Goal: Task Accomplishment & Management: Manage account settings

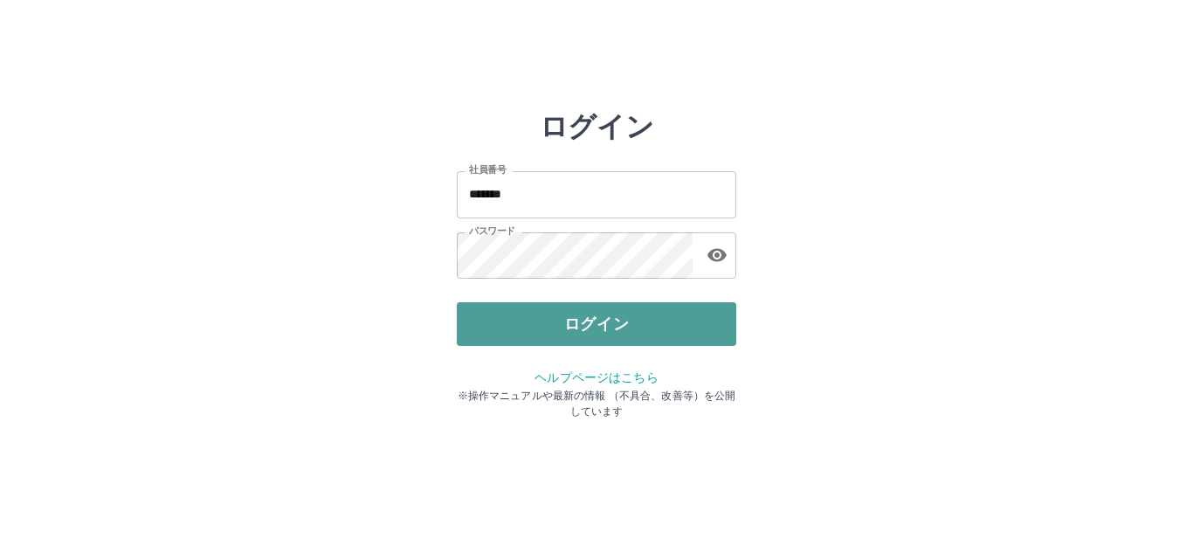
click at [632, 318] on button "ログイン" at bounding box center [596, 324] width 279 height 44
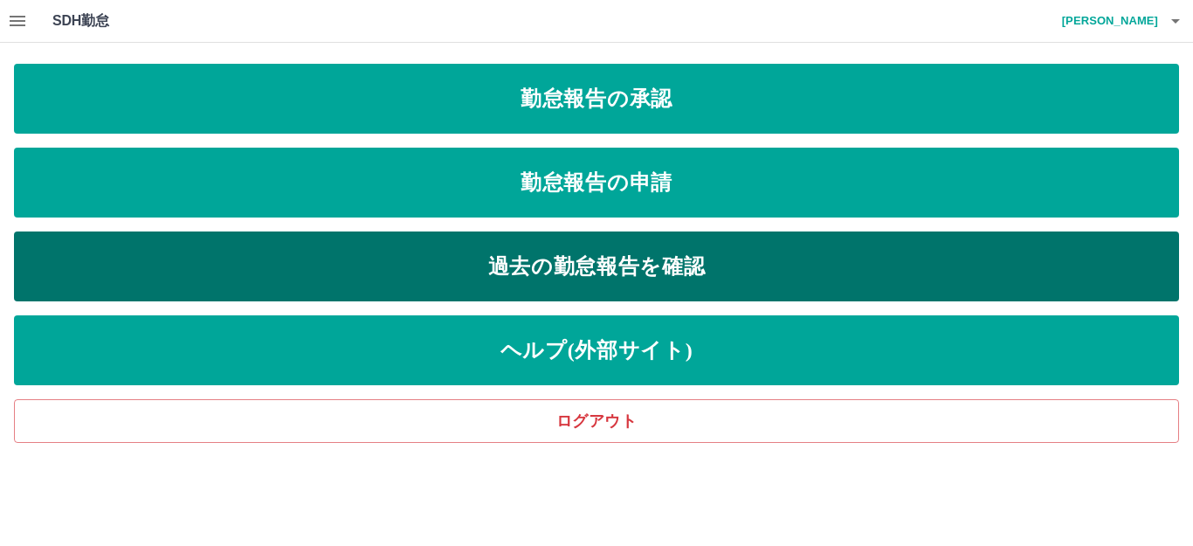
click at [247, 244] on link "過去の勤怠報告を確認" at bounding box center [596, 266] width 1165 height 70
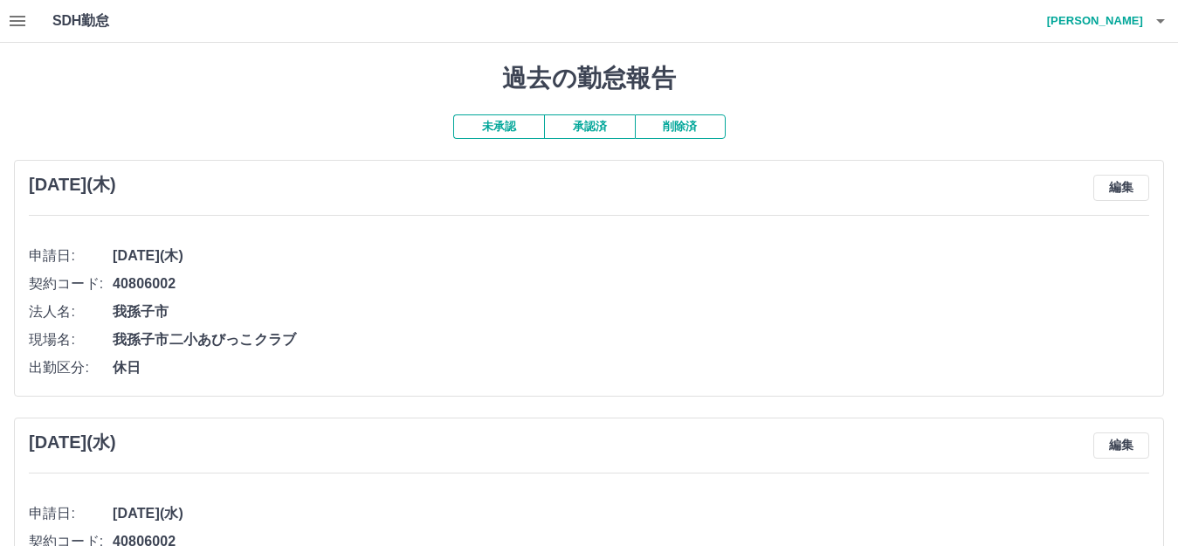
click at [583, 126] on button "承認済" at bounding box center [589, 126] width 91 height 24
click at [22, 17] on icon "button" at bounding box center [17, 20] width 21 height 21
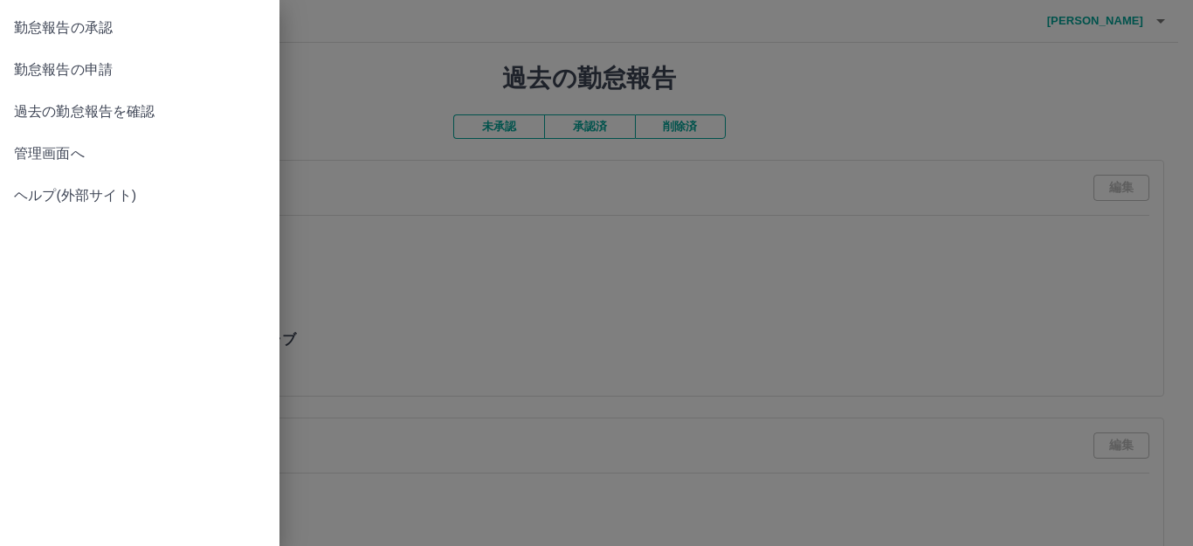
click at [86, 16] on link "勤怠報告の承認" at bounding box center [139, 28] width 279 height 42
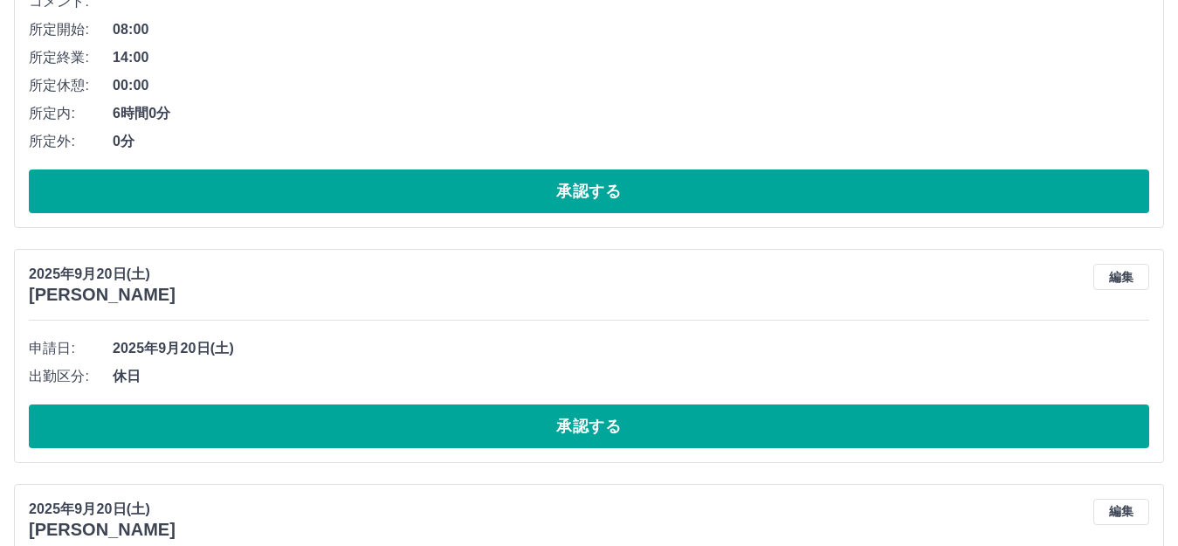
scroll to position [7594, 0]
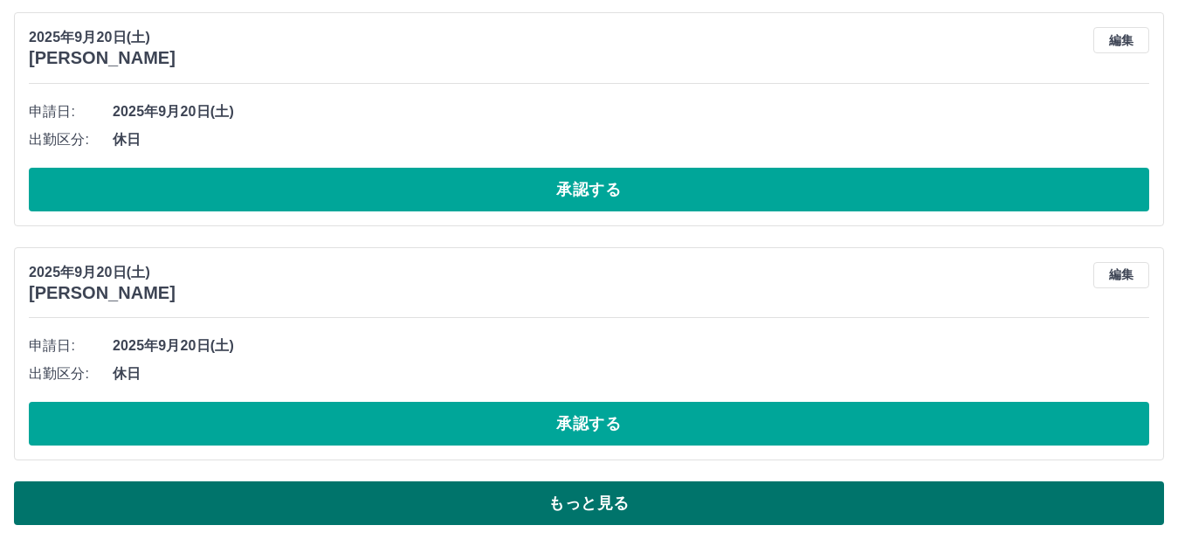
click at [1014, 502] on button "もっと見る" at bounding box center [589, 503] width 1150 height 44
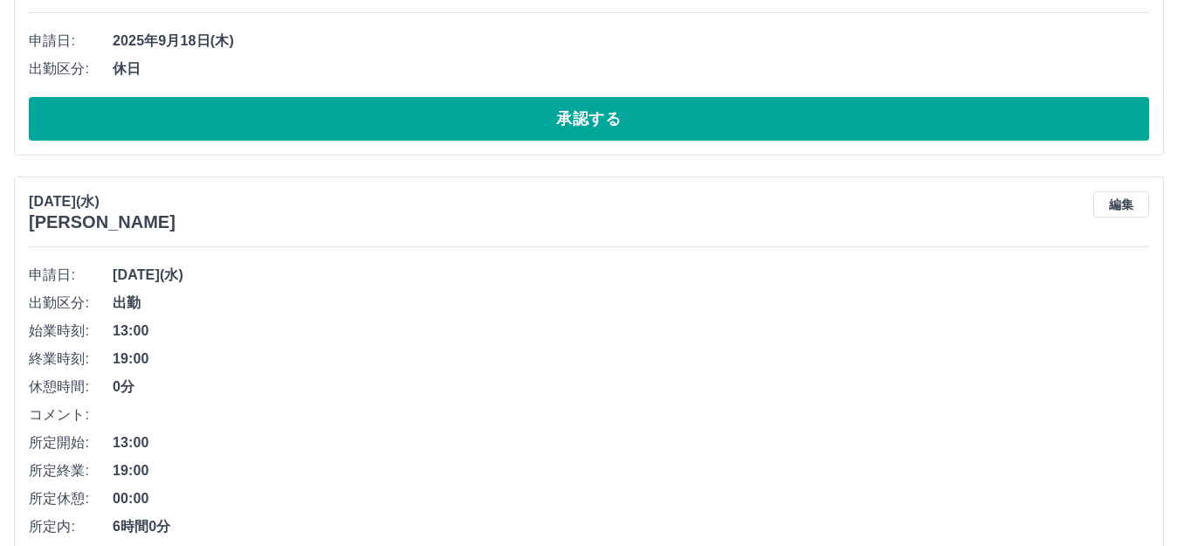
scroll to position [17641, 0]
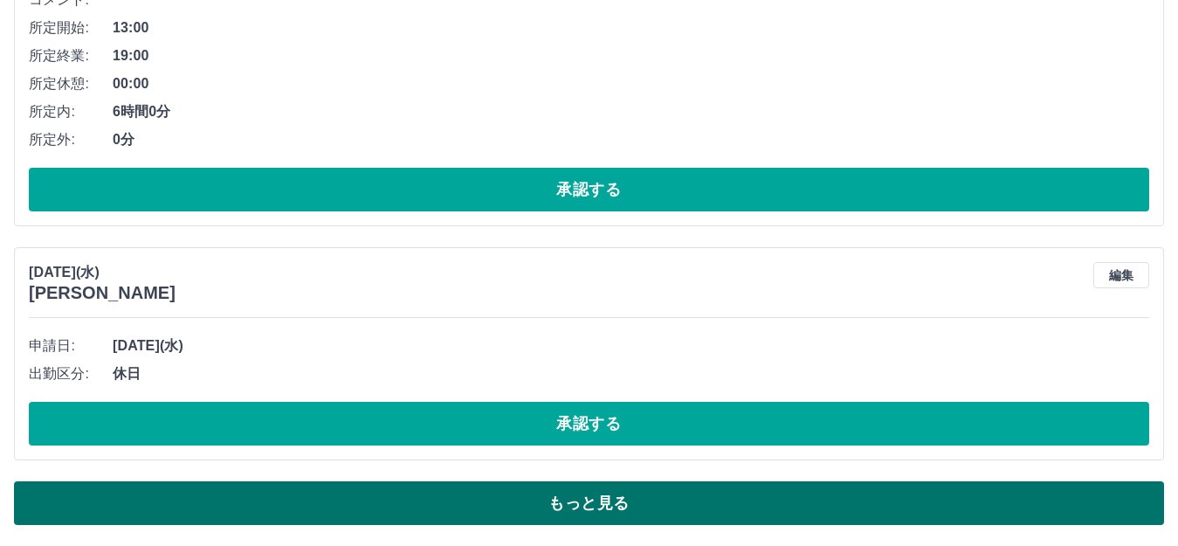
click at [906, 498] on button "もっと見る" at bounding box center [589, 503] width 1150 height 44
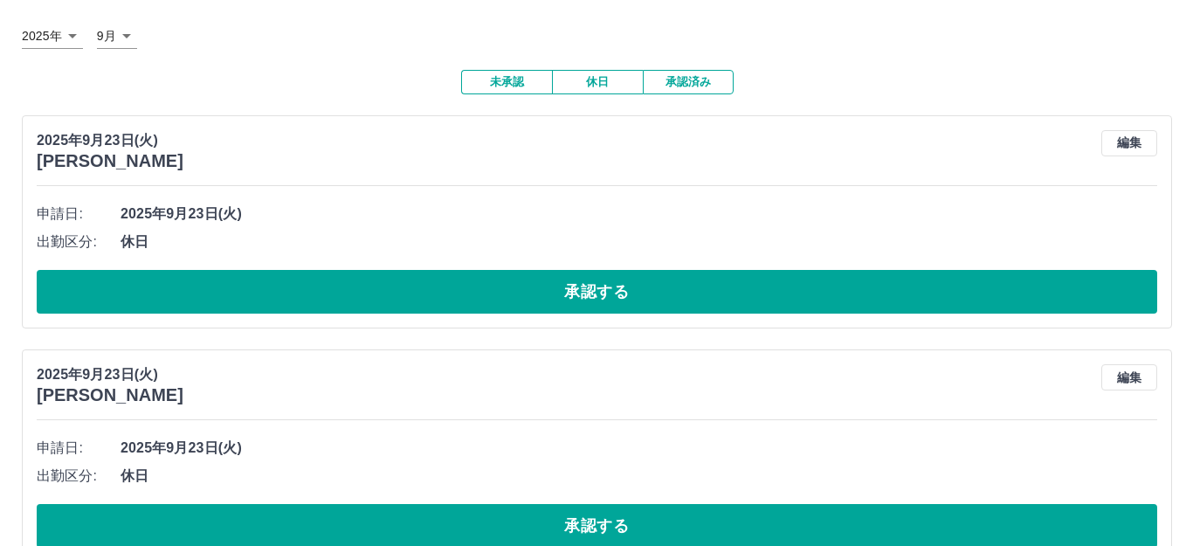
scroll to position [0, 0]
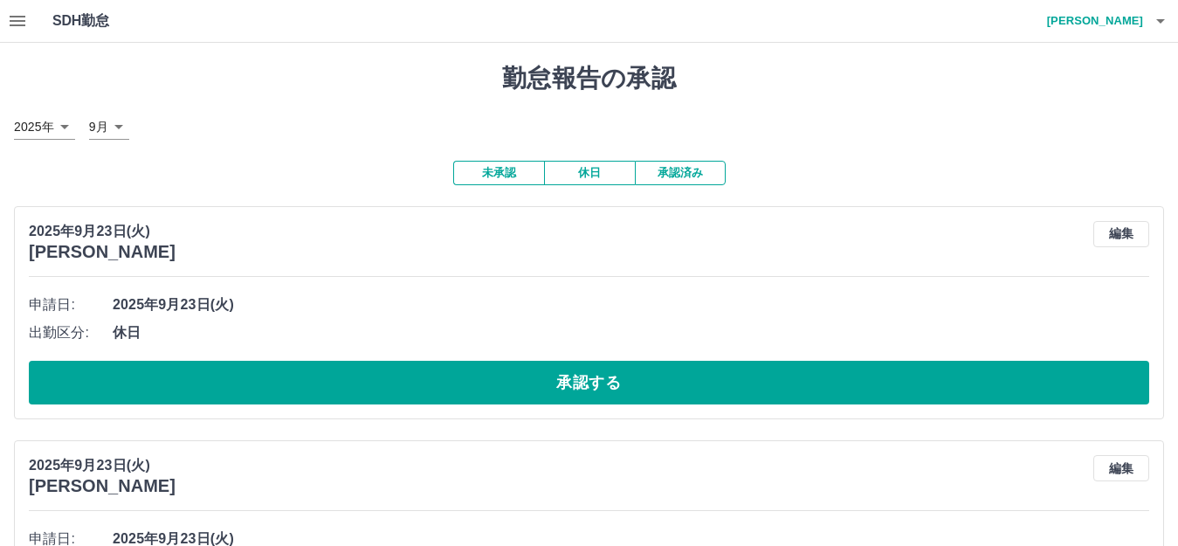
click at [38, 11] on div "SDH勤怠 [PERSON_NAME]" at bounding box center [589, 21] width 1178 height 43
click at [12, 14] on icon "button" at bounding box center [17, 20] width 21 height 21
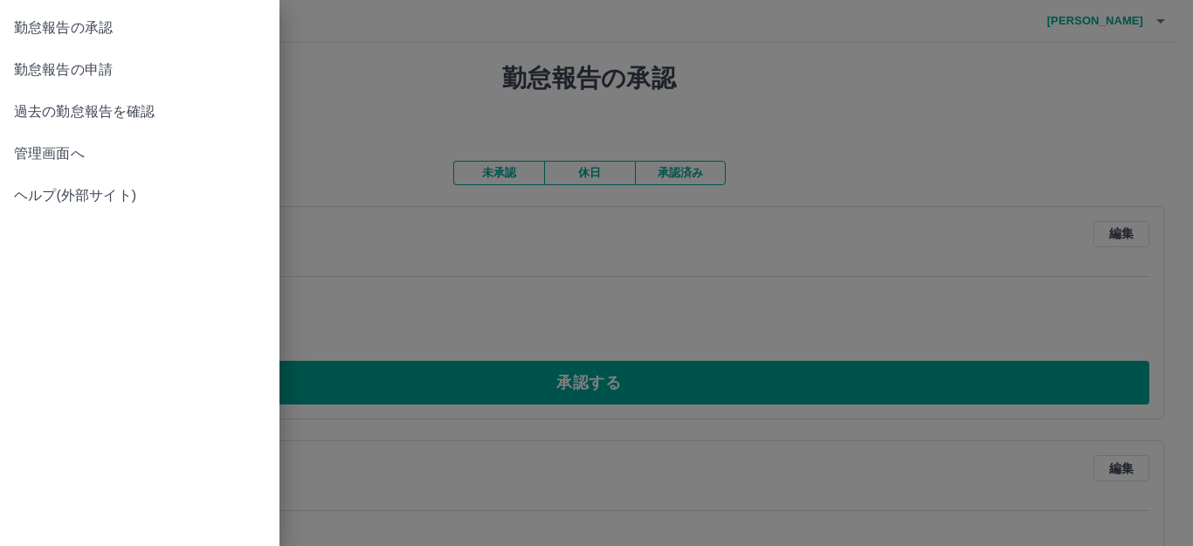
click at [69, 61] on span "勤怠報告の申請" at bounding box center [139, 69] width 251 height 21
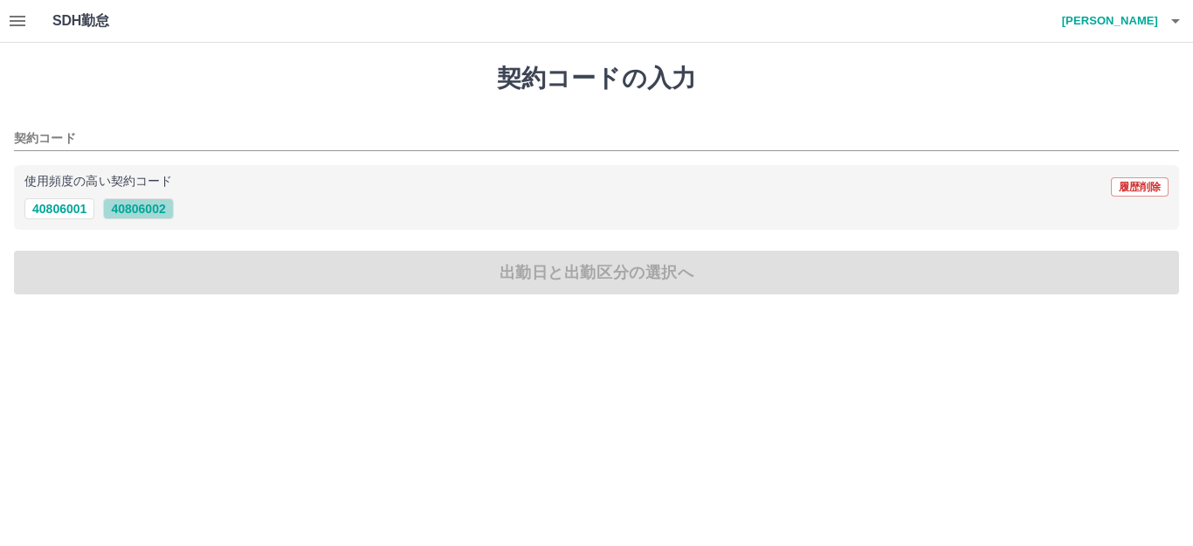
click at [149, 201] on button "40806002" at bounding box center [138, 208] width 70 height 21
type input "********"
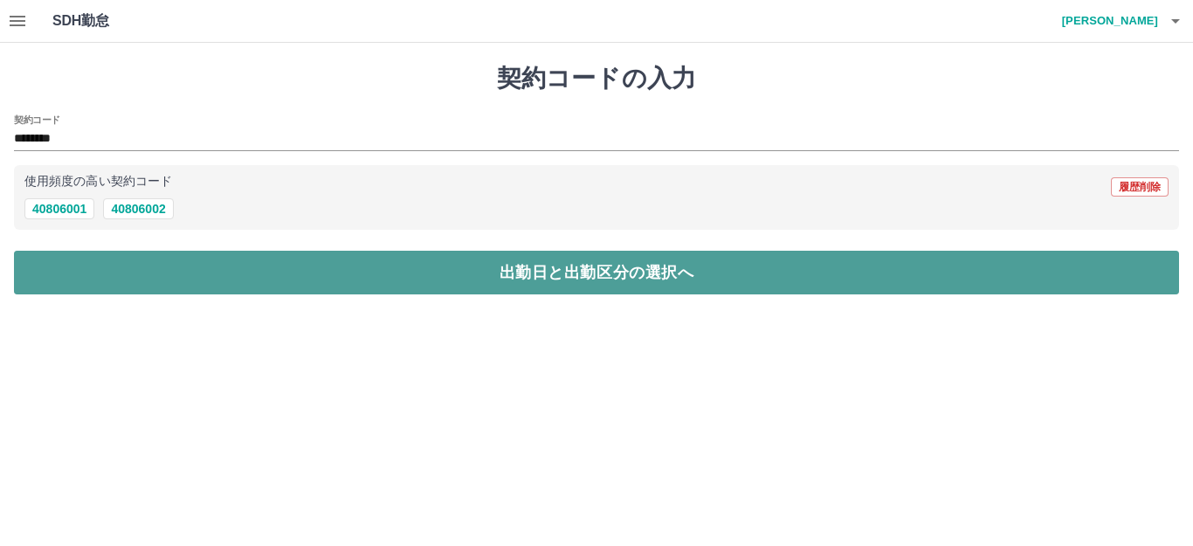
click at [213, 288] on button "出勤日と出勤区分の選択へ" at bounding box center [596, 273] width 1165 height 44
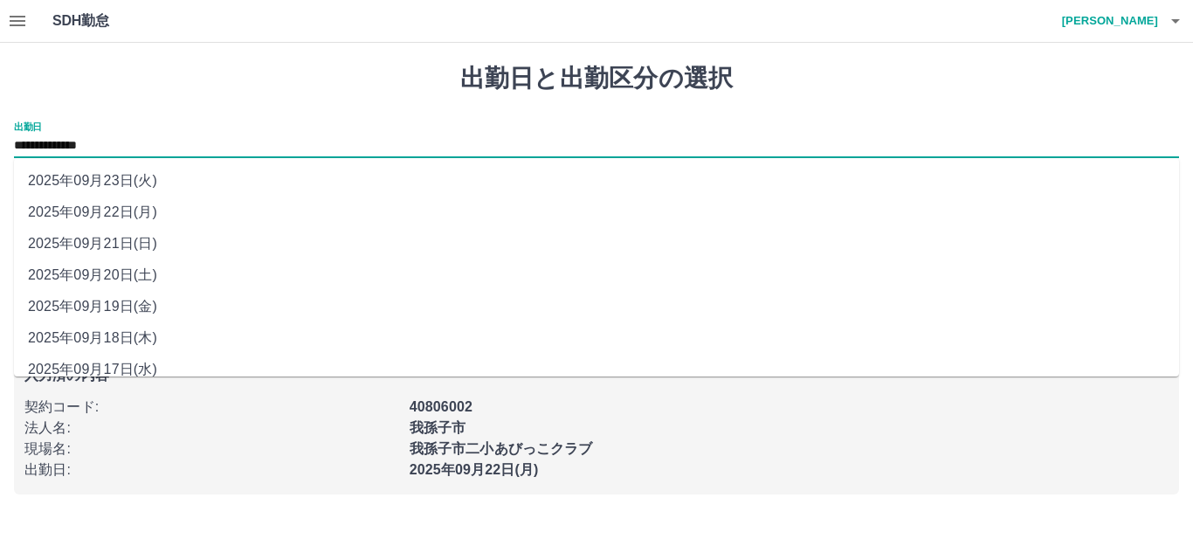
click at [157, 143] on input "**********" at bounding box center [596, 146] width 1165 height 22
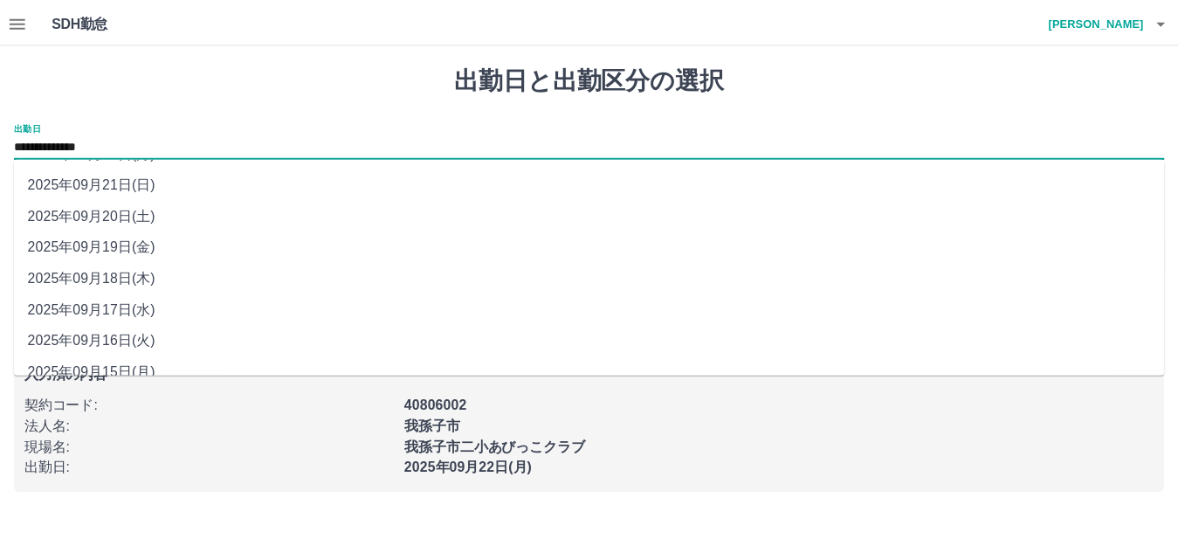
scroll to position [79, 0]
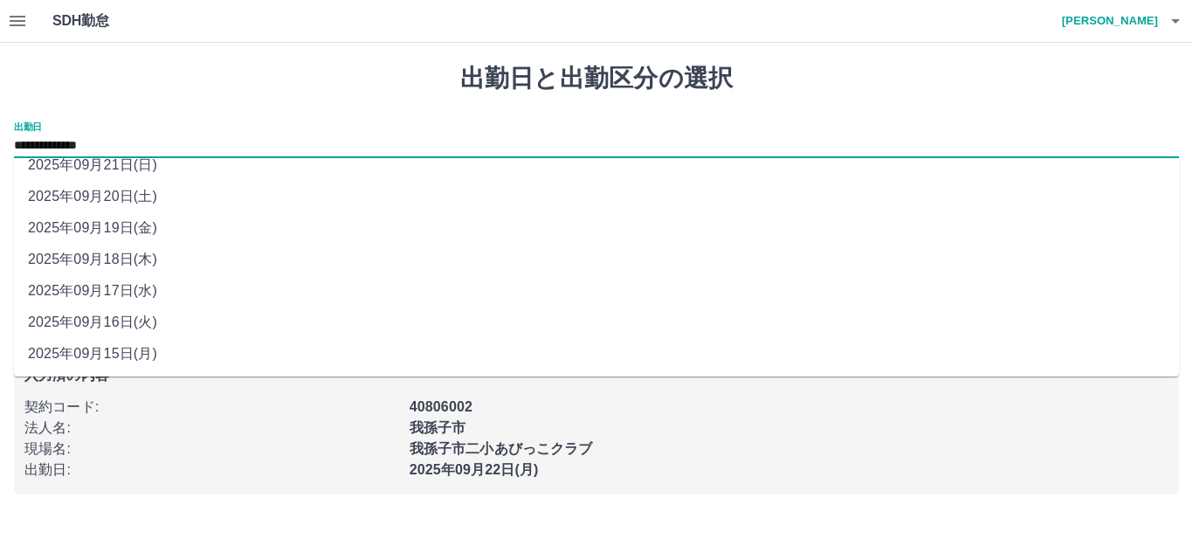
click at [128, 320] on li "2025年09月16日(火)" at bounding box center [596, 321] width 1165 height 31
type input "**********"
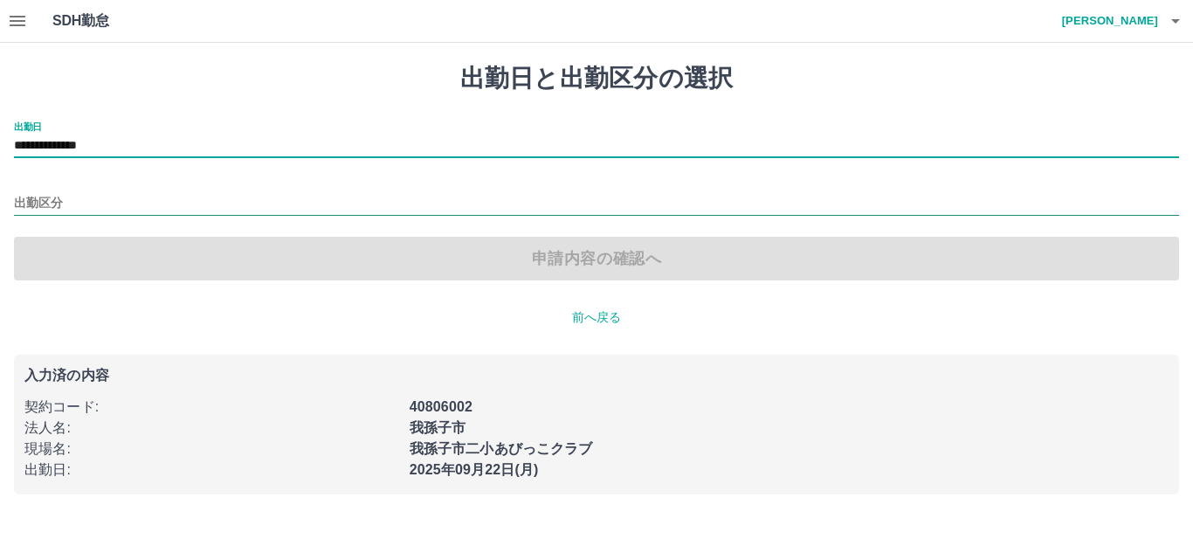
click at [117, 200] on input "出勤区分" at bounding box center [596, 204] width 1165 height 22
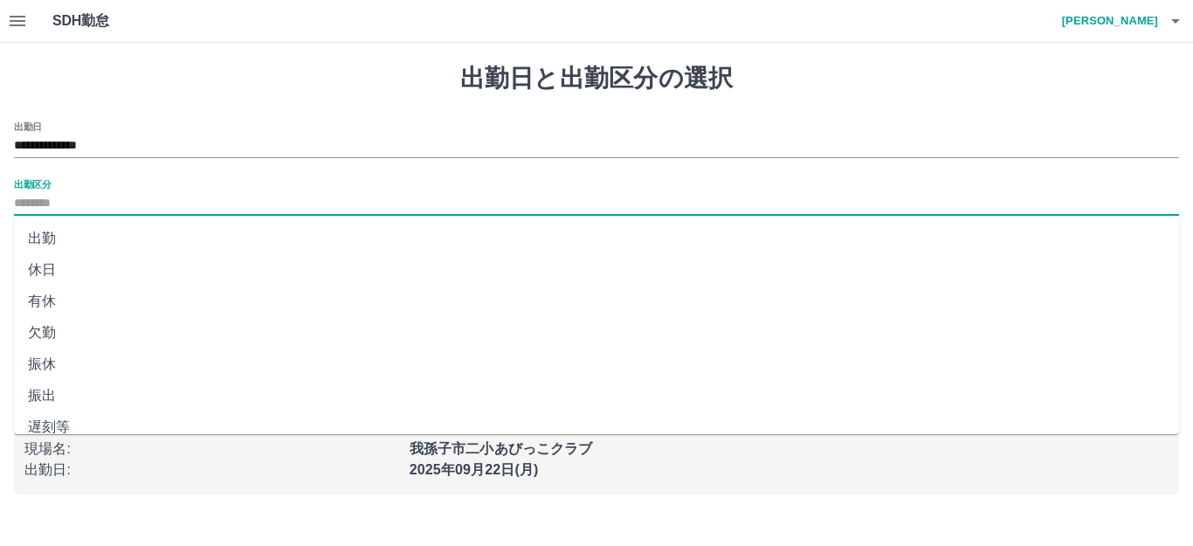
click at [110, 234] on li "出勤" at bounding box center [596, 238] width 1165 height 31
type input "**"
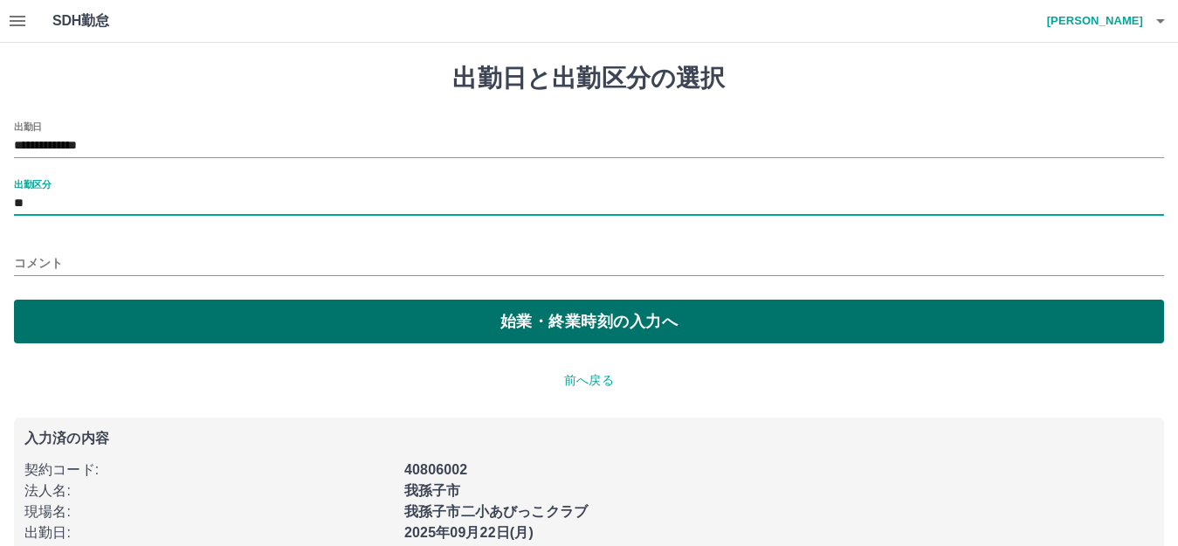
click at [135, 316] on button "始業・終業時刻の入力へ" at bounding box center [589, 321] width 1150 height 44
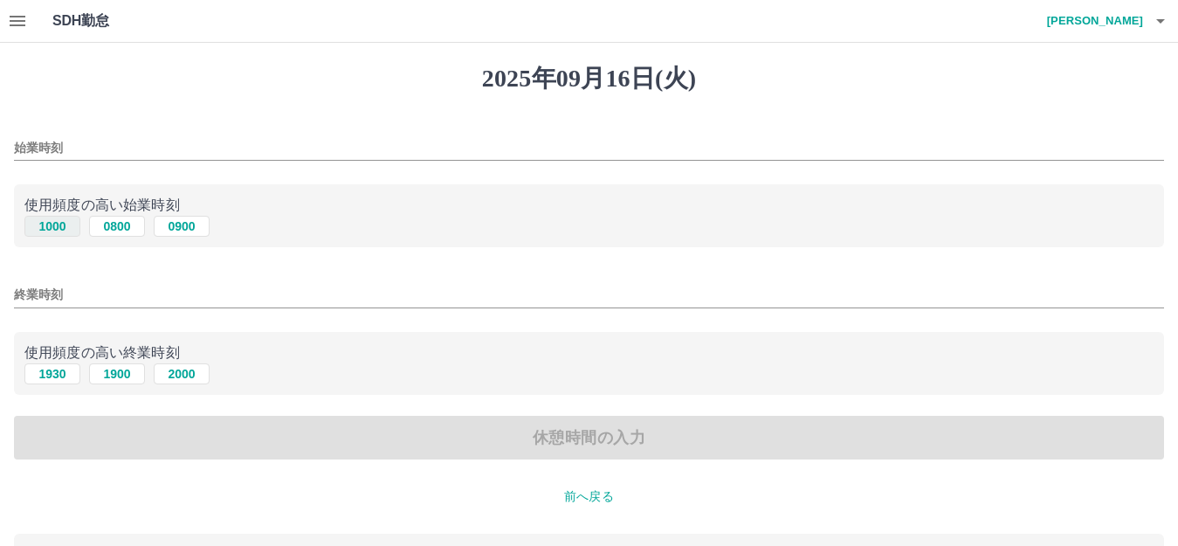
click at [57, 223] on button "1000" at bounding box center [52, 226] width 56 height 21
type input "****"
click at [118, 372] on button "1900" at bounding box center [117, 373] width 56 height 21
type input "****"
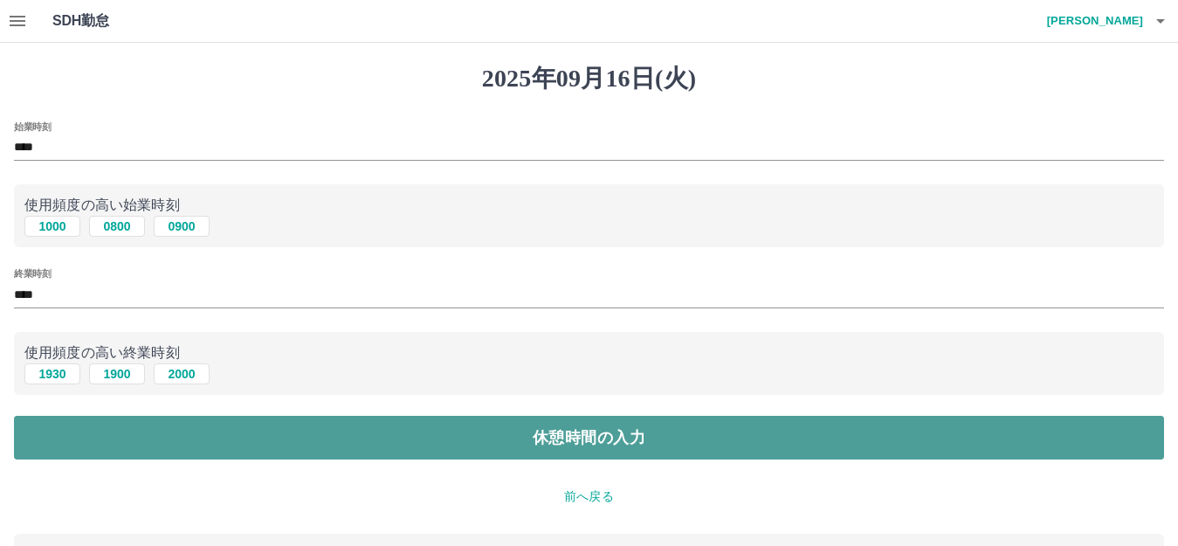
click at [168, 430] on button "休憩時間の入力" at bounding box center [589, 438] width 1150 height 44
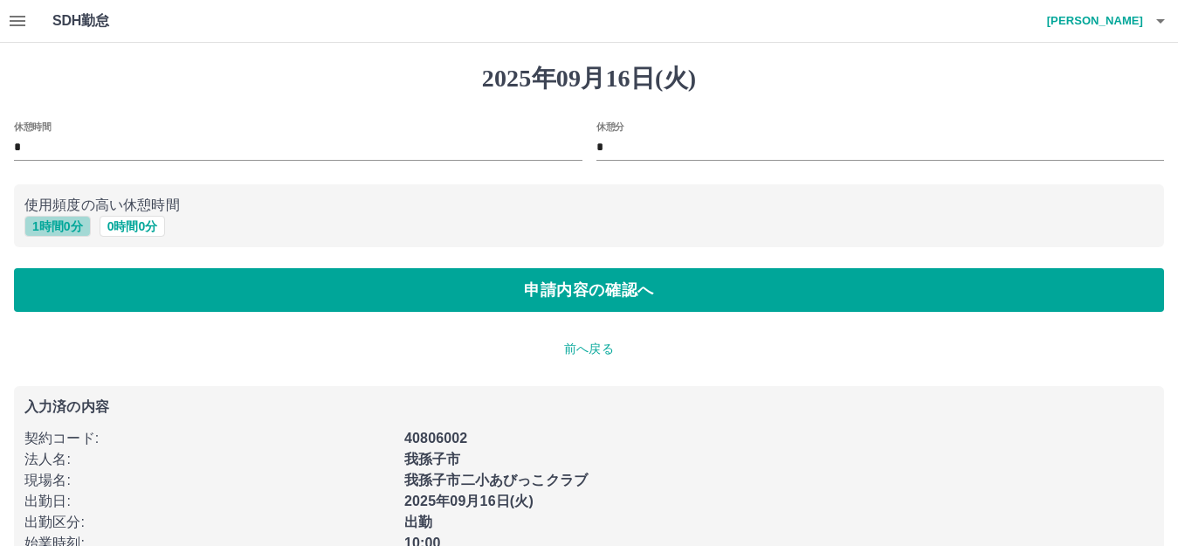
click at [77, 221] on button "1 時間 0 分" at bounding box center [57, 226] width 66 height 21
type input "*"
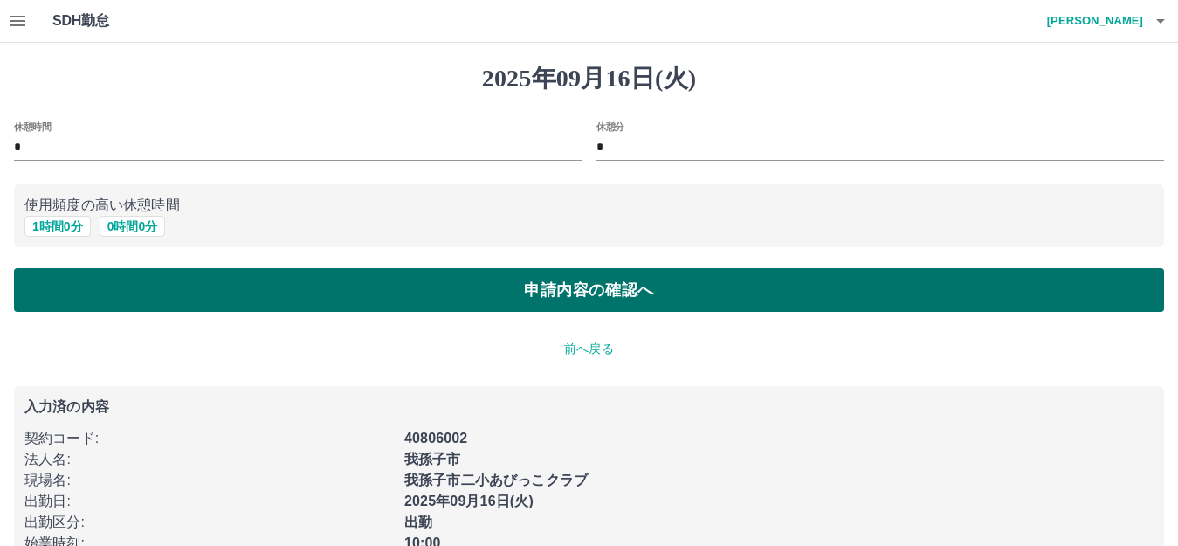
click at [98, 285] on button "申請内容の確認へ" at bounding box center [589, 290] width 1150 height 44
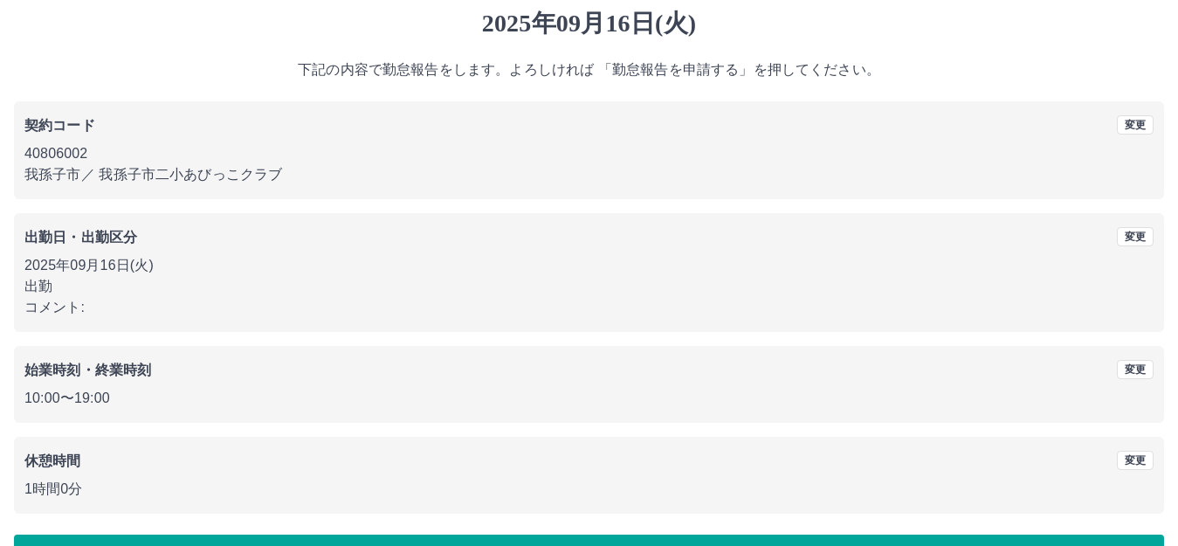
scroll to position [108, 0]
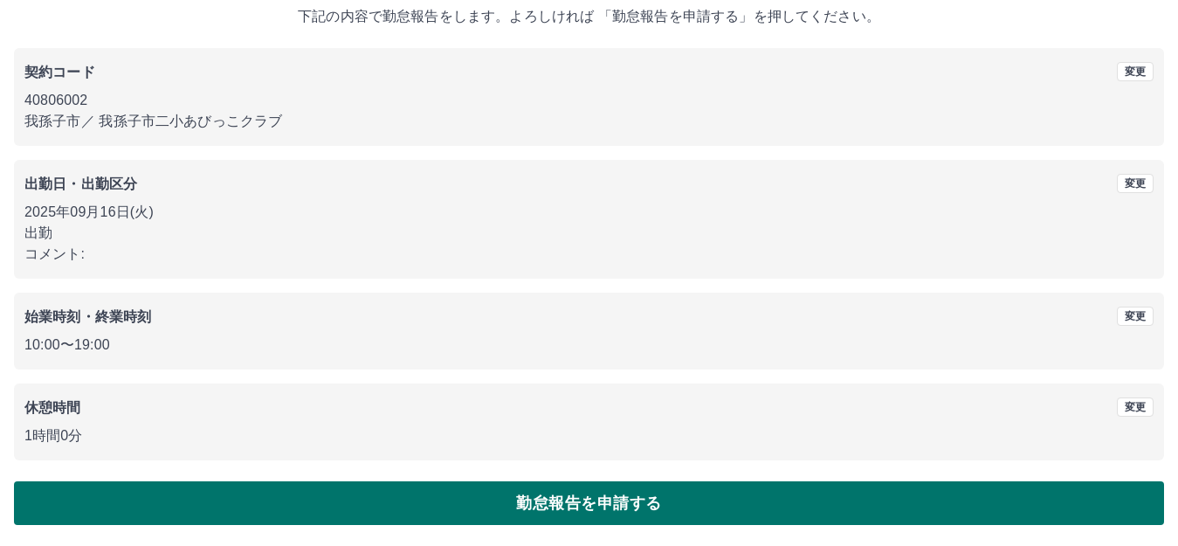
click at [306, 505] on button "勤怠報告を申請する" at bounding box center [589, 503] width 1150 height 44
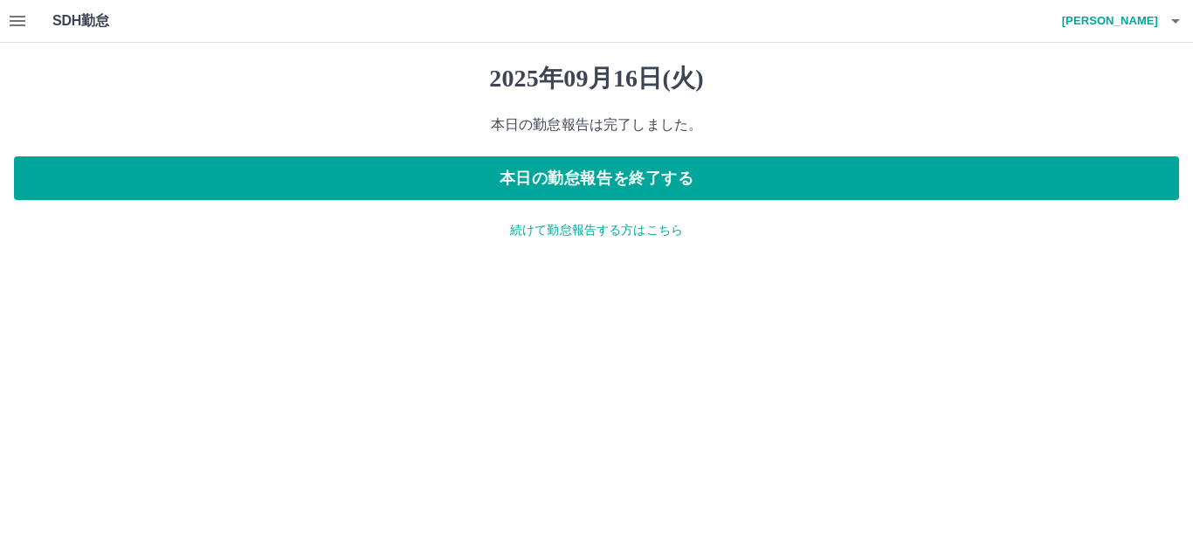
click at [538, 226] on p "続けて勤怠報告する方はこちら" at bounding box center [596, 230] width 1165 height 18
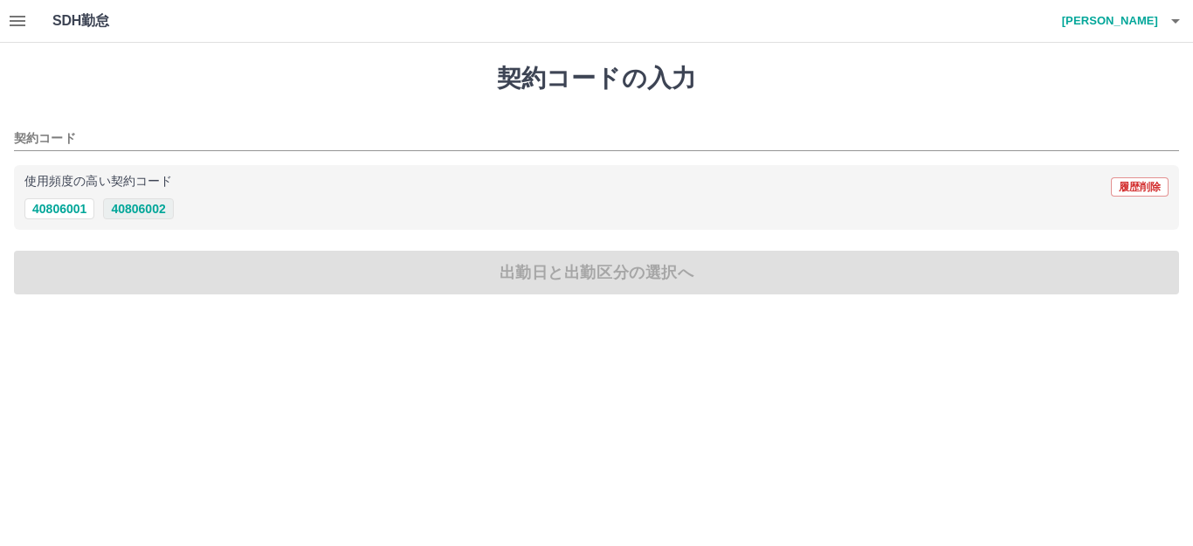
click at [149, 205] on button "40806002" at bounding box center [138, 208] width 70 height 21
type input "********"
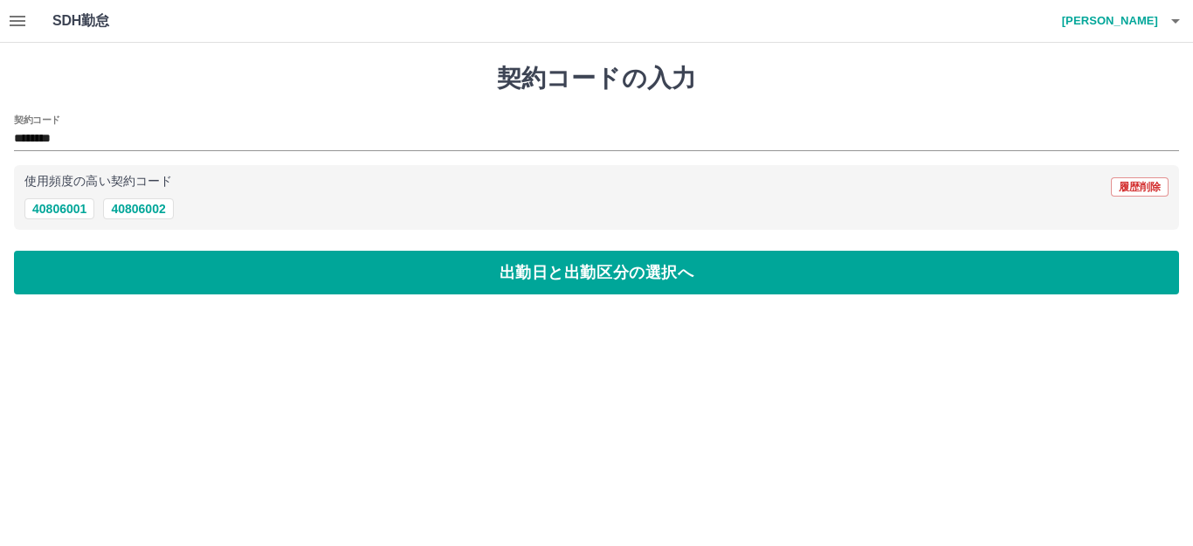
click at [131, 263] on button "出勤日と出勤区分の選択へ" at bounding box center [596, 273] width 1165 height 44
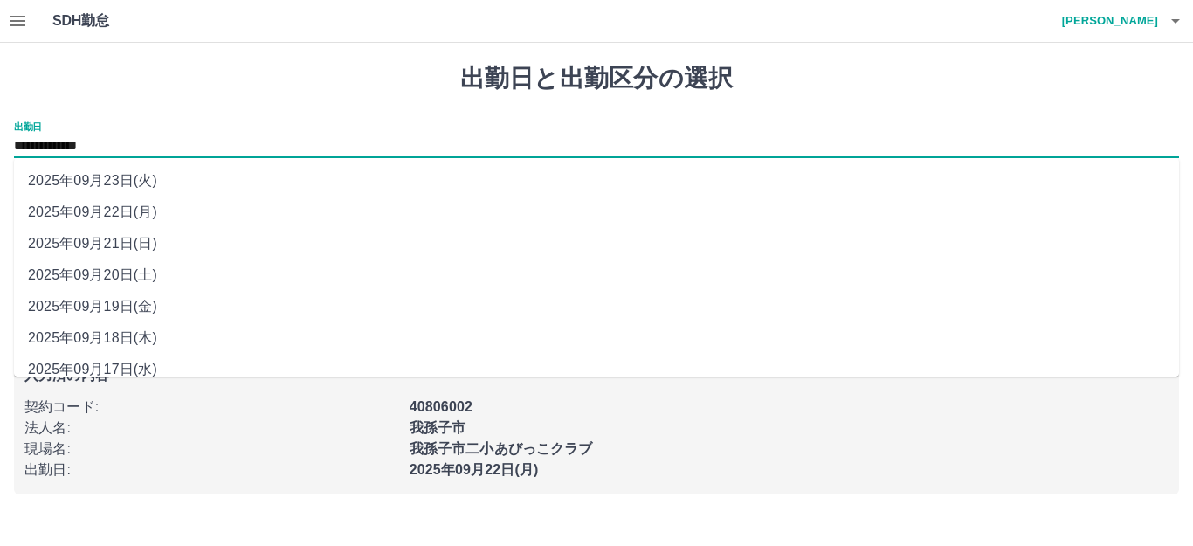
click at [159, 141] on input "**********" at bounding box center [596, 146] width 1165 height 22
click at [147, 358] on li "2025年09月17日(水)" at bounding box center [596, 369] width 1165 height 31
type input "**********"
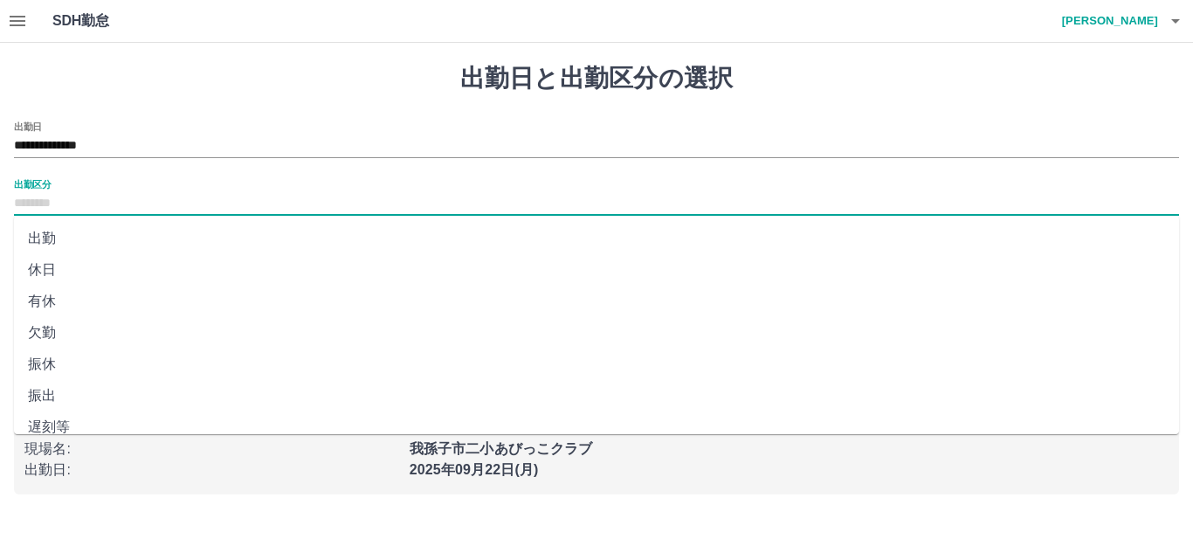
click at [163, 197] on input "出勤区分" at bounding box center [596, 204] width 1165 height 22
click at [126, 243] on li "出勤" at bounding box center [596, 238] width 1165 height 31
type input "**"
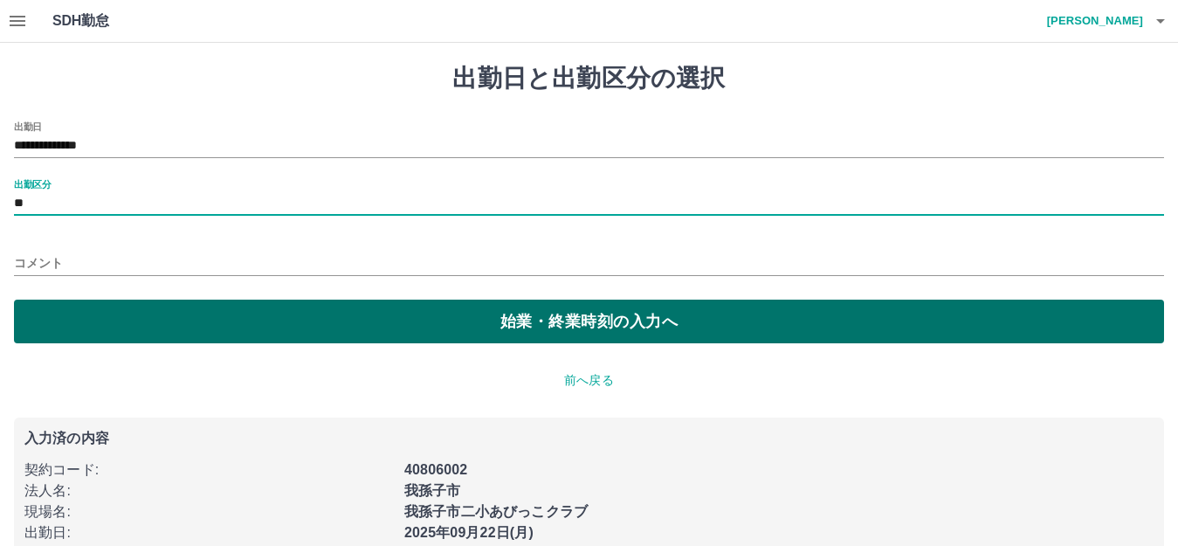
click at [158, 317] on button "始業・終業時刻の入力へ" at bounding box center [589, 321] width 1150 height 44
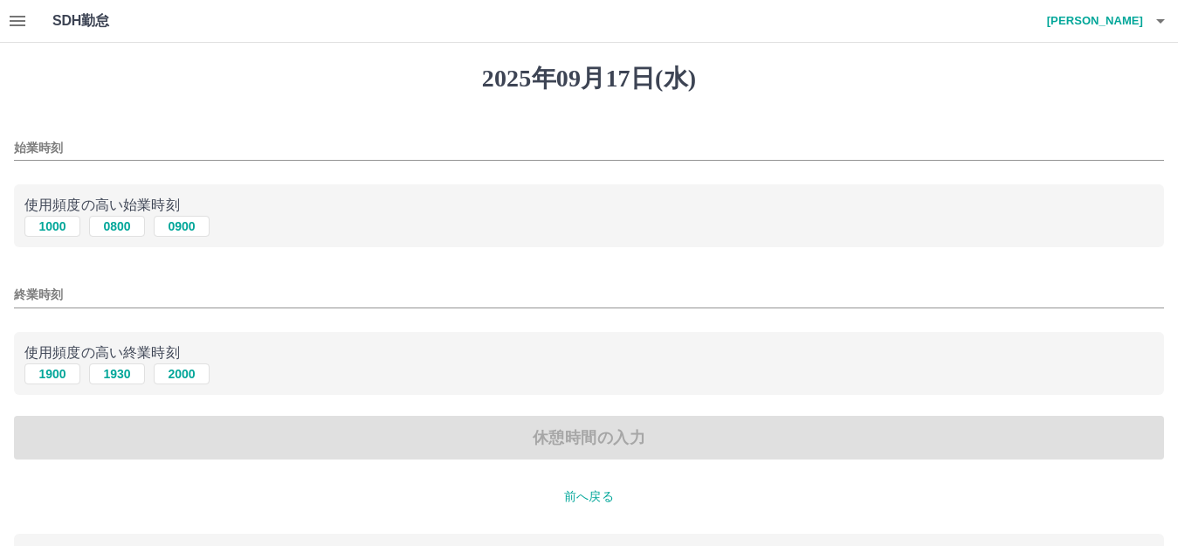
click at [148, 142] on input "始業時刻" at bounding box center [589, 147] width 1150 height 25
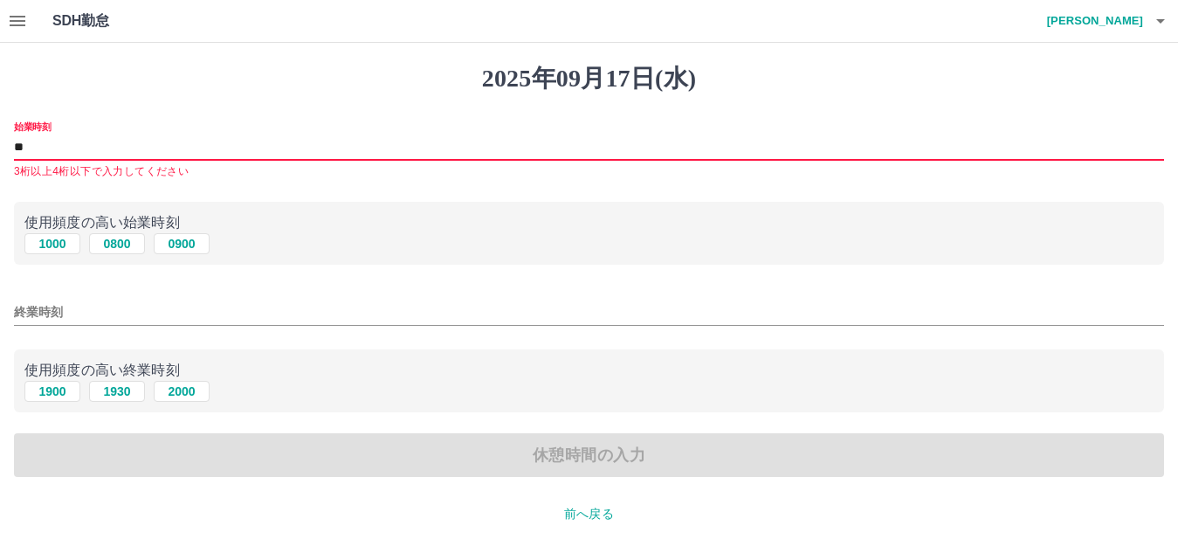
type input "*"
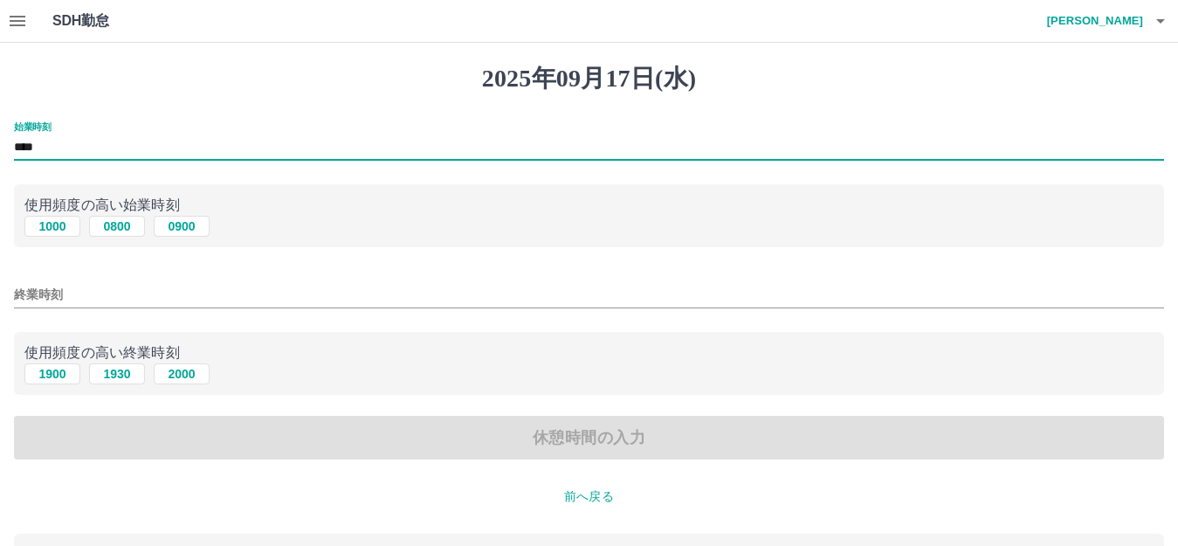
type input "****"
click at [91, 301] on input "終業時刻" at bounding box center [589, 294] width 1150 height 25
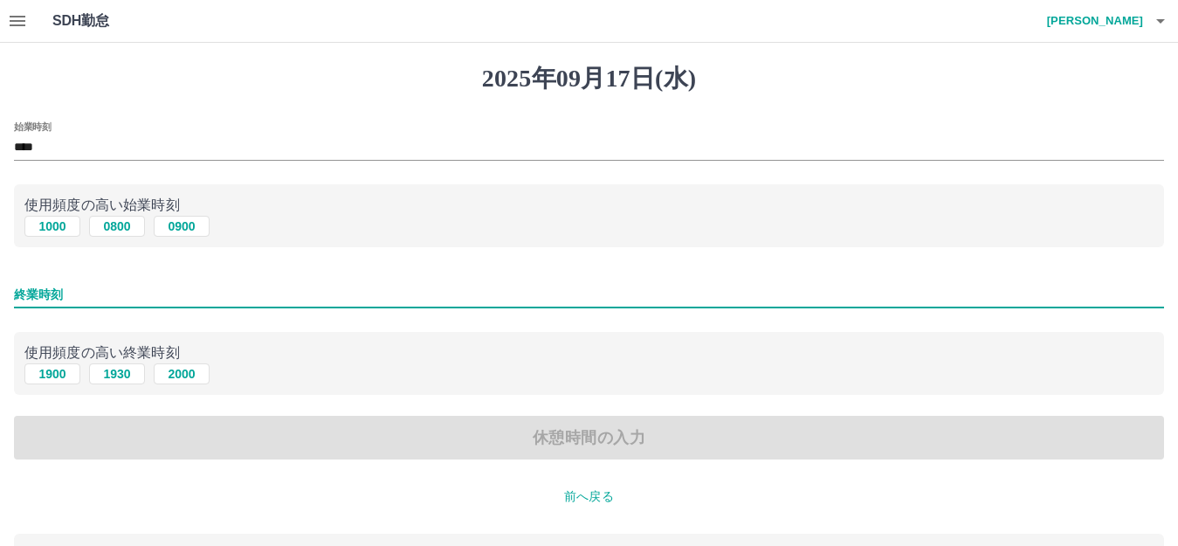
click at [102, 285] on input "終業時刻" at bounding box center [589, 294] width 1150 height 25
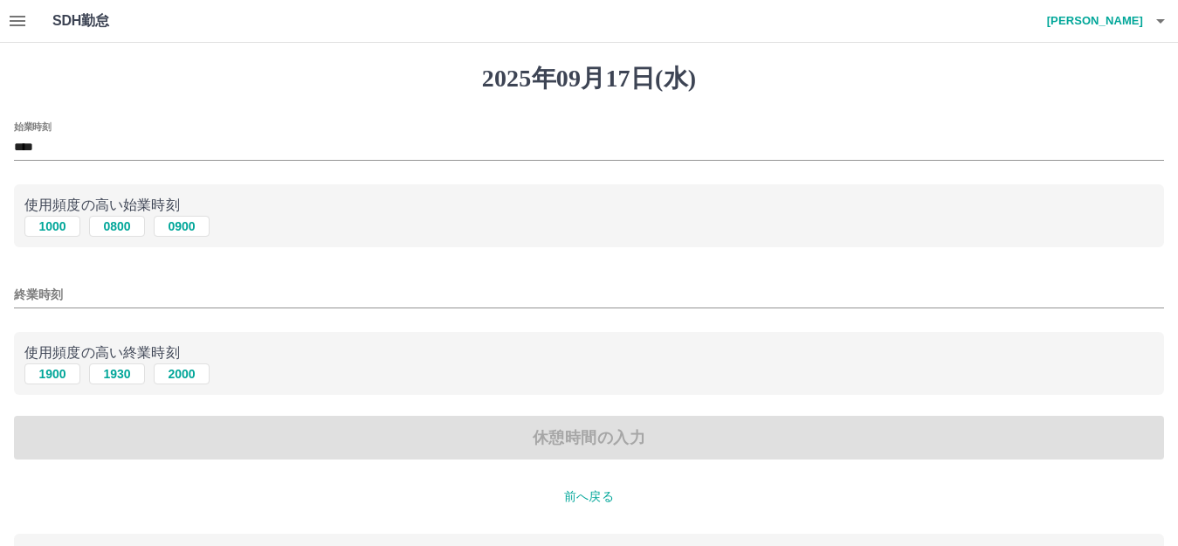
click at [273, 458] on div "休憩時間の入力" at bounding box center [589, 438] width 1150 height 44
click at [196, 366] on button "2000" at bounding box center [182, 373] width 56 height 21
type input "****"
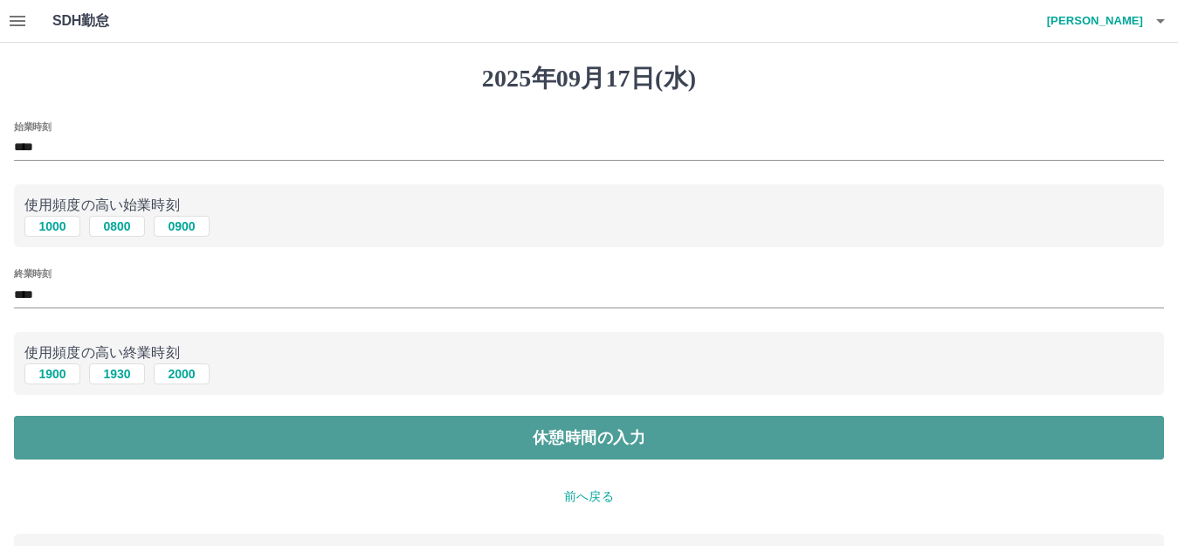
click at [120, 427] on button "休憩時間の入力" at bounding box center [589, 438] width 1150 height 44
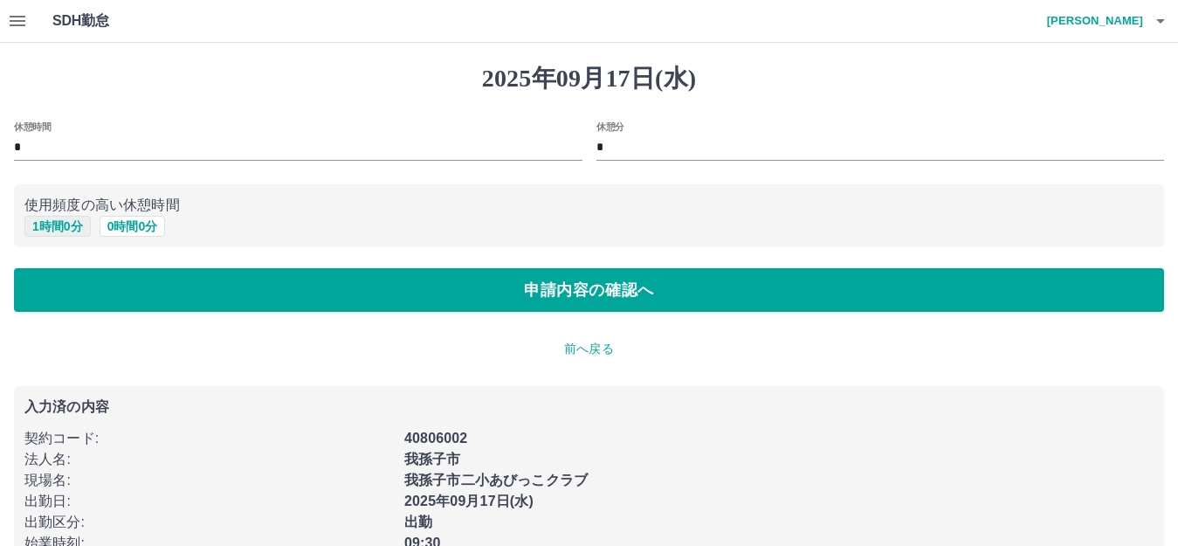
click at [58, 223] on button "1 時間 0 分" at bounding box center [57, 226] width 66 height 21
type input "*"
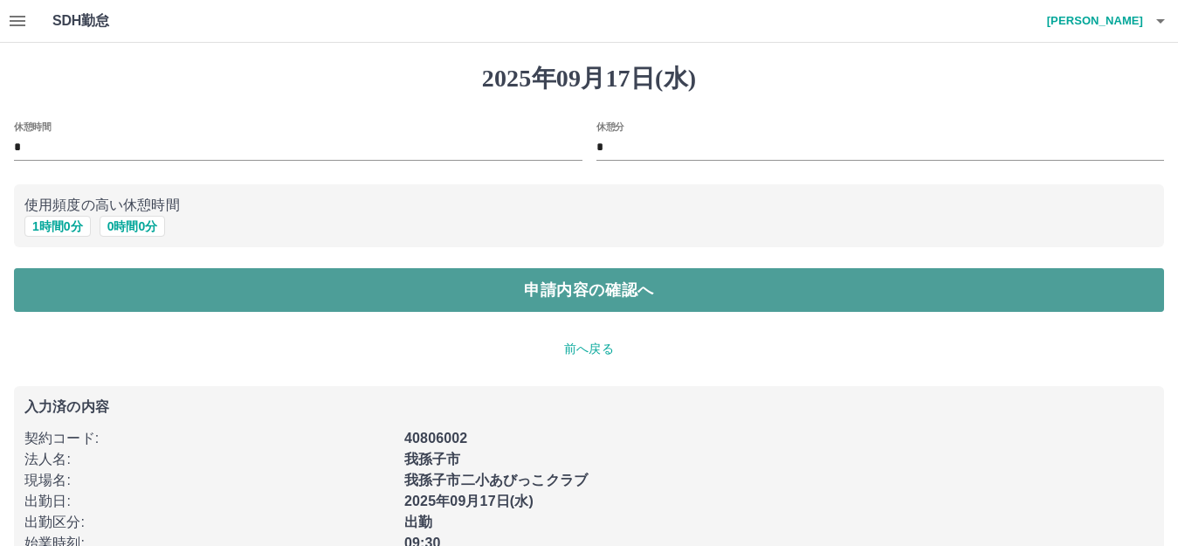
click at [66, 273] on button "申請内容の確認へ" at bounding box center [589, 290] width 1150 height 44
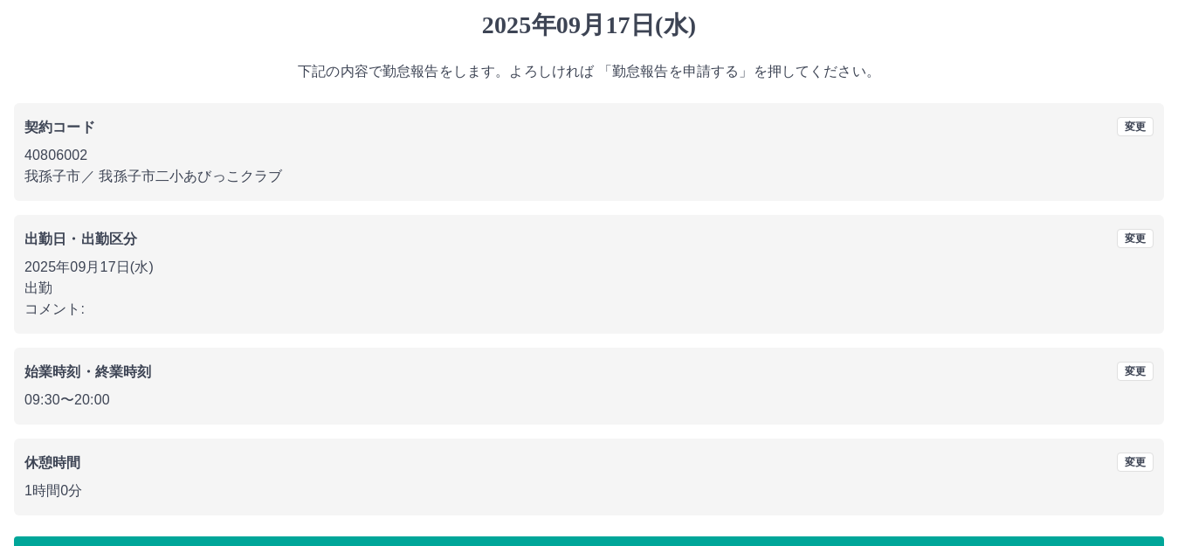
scroll to position [108, 0]
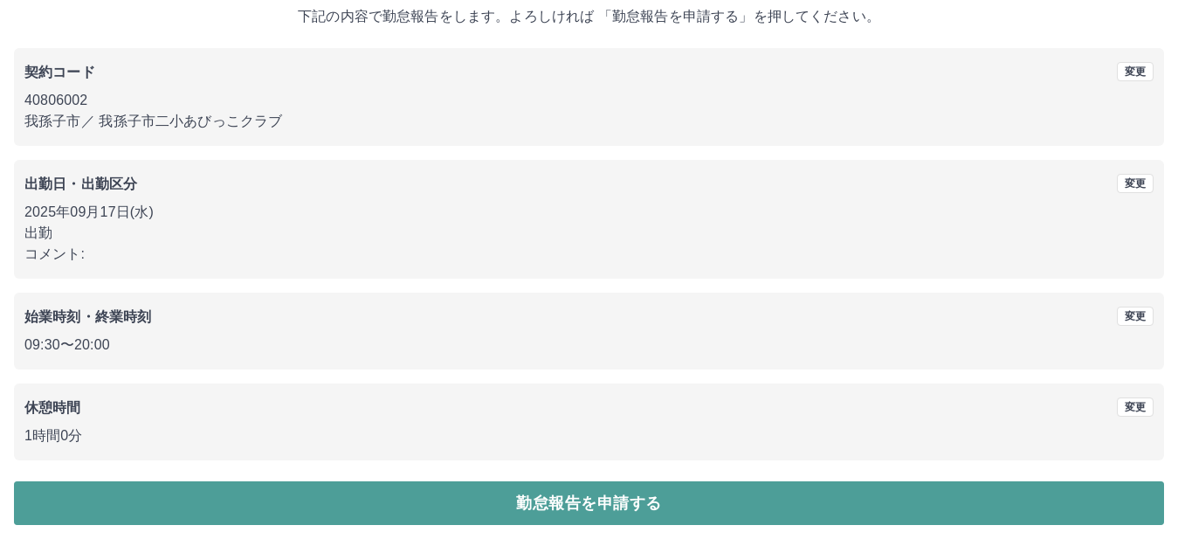
click at [246, 491] on button "勤怠報告を申請する" at bounding box center [589, 503] width 1150 height 44
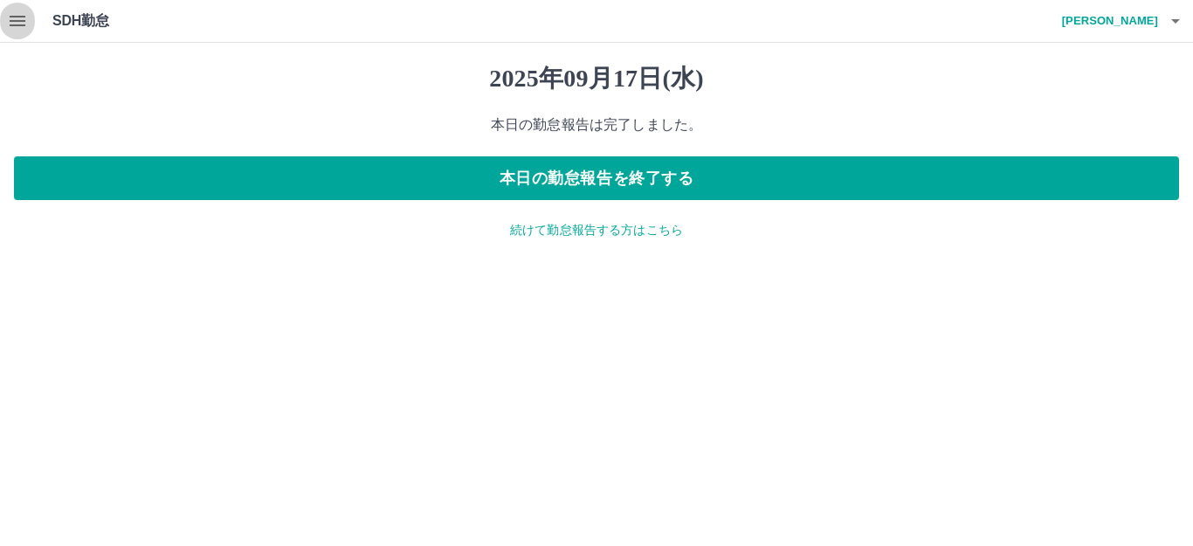
click at [16, 18] on icon "button" at bounding box center [17, 20] width 21 height 21
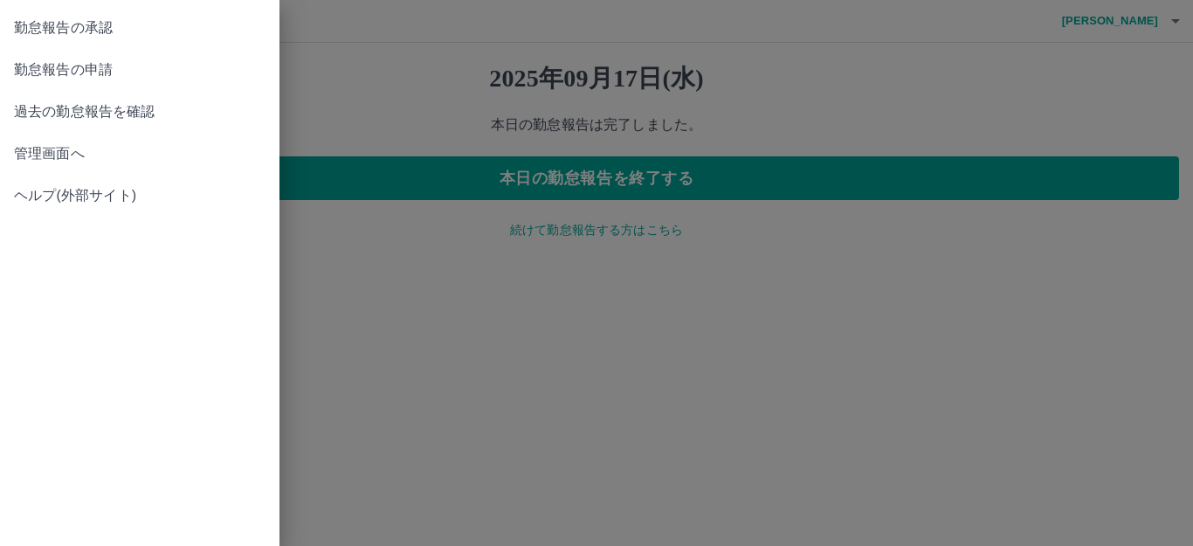
click at [76, 28] on span "勤怠報告の承認" at bounding box center [139, 27] width 251 height 21
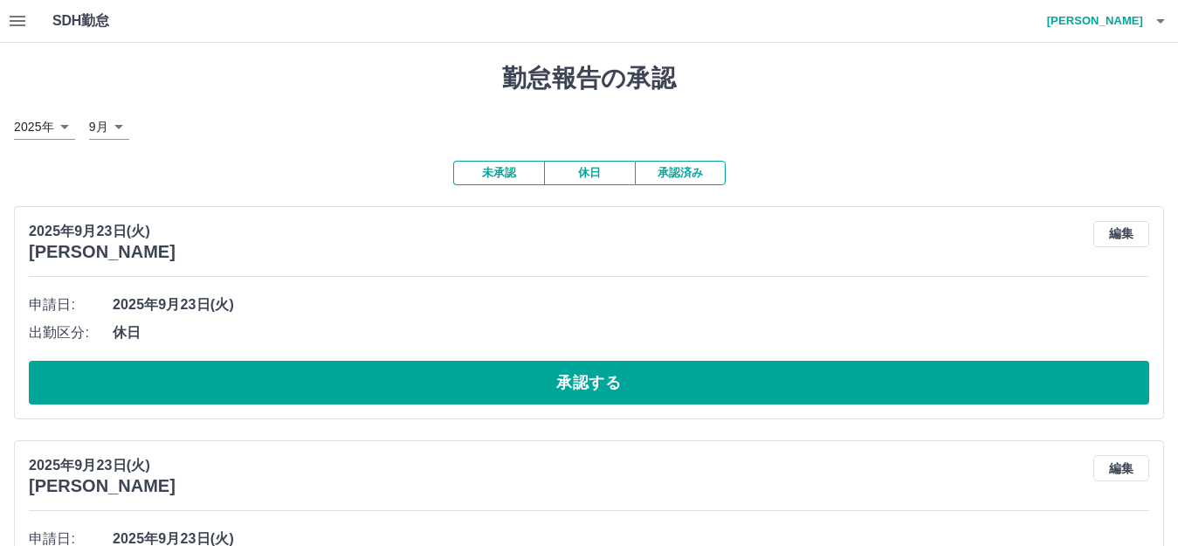
drag, startPoint x: 237, startPoint y: 374, endPoint x: 215, endPoint y: 361, distance: 25.8
click at [237, 375] on button "承認する" at bounding box center [589, 383] width 1120 height 44
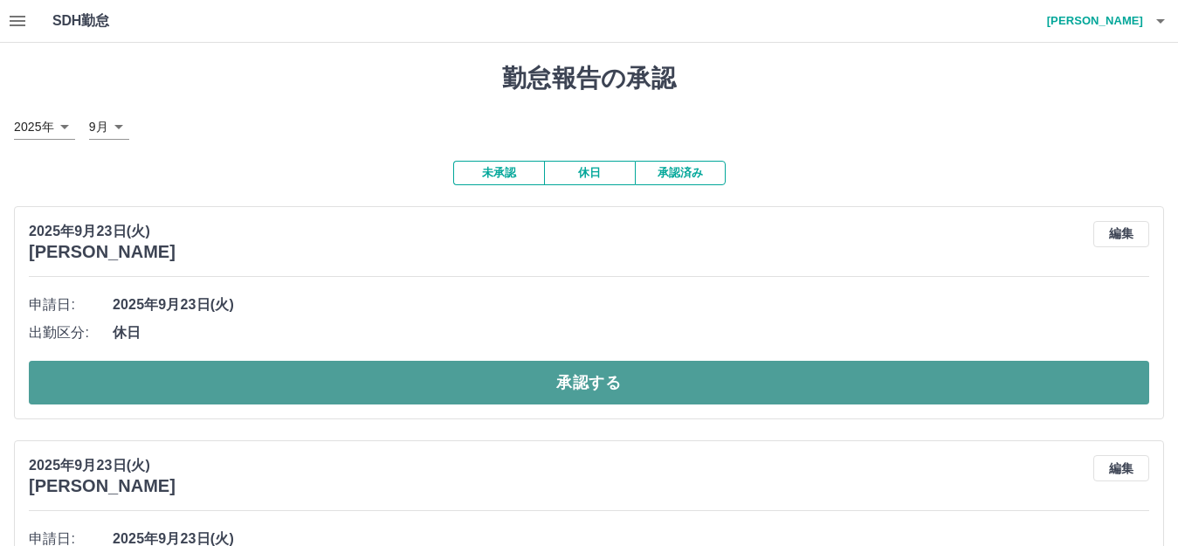
drag, startPoint x: 310, startPoint y: 387, endPoint x: 315, endPoint y: 397, distance: 11.7
click at [310, 395] on button "承認する" at bounding box center [589, 383] width 1120 height 44
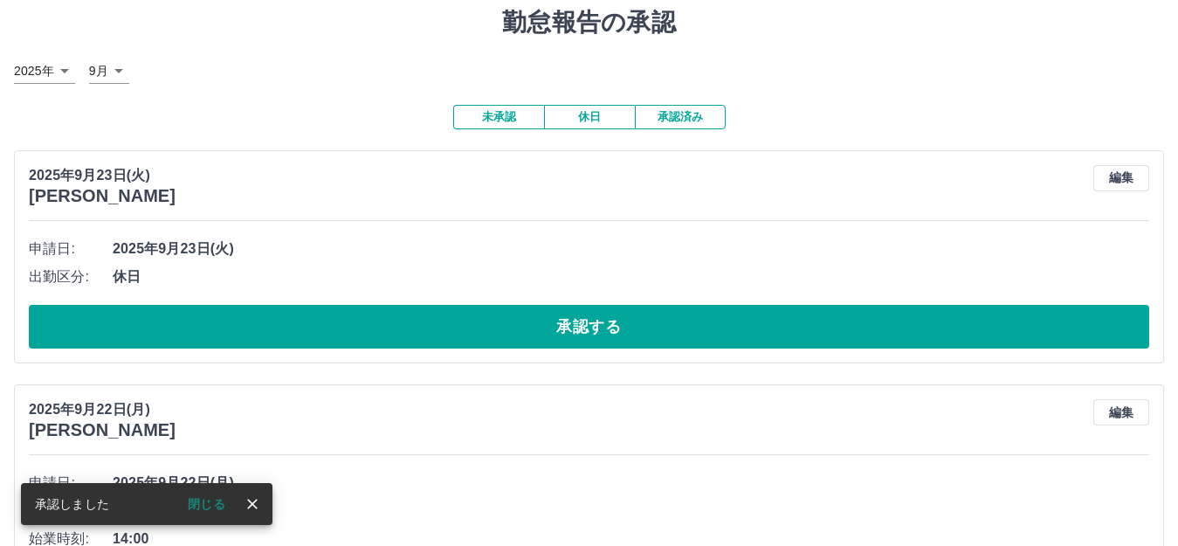
scroll to position [87, 0]
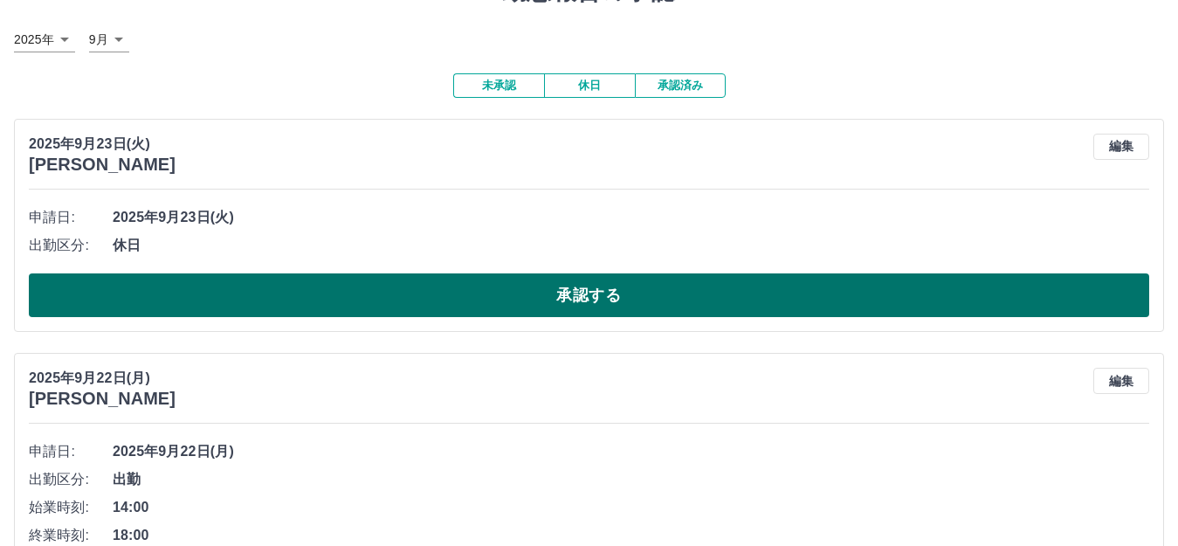
click at [478, 279] on button "承認する" at bounding box center [589, 295] width 1120 height 44
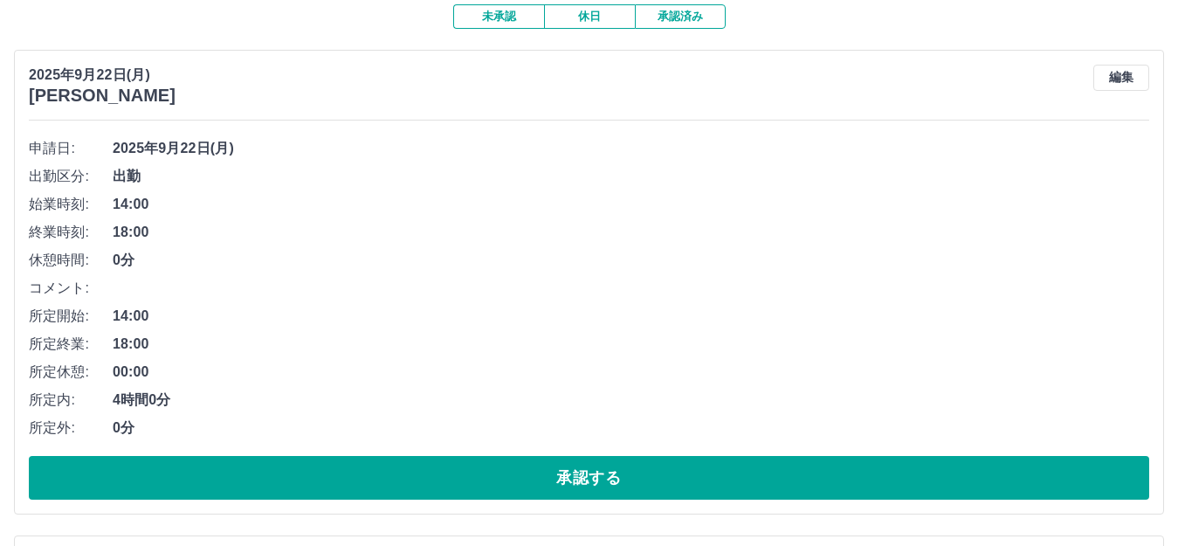
scroll to position [262, 0]
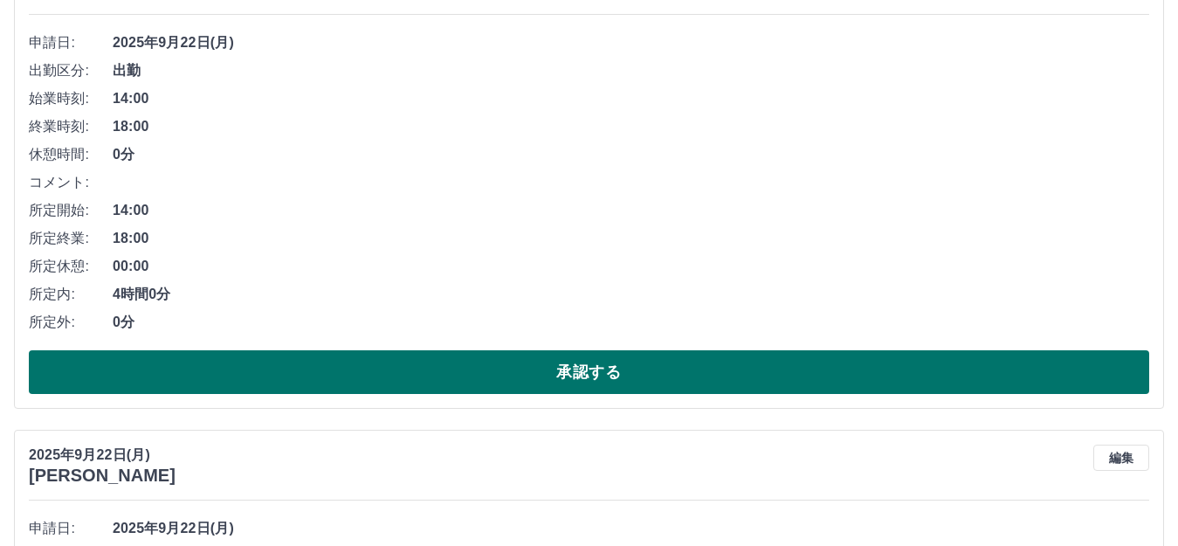
click at [552, 368] on button "承認する" at bounding box center [589, 372] width 1120 height 44
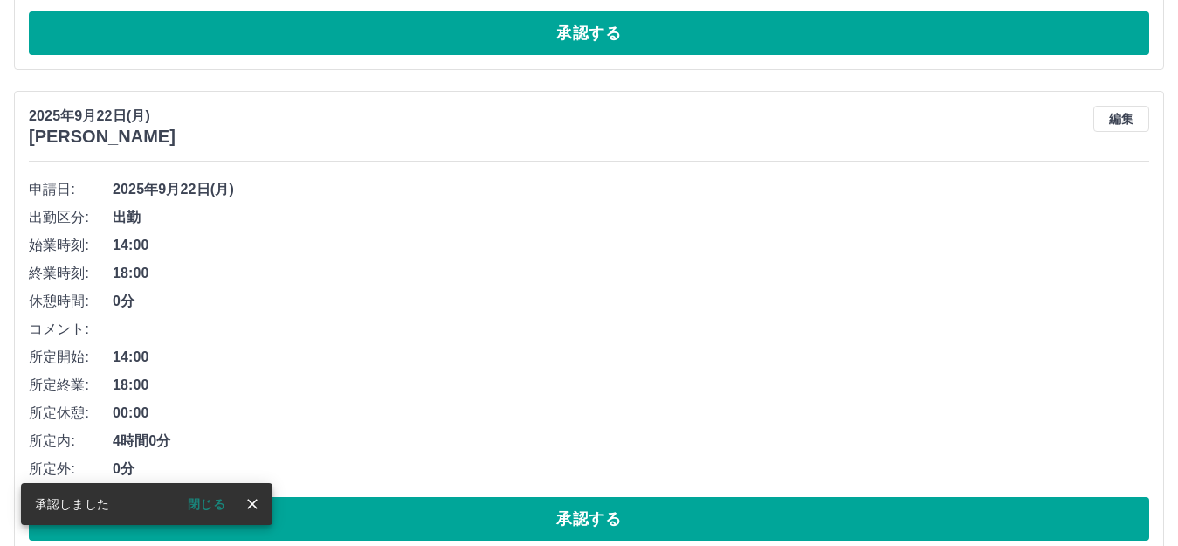
scroll to position [0, 0]
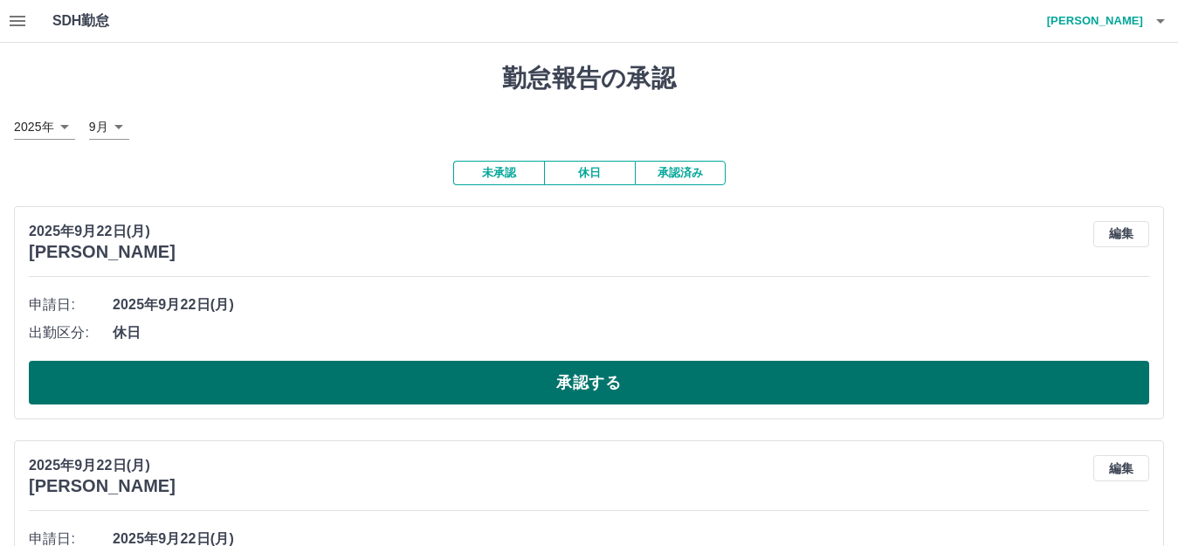
click at [485, 379] on button "承認する" at bounding box center [589, 383] width 1120 height 44
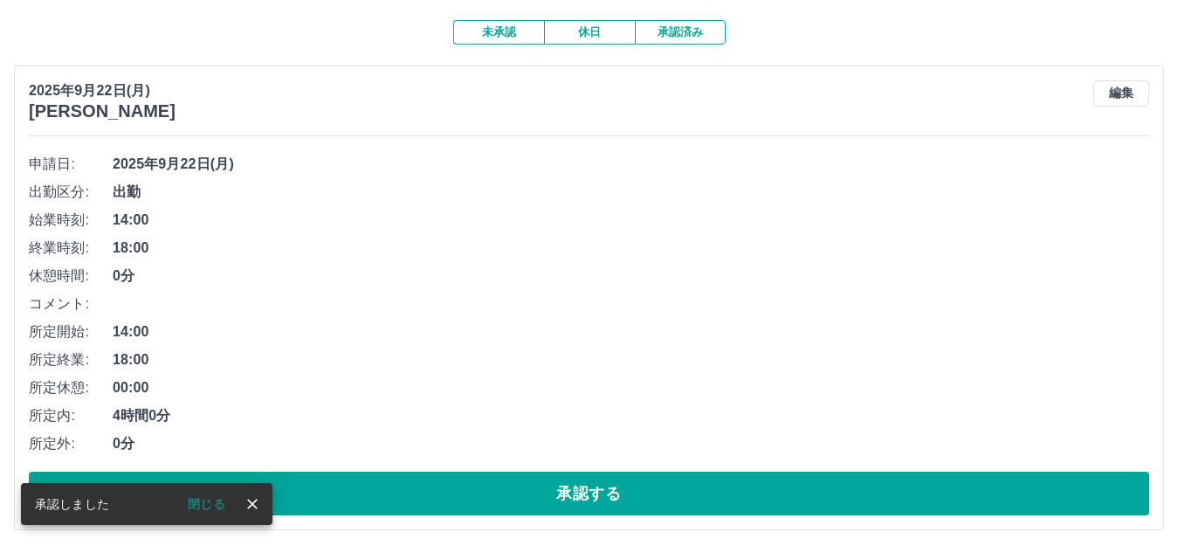
scroll to position [175, 0]
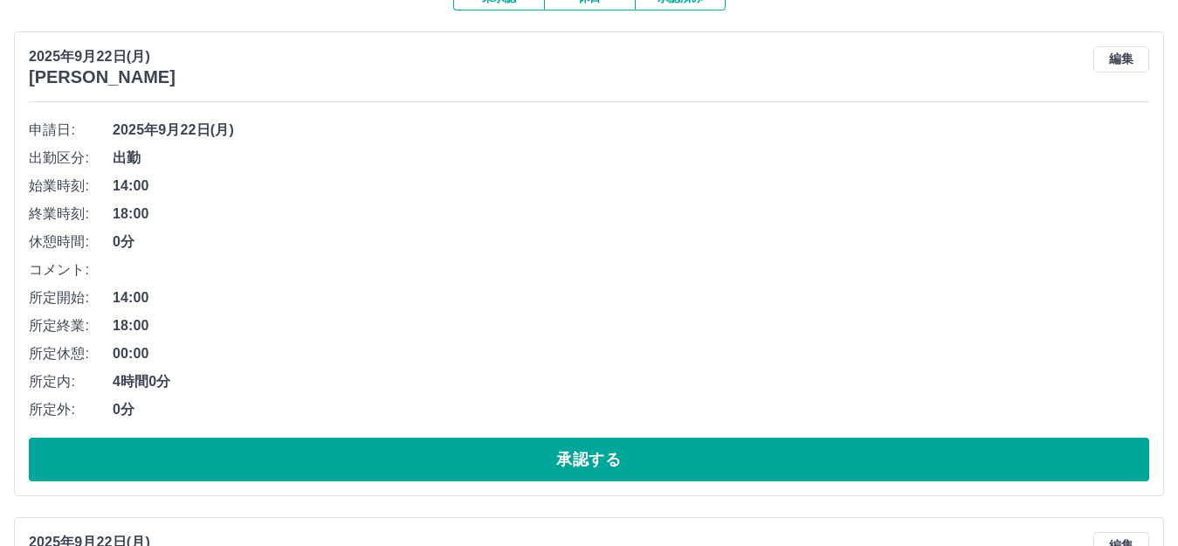
click at [445, 457] on button "承認する" at bounding box center [589, 459] width 1120 height 44
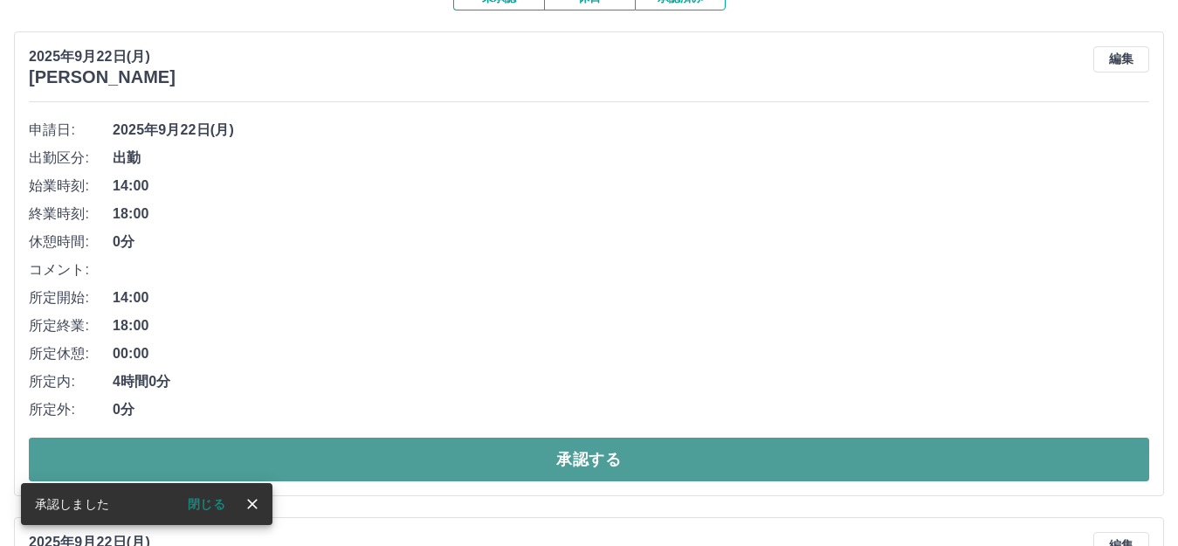
click at [418, 456] on button "承認する" at bounding box center [589, 459] width 1120 height 44
click at [408, 460] on button "承認する" at bounding box center [589, 459] width 1120 height 44
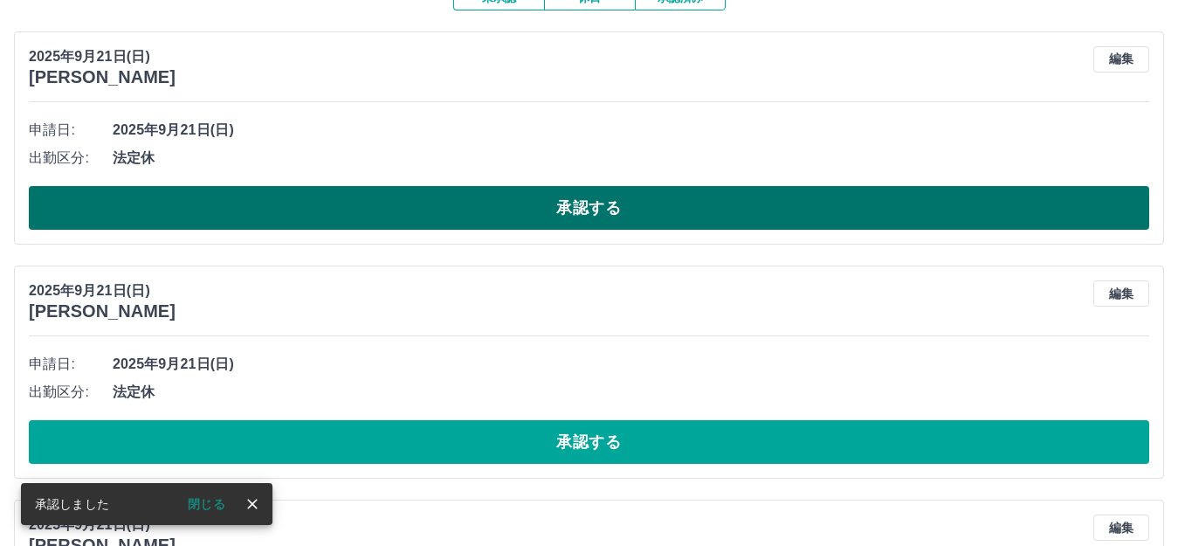
click at [341, 205] on button "承認する" at bounding box center [589, 208] width 1120 height 44
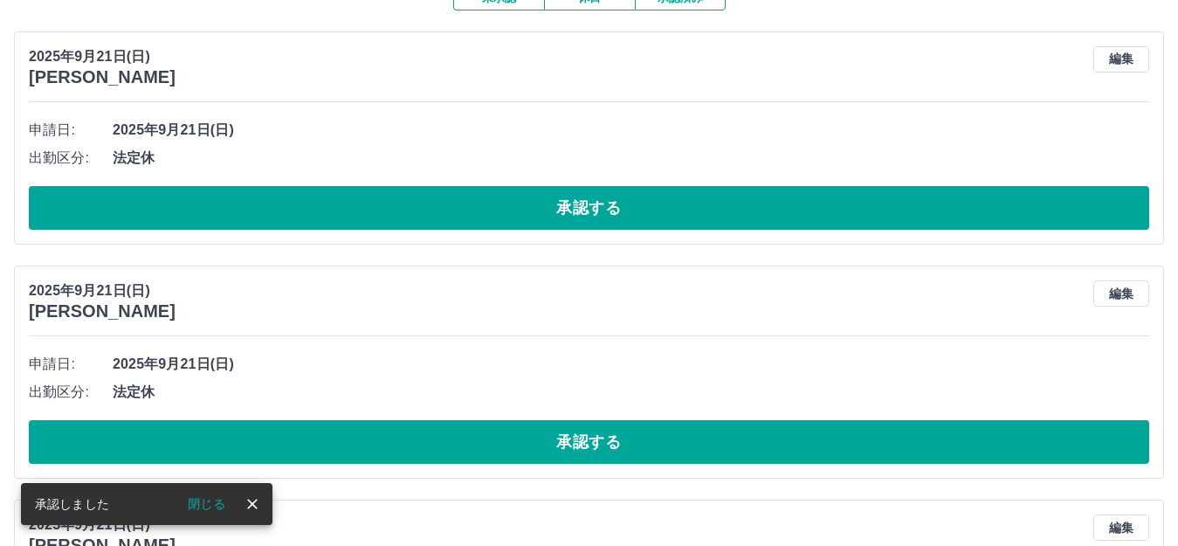
click at [395, 207] on button "承認する" at bounding box center [589, 208] width 1120 height 44
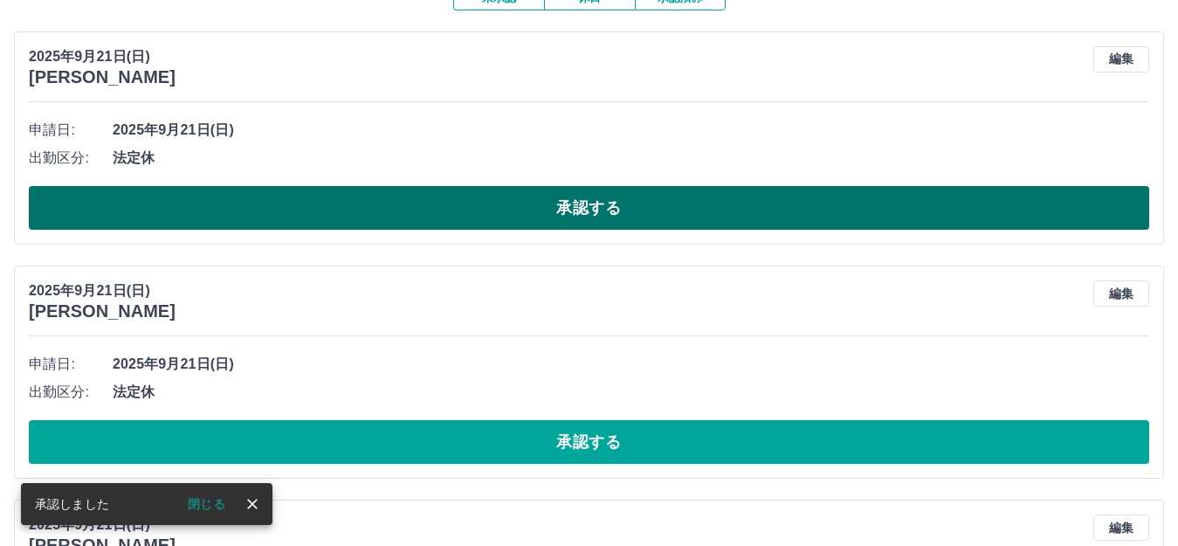
click at [390, 203] on button "承認する" at bounding box center [589, 208] width 1120 height 44
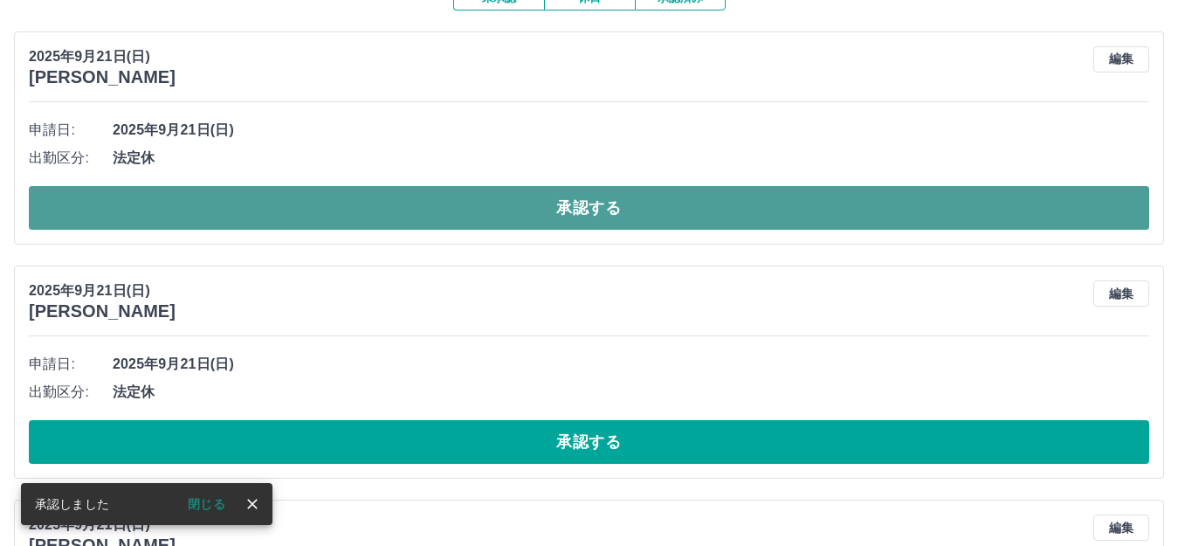
click at [438, 196] on button "承認する" at bounding box center [589, 208] width 1120 height 44
click at [435, 196] on button "承認する" at bounding box center [589, 208] width 1120 height 44
click at [416, 215] on button "承認する" at bounding box center [589, 208] width 1120 height 44
click at [423, 205] on button "承認する" at bounding box center [589, 208] width 1120 height 44
drag, startPoint x: 445, startPoint y: 197, endPoint x: 435, endPoint y: 201, distance: 11.0
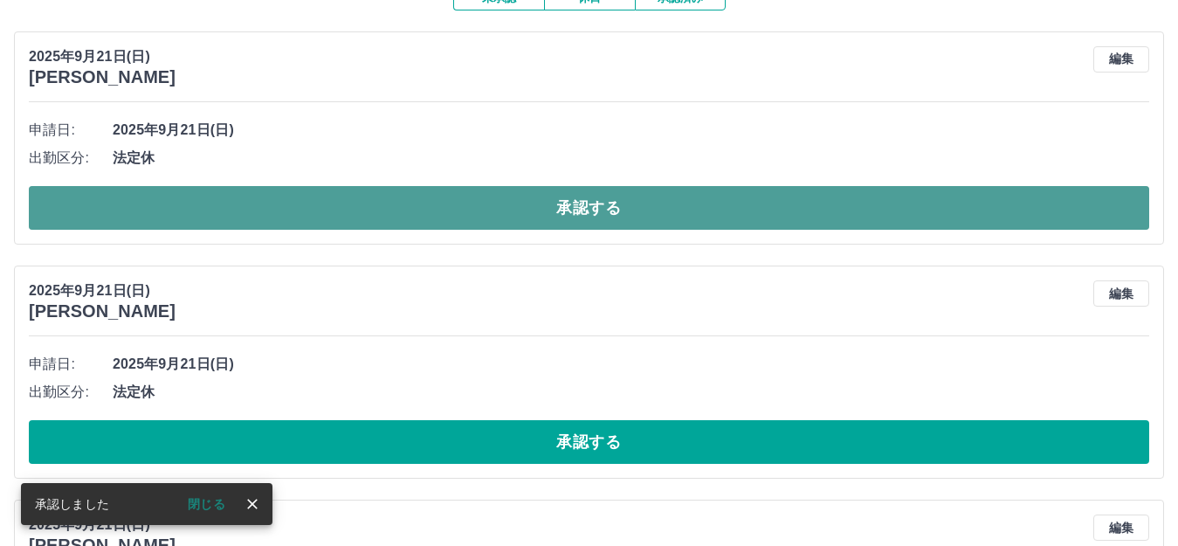
click at [443, 198] on button "承認する" at bounding box center [589, 208] width 1120 height 44
click at [429, 198] on button "承認する" at bounding box center [589, 208] width 1120 height 44
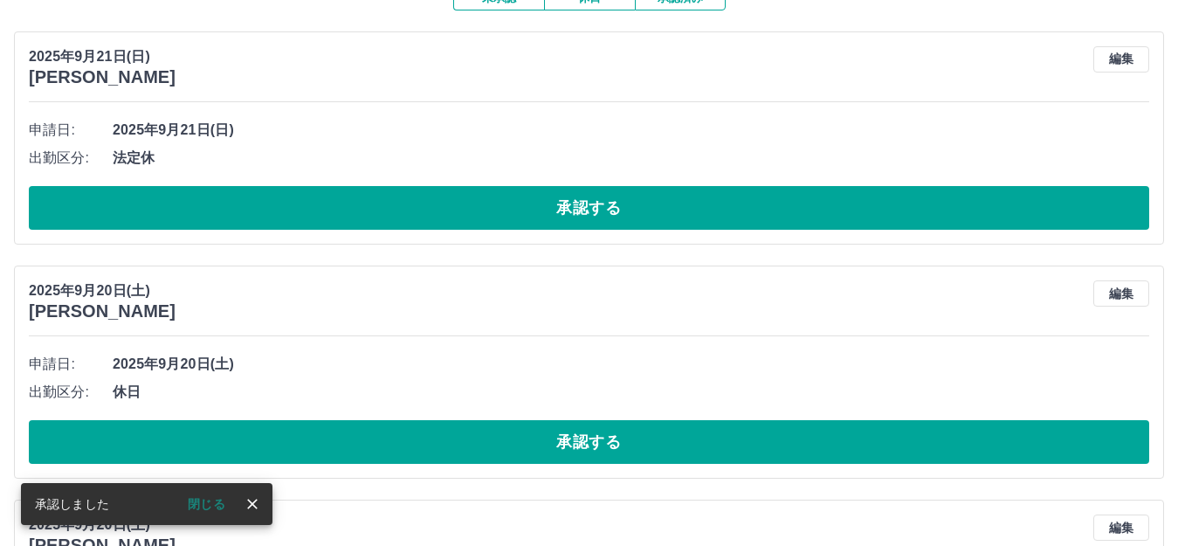
click at [429, 198] on button "承認する" at bounding box center [589, 208] width 1120 height 44
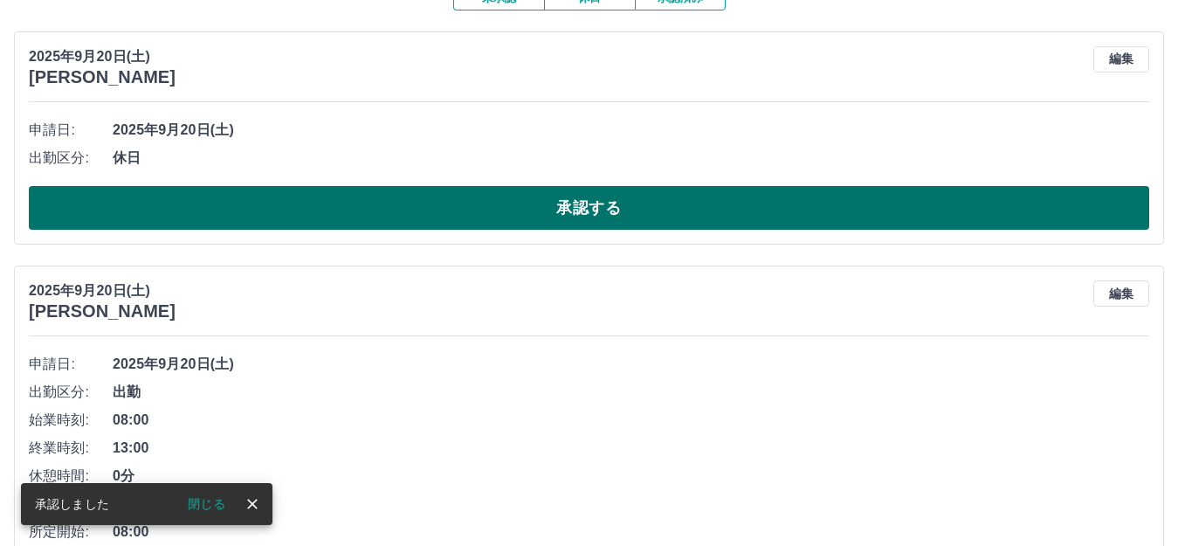
click at [427, 197] on button "承認する" at bounding box center [589, 208] width 1120 height 44
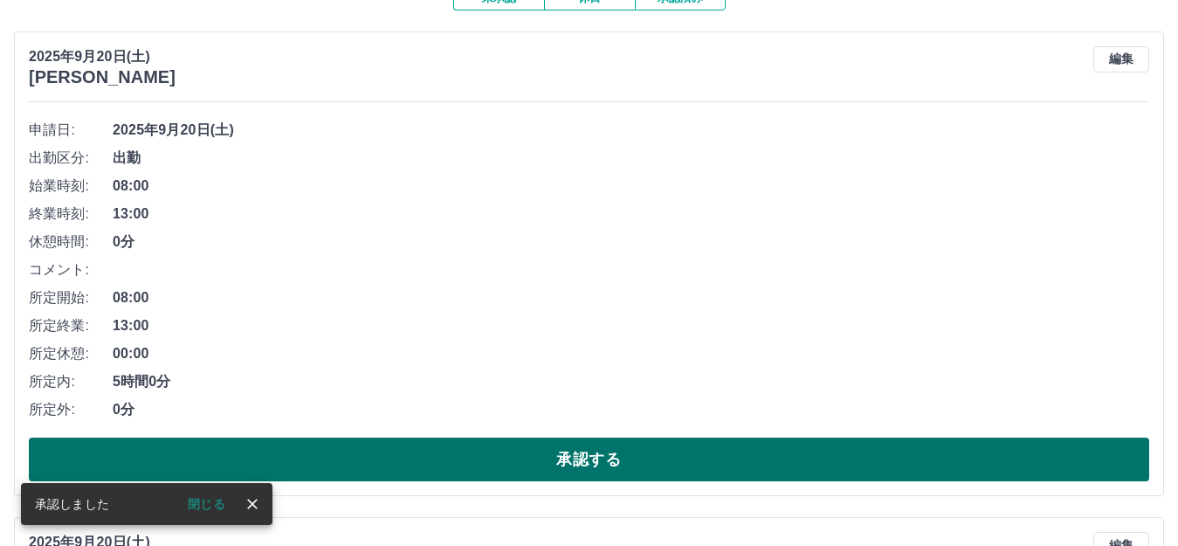
click at [547, 457] on button "承認する" at bounding box center [589, 459] width 1120 height 44
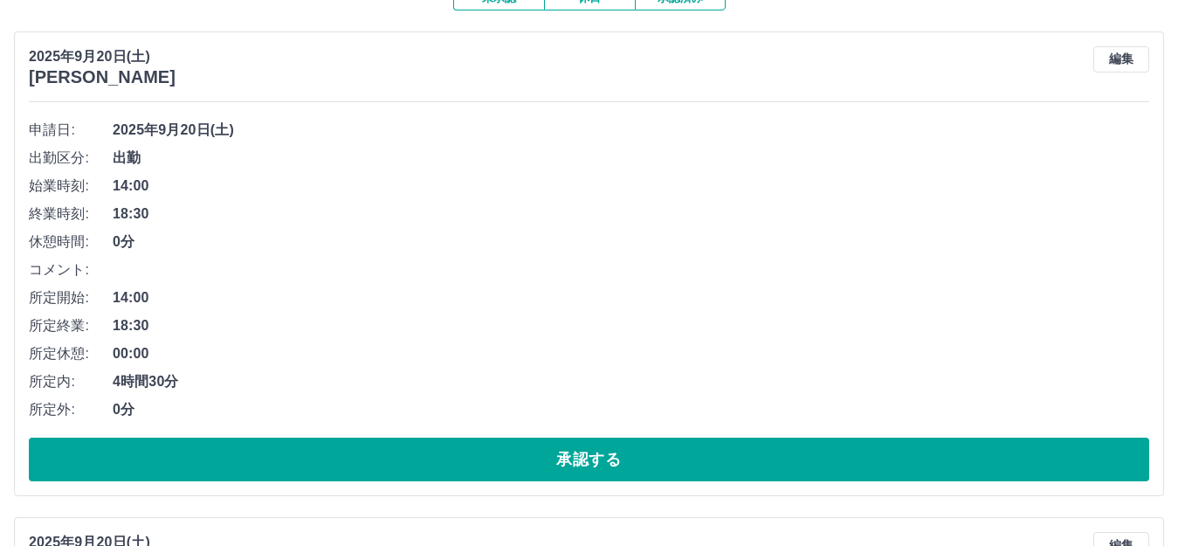
click at [548, 457] on button "承認する" at bounding box center [589, 459] width 1120 height 44
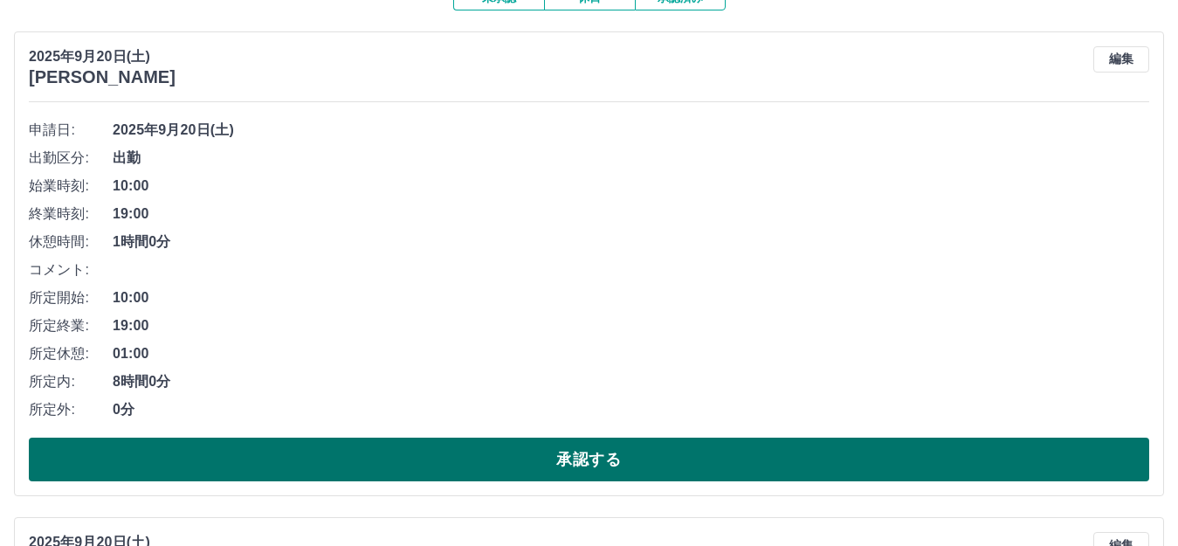
click at [708, 461] on button "承認する" at bounding box center [589, 459] width 1120 height 44
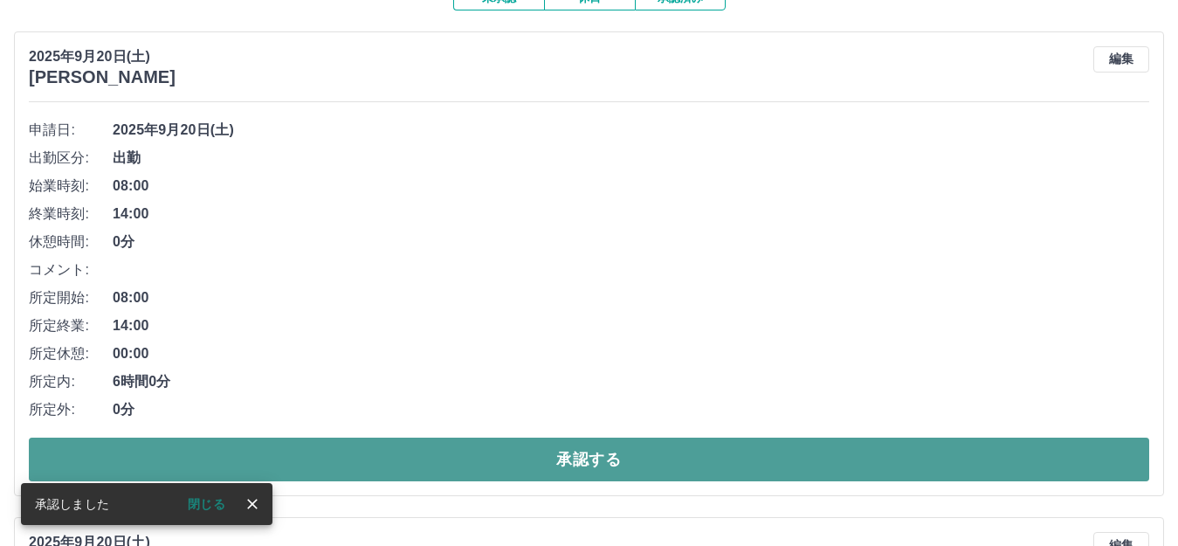
click at [612, 449] on button "承認する" at bounding box center [589, 459] width 1120 height 44
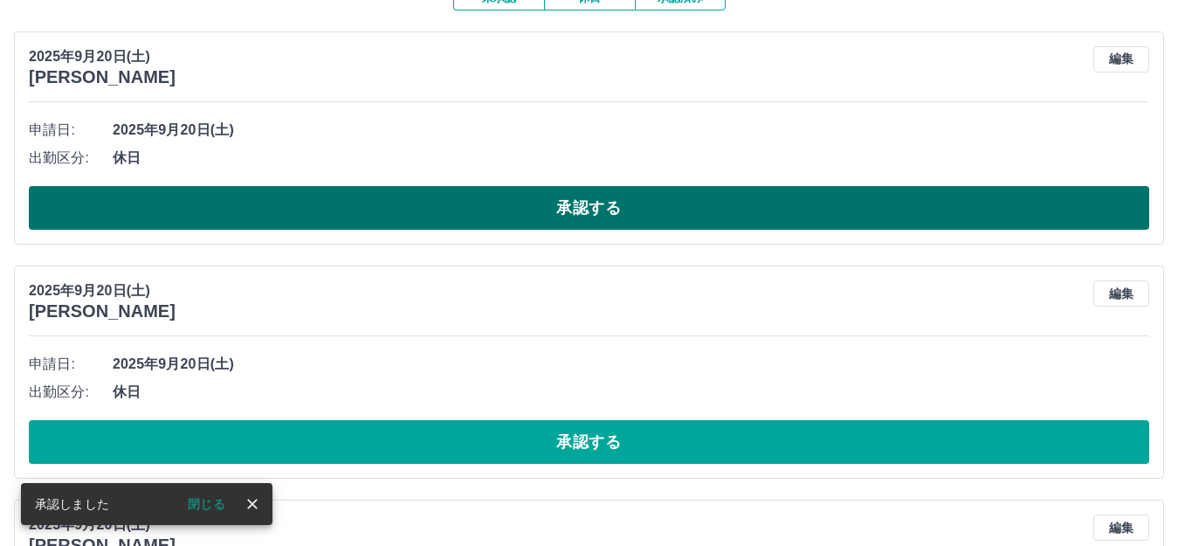
click at [560, 208] on button "承認する" at bounding box center [589, 208] width 1120 height 44
click at [560, 211] on button "承認する" at bounding box center [589, 208] width 1120 height 44
click at [582, 200] on button "承認する" at bounding box center [589, 208] width 1120 height 44
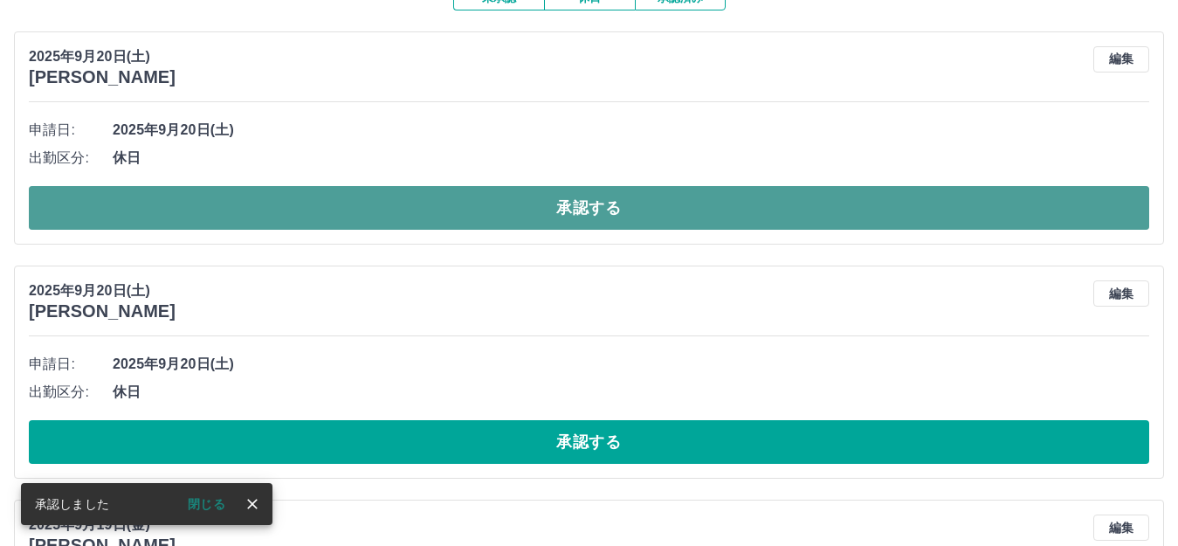
click at [575, 196] on button "承認する" at bounding box center [589, 208] width 1120 height 44
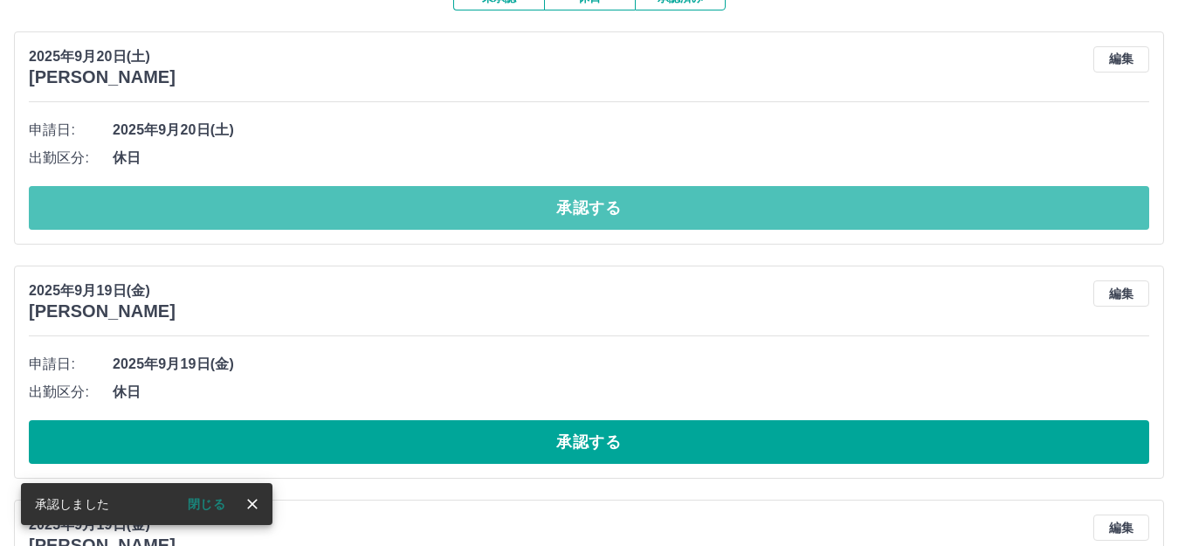
click at [575, 196] on button "承認する" at bounding box center [589, 208] width 1120 height 44
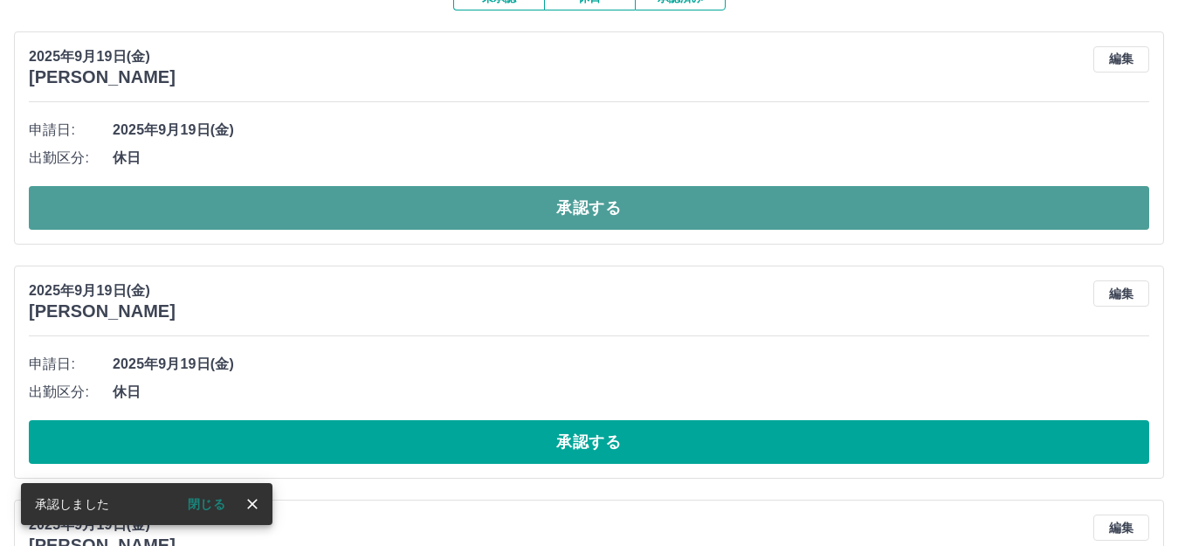
click at [570, 203] on button "承認する" at bounding box center [589, 208] width 1120 height 44
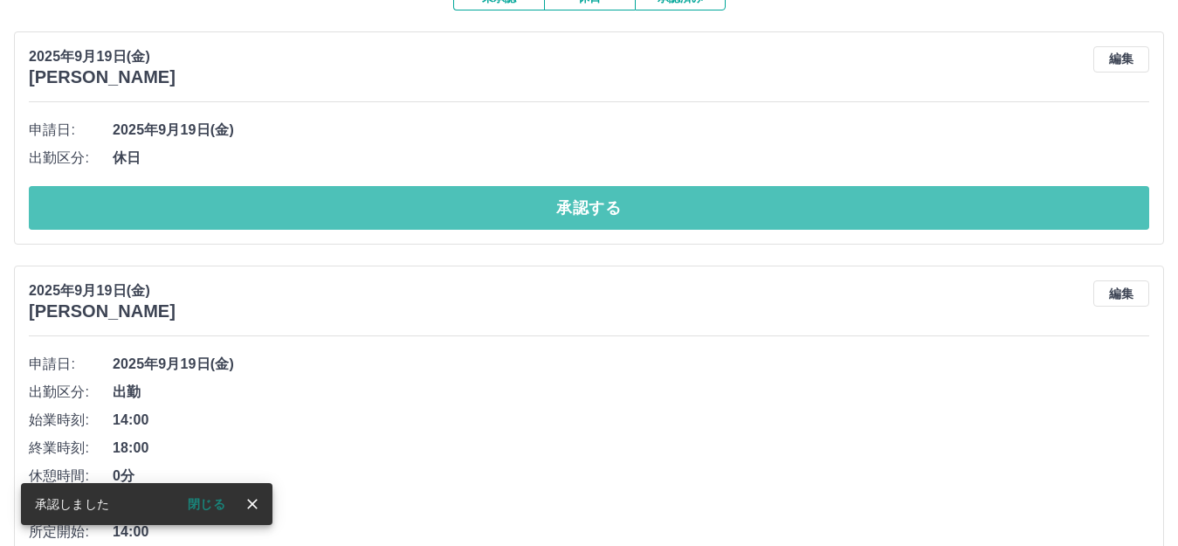
click at [570, 203] on button "承認する" at bounding box center [589, 208] width 1120 height 44
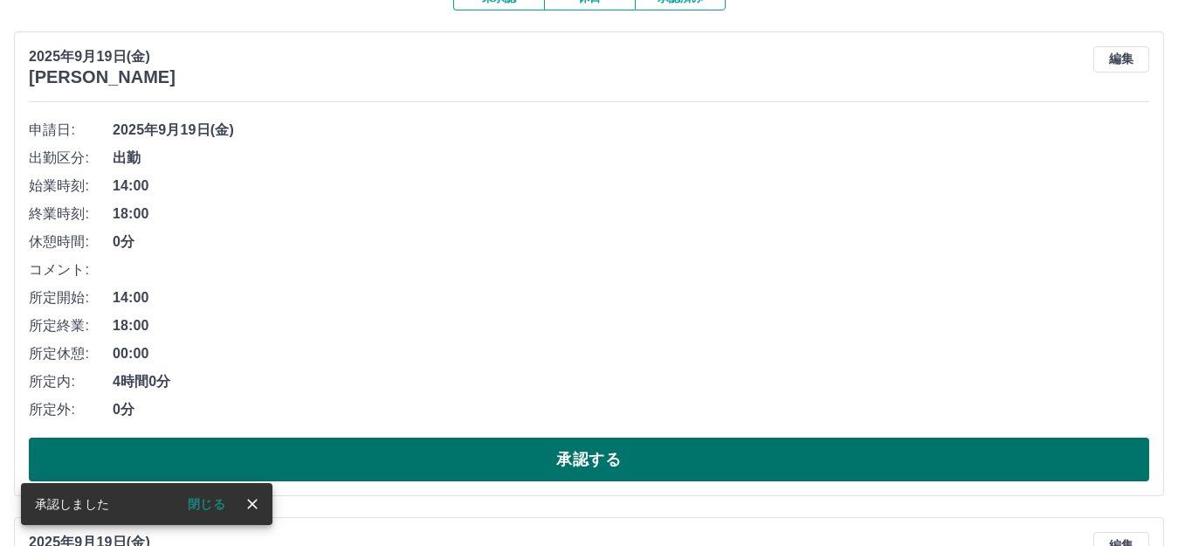
click at [641, 456] on button "承認する" at bounding box center [589, 459] width 1120 height 44
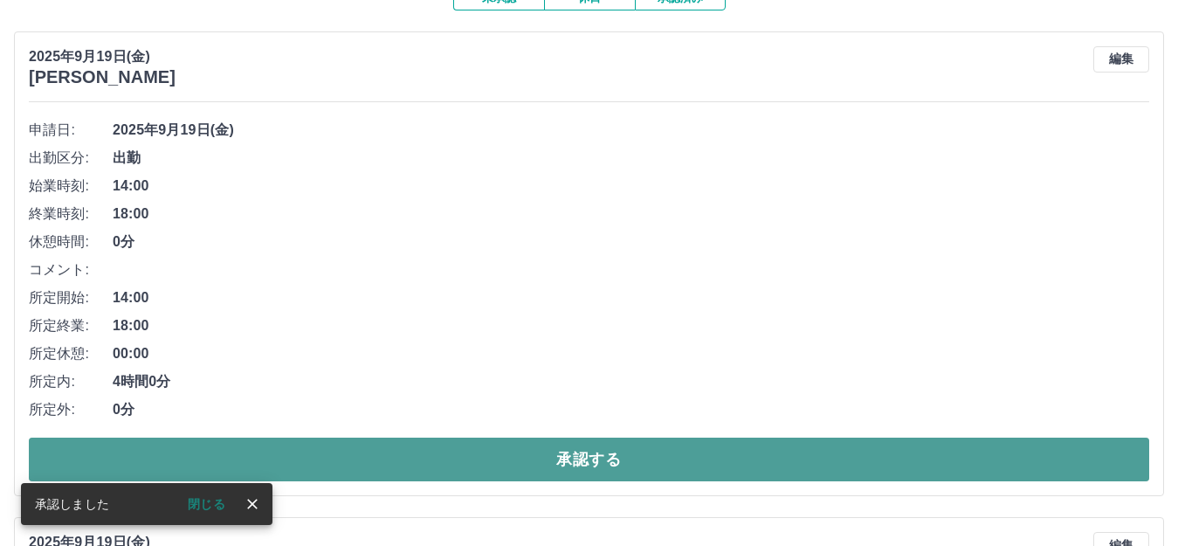
click at [638, 453] on button "承認する" at bounding box center [589, 459] width 1120 height 44
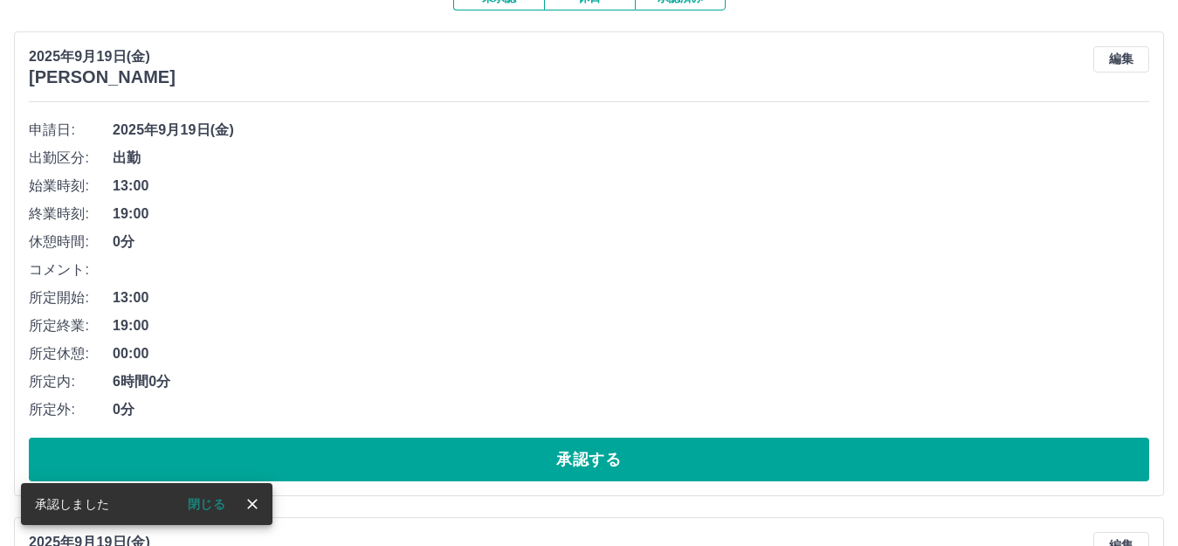
click at [629, 454] on button "承認する" at bounding box center [589, 459] width 1120 height 44
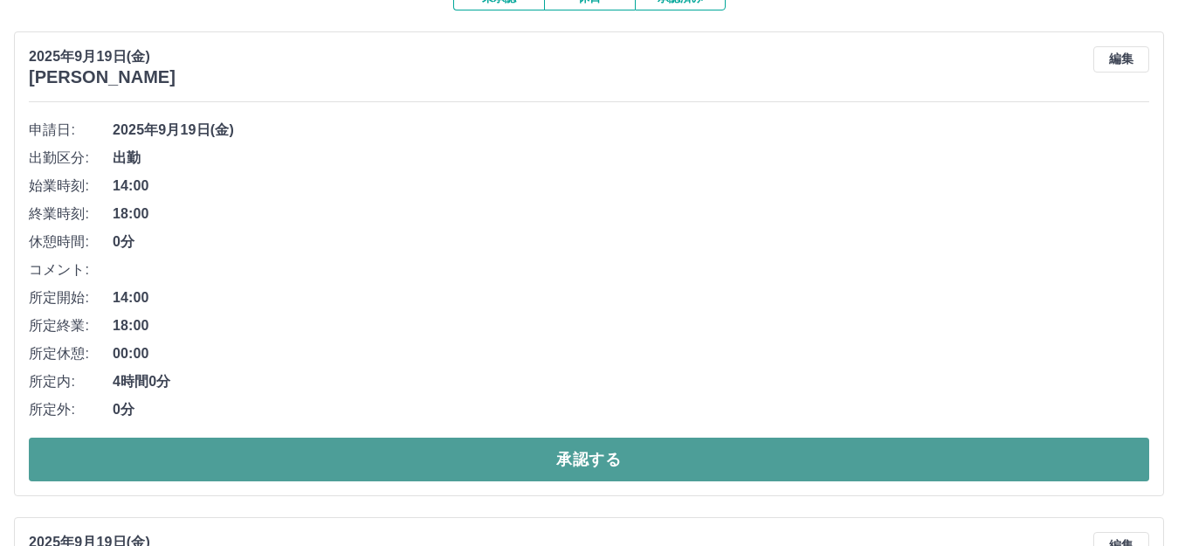
click at [620, 452] on button "承認する" at bounding box center [589, 459] width 1120 height 44
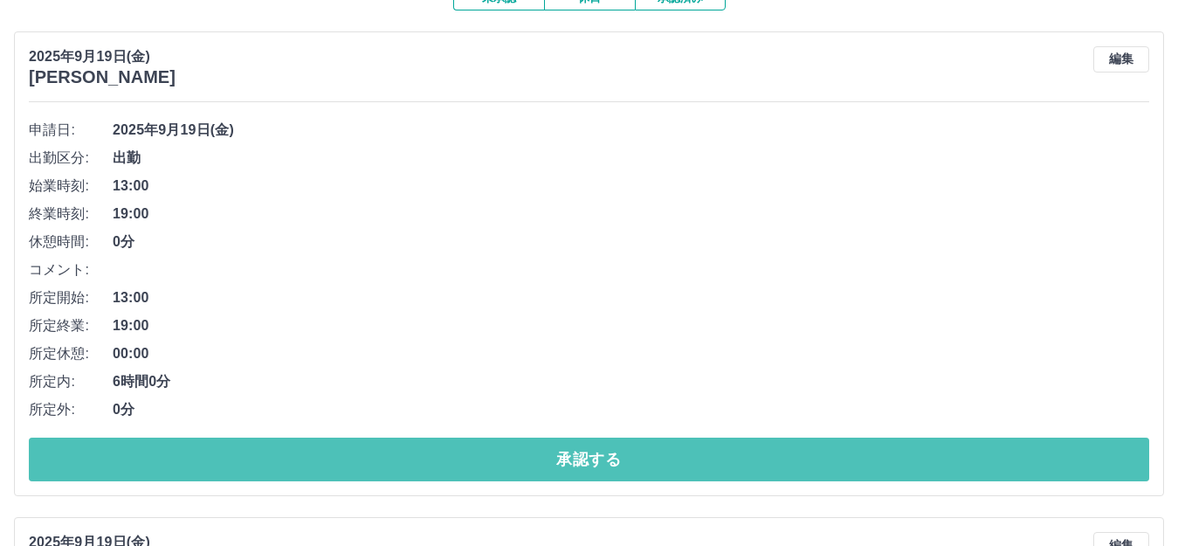
click at [620, 452] on button "承認する" at bounding box center [589, 459] width 1120 height 44
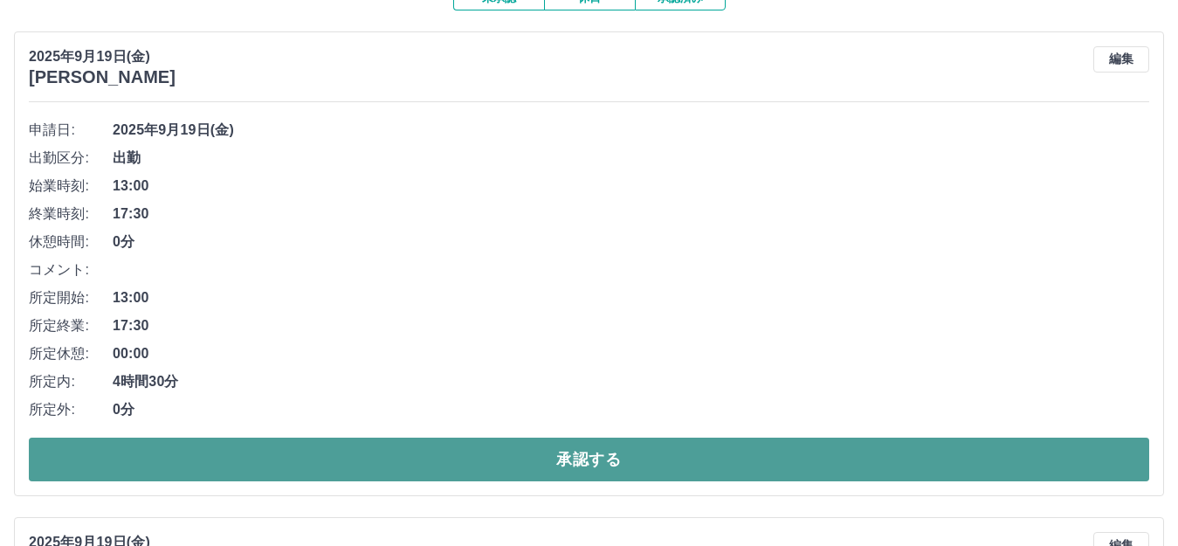
click at [620, 456] on button "承認する" at bounding box center [589, 459] width 1120 height 44
click at [623, 460] on button "承認する" at bounding box center [589, 459] width 1120 height 44
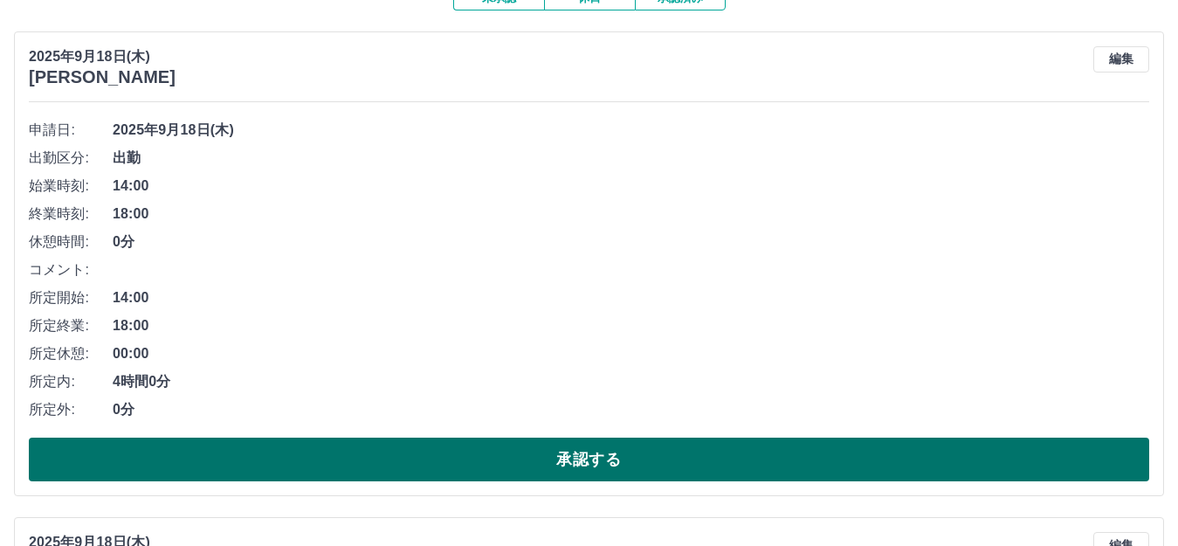
click at [620, 457] on button "承認する" at bounding box center [589, 459] width 1120 height 44
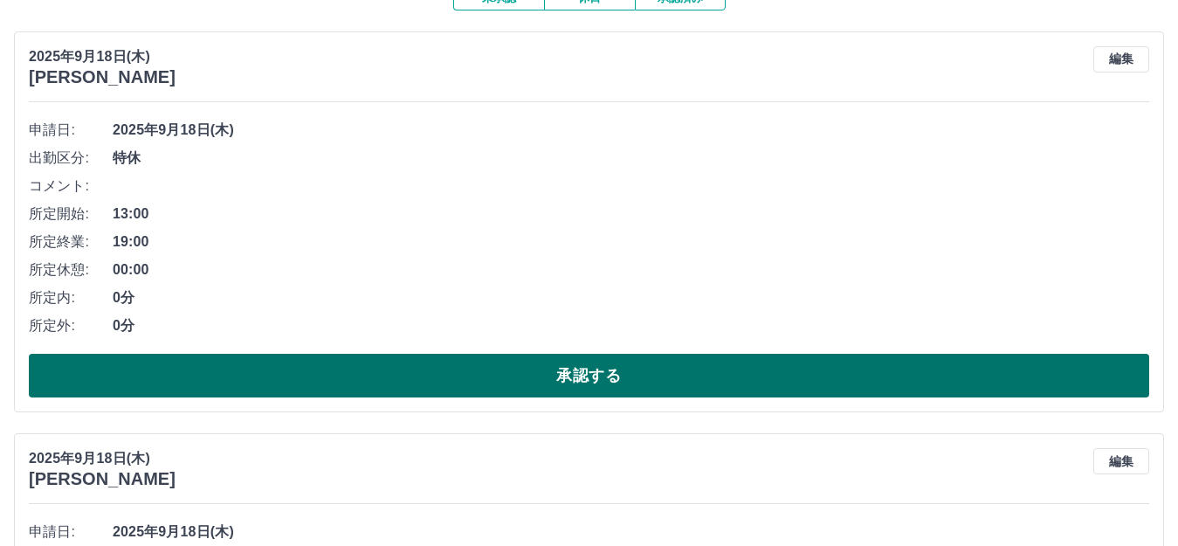
drag, startPoint x: 533, startPoint y: 347, endPoint x: 526, endPoint y: 375, distance: 29.4
click at [526, 375] on div "申請日: [DATE](木) 出勤区分: 特休 コメント: 所定開始: 13:00 所定終業: 19:00 所定休憩: 00:00 所定内: 0分 所定外: …" at bounding box center [589, 256] width 1120 height 281
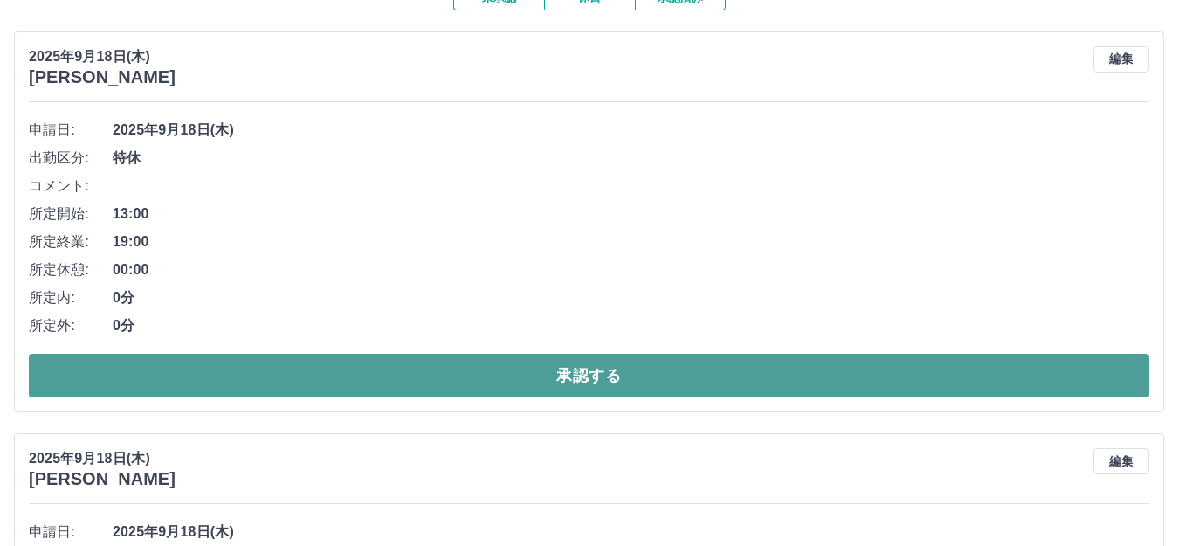
click at [529, 376] on button "承認する" at bounding box center [589, 376] width 1120 height 44
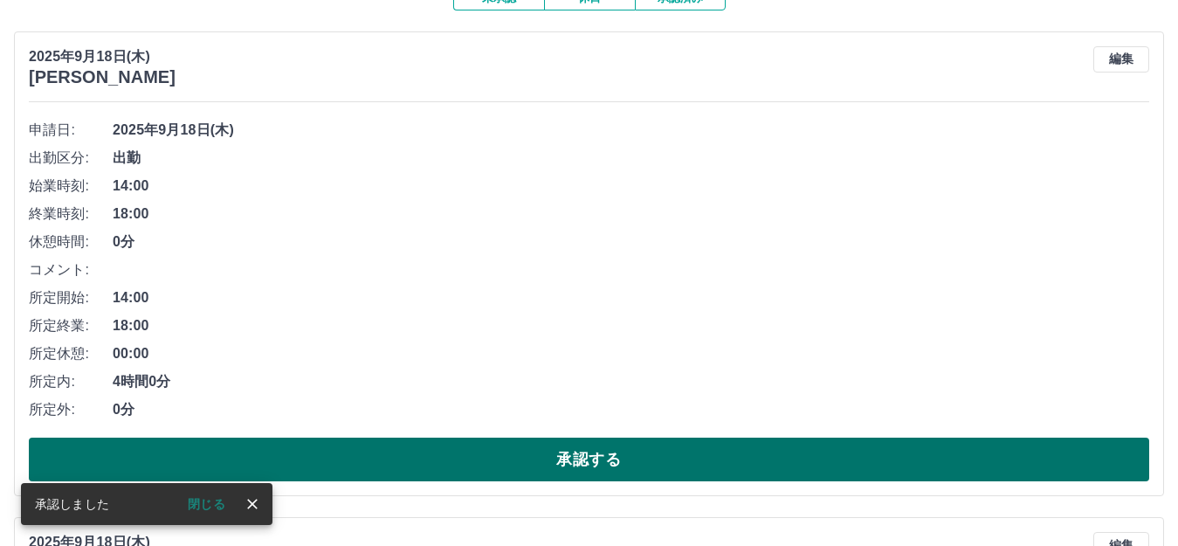
click at [507, 454] on button "承認する" at bounding box center [589, 459] width 1120 height 44
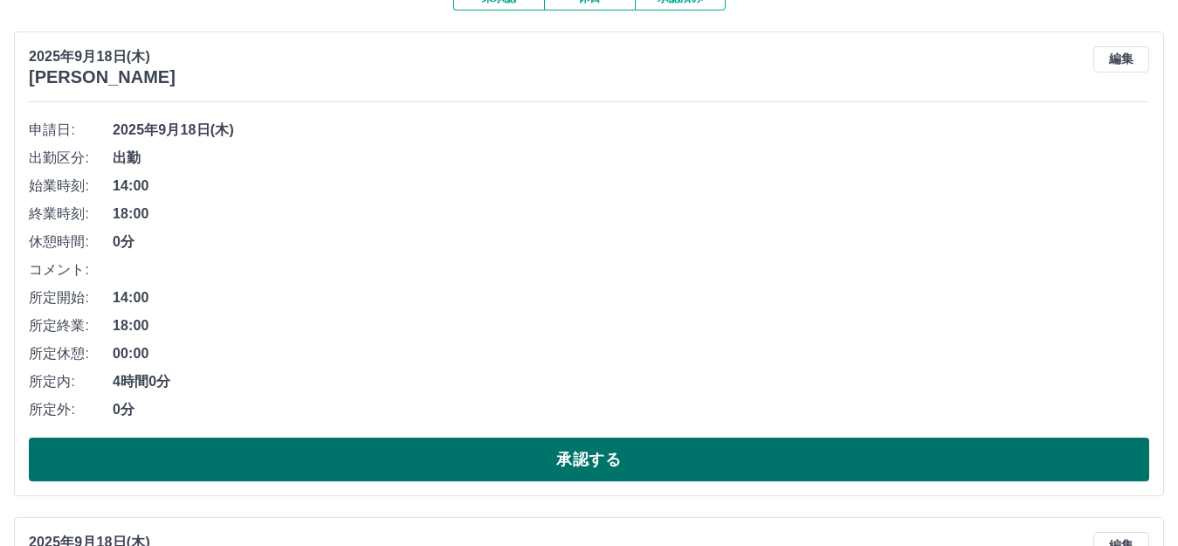
click at [468, 455] on button "承認する" at bounding box center [589, 459] width 1120 height 44
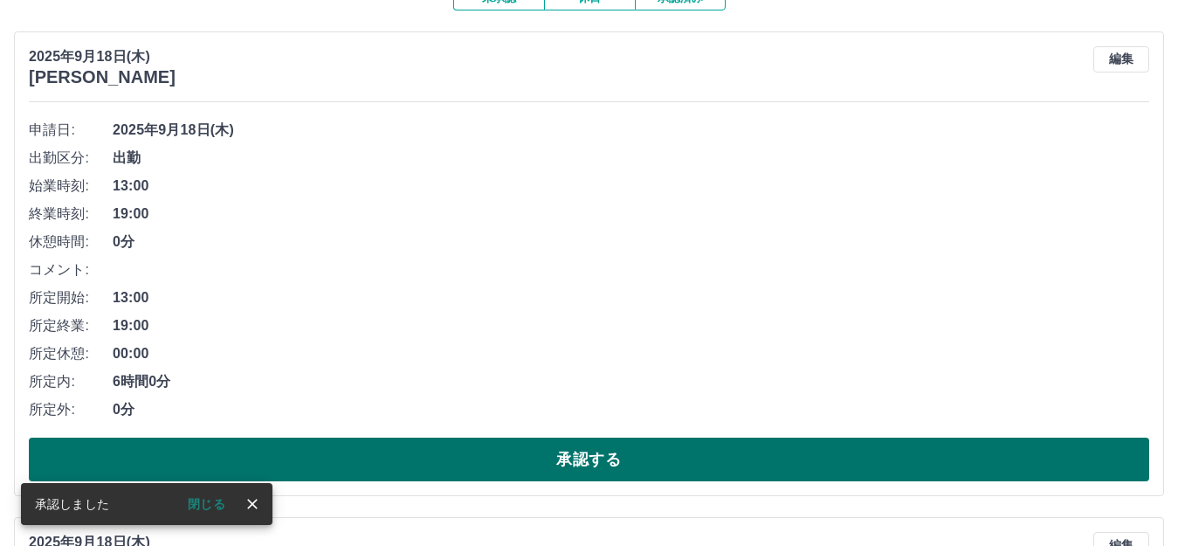
click at [538, 460] on button "承認する" at bounding box center [589, 459] width 1120 height 44
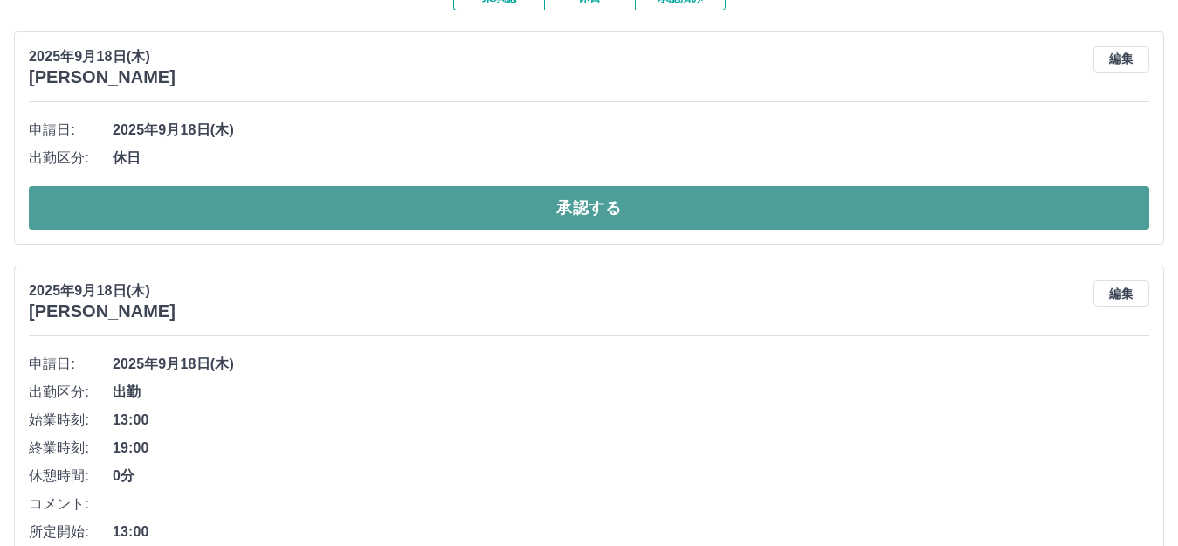
click at [306, 210] on button "承認する" at bounding box center [589, 208] width 1120 height 44
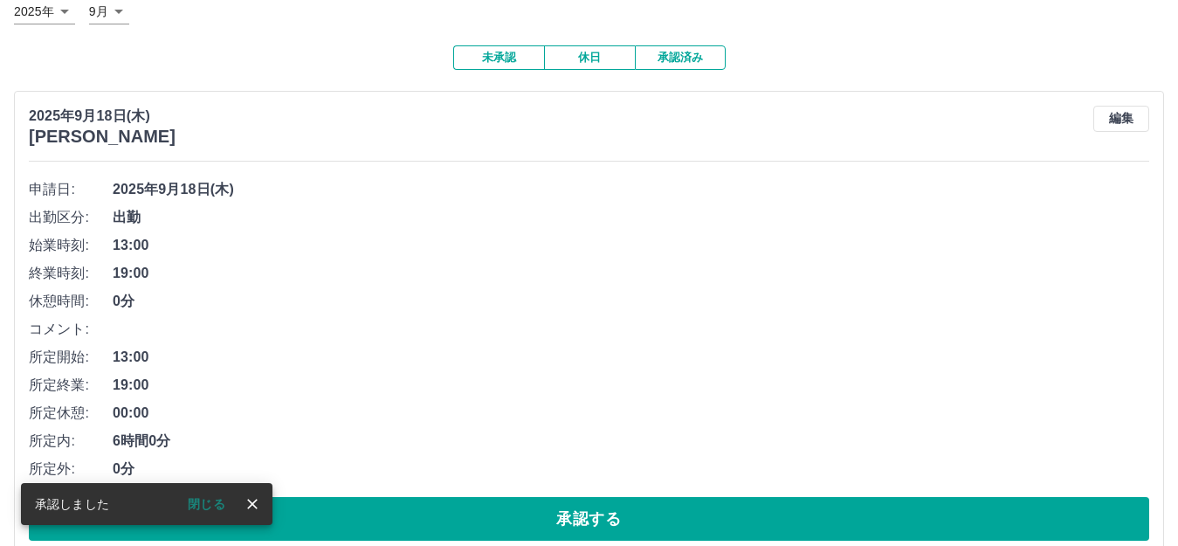
scroll to position [290, 0]
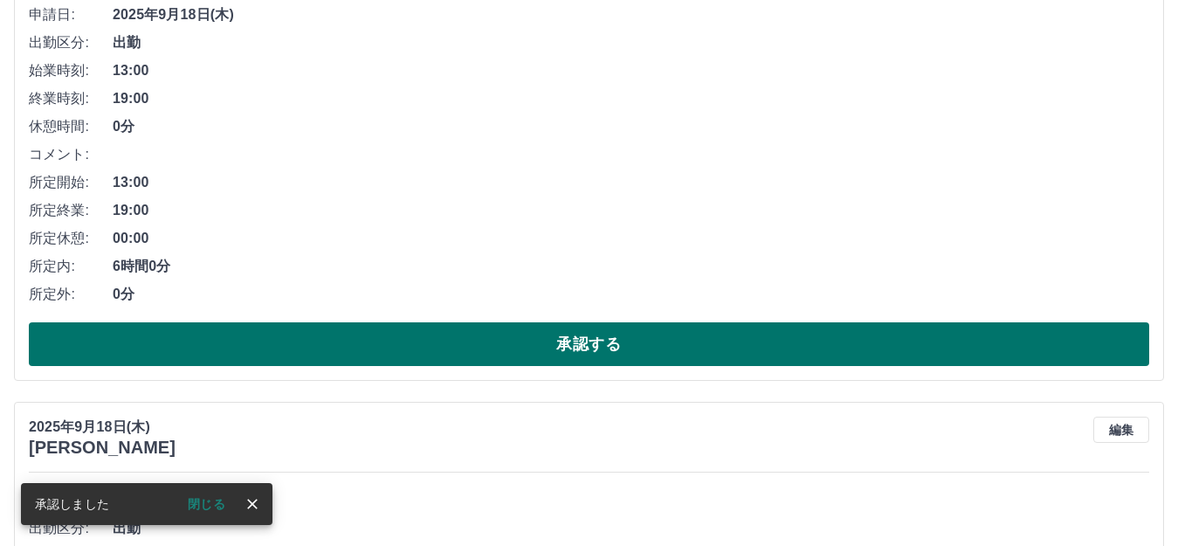
click at [352, 347] on button "承認する" at bounding box center [589, 344] width 1120 height 44
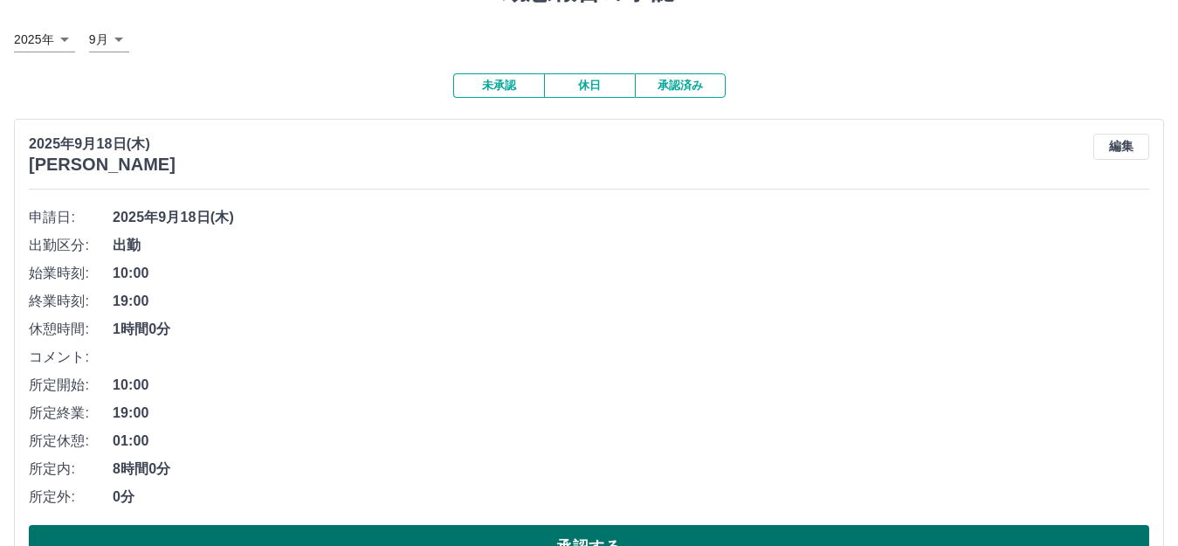
scroll to position [175, 0]
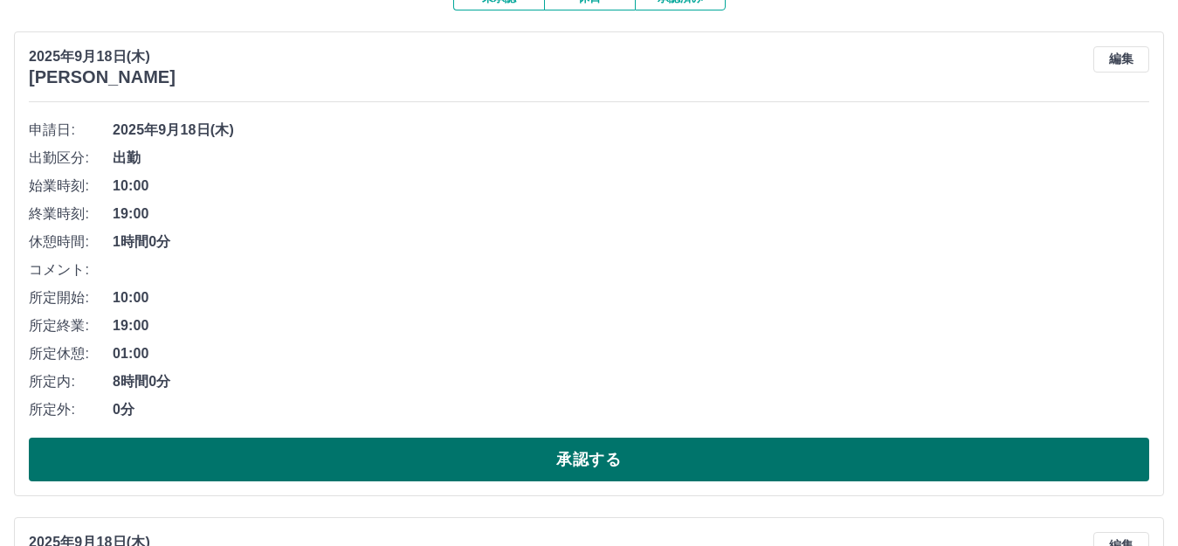
click at [435, 447] on button "承認する" at bounding box center [589, 459] width 1120 height 44
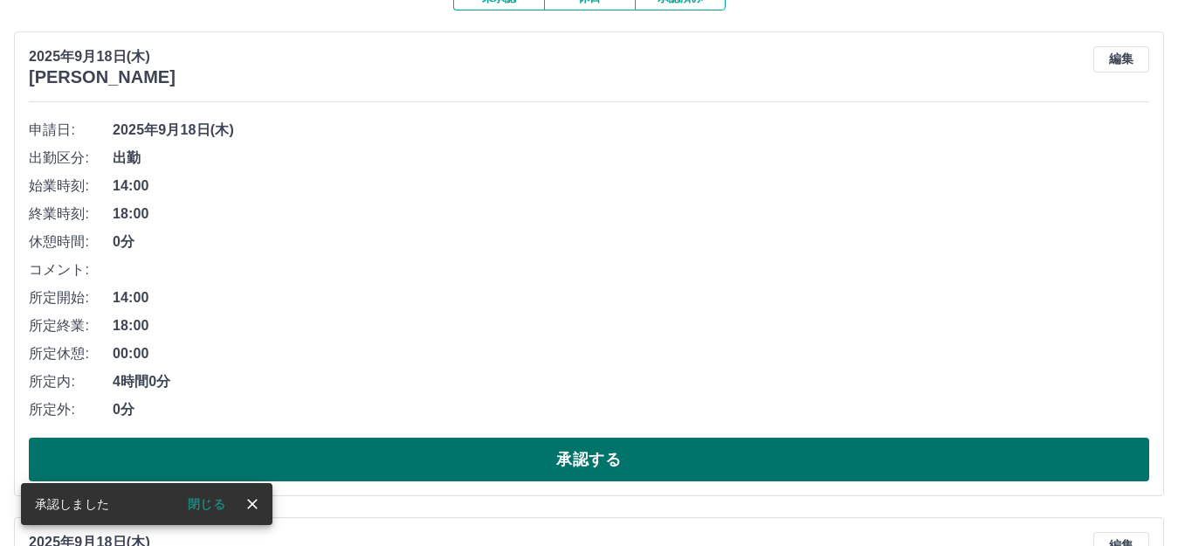
click at [496, 458] on button "承認する" at bounding box center [589, 459] width 1120 height 44
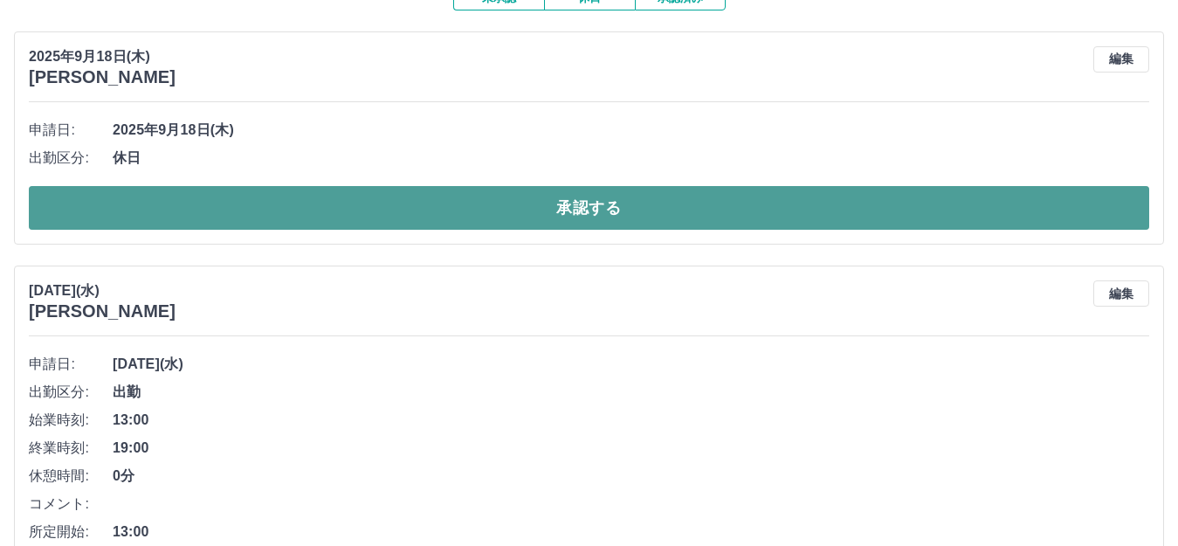
click at [622, 215] on button "承認する" at bounding box center [589, 208] width 1120 height 44
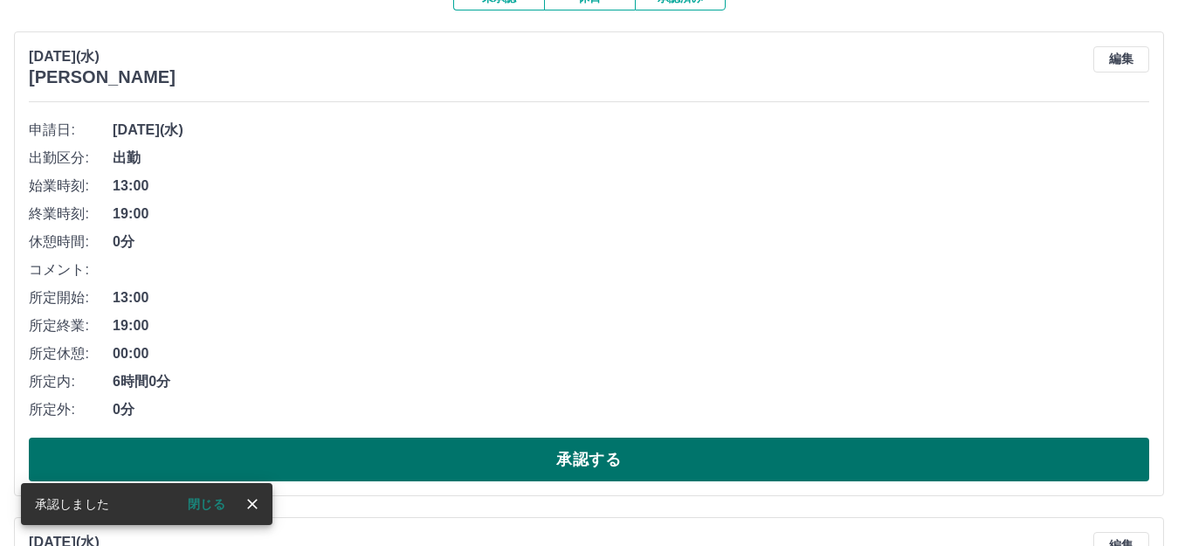
click at [391, 448] on button "承認する" at bounding box center [589, 459] width 1120 height 44
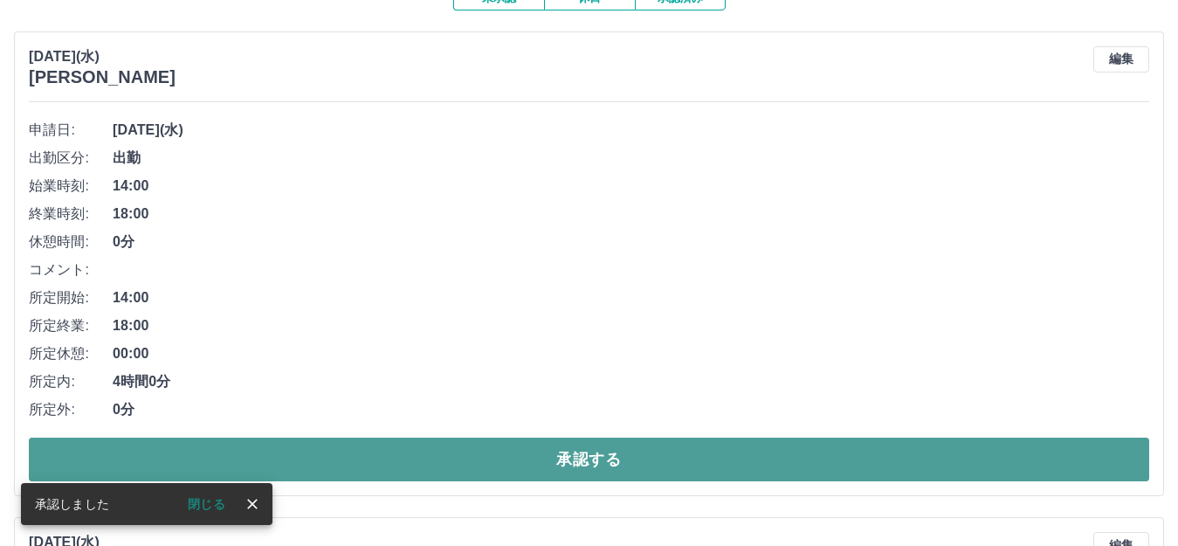
click at [380, 460] on button "承認する" at bounding box center [589, 459] width 1120 height 44
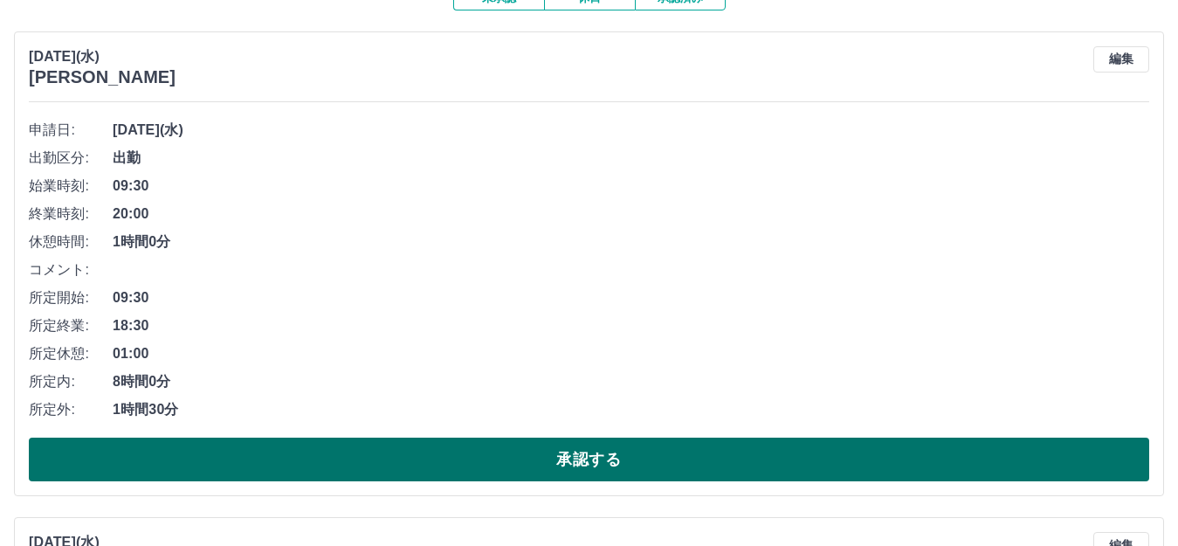
click at [320, 450] on button "承認する" at bounding box center [589, 459] width 1120 height 44
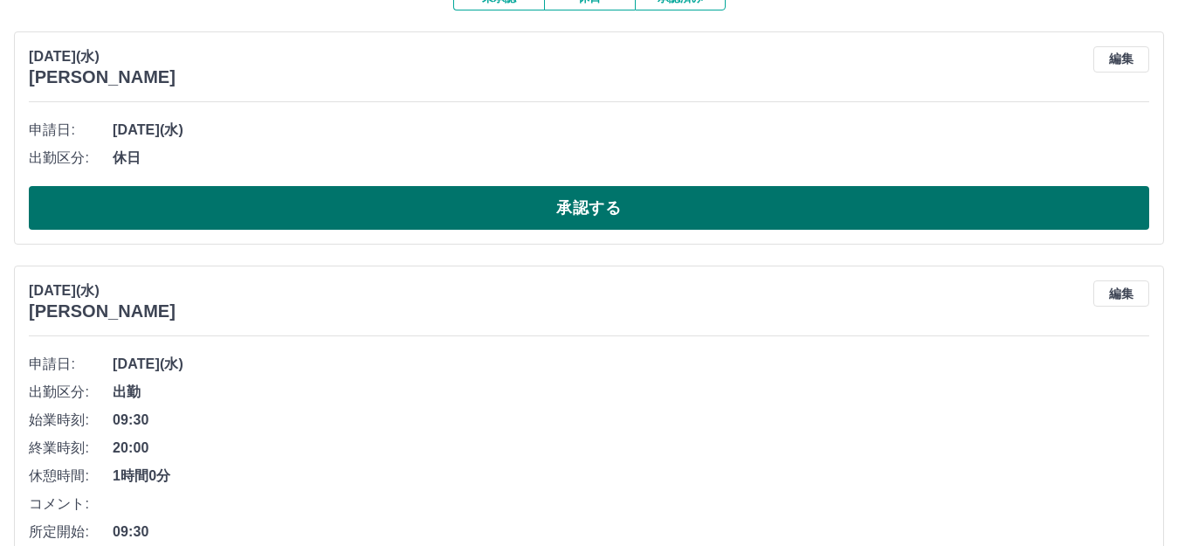
click at [369, 212] on button "承認する" at bounding box center [589, 208] width 1120 height 44
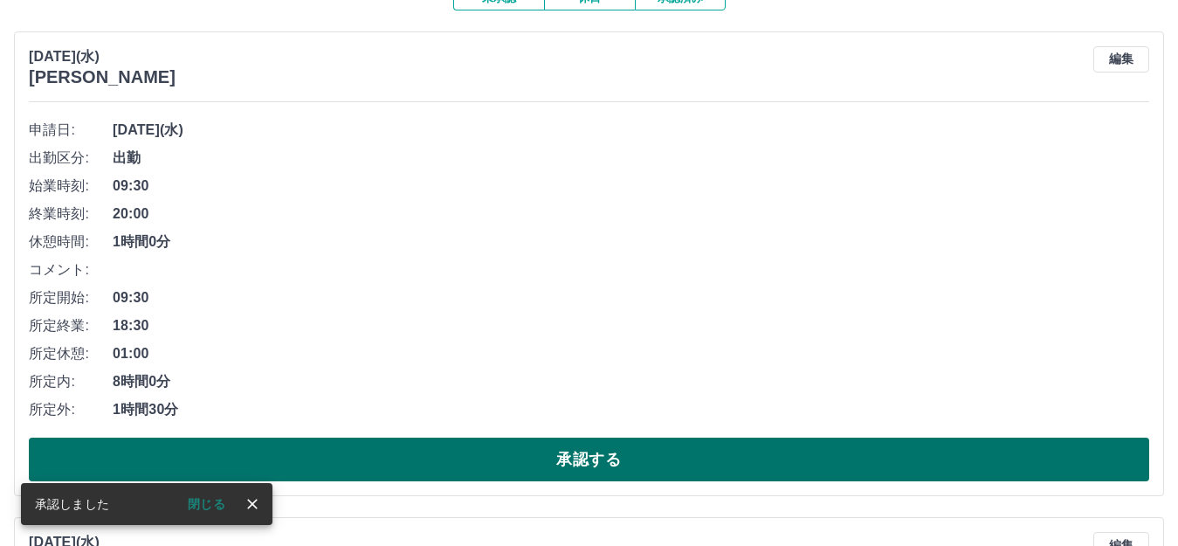
click at [378, 460] on button "承認する" at bounding box center [589, 459] width 1120 height 44
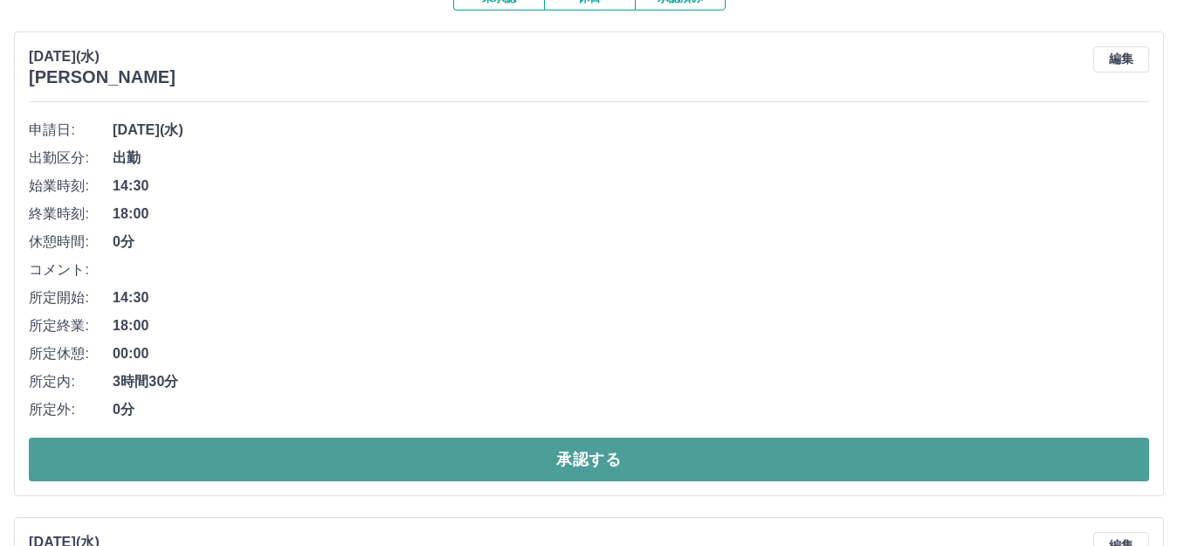
click at [374, 456] on button "承認する" at bounding box center [589, 459] width 1120 height 44
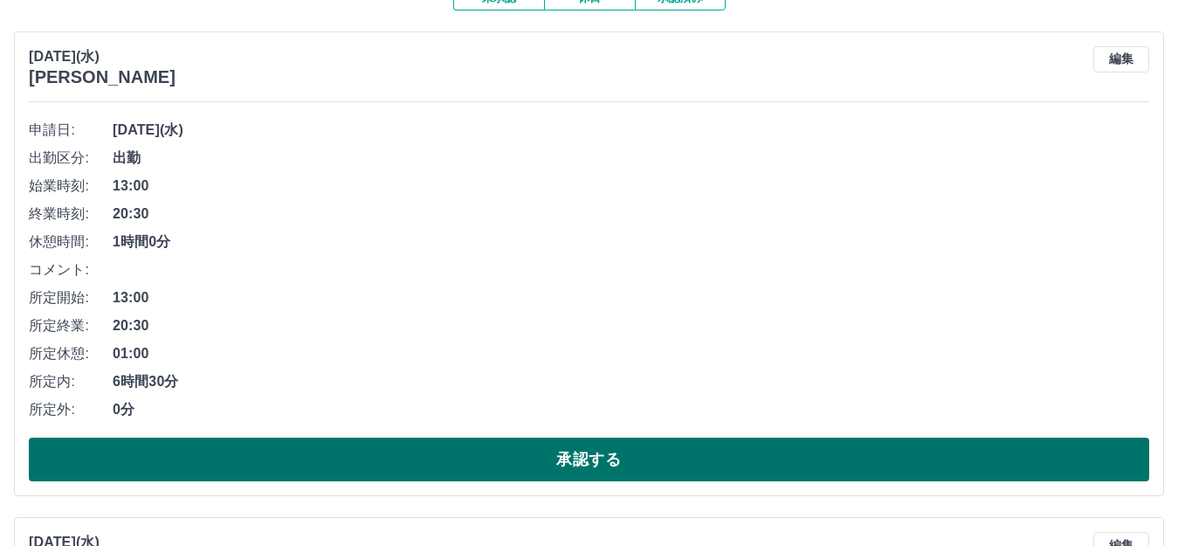
click at [422, 452] on button "承認する" at bounding box center [589, 459] width 1120 height 44
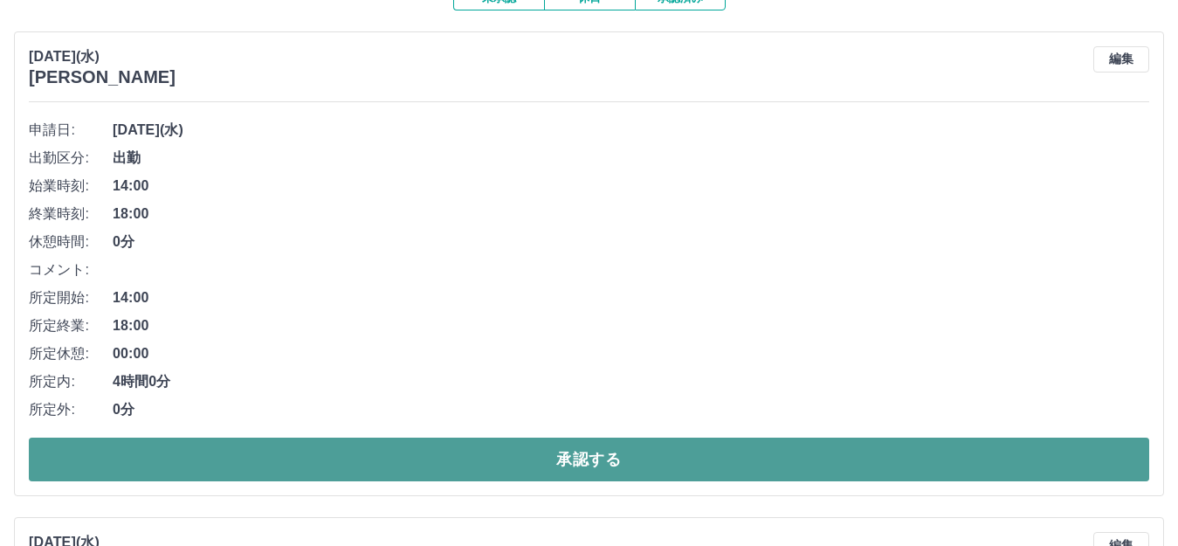
click at [390, 450] on button "承認する" at bounding box center [589, 459] width 1120 height 44
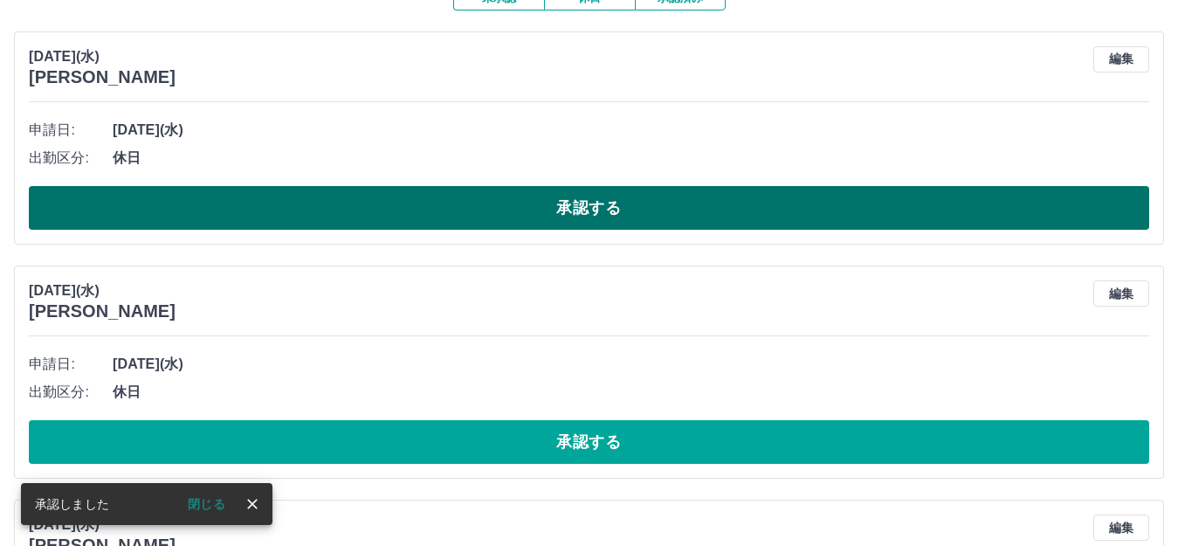
click at [378, 202] on button "承認する" at bounding box center [589, 208] width 1120 height 44
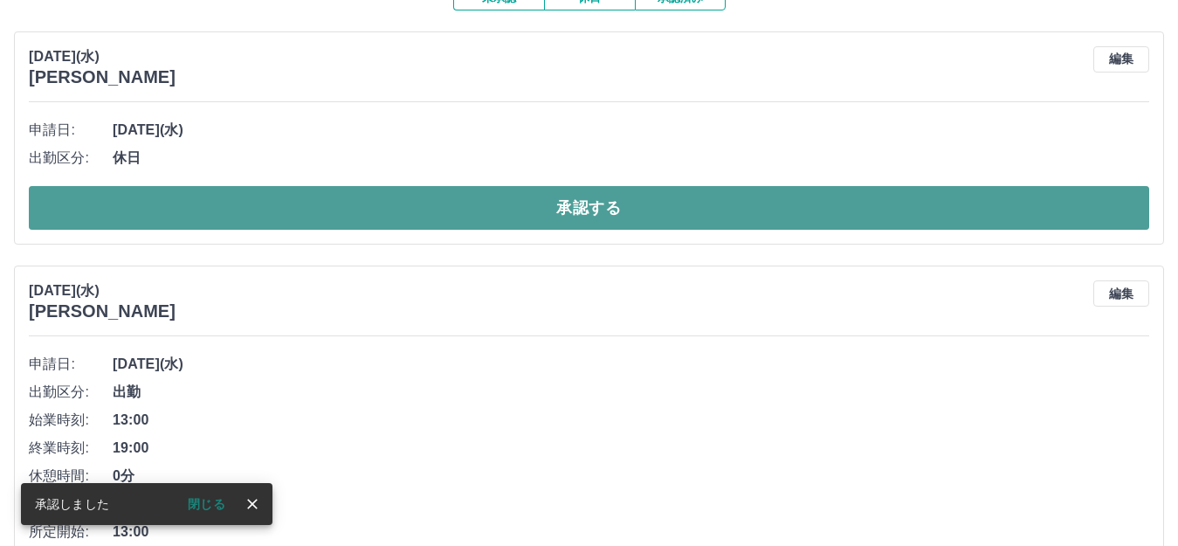
click at [336, 208] on button "承認する" at bounding box center [589, 208] width 1120 height 44
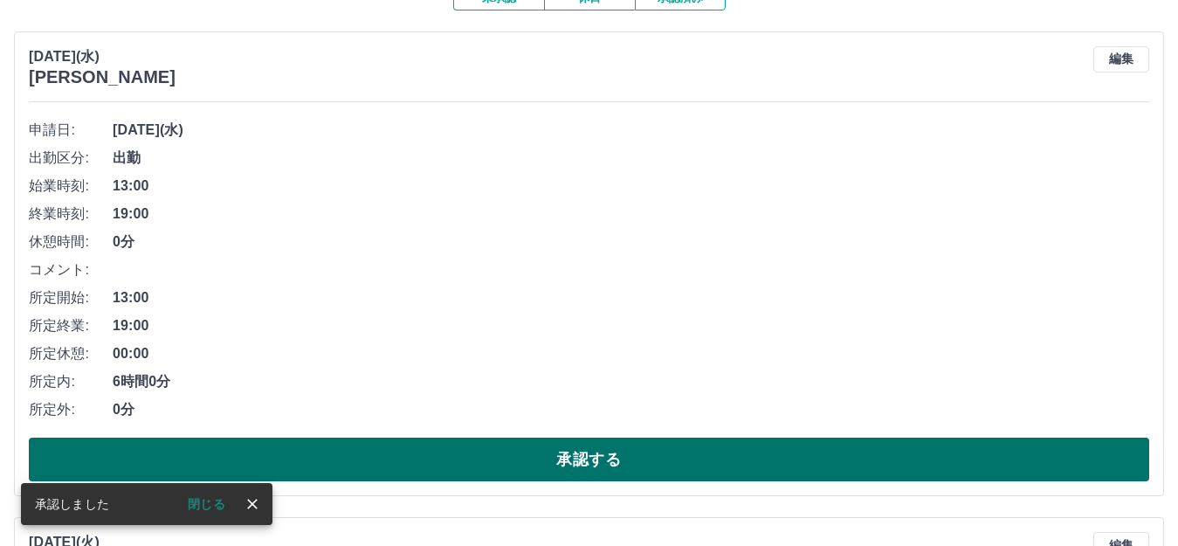
click at [425, 457] on button "承認する" at bounding box center [589, 459] width 1120 height 44
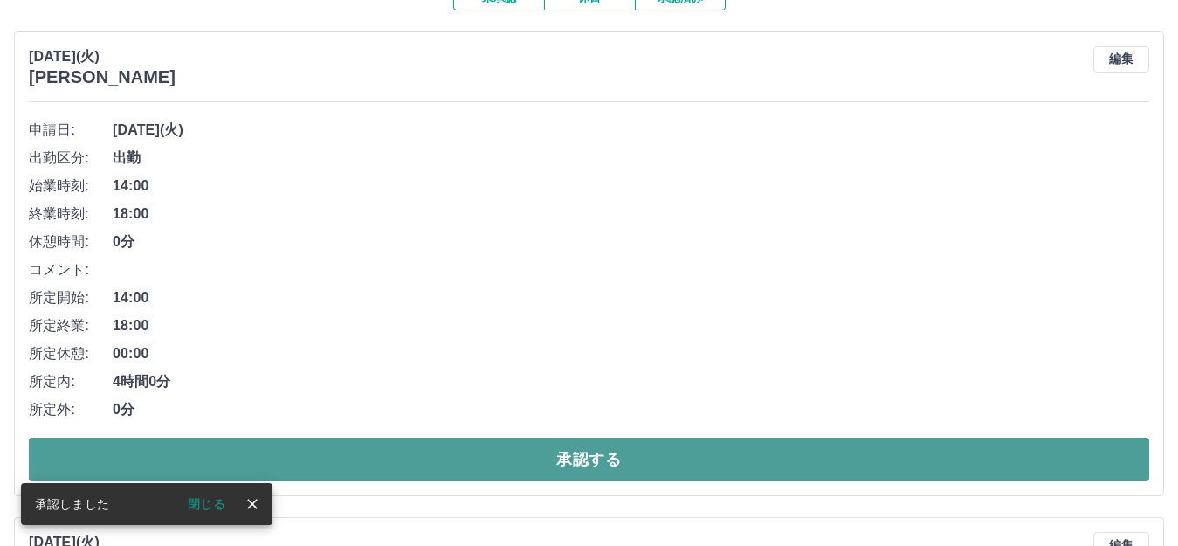
click at [386, 448] on button "承認する" at bounding box center [589, 459] width 1120 height 44
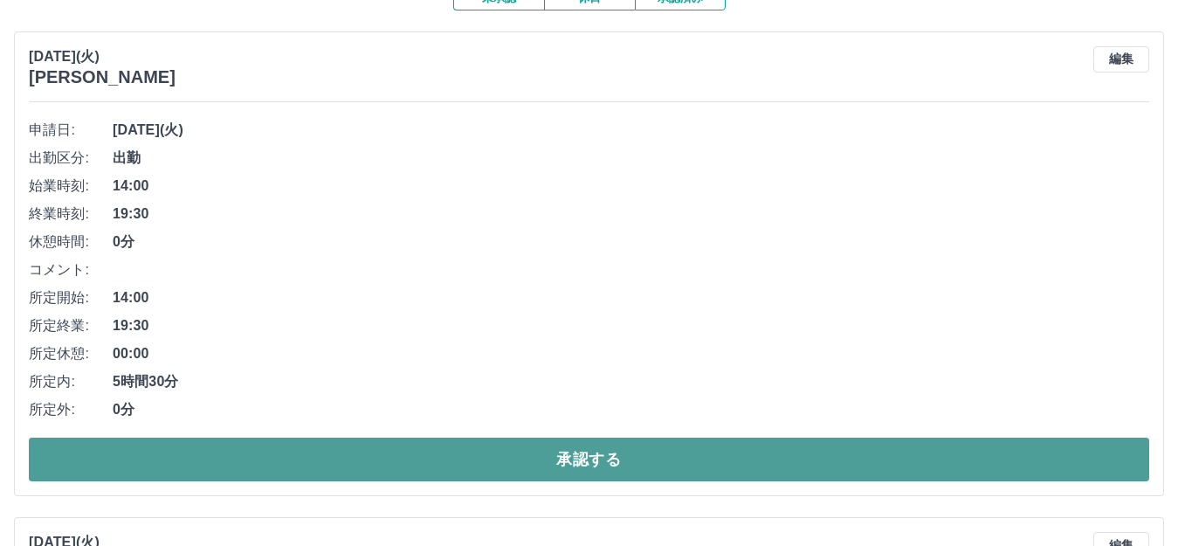
click at [405, 451] on button "承認する" at bounding box center [589, 459] width 1120 height 44
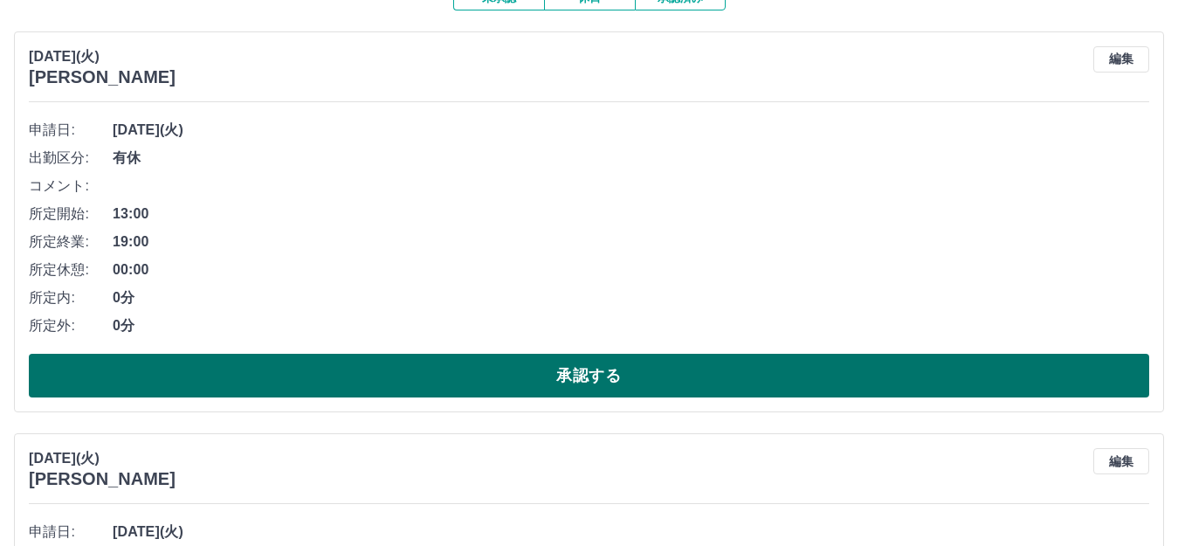
click at [387, 375] on button "承認する" at bounding box center [589, 376] width 1120 height 44
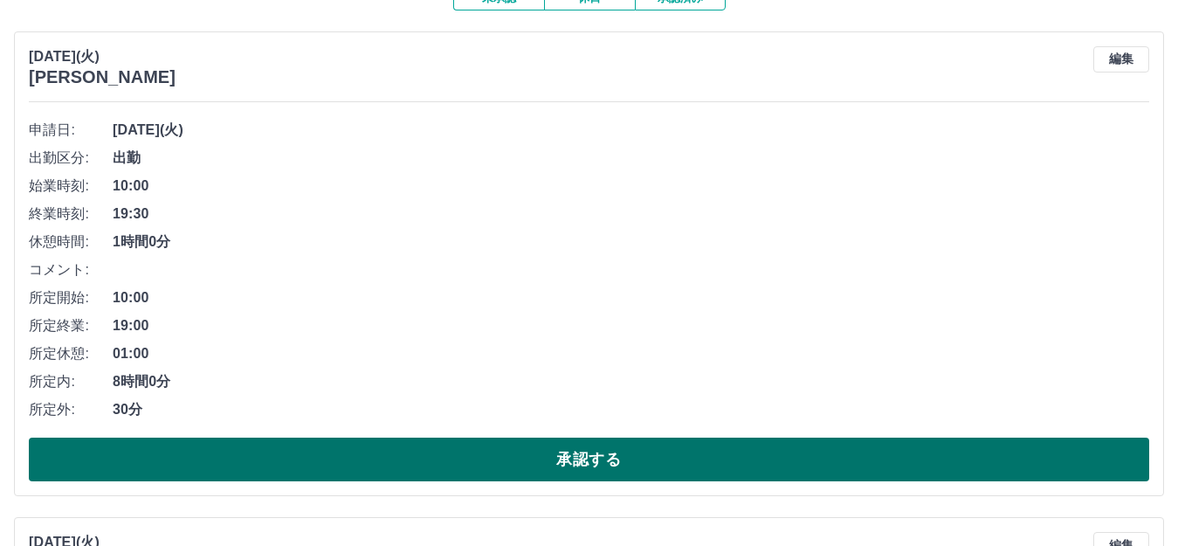
click at [411, 468] on button "承認する" at bounding box center [589, 459] width 1120 height 44
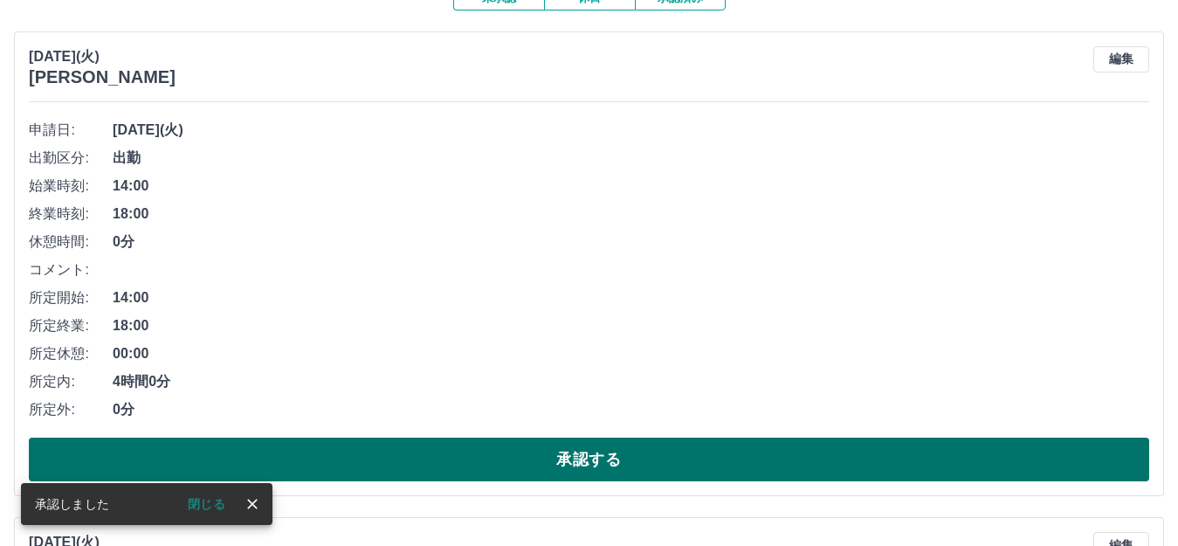
click at [407, 458] on button "承認する" at bounding box center [589, 459] width 1120 height 44
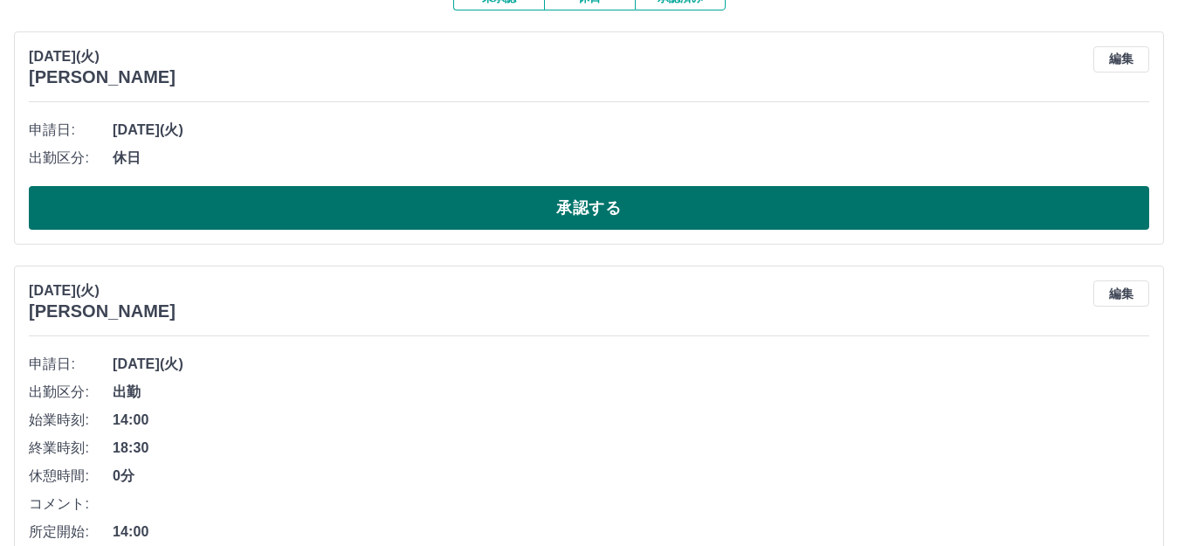
click at [391, 205] on button "承認する" at bounding box center [589, 208] width 1120 height 44
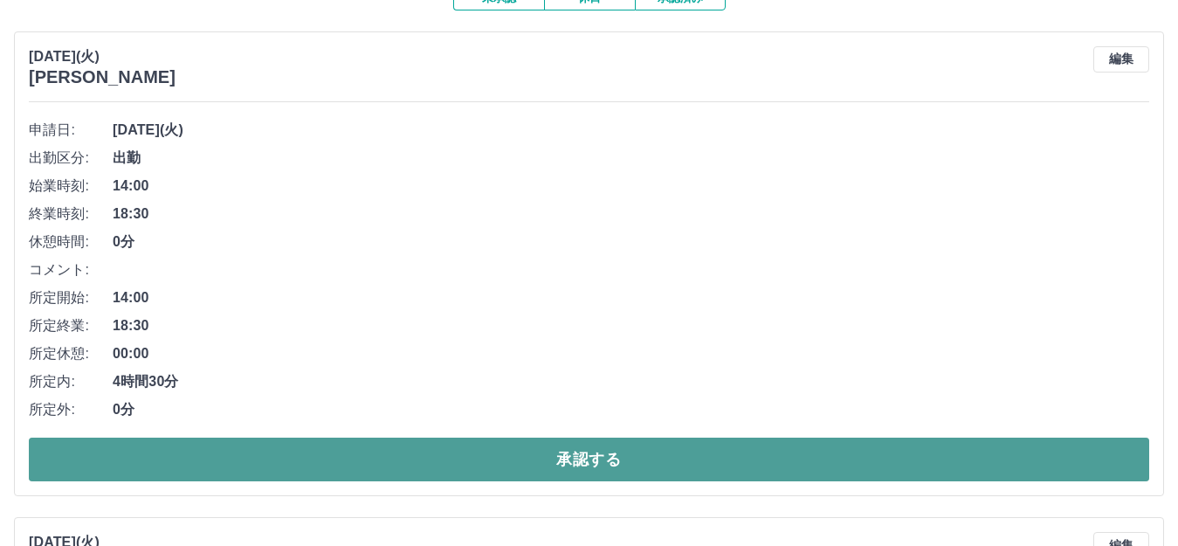
click at [441, 457] on button "承認する" at bounding box center [589, 459] width 1120 height 44
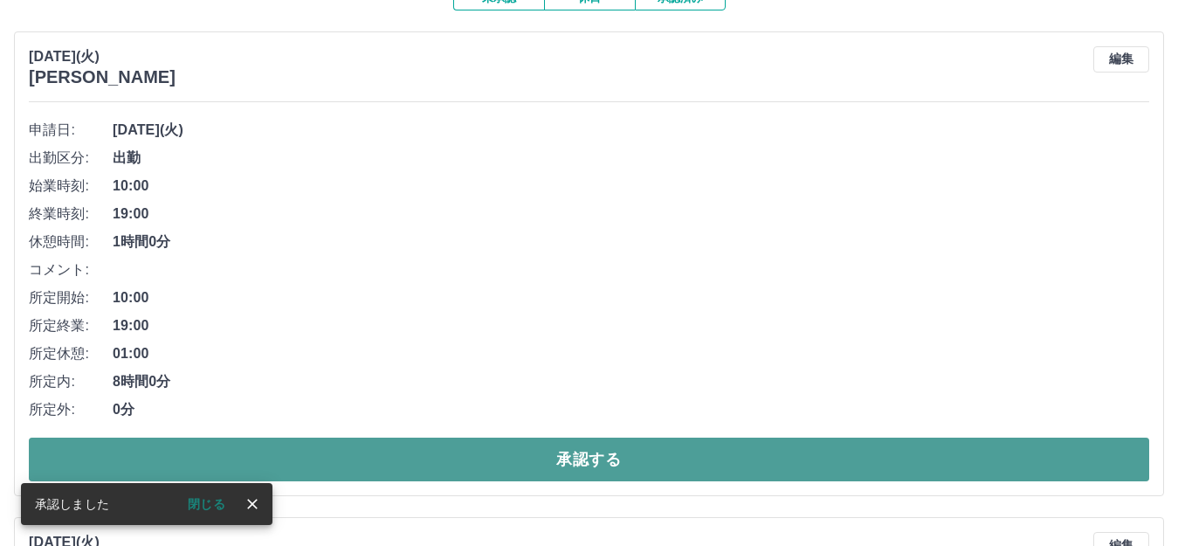
click at [374, 457] on button "承認する" at bounding box center [589, 459] width 1120 height 44
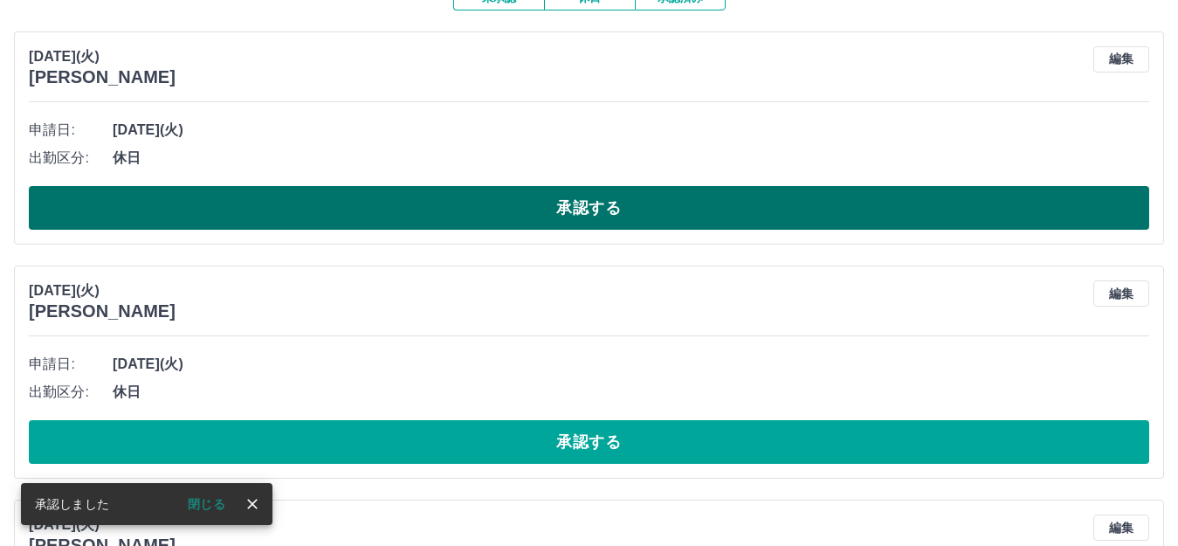
click at [335, 209] on button "承認する" at bounding box center [589, 208] width 1120 height 44
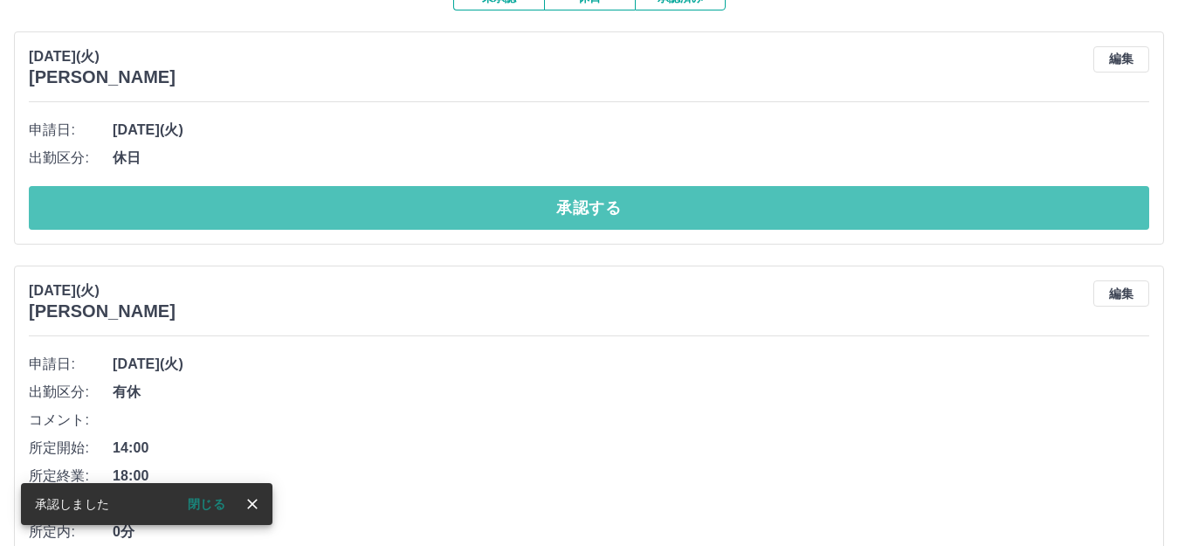
click at [334, 210] on button "承認する" at bounding box center [589, 208] width 1120 height 44
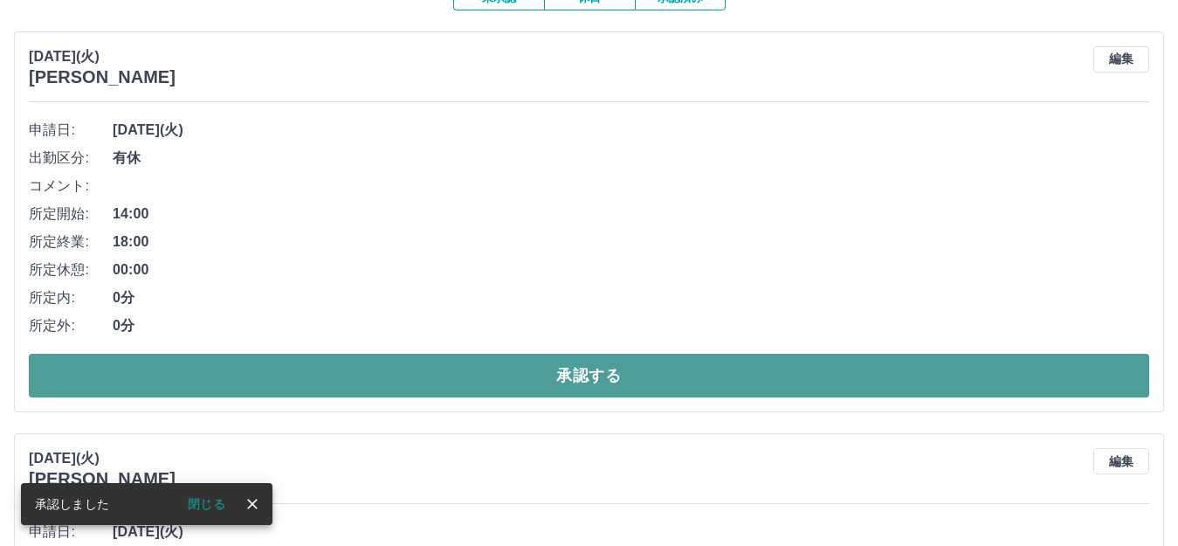
click at [269, 382] on button "承認する" at bounding box center [589, 376] width 1120 height 44
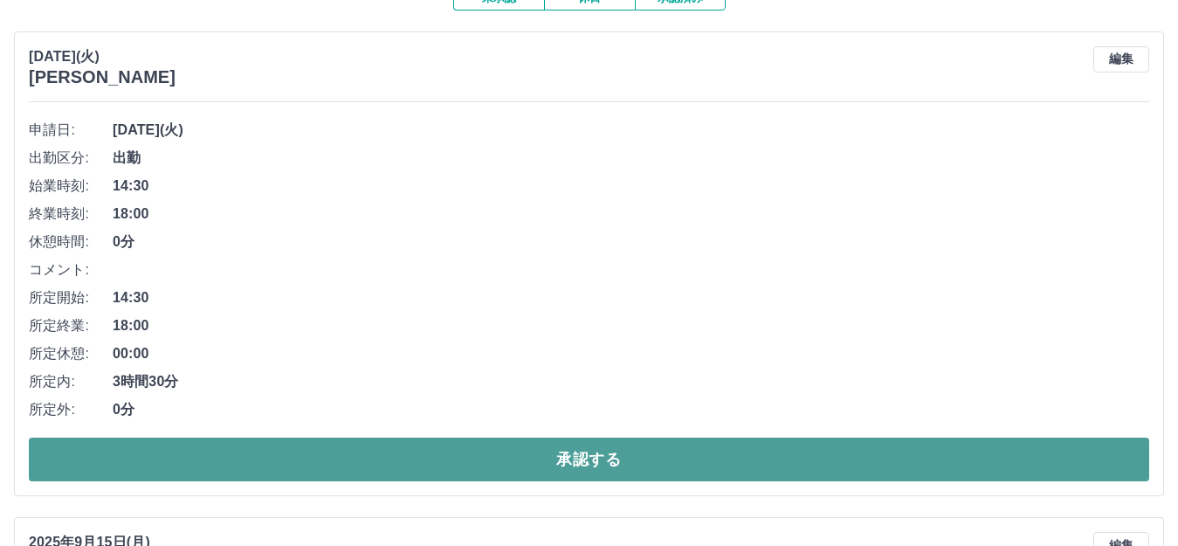
click at [368, 451] on button "承認する" at bounding box center [589, 459] width 1120 height 44
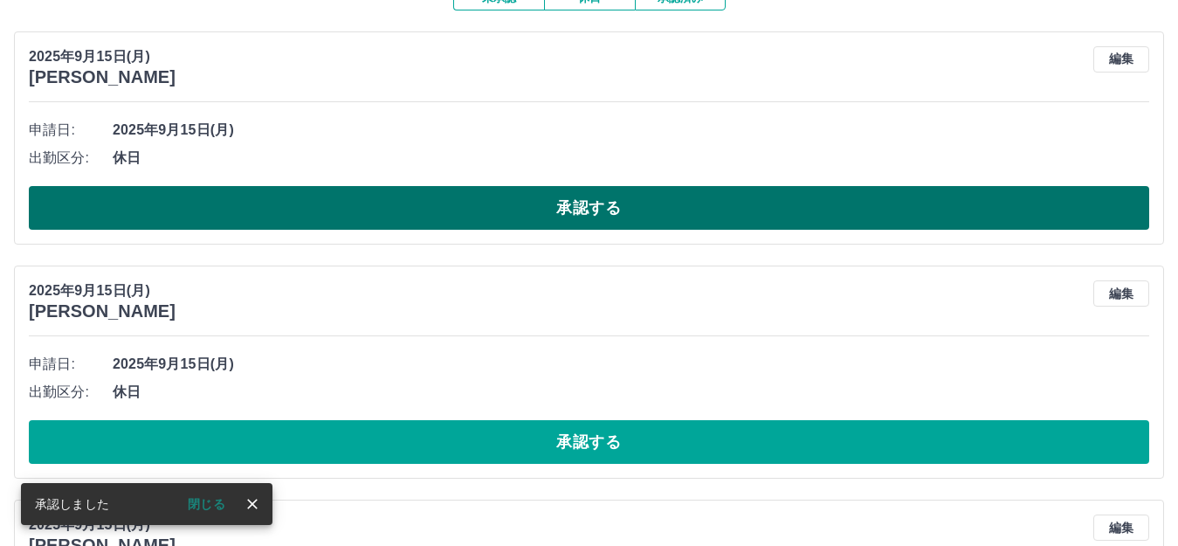
click at [335, 219] on button "承認する" at bounding box center [589, 208] width 1120 height 44
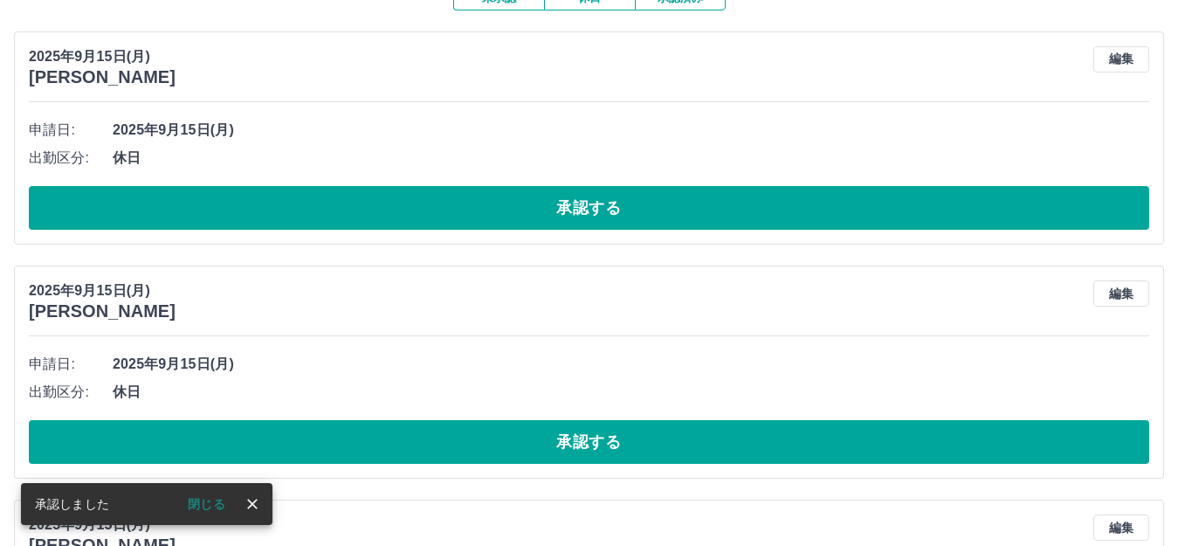
click at [282, 210] on button "承認する" at bounding box center [589, 208] width 1120 height 44
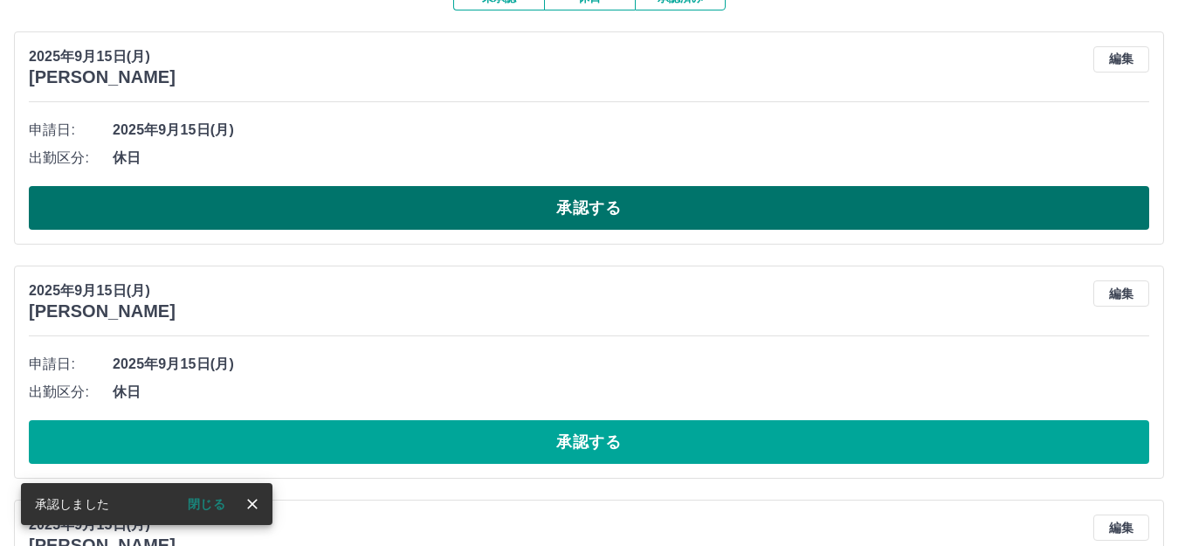
click at [279, 210] on button "承認する" at bounding box center [589, 208] width 1120 height 44
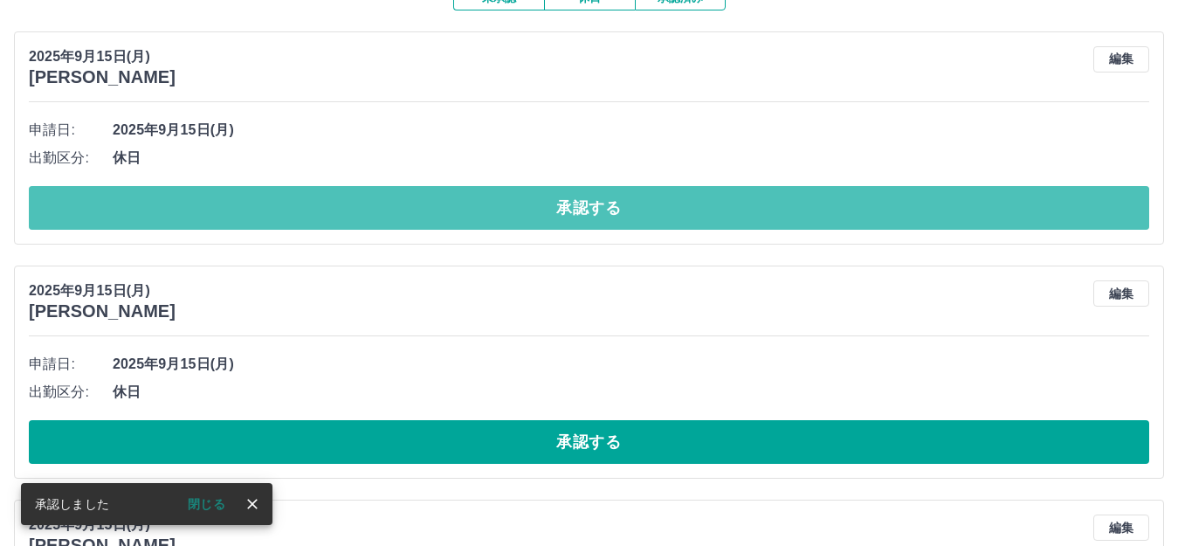
click at [279, 210] on button "承認する" at bounding box center [589, 208] width 1120 height 44
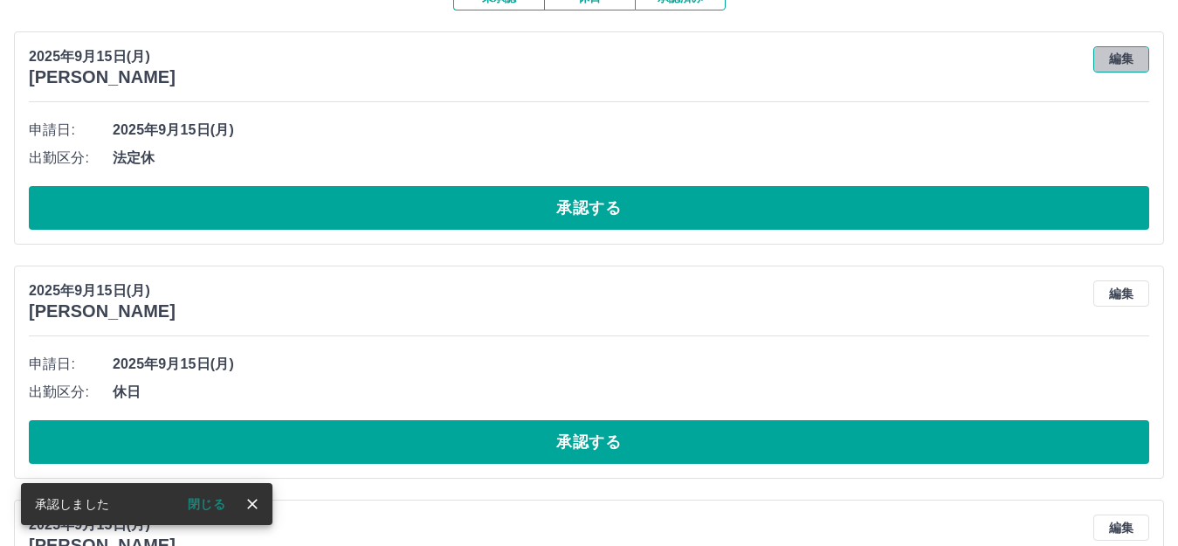
click at [1115, 60] on button "編集" at bounding box center [1121, 59] width 56 height 26
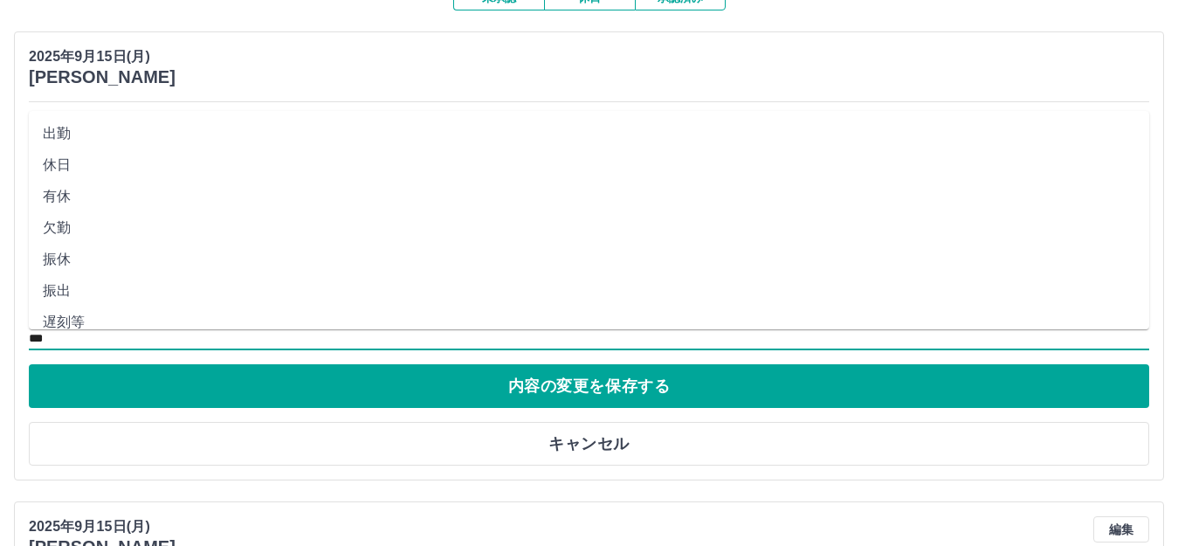
click at [193, 332] on input "***" at bounding box center [589, 338] width 1120 height 22
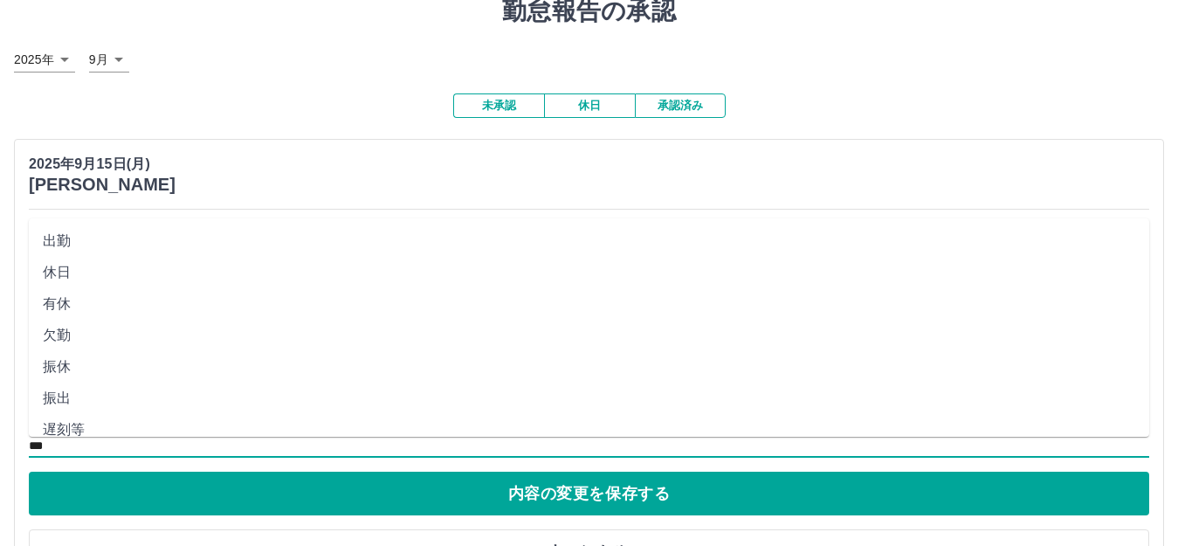
scroll to position [0, 0]
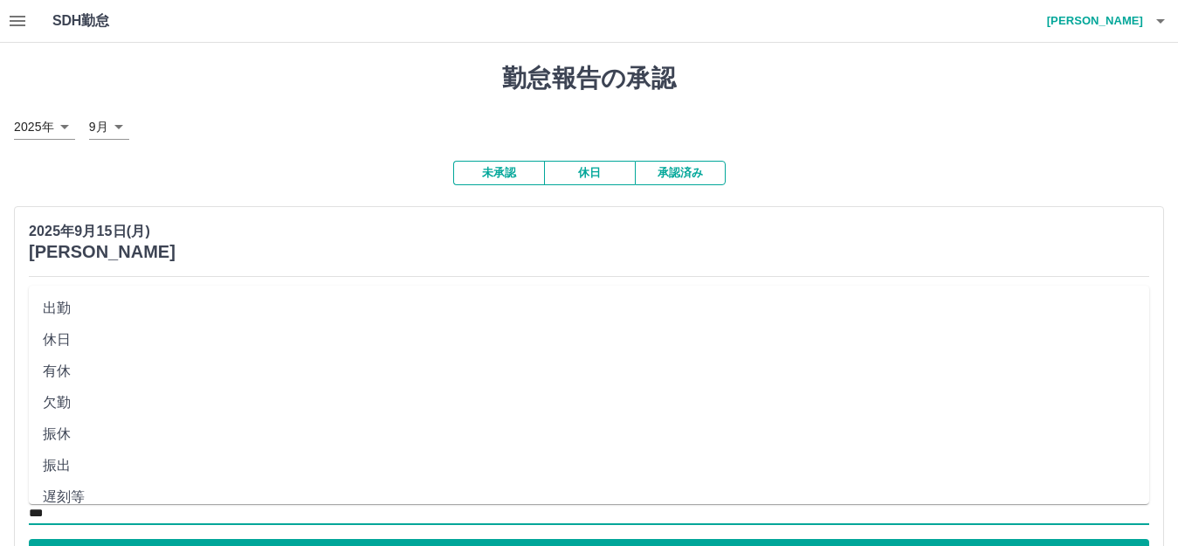
click at [169, 341] on li "休日" at bounding box center [589, 339] width 1120 height 31
type input "**"
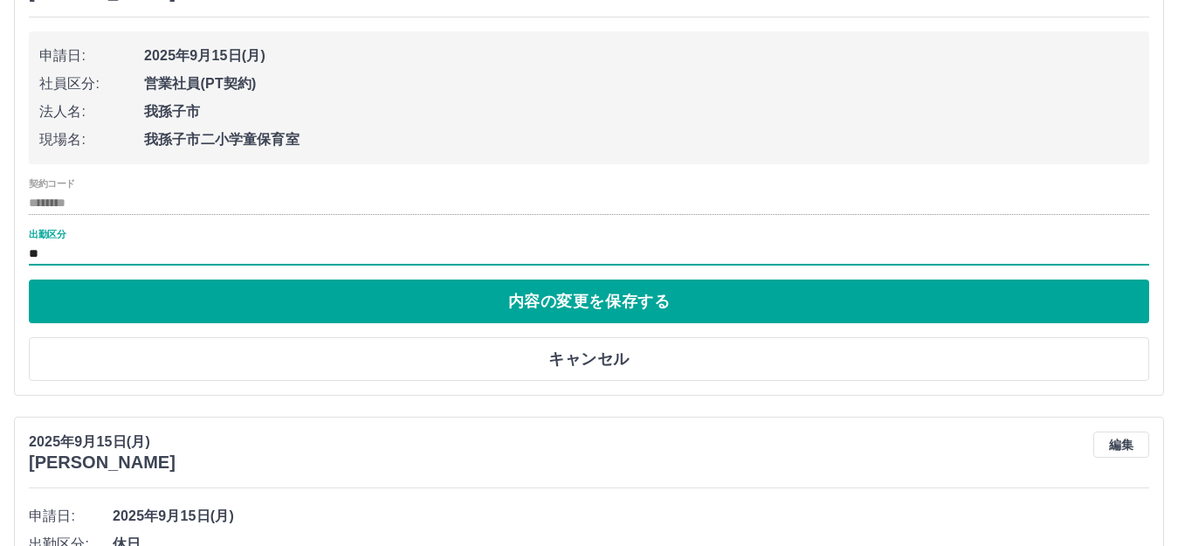
scroll to position [262, 0]
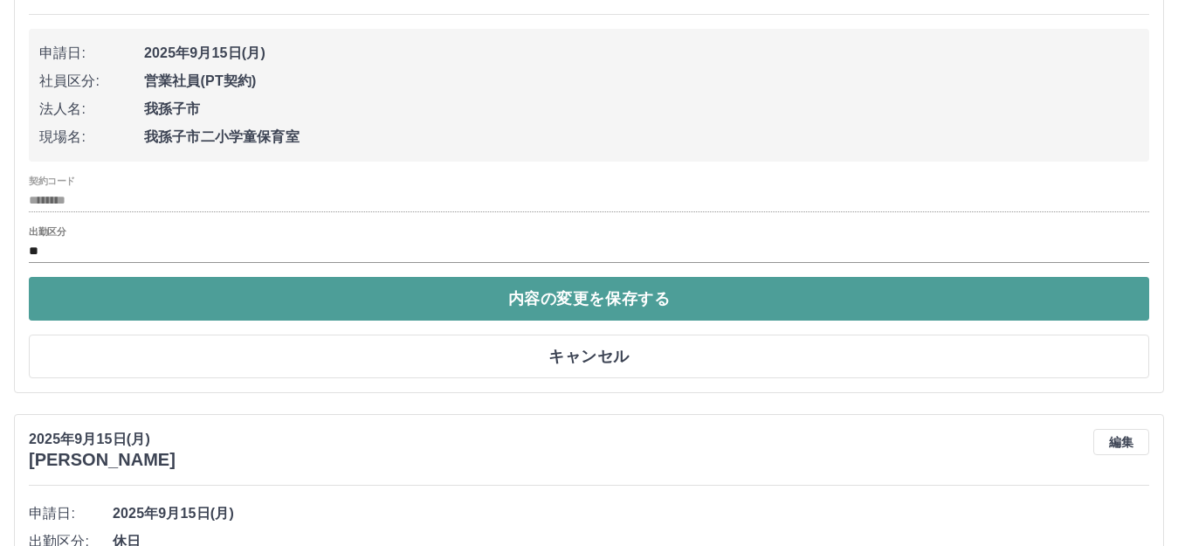
click at [166, 297] on button "内容の変更を保存する" at bounding box center [589, 299] width 1120 height 44
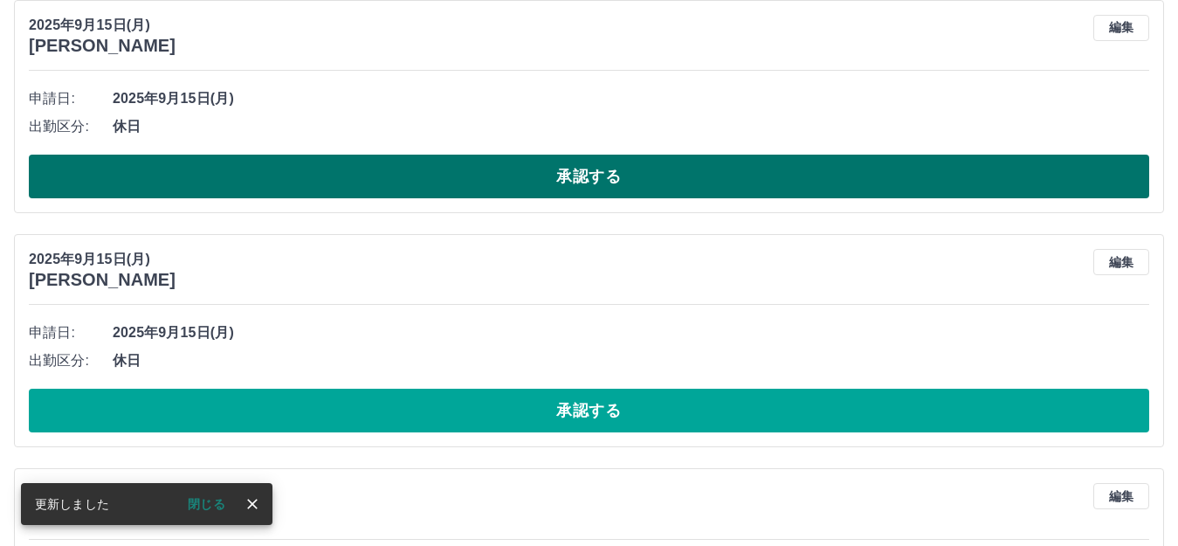
scroll to position [87, 0]
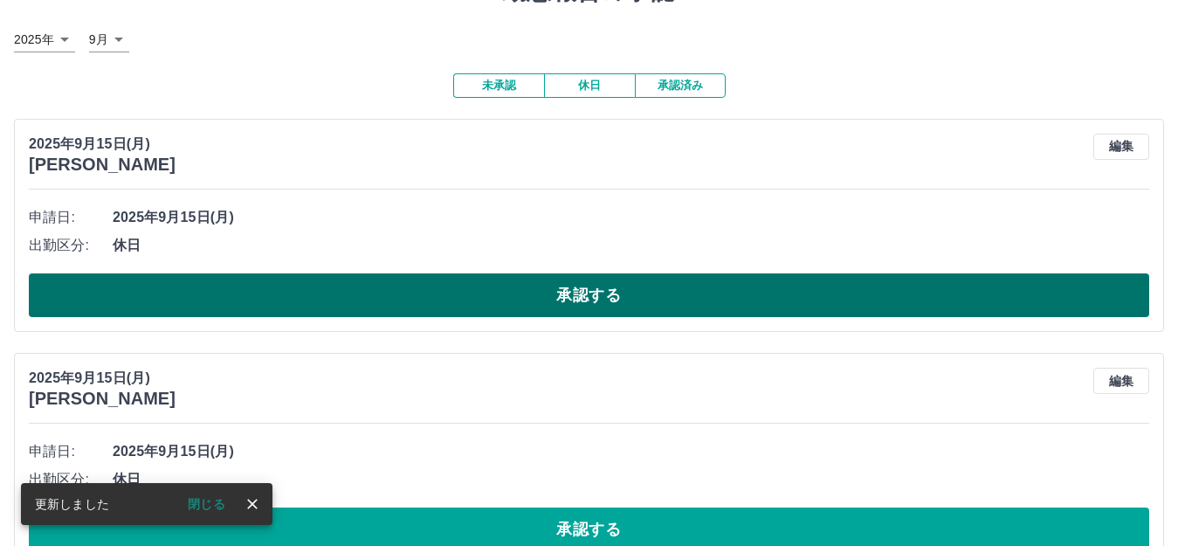
click at [182, 292] on button "承認する" at bounding box center [589, 295] width 1120 height 44
click at [106, 301] on button "承認する" at bounding box center [589, 295] width 1120 height 44
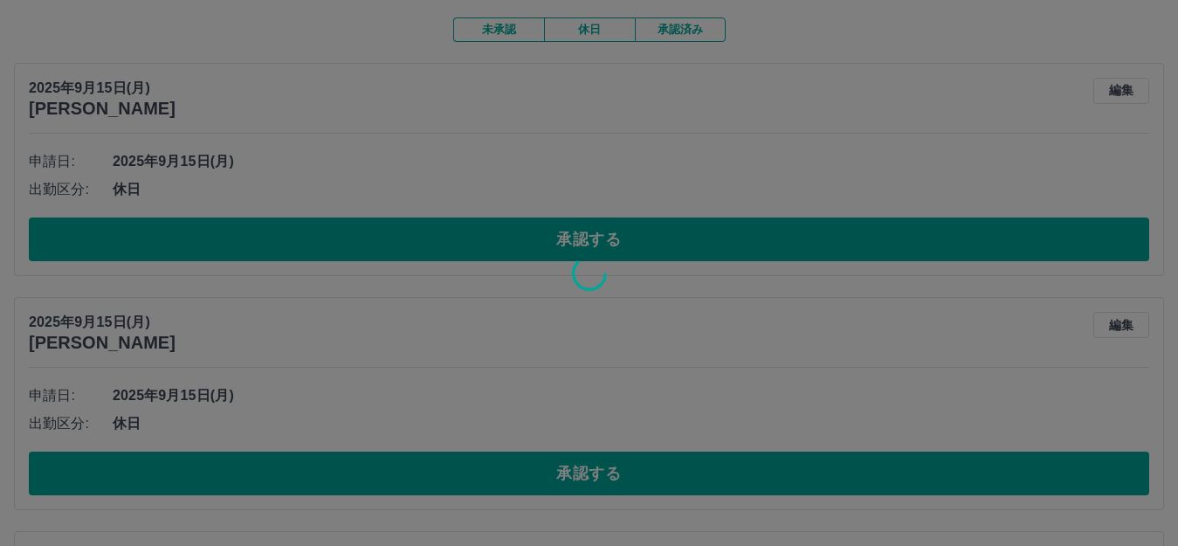
scroll to position [175, 0]
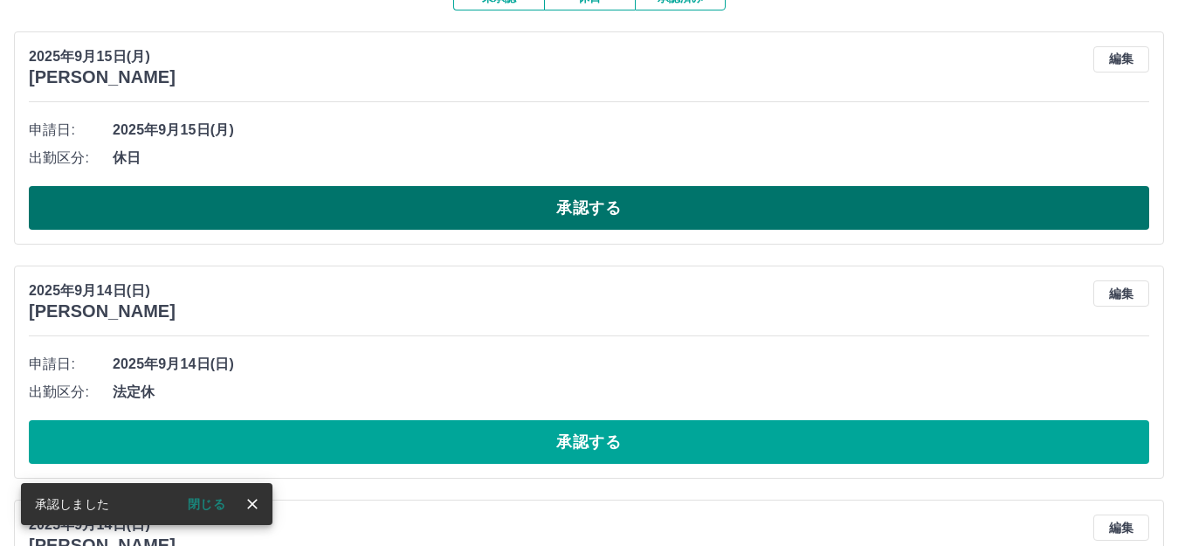
click at [248, 208] on button "承認する" at bounding box center [589, 208] width 1120 height 44
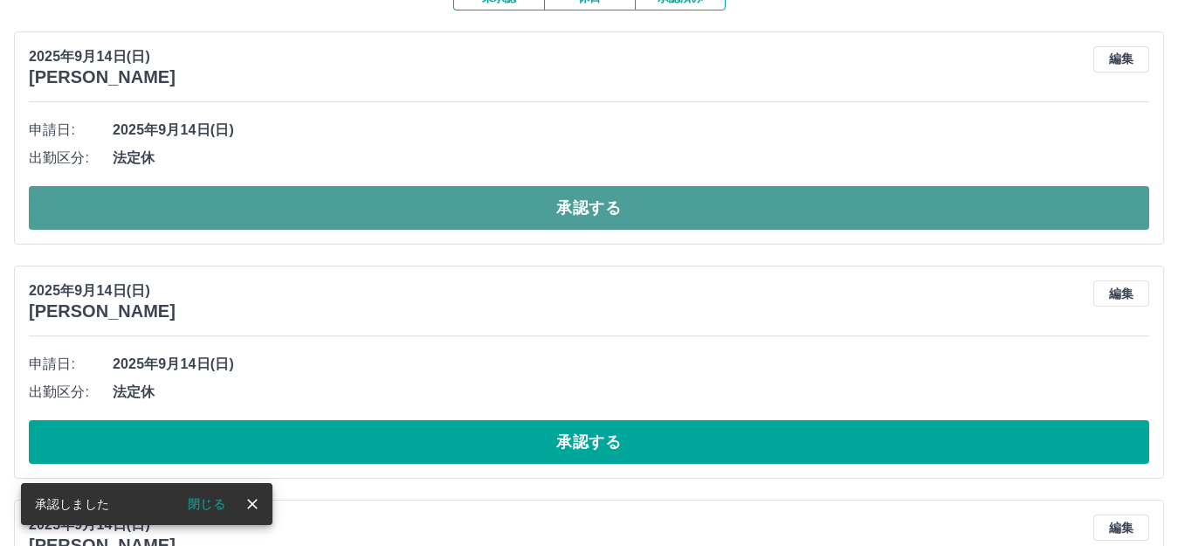
click at [218, 201] on button "承認する" at bounding box center [589, 208] width 1120 height 44
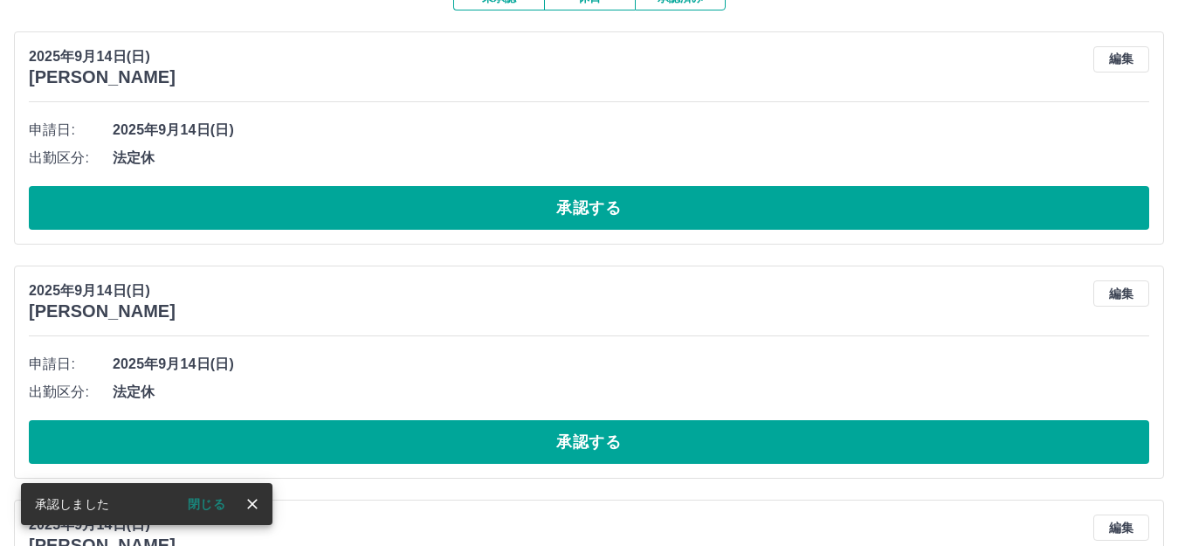
click at [219, 205] on button "承認する" at bounding box center [589, 208] width 1120 height 44
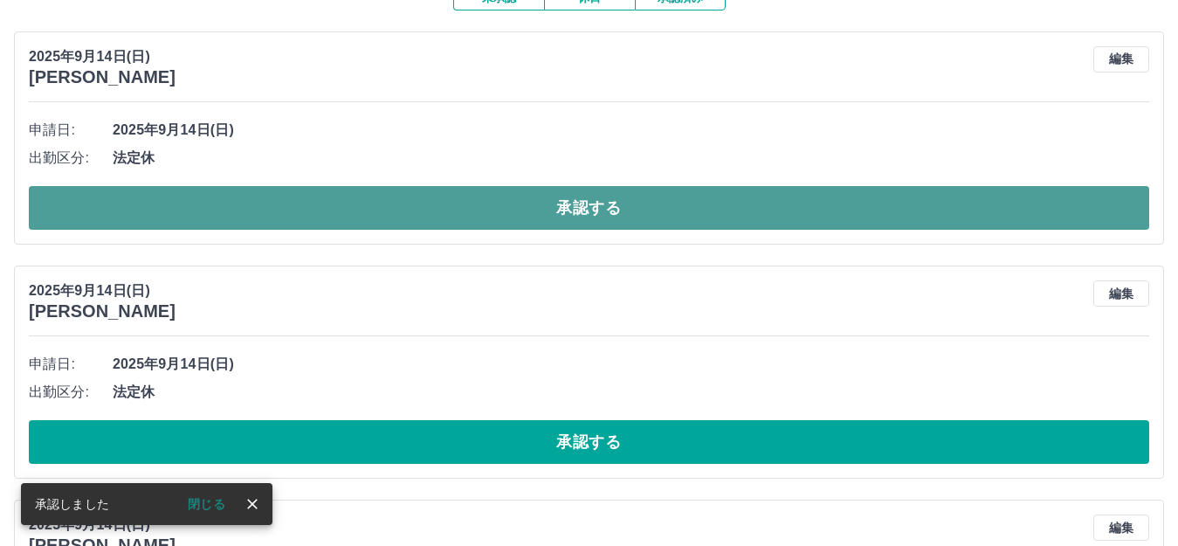
click at [218, 211] on button "承認する" at bounding box center [589, 208] width 1120 height 44
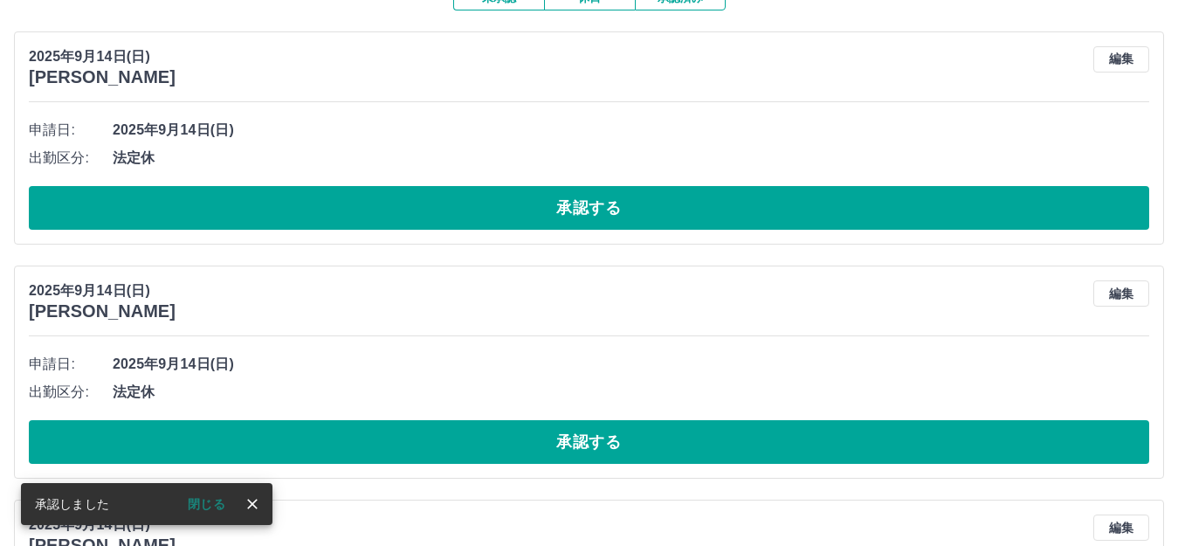
click at [219, 211] on button "承認する" at bounding box center [589, 208] width 1120 height 44
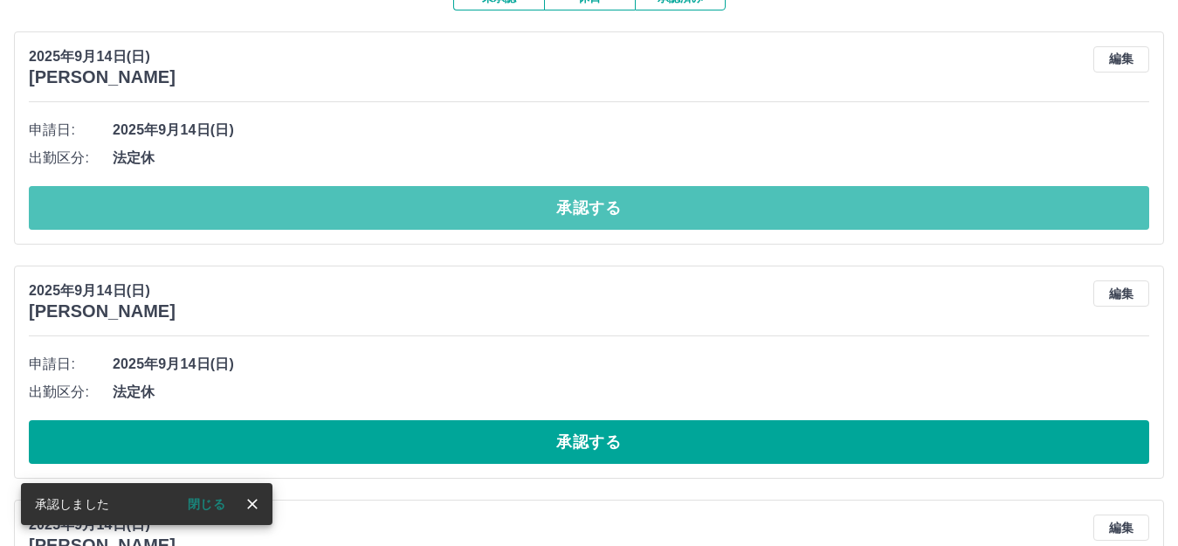
click at [219, 211] on button "承認する" at bounding box center [589, 208] width 1120 height 44
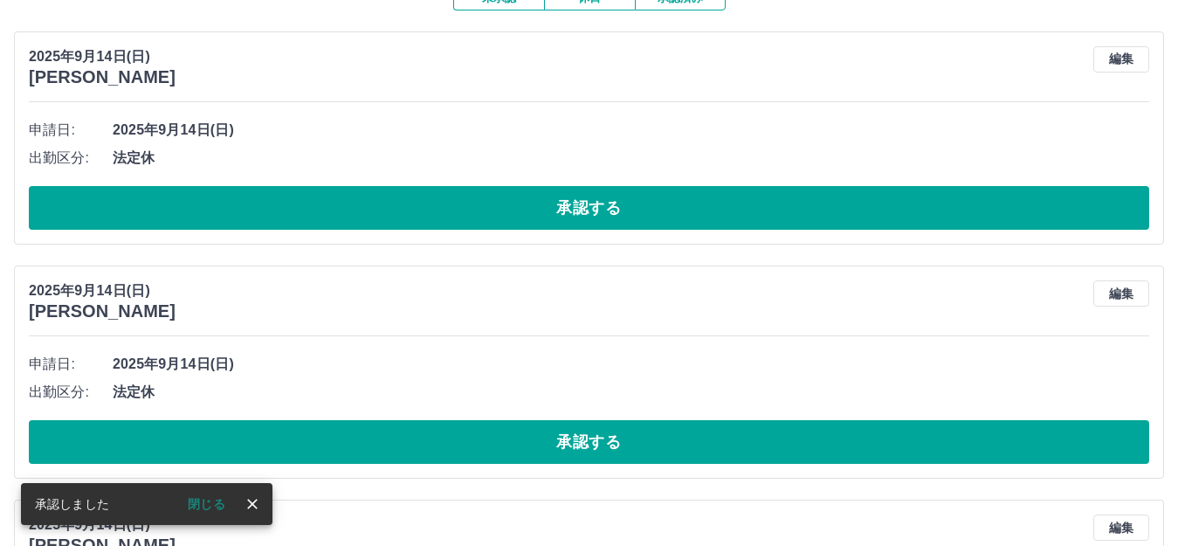
click at [219, 211] on button "承認する" at bounding box center [589, 208] width 1120 height 44
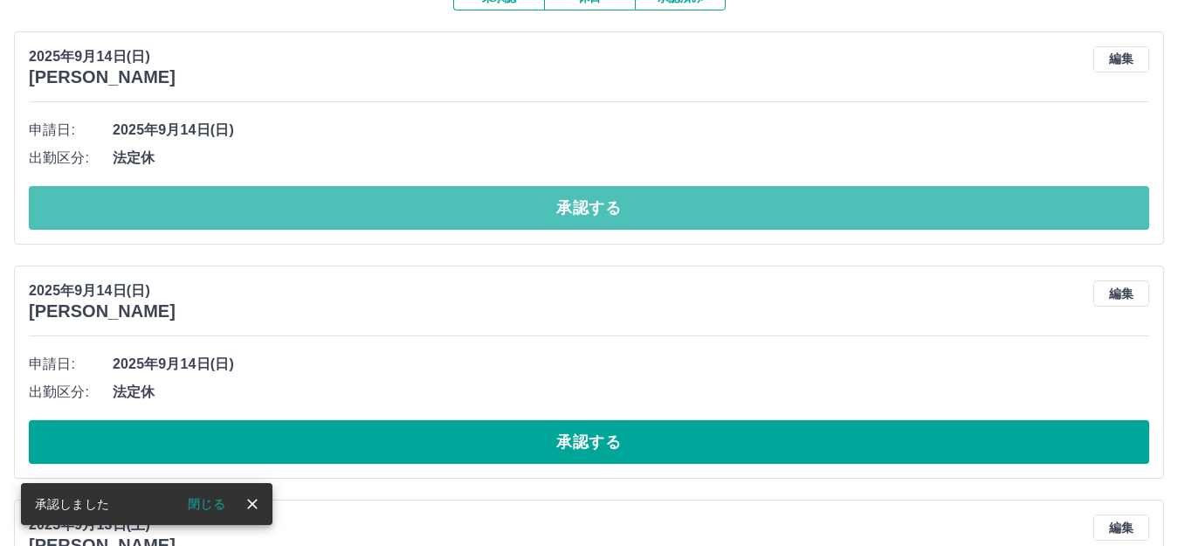
click at [219, 211] on button "承認する" at bounding box center [589, 208] width 1120 height 44
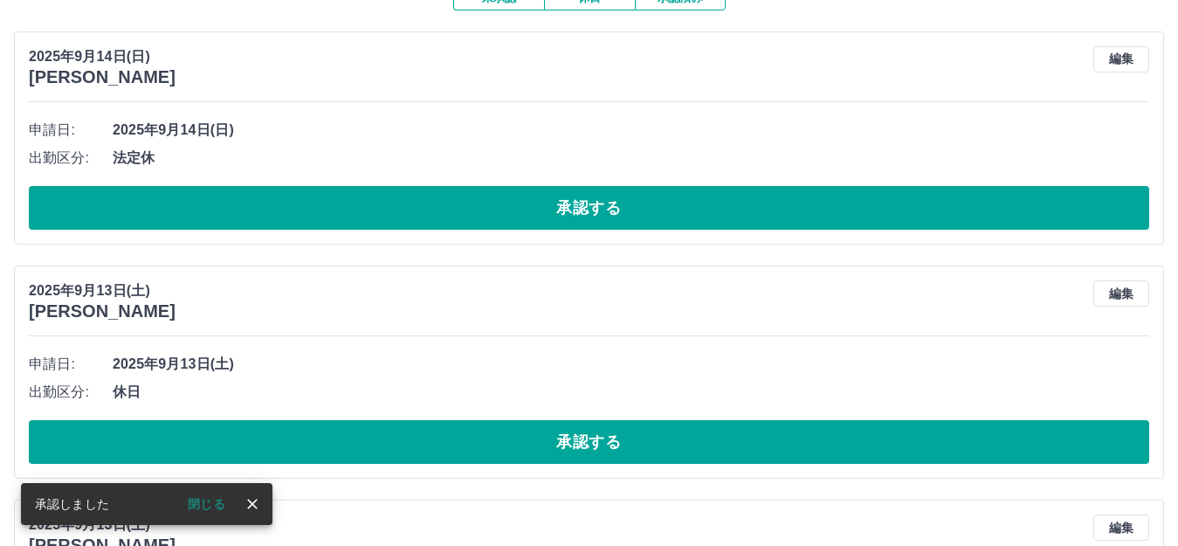
click at [219, 211] on button "承認する" at bounding box center [589, 208] width 1120 height 44
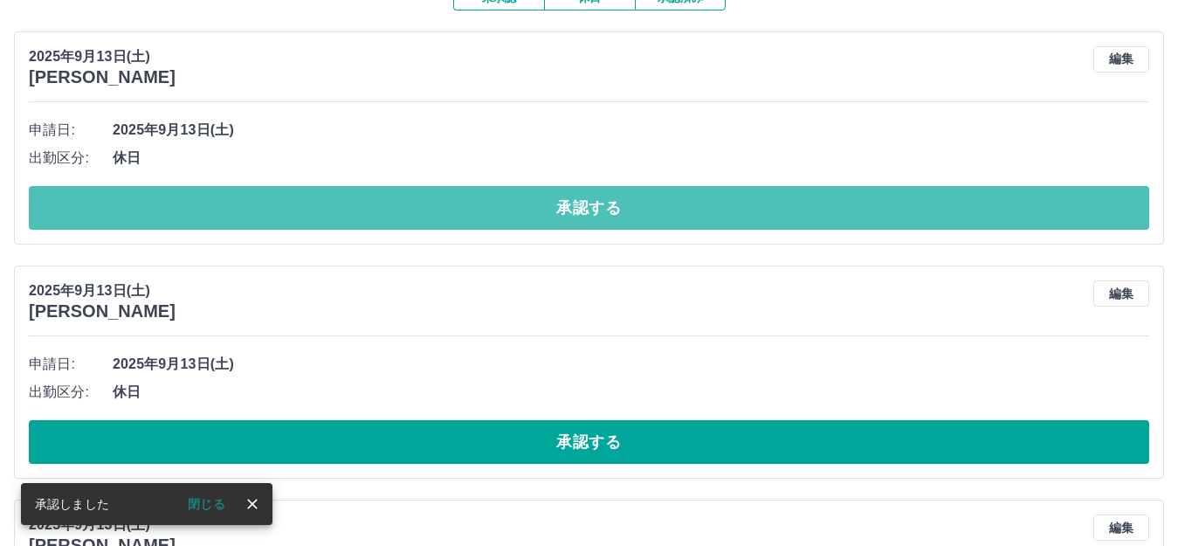
click at [217, 212] on button "承認する" at bounding box center [589, 208] width 1120 height 44
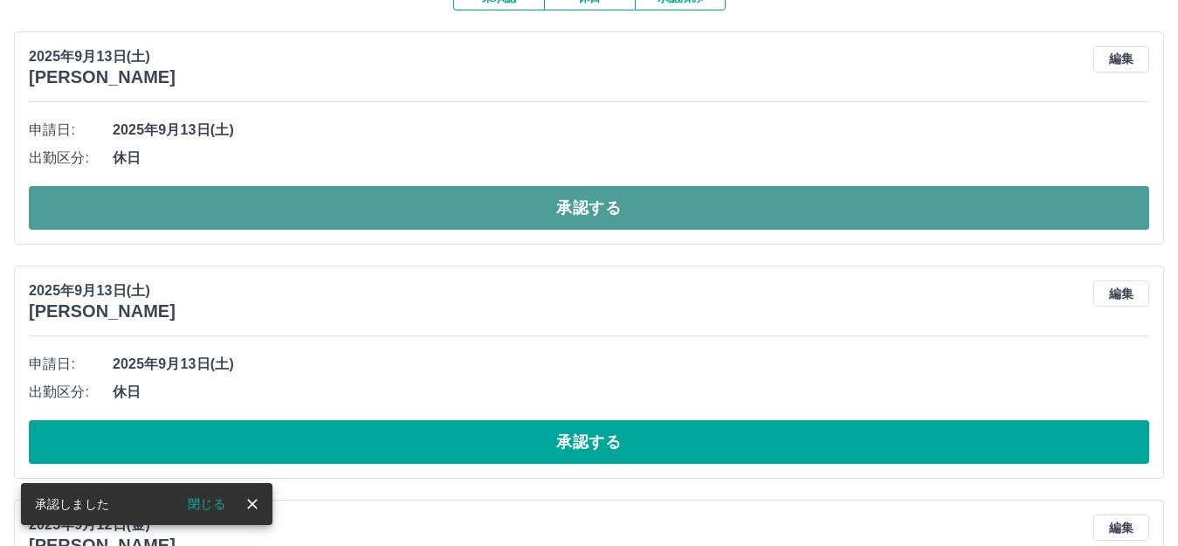
click at [219, 209] on button "承認する" at bounding box center [589, 208] width 1120 height 44
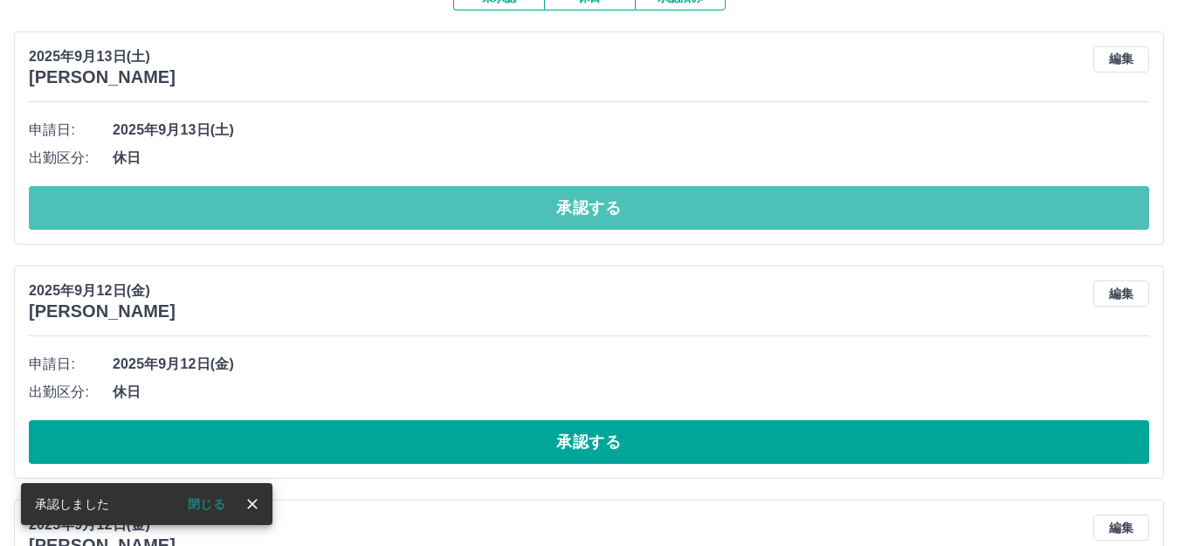
click at [219, 209] on button "承認する" at bounding box center [589, 208] width 1120 height 44
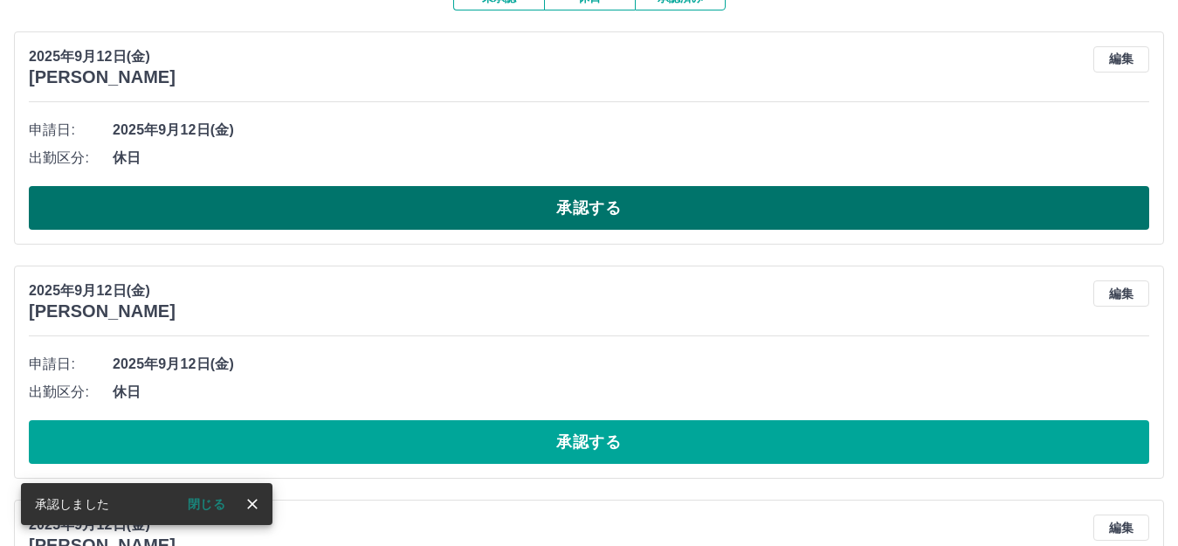
drag, startPoint x: 180, startPoint y: 184, endPoint x: 168, endPoint y: 211, distance: 29.3
click at [170, 204] on div "申請日: [DATE](金) 出勤区分: 休日 承認する" at bounding box center [589, 172] width 1120 height 113
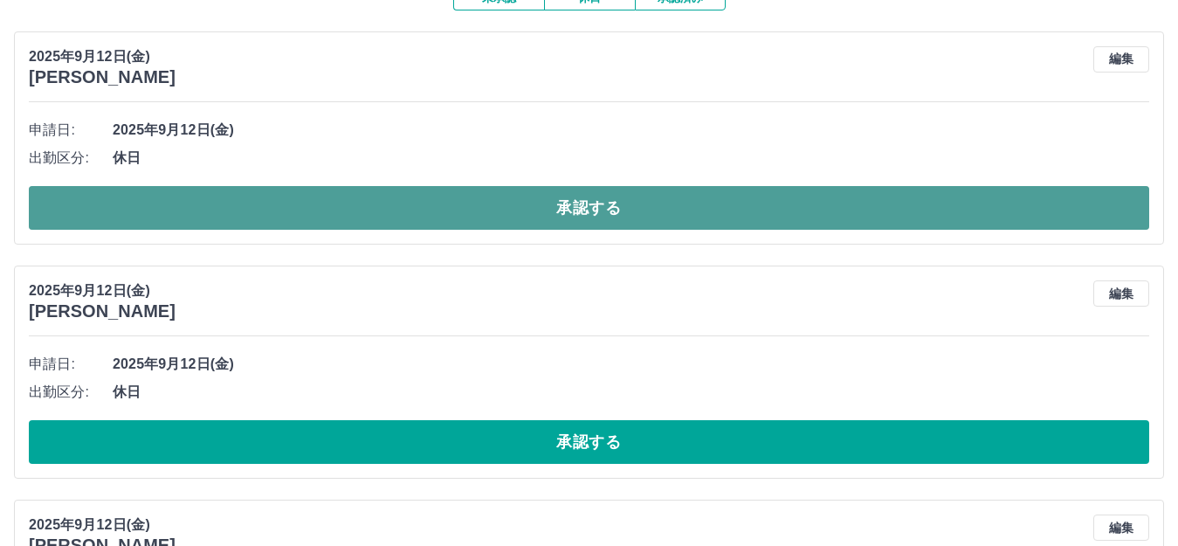
click at [168, 211] on button "承認する" at bounding box center [589, 208] width 1120 height 44
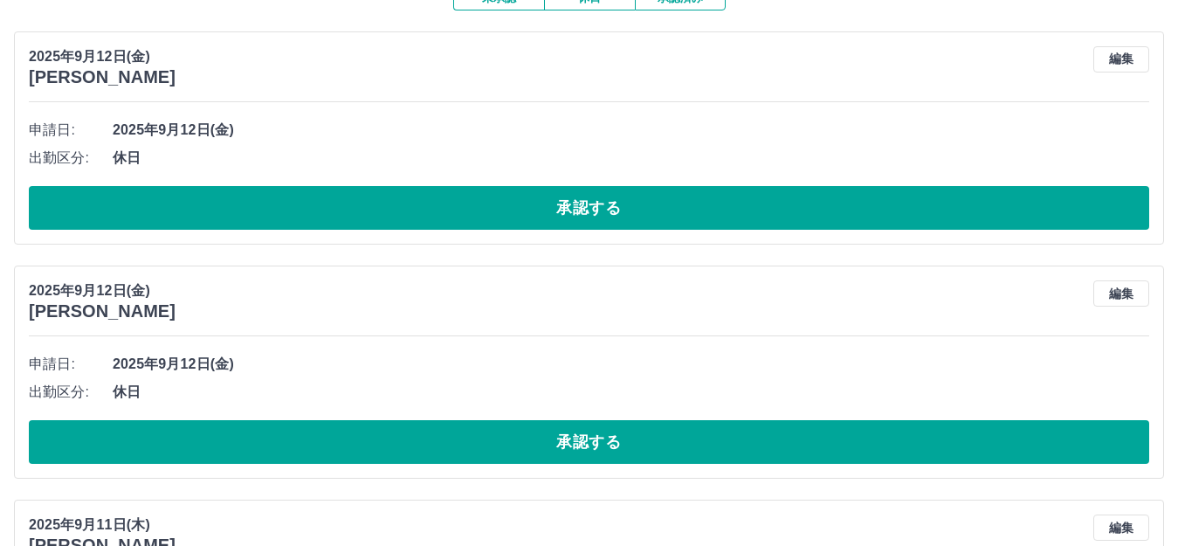
click at [168, 211] on button "承認する" at bounding box center [589, 208] width 1120 height 44
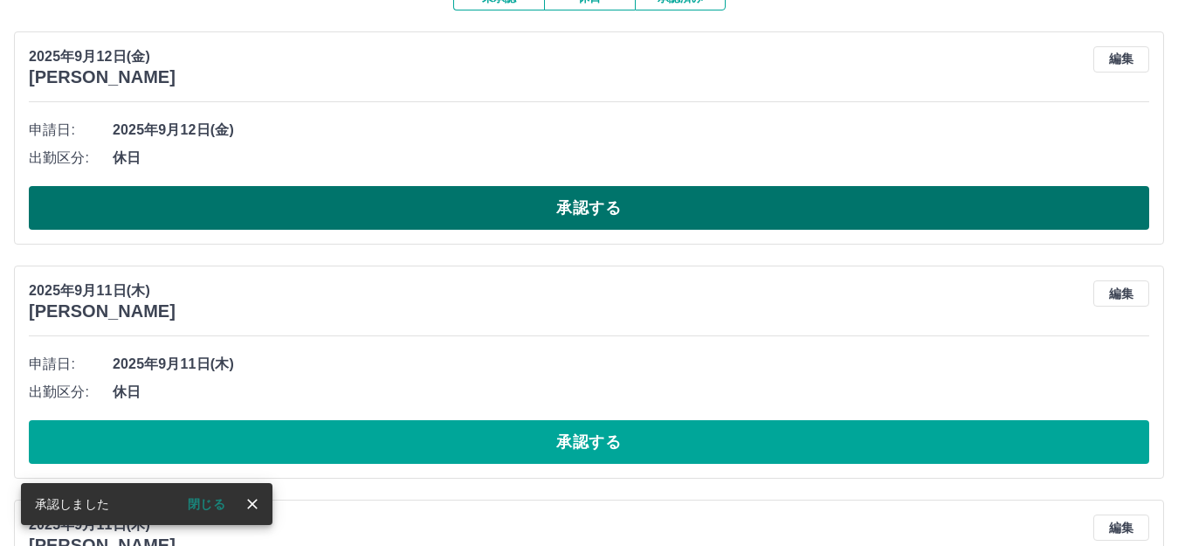
click at [168, 212] on button "承認する" at bounding box center [589, 208] width 1120 height 44
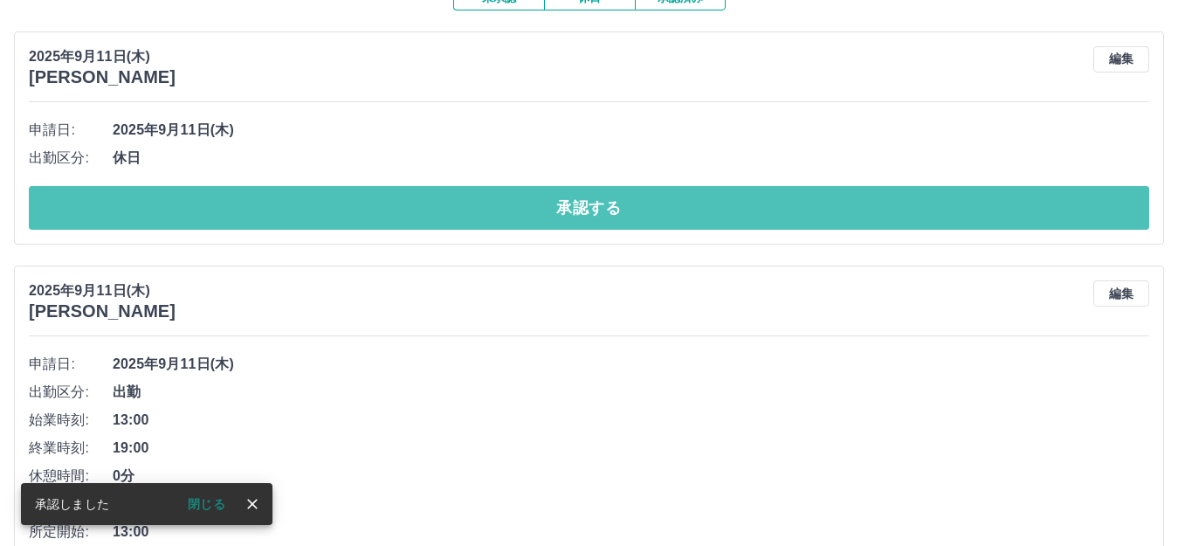
click at [168, 212] on button "承認する" at bounding box center [589, 208] width 1120 height 44
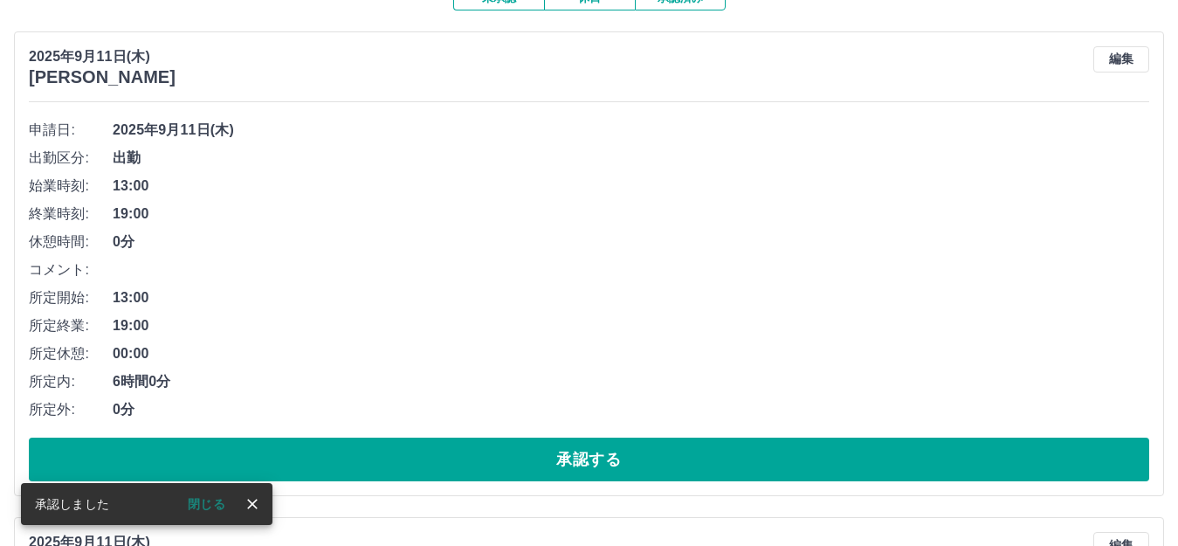
click at [320, 454] on button "承認する" at bounding box center [589, 459] width 1120 height 44
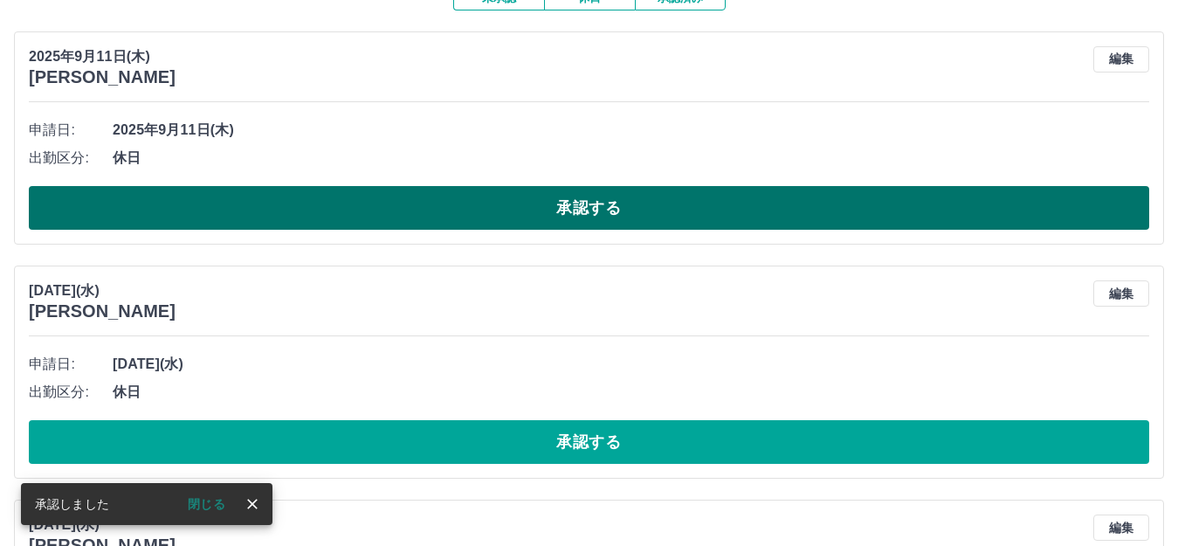
click at [615, 214] on button "承認する" at bounding box center [589, 208] width 1120 height 44
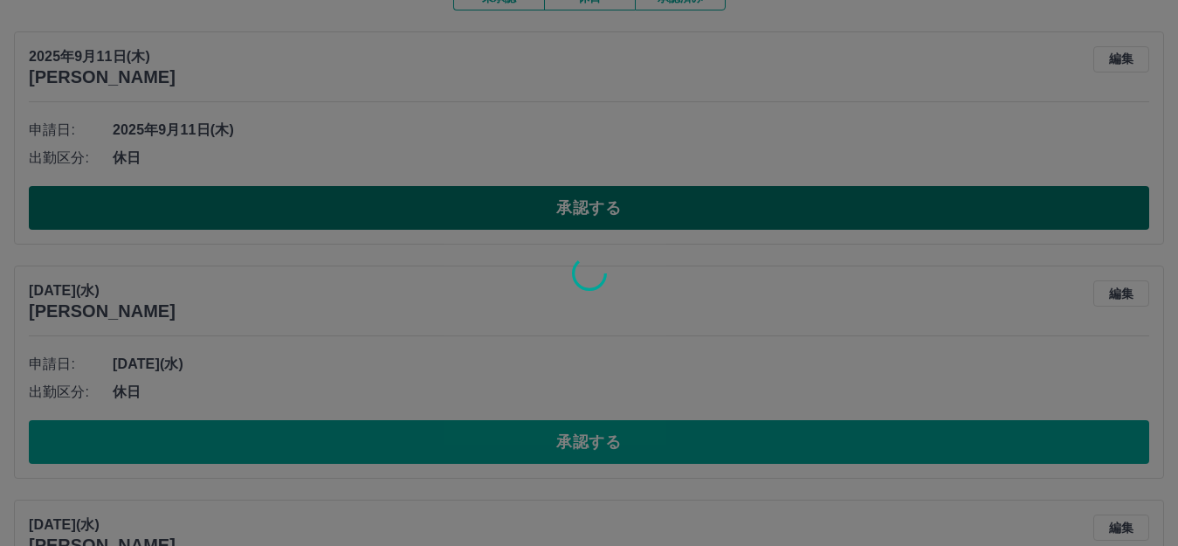
scroll to position [130, 0]
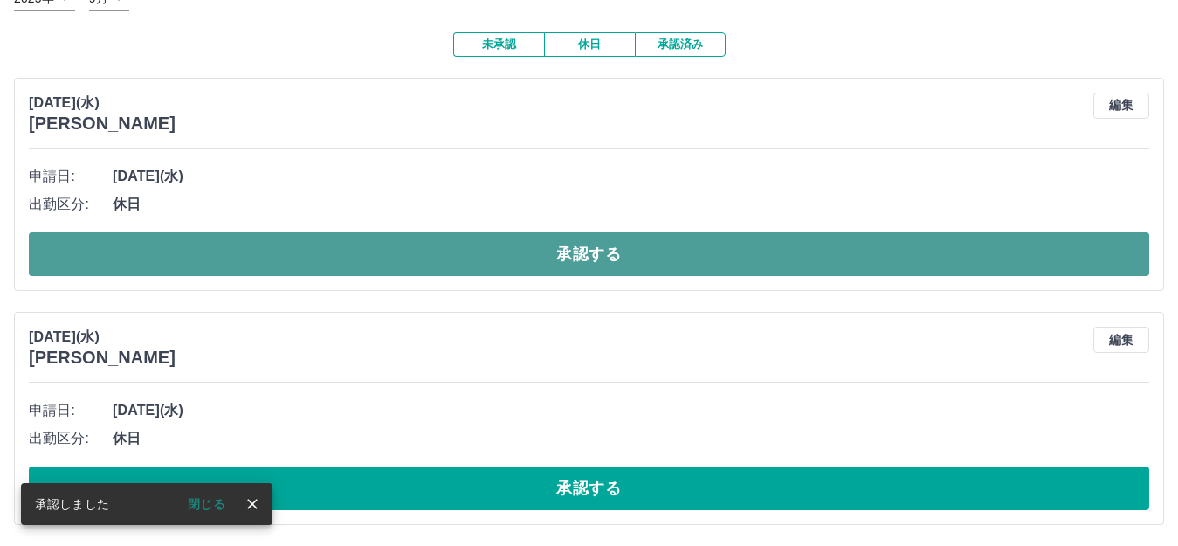
click at [566, 262] on button "承認する" at bounding box center [589, 254] width 1120 height 44
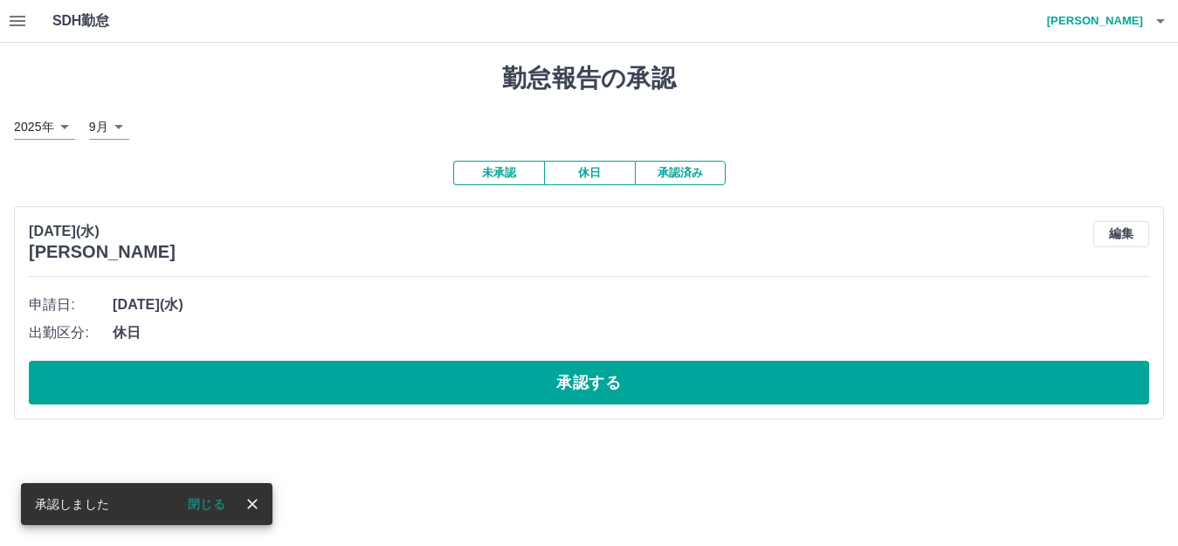
scroll to position [0, 0]
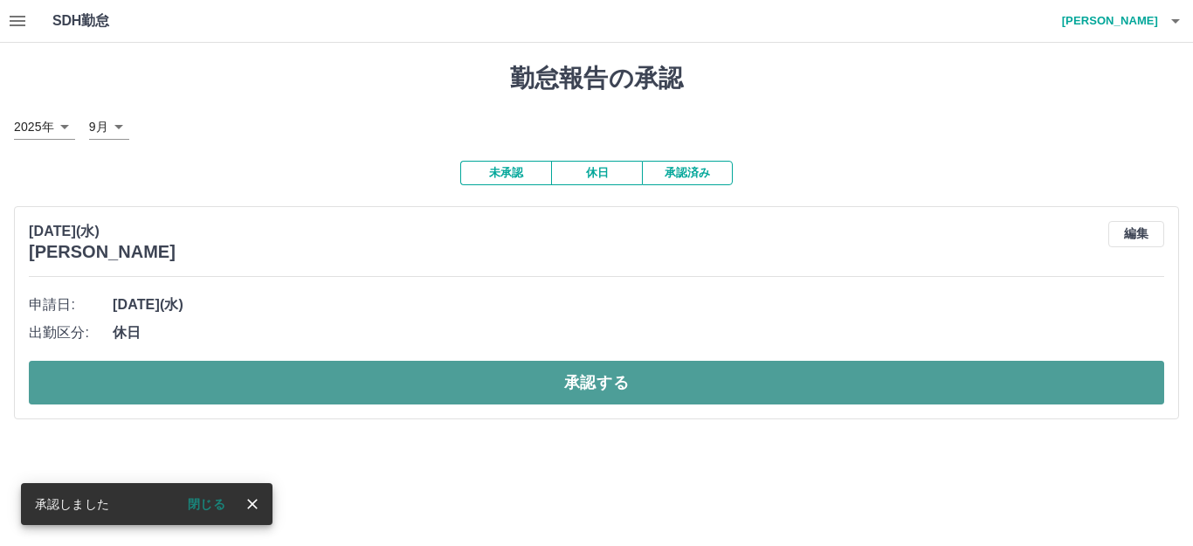
click at [535, 371] on button "承認する" at bounding box center [596, 383] width 1135 height 44
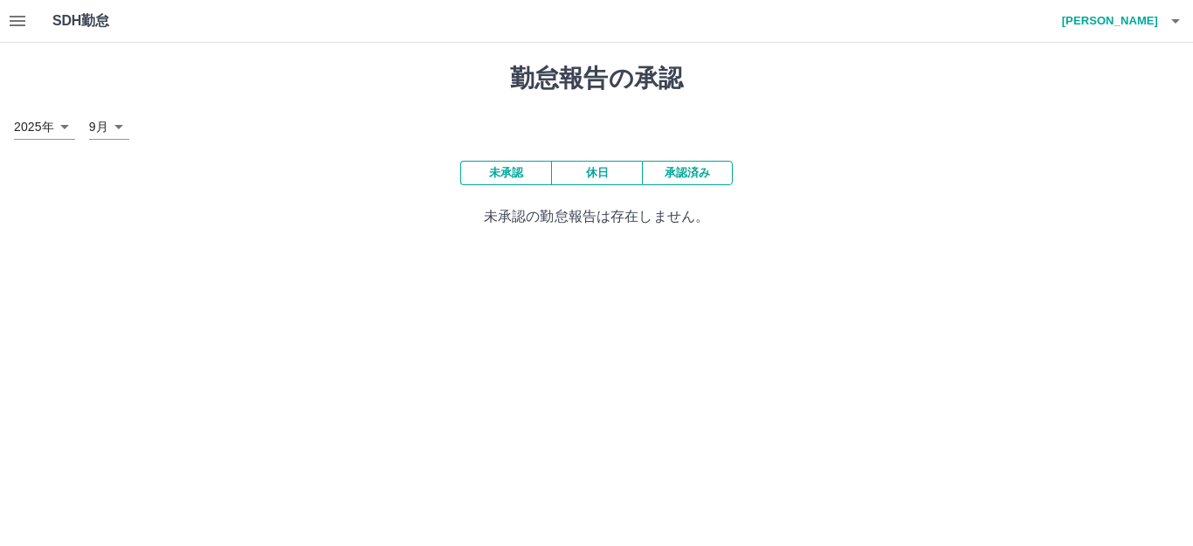
click at [32, 20] on button "button" at bounding box center [17, 21] width 35 height 42
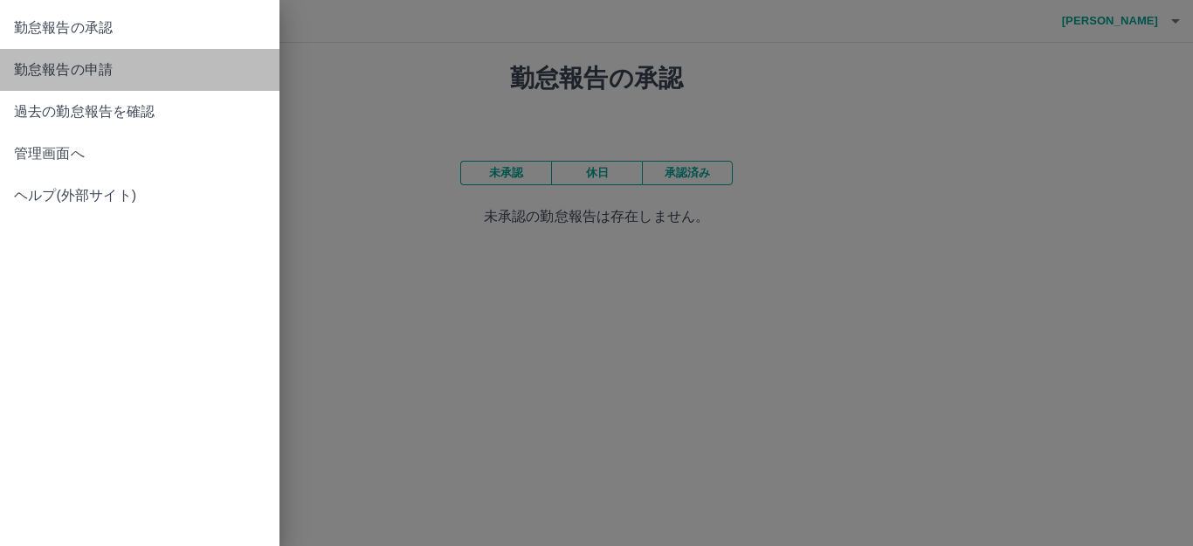
click at [57, 59] on span "勤怠報告の申請" at bounding box center [139, 69] width 251 height 21
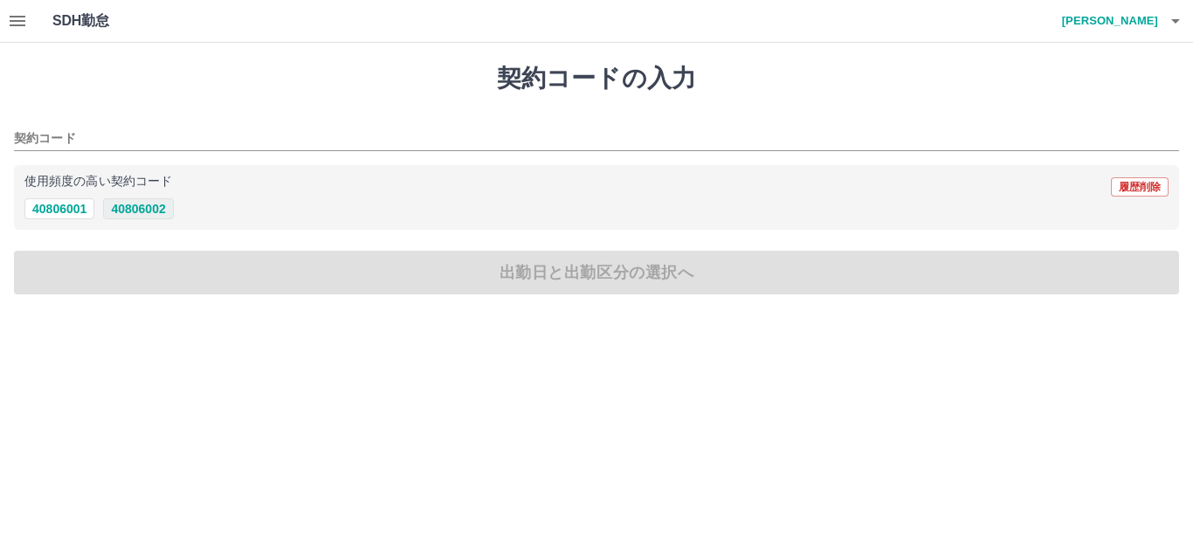
click at [131, 205] on button "40806002" at bounding box center [138, 208] width 70 height 21
type input "********"
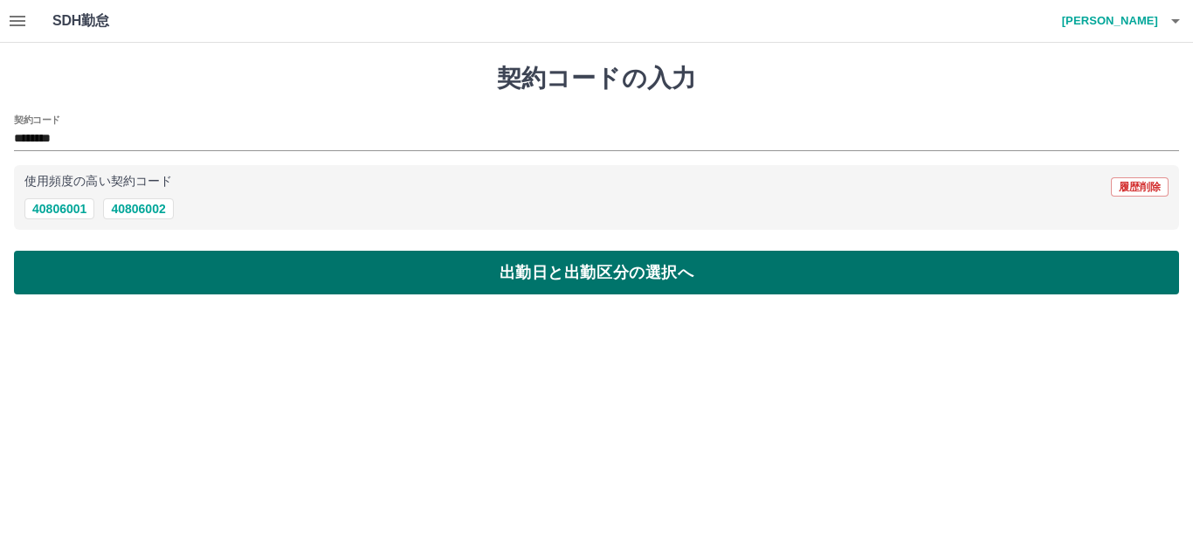
click at [121, 278] on button "出勤日と出勤区分の選択へ" at bounding box center [596, 273] width 1165 height 44
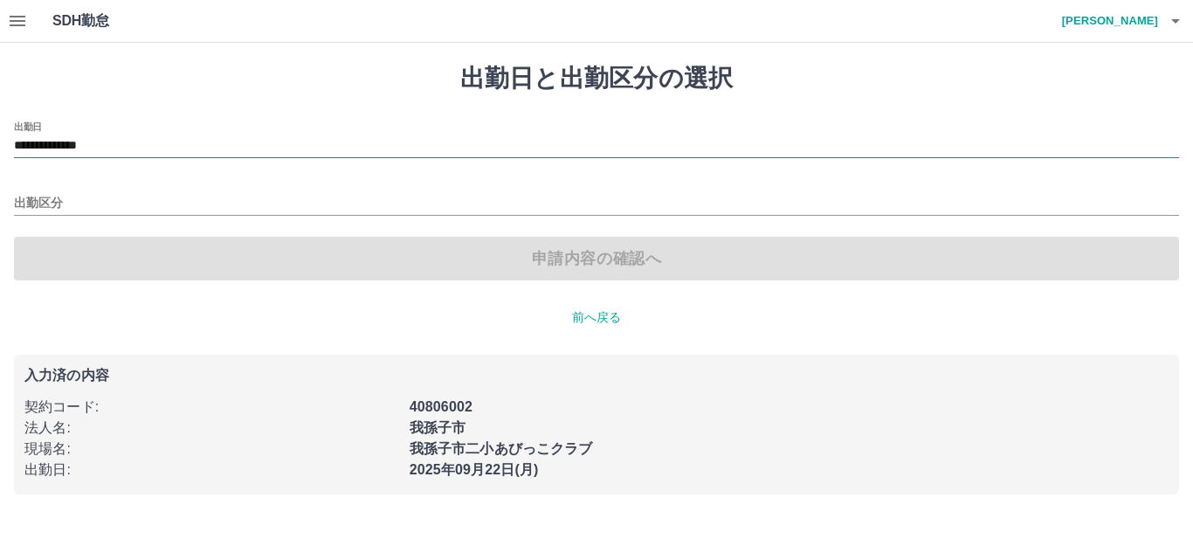
click at [98, 141] on input "**********" at bounding box center [596, 146] width 1165 height 22
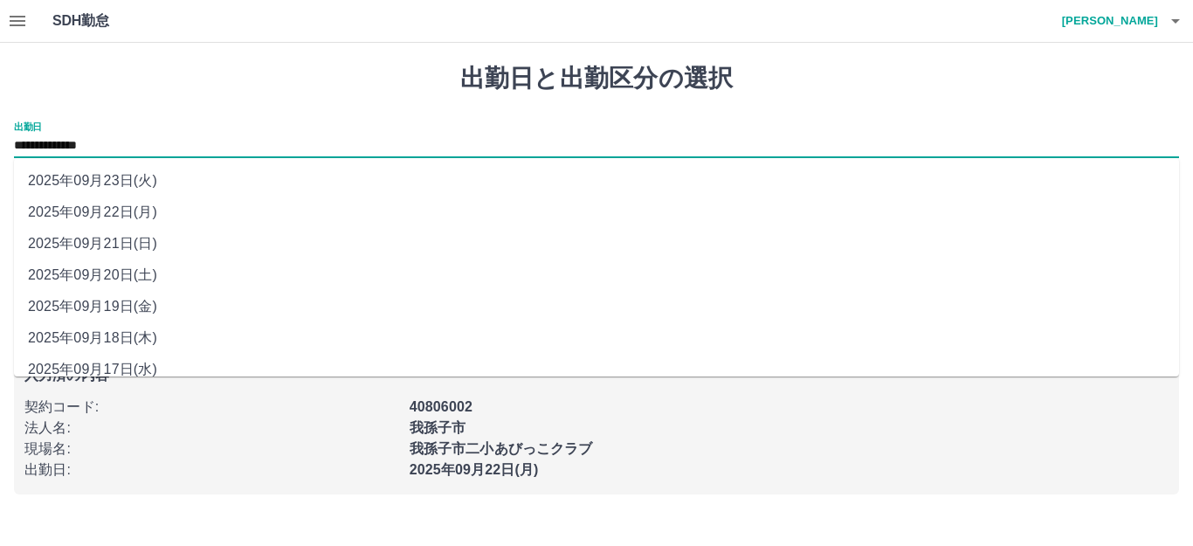
click at [128, 330] on li "2025年09月18日(木)" at bounding box center [596, 337] width 1165 height 31
type input "**********"
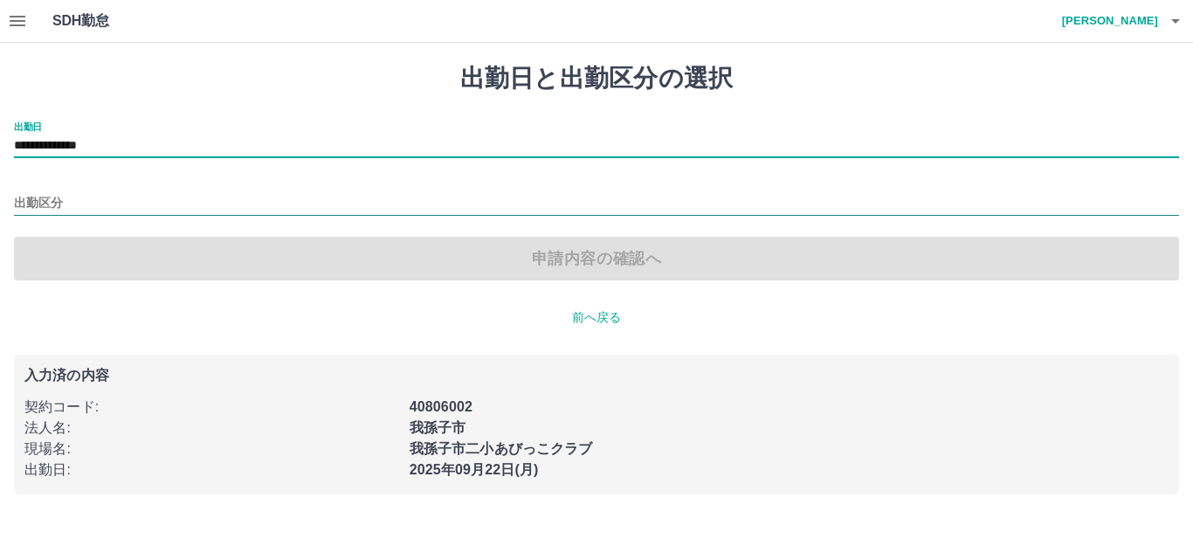
click at [130, 199] on input "出勤区分" at bounding box center [596, 204] width 1165 height 22
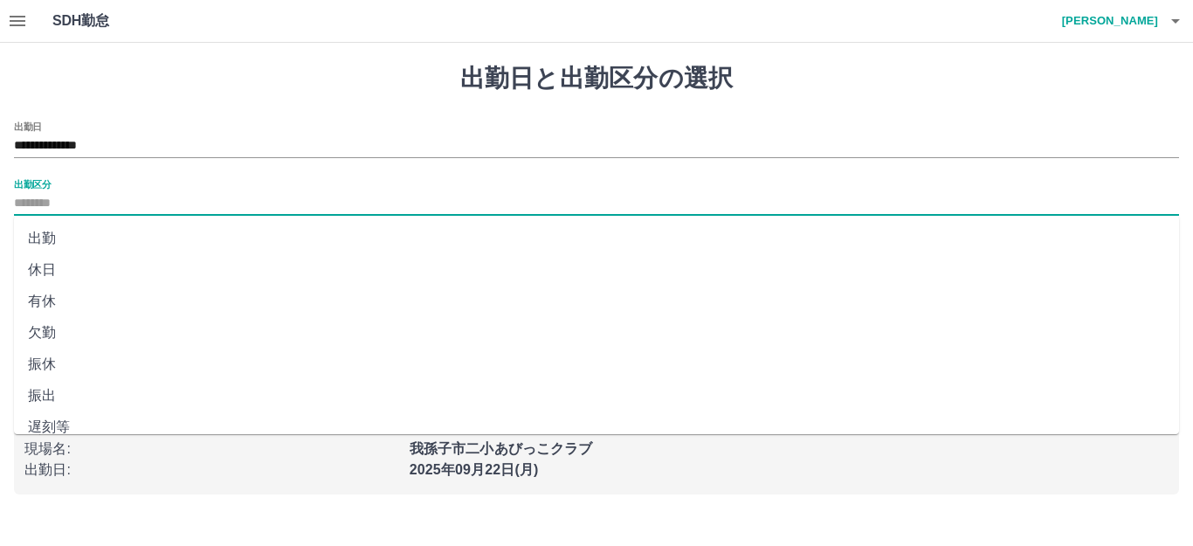
click at [119, 238] on li "出勤" at bounding box center [596, 238] width 1165 height 31
type input "**"
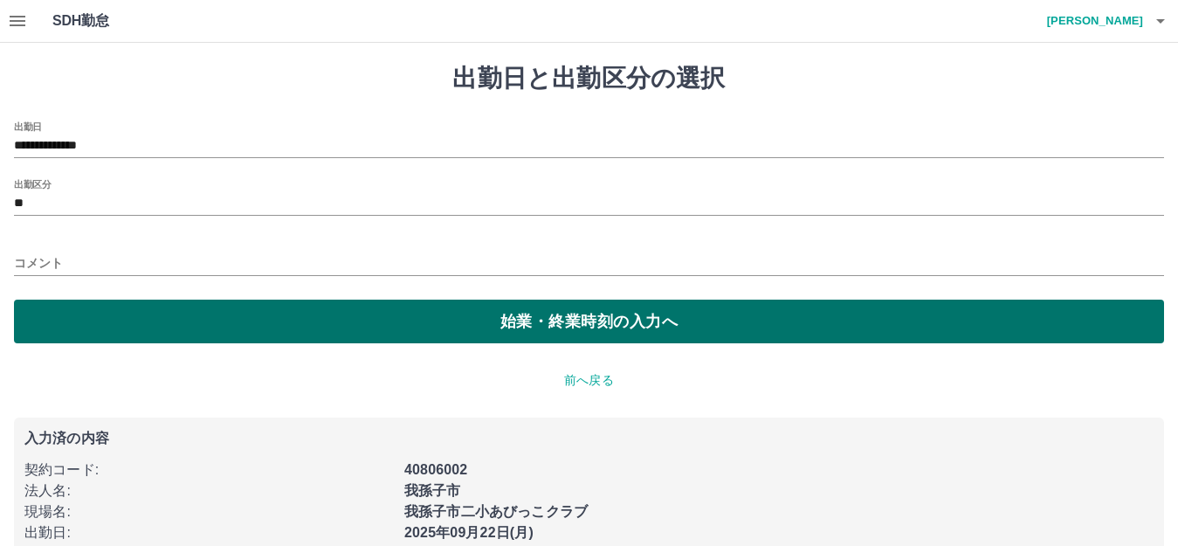
click at [133, 301] on div "**********" at bounding box center [589, 232] width 1150 height 222
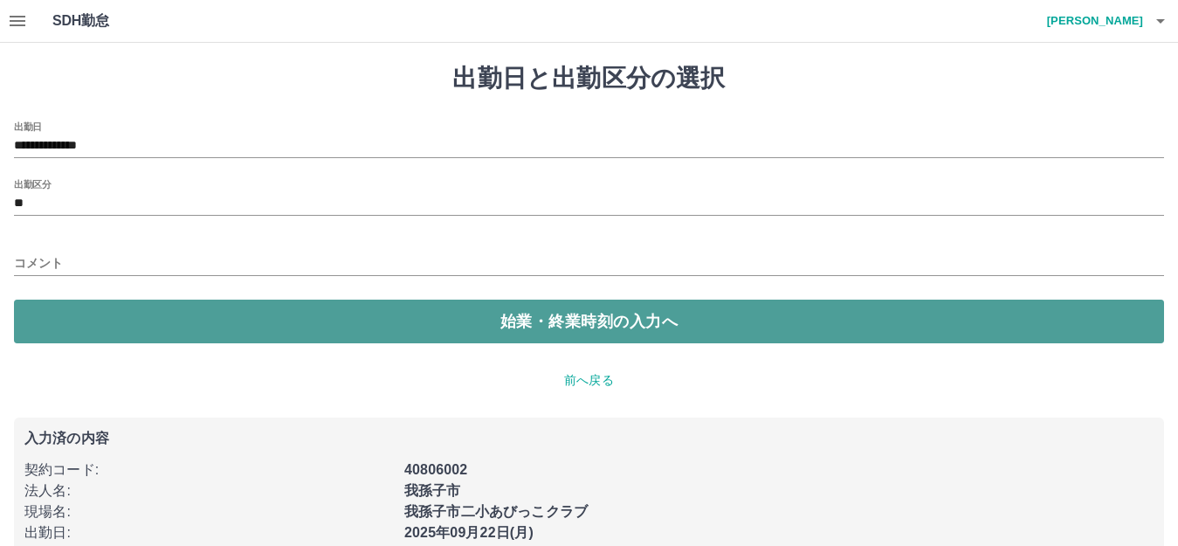
click at [140, 319] on button "始業・終業時刻の入力へ" at bounding box center [589, 321] width 1150 height 44
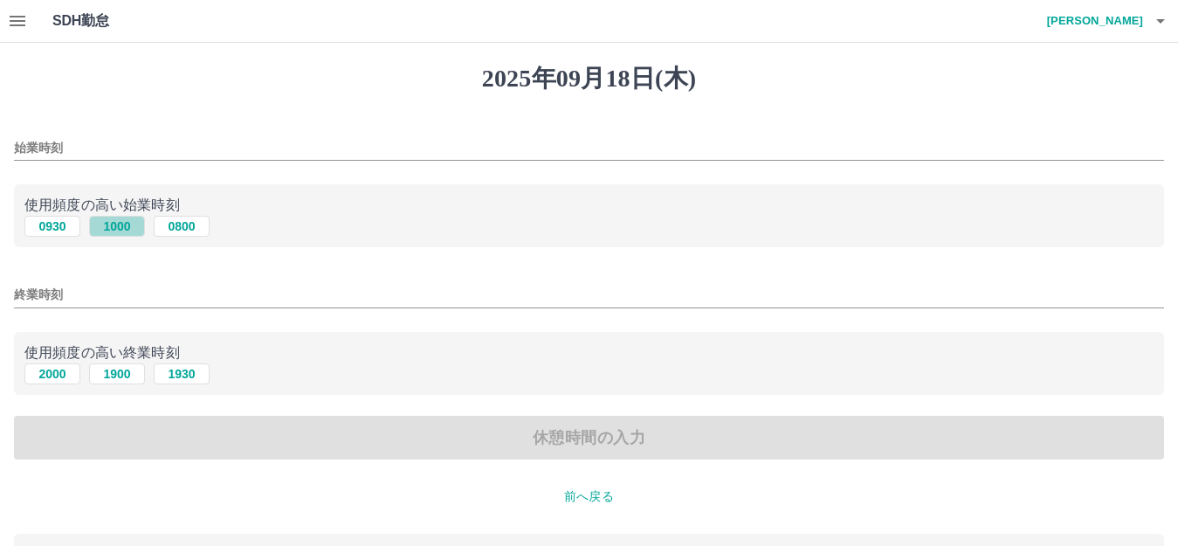
click at [122, 226] on button "1000" at bounding box center [117, 226] width 56 height 21
type input "****"
click at [196, 367] on button "1930" at bounding box center [182, 373] width 56 height 21
type input "****"
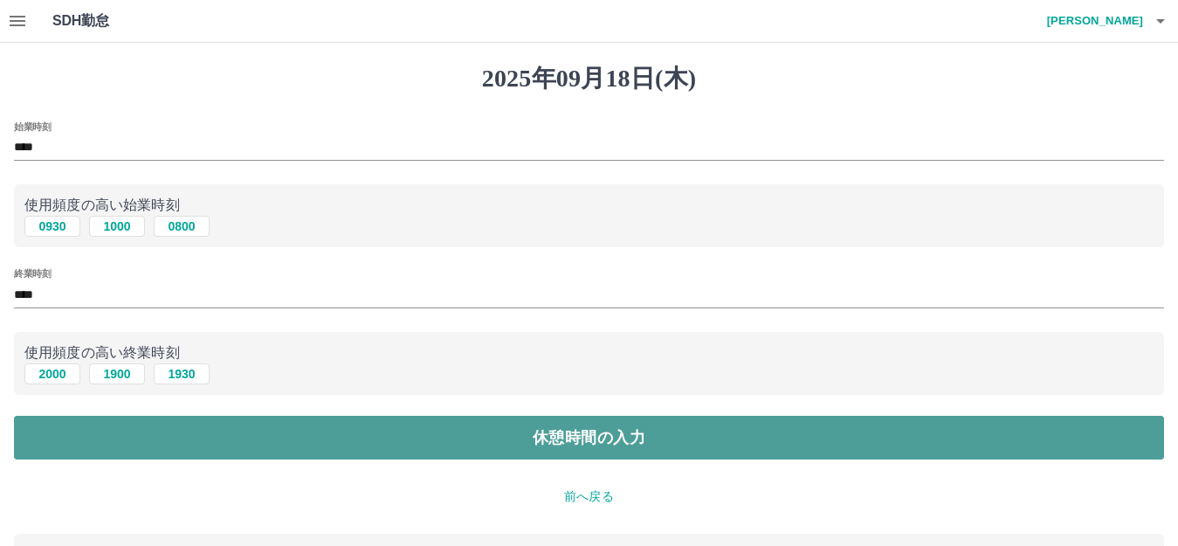
click at [103, 427] on button "休憩時間の入力" at bounding box center [589, 438] width 1150 height 44
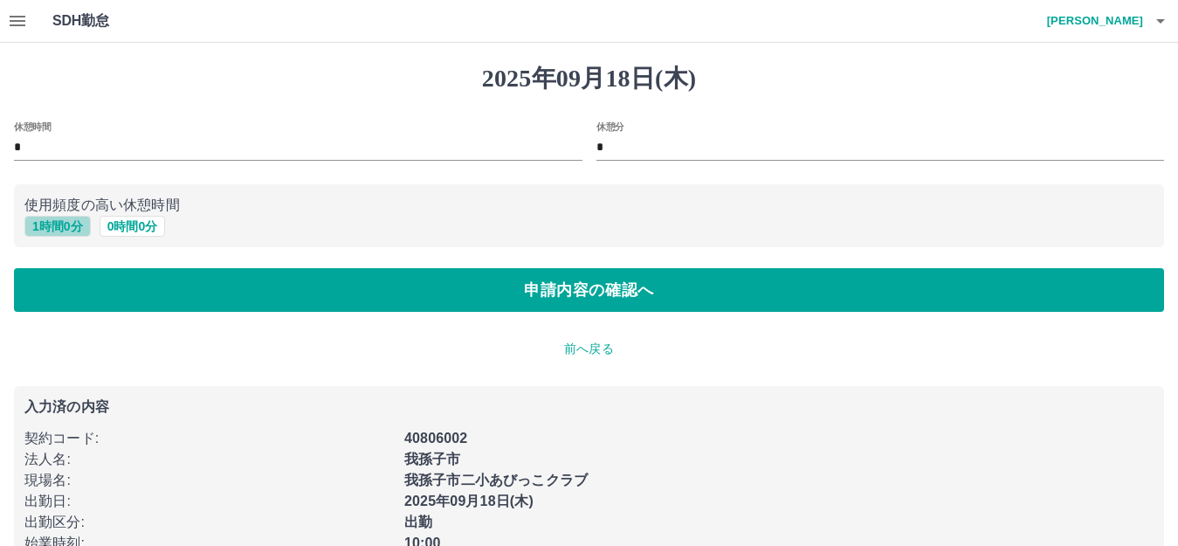
click at [61, 224] on button "1 時間 0 分" at bounding box center [57, 226] width 66 height 21
type input "*"
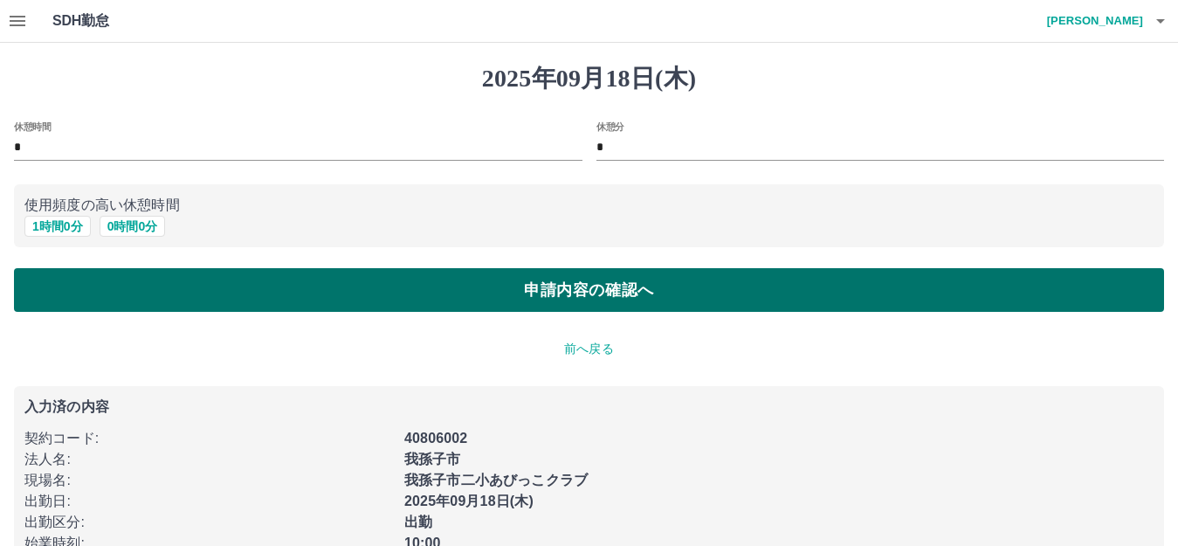
click at [77, 291] on button "申請内容の確認へ" at bounding box center [589, 290] width 1150 height 44
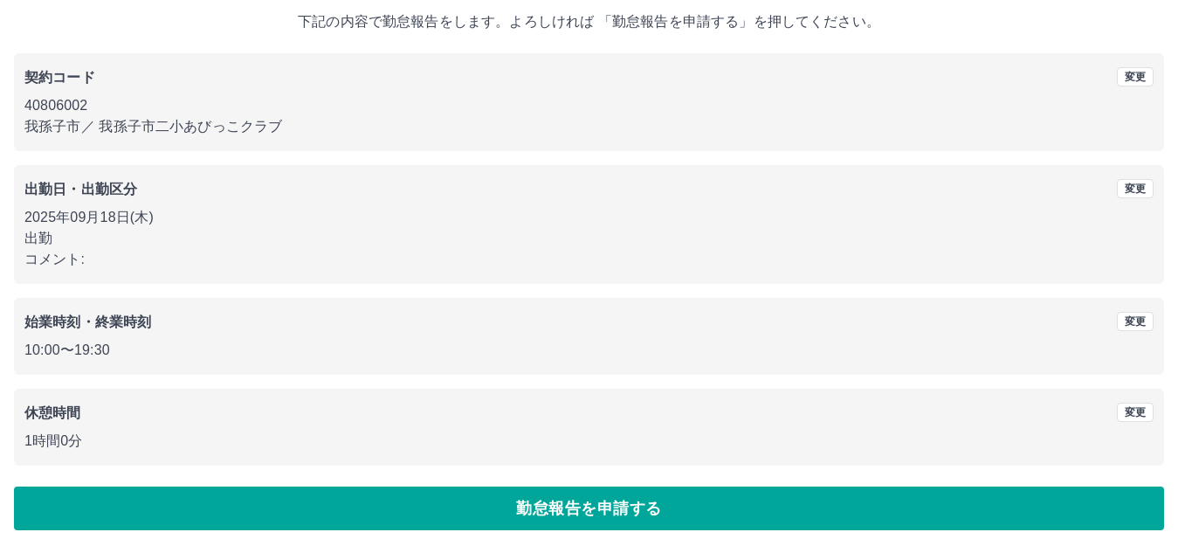
scroll to position [108, 0]
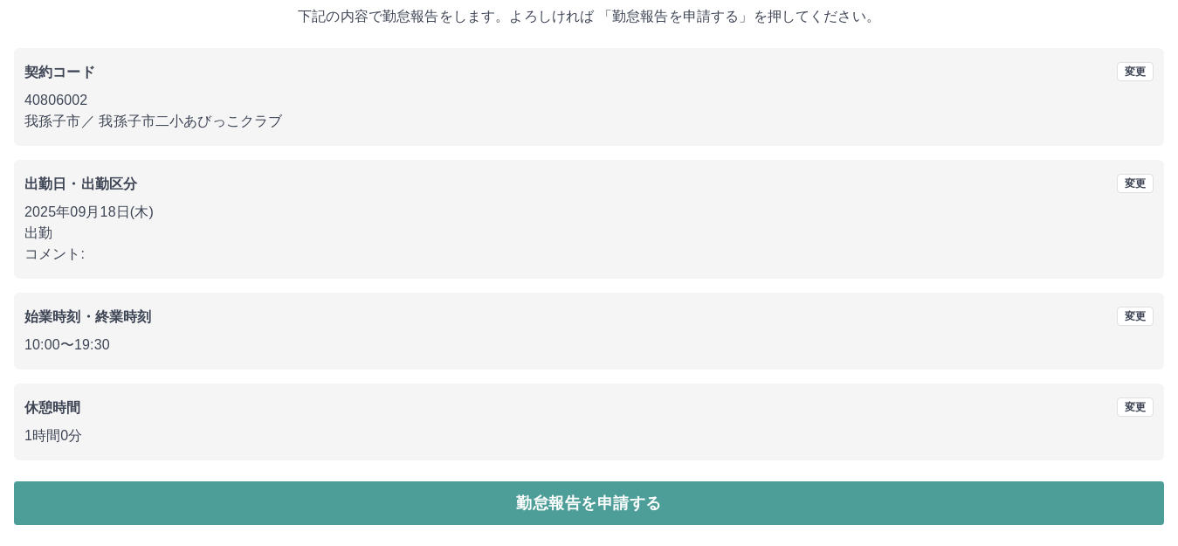
click at [201, 495] on button "勤怠報告を申請する" at bounding box center [589, 503] width 1150 height 44
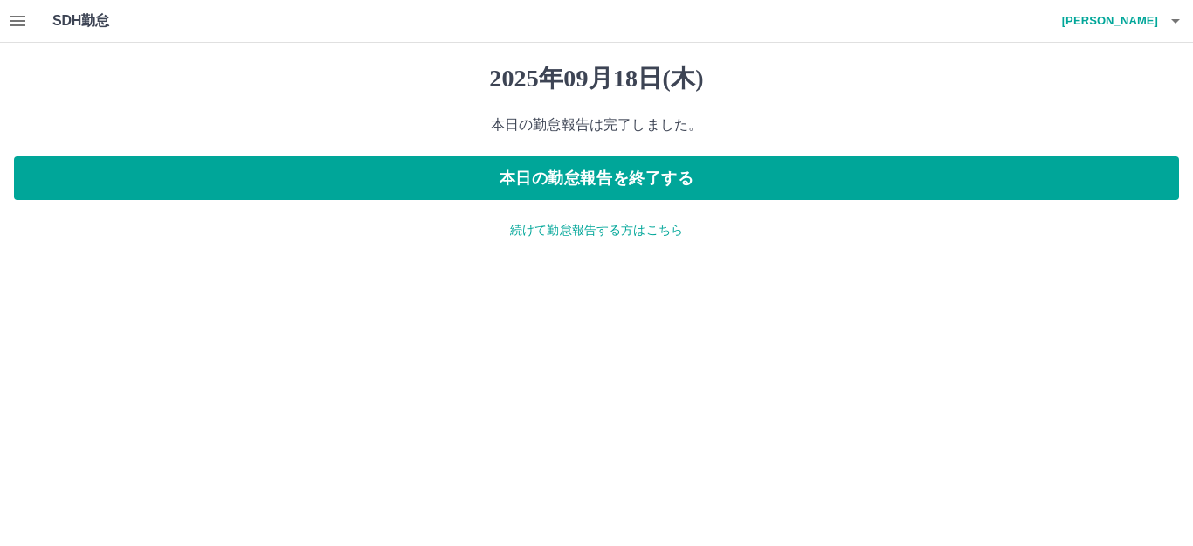
click at [553, 228] on p "続けて勤怠報告する方はこちら" at bounding box center [596, 230] width 1165 height 18
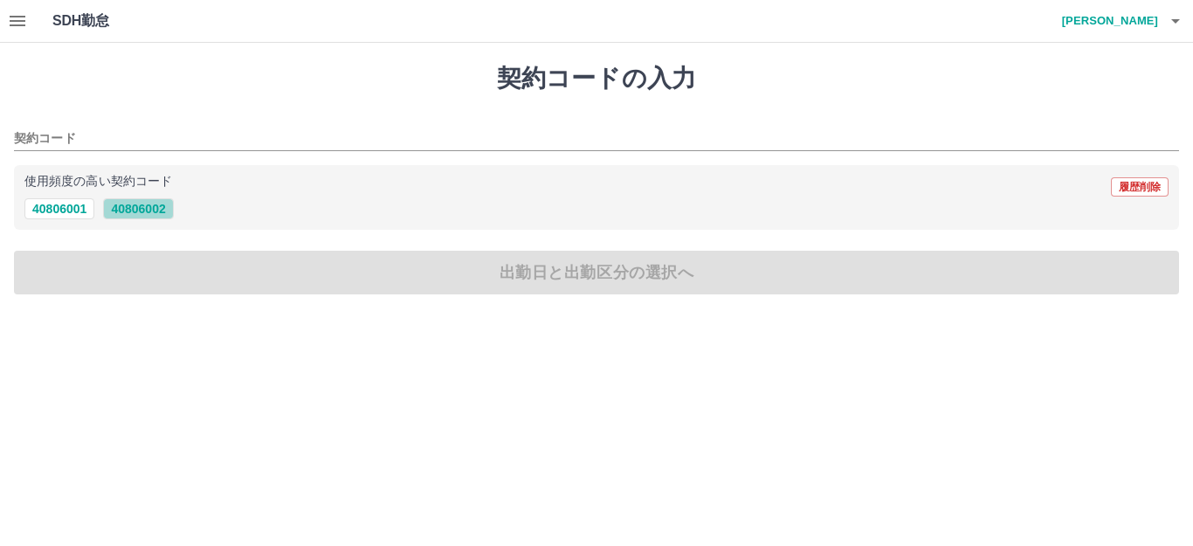
click at [130, 203] on button "40806002" at bounding box center [138, 208] width 70 height 21
type input "********"
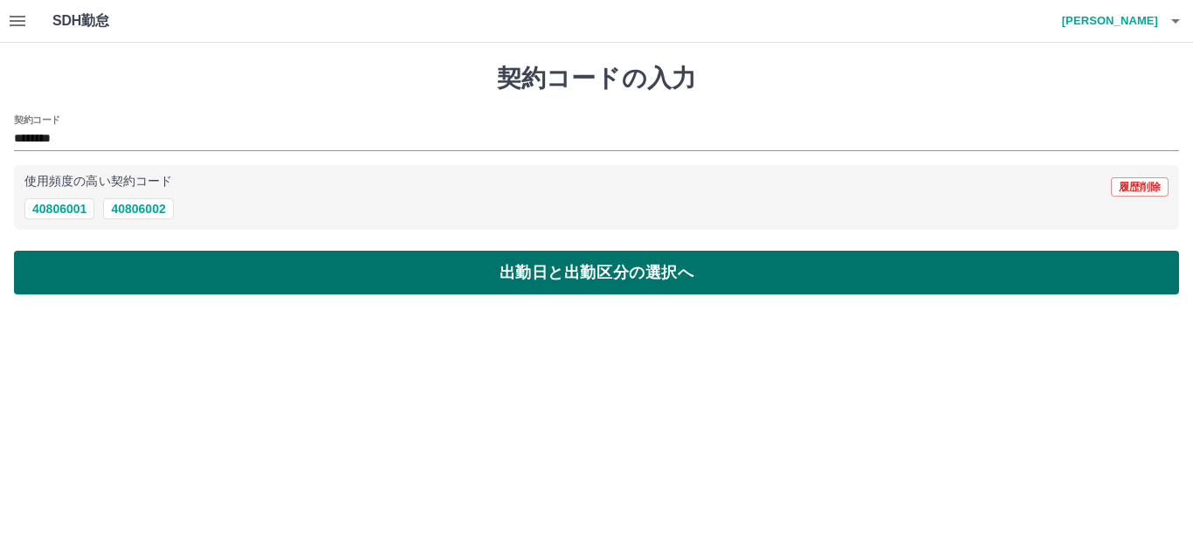
click at [140, 295] on div "契約コードの入力 契約コード ******** 使用頻度の高い契約コード 履歴削除 40806001 40806002 出勤日と出勤区分の選択へ" at bounding box center [596, 179] width 1193 height 272
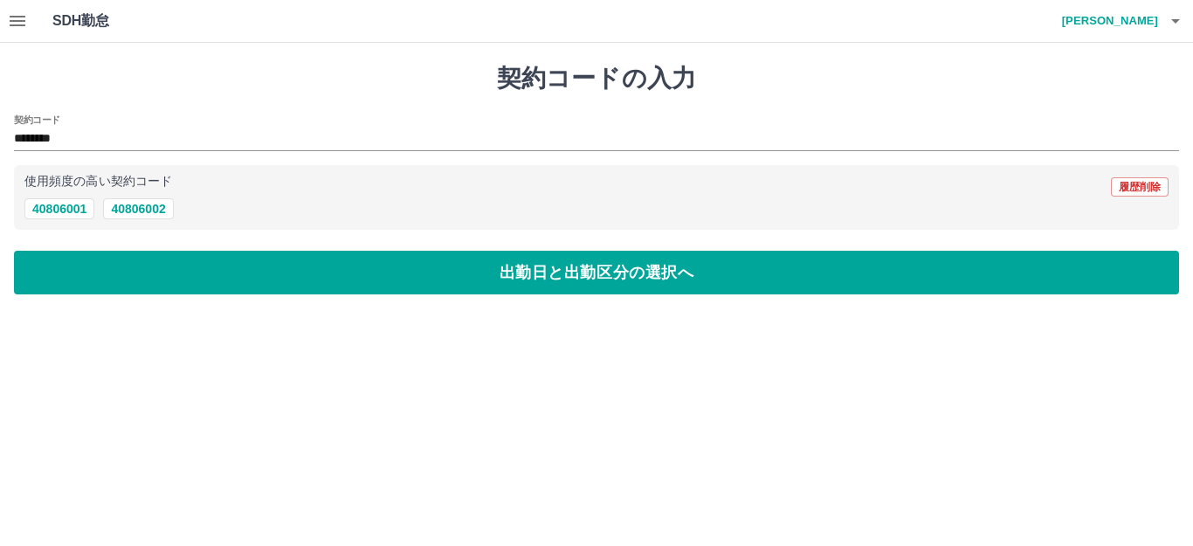
click at [155, 275] on button "出勤日と出勤区分の選択へ" at bounding box center [596, 273] width 1165 height 44
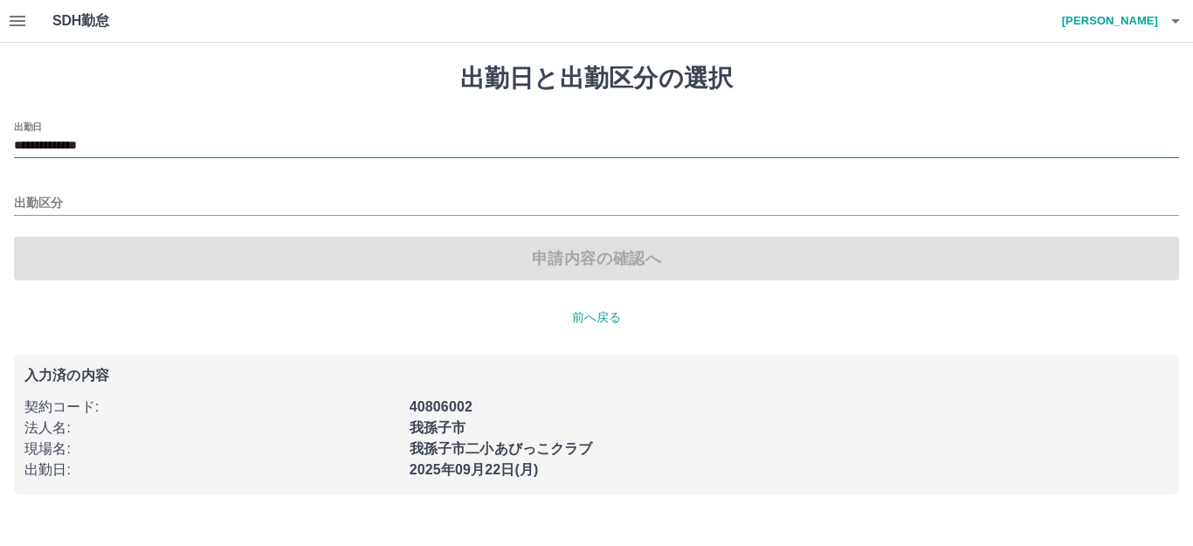
click at [103, 142] on input "**********" at bounding box center [596, 146] width 1165 height 22
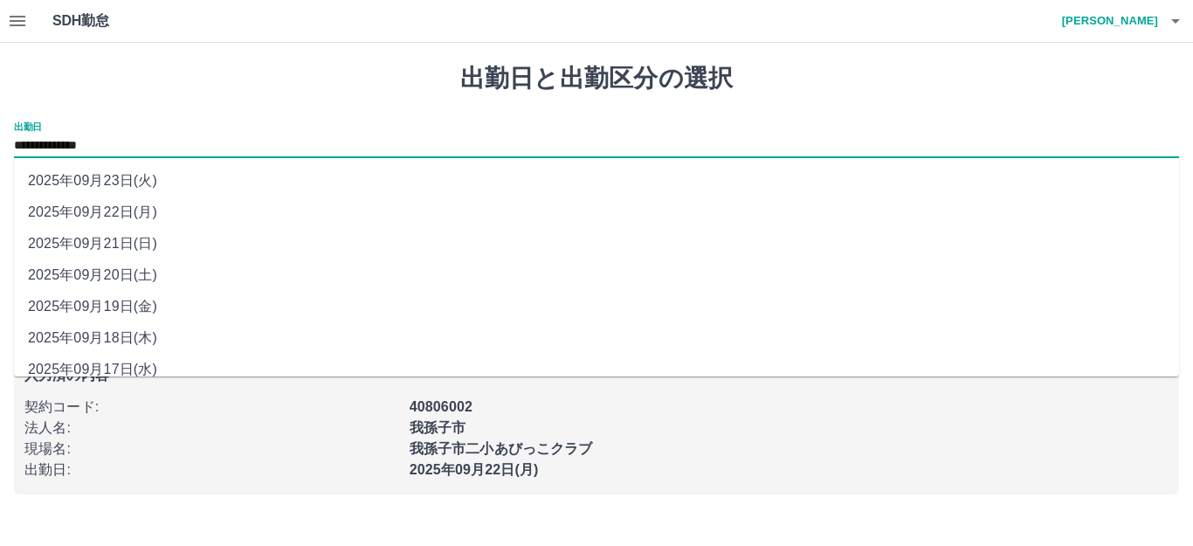
click at [139, 306] on li "2025年09月19日(金)" at bounding box center [596, 306] width 1165 height 31
type input "**********"
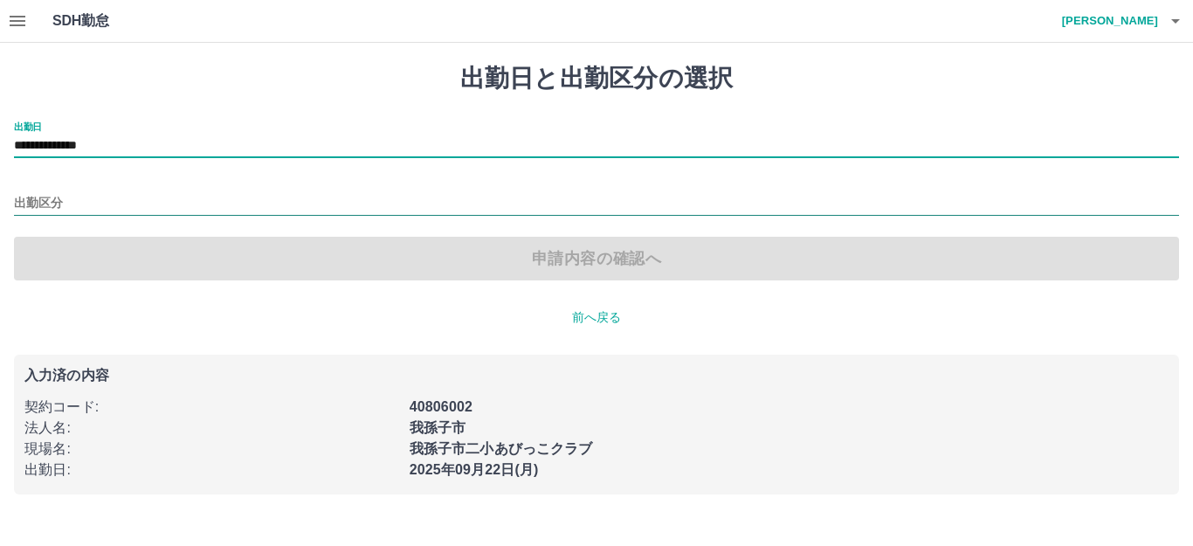
click at [119, 195] on div "出勤区分" at bounding box center [596, 197] width 1165 height 37
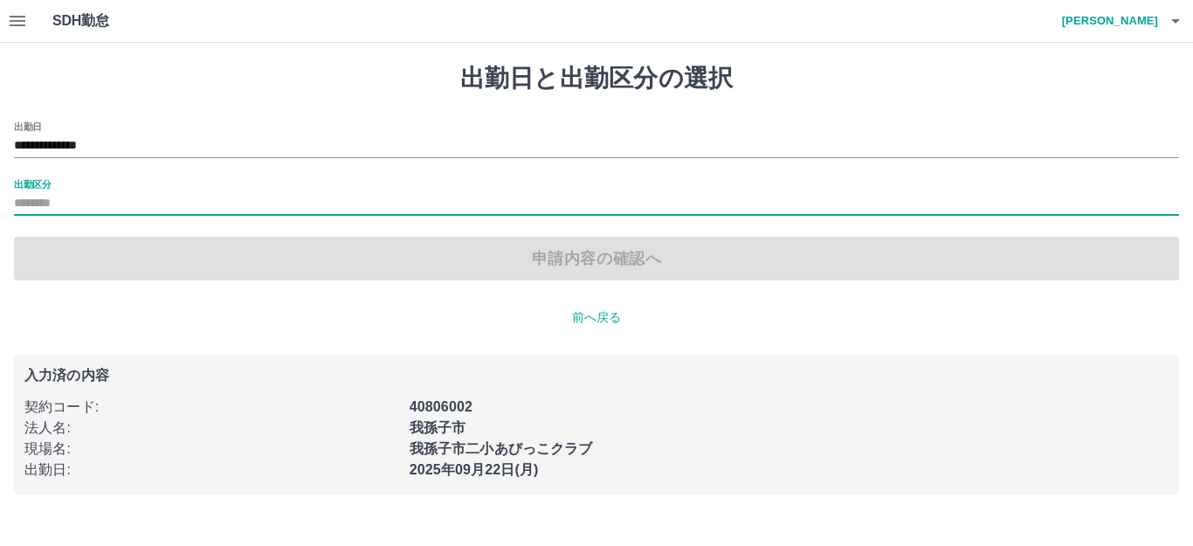
click at [134, 201] on input "出勤区分" at bounding box center [596, 204] width 1165 height 22
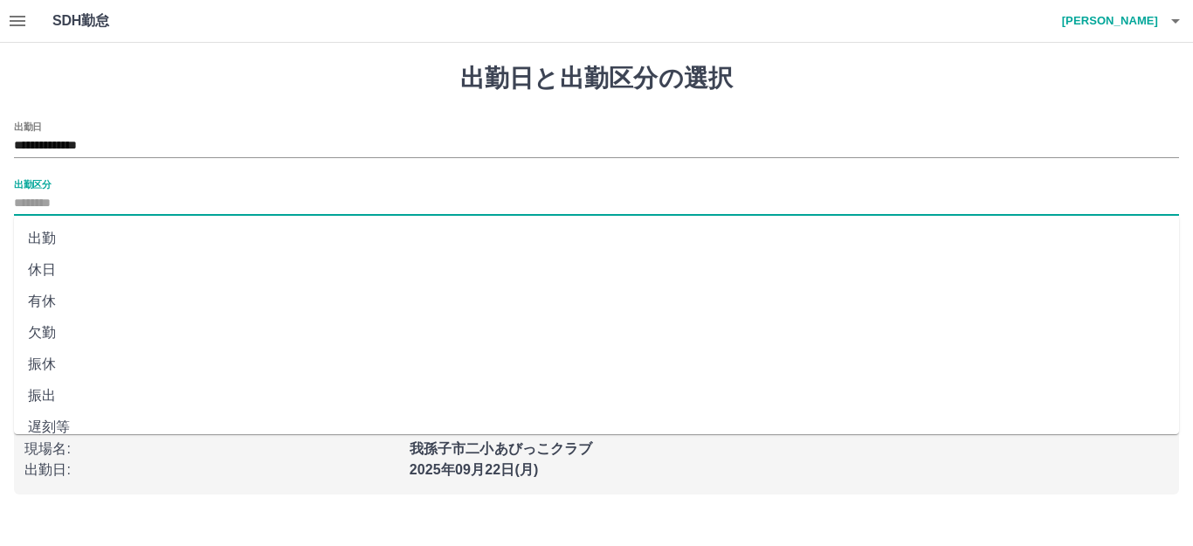
click at [131, 230] on li "出勤" at bounding box center [596, 238] width 1165 height 31
type input "**"
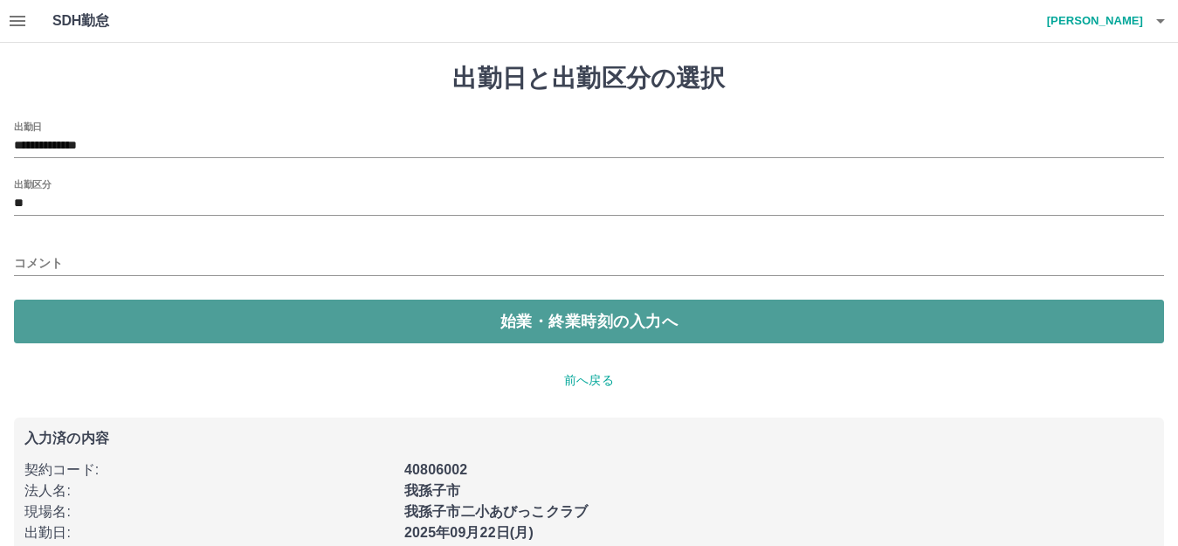
click at [129, 308] on button "始業・終業時刻の入力へ" at bounding box center [589, 321] width 1150 height 44
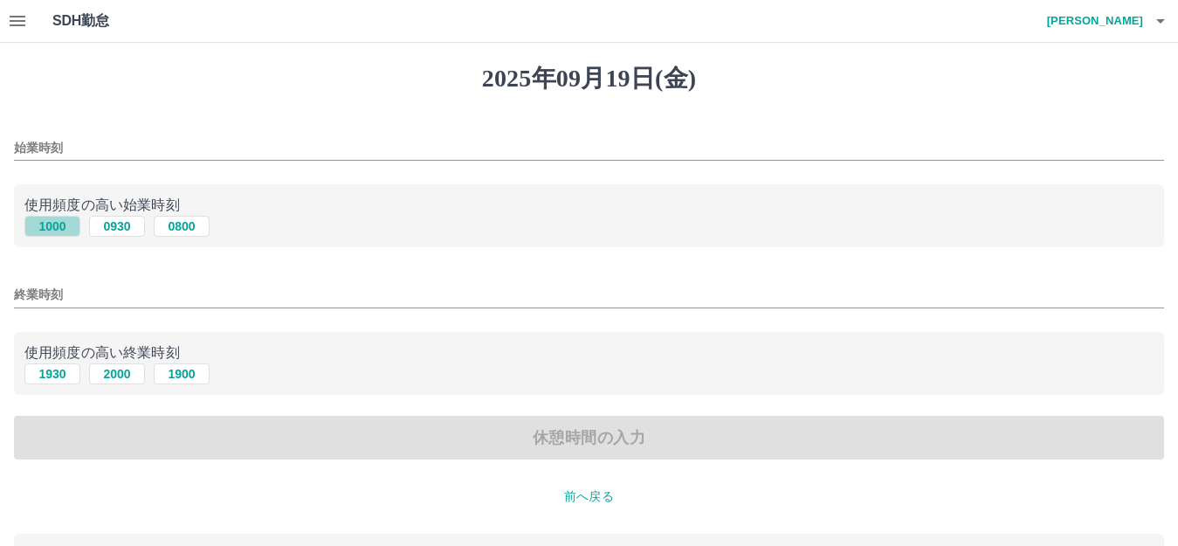
click at [59, 223] on button "1000" at bounding box center [52, 226] width 56 height 21
type input "****"
click at [63, 368] on button "1930" at bounding box center [52, 373] width 56 height 21
type input "****"
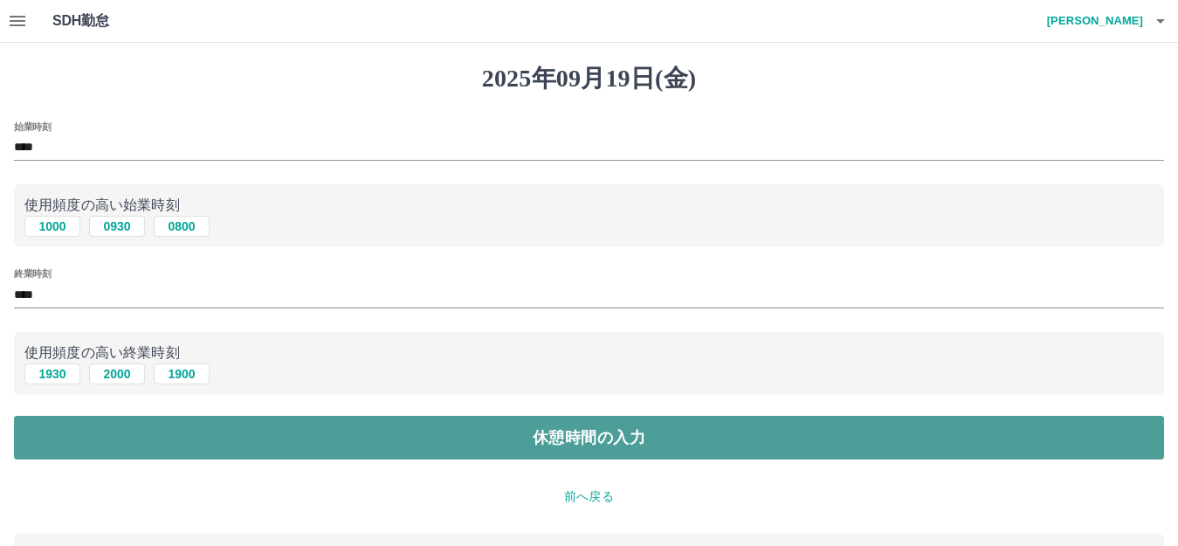
click at [94, 429] on button "休憩時間の入力" at bounding box center [589, 438] width 1150 height 44
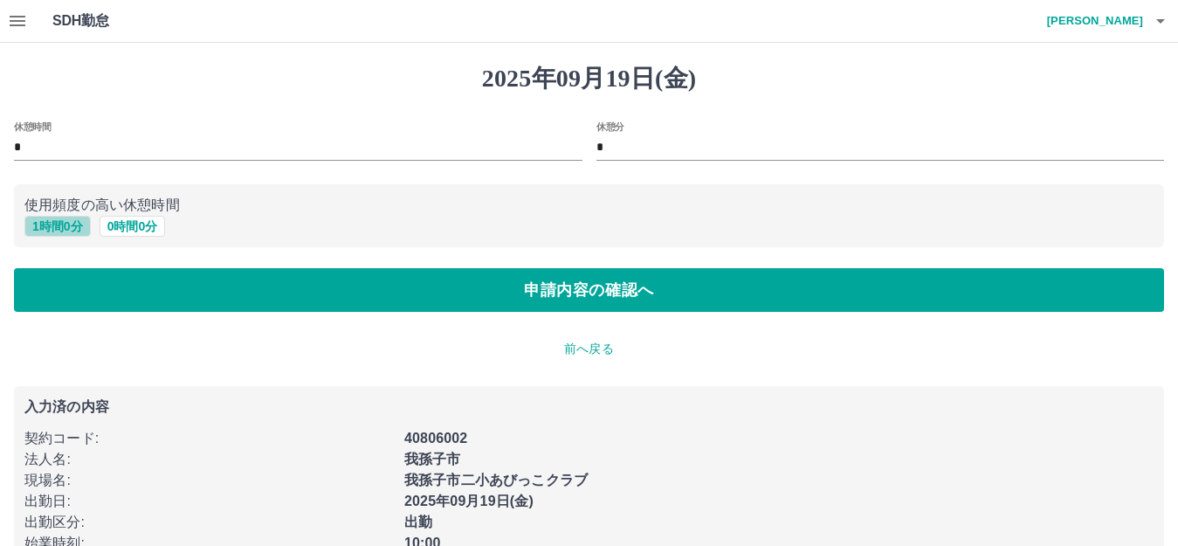
click at [65, 222] on button "1 時間 0 分" at bounding box center [57, 226] width 66 height 21
type input "*"
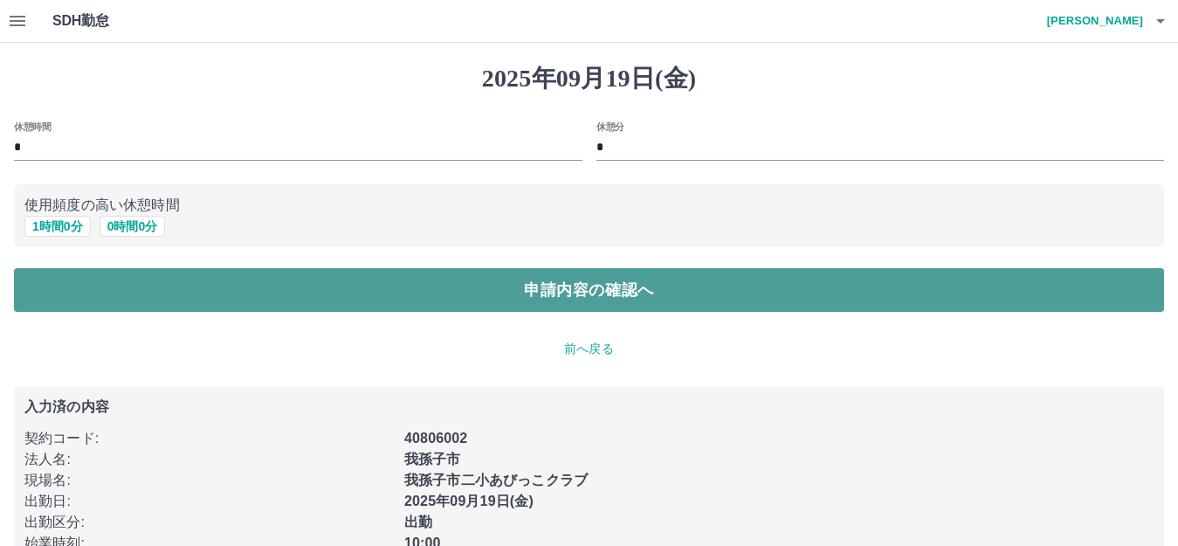
click at [104, 286] on button "申請内容の確認へ" at bounding box center [589, 290] width 1150 height 44
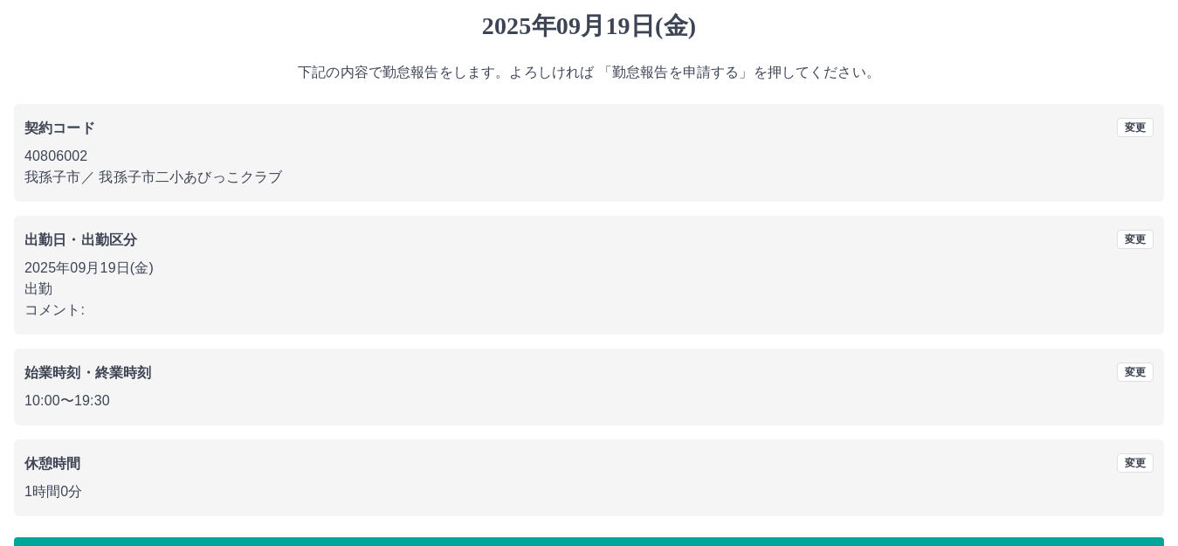
scroll to position [108, 0]
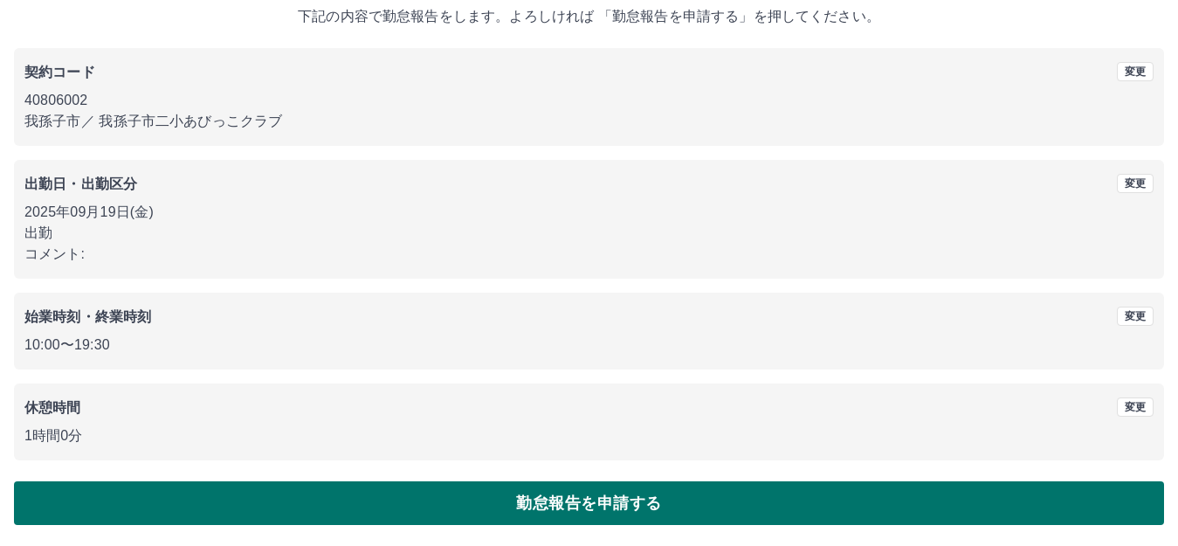
click at [226, 491] on button "勤怠報告を申請する" at bounding box center [589, 503] width 1150 height 44
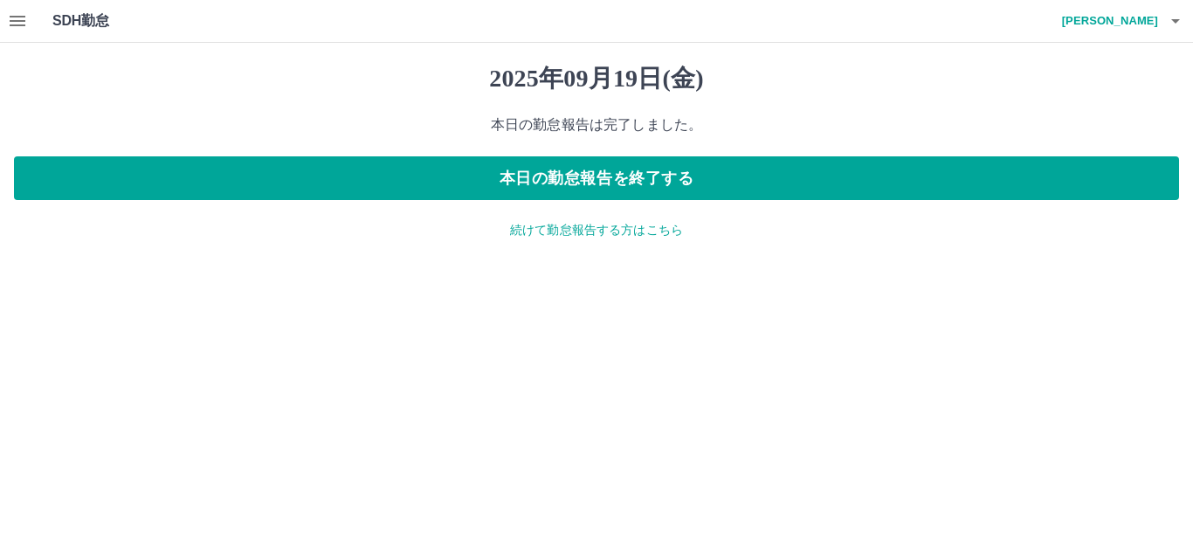
click at [556, 227] on p "続けて勤怠報告する方はこちら" at bounding box center [596, 230] width 1165 height 18
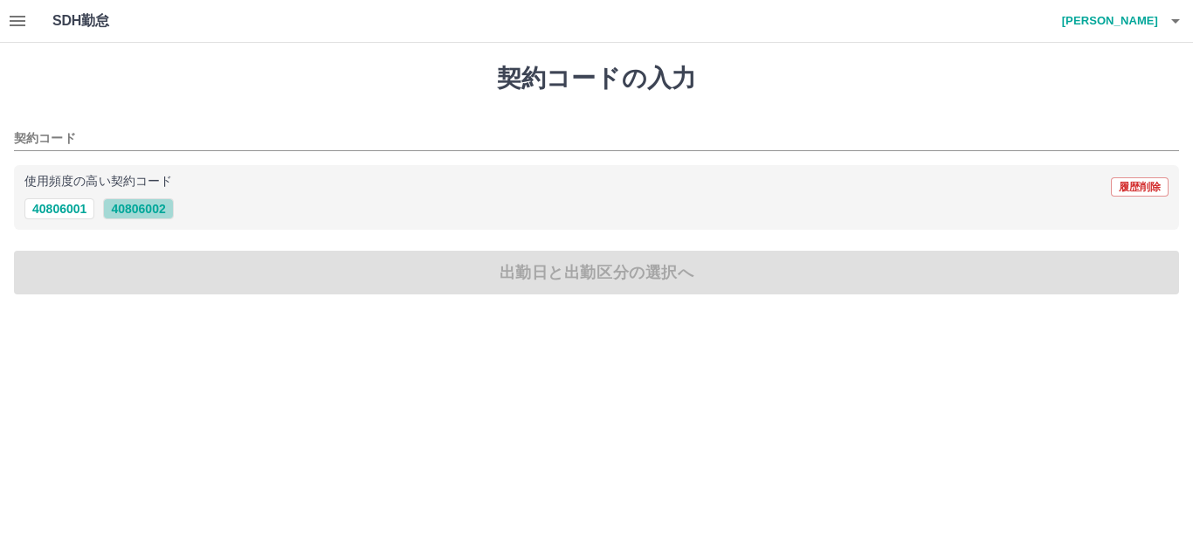
click at [133, 207] on button "40806002" at bounding box center [138, 208] width 70 height 21
type input "********"
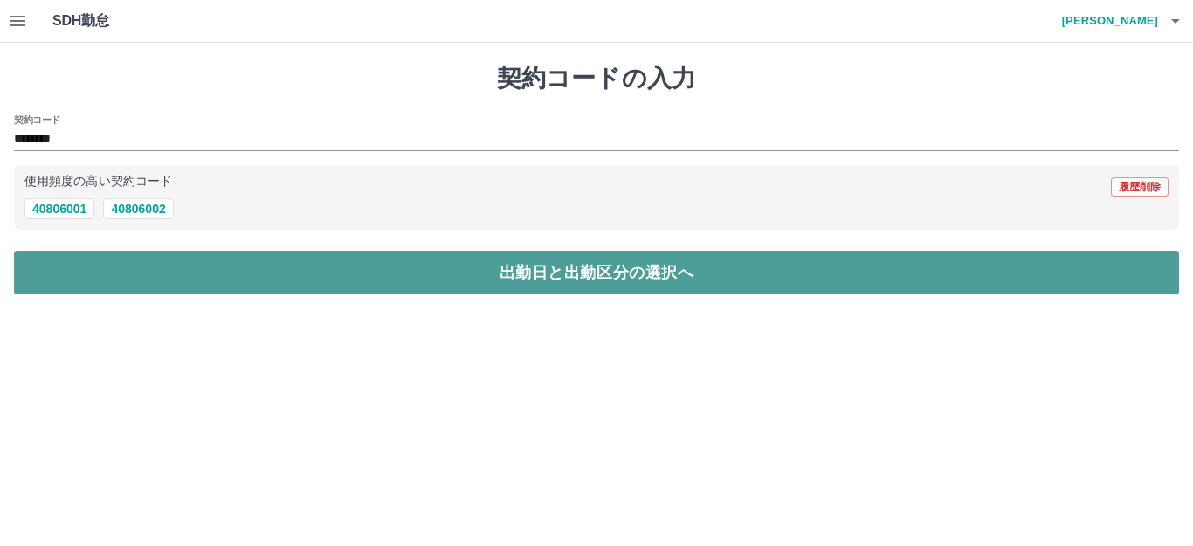
click at [157, 272] on button "出勤日と出勤区分の選択へ" at bounding box center [596, 273] width 1165 height 44
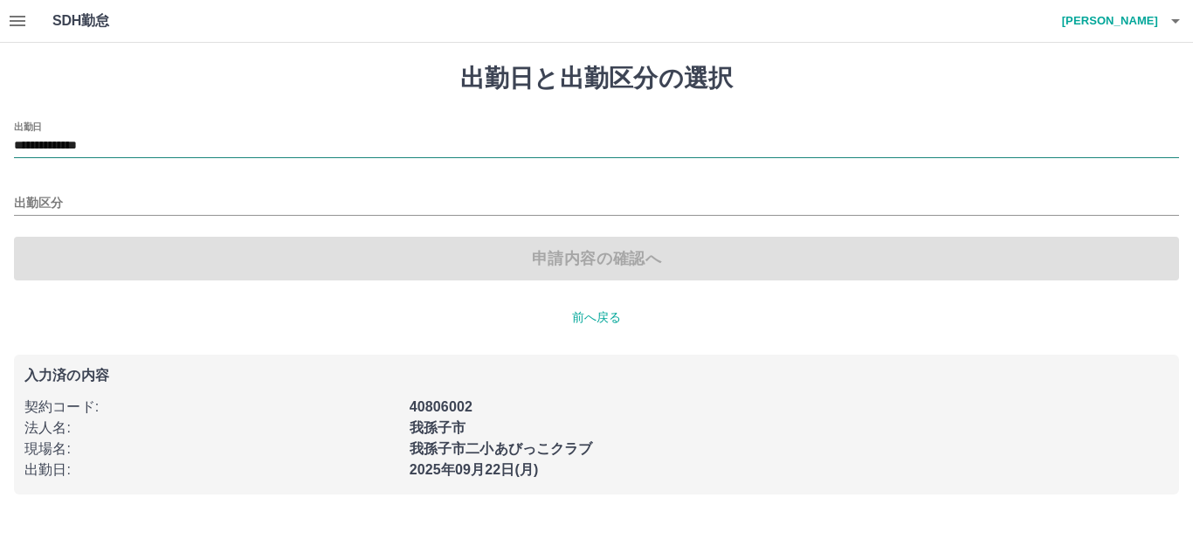
click at [139, 138] on input "**********" at bounding box center [596, 146] width 1165 height 22
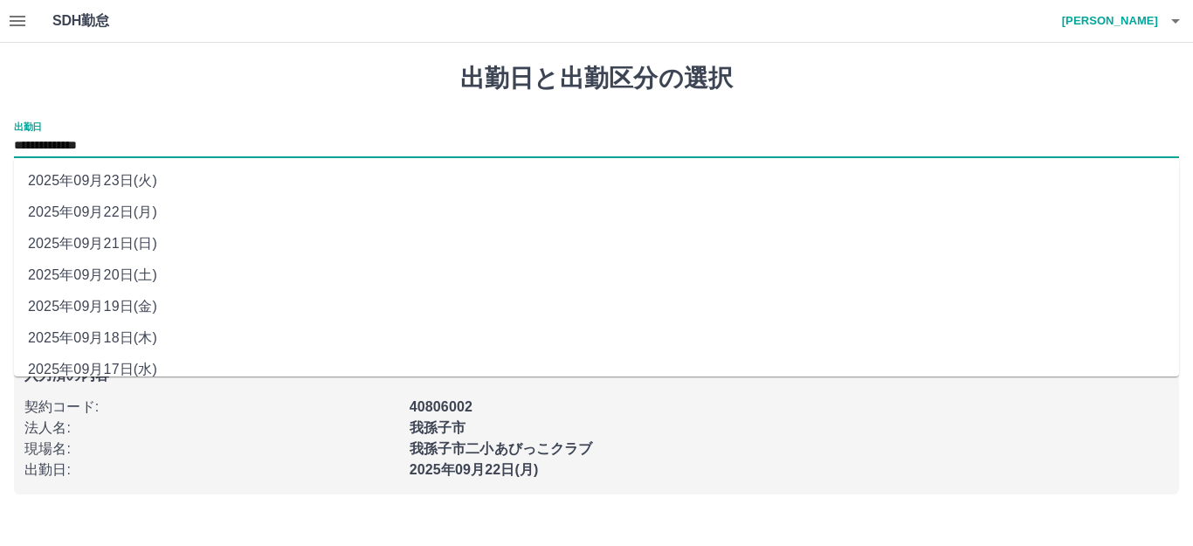
click at [141, 270] on li "2025年09月20日(土)" at bounding box center [596, 274] width 1165 height 31
type input "**********"
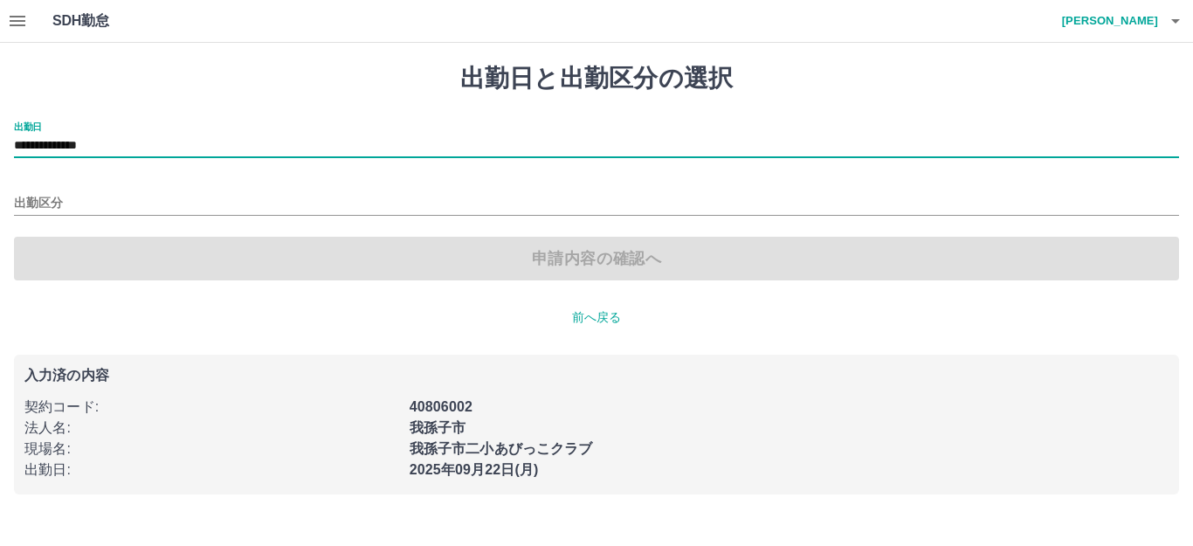
click at [74, 190] on div "出勤区分" at bounding box center [596, 197] width 1165 height 37
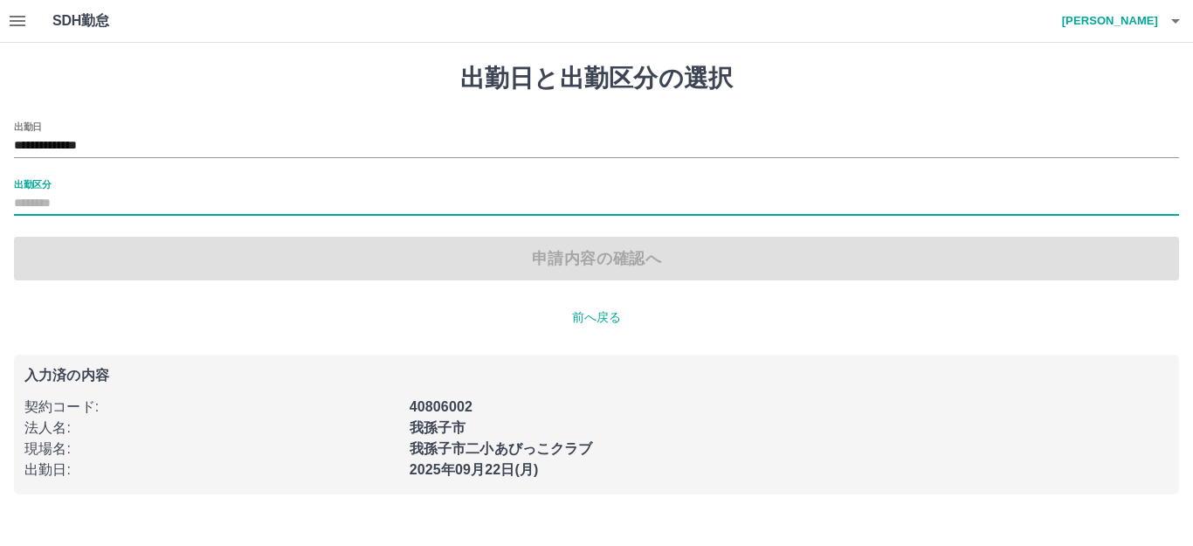
click at [79, 216] on div "**********" at bounding box center [596, 200] width 1165 height 159
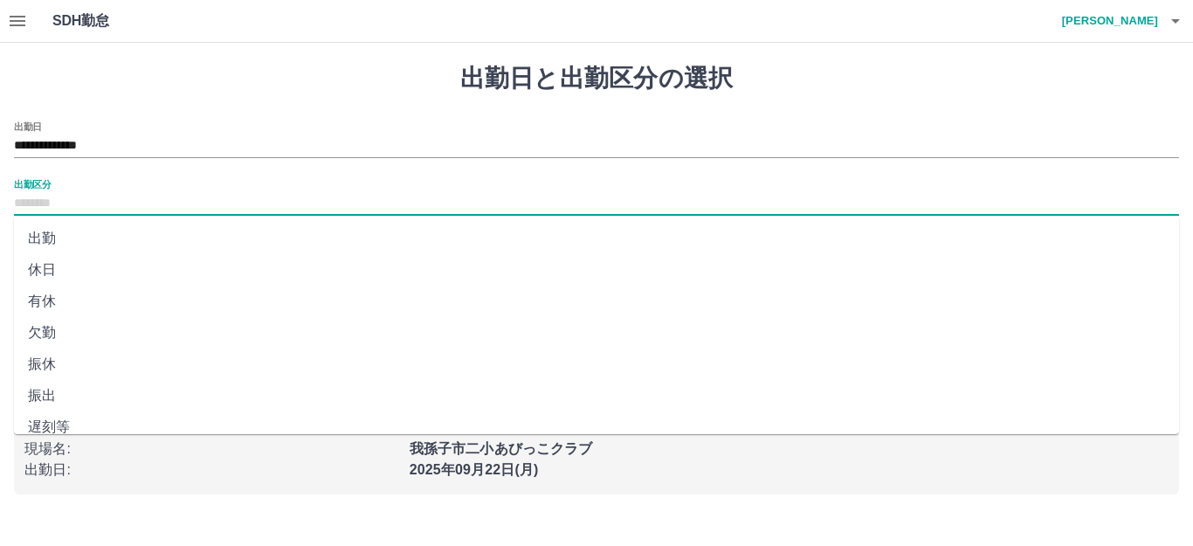
click at [83, 205] on input "出勤区分" at bounding box center [596, 204] width 1165 height 22
click at [91, 265] on li "休日" at bounding box center [596, 269] width 1165 height 31
type input "**"
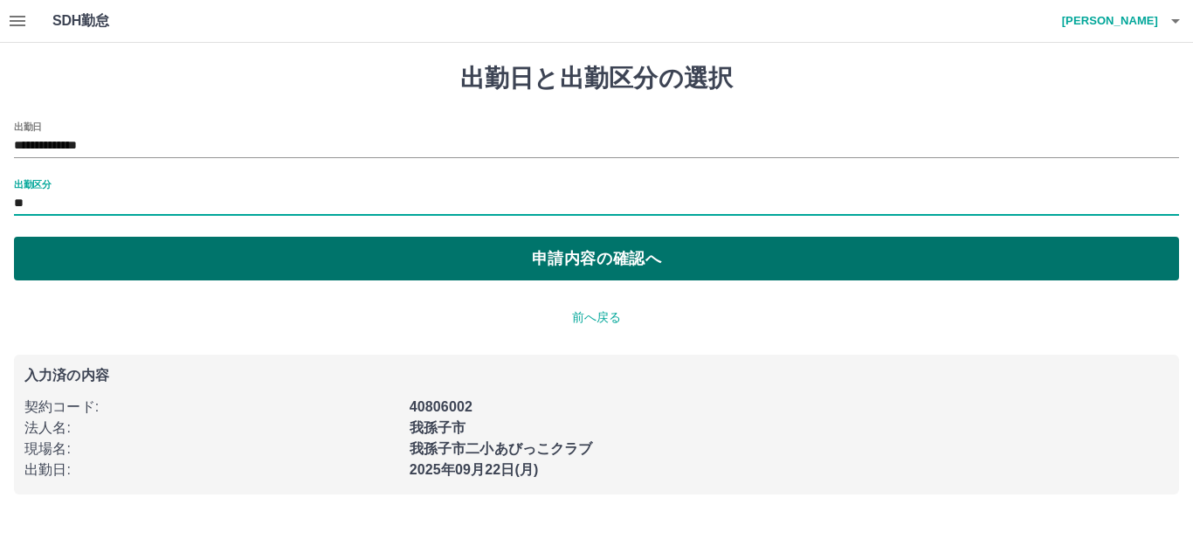
click at [85, 254] on button "申請内容の確認へ" at bounding box center [596, 259] width 1165 height 44
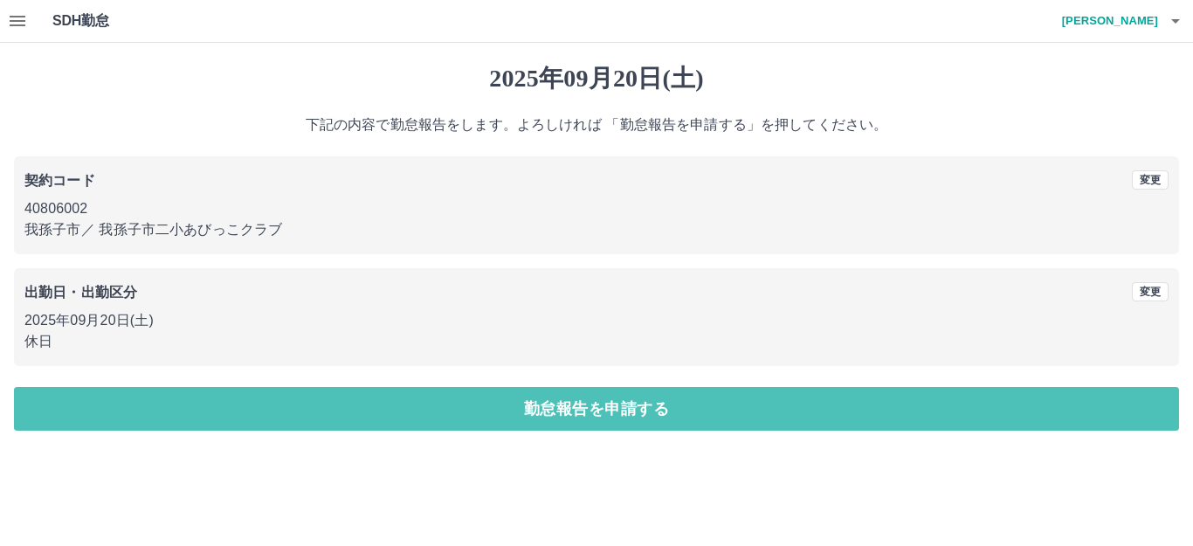
click at [168, 397] on button "勤怠報告を申請する" at bounding box center [596, 409] width 1165 height 44
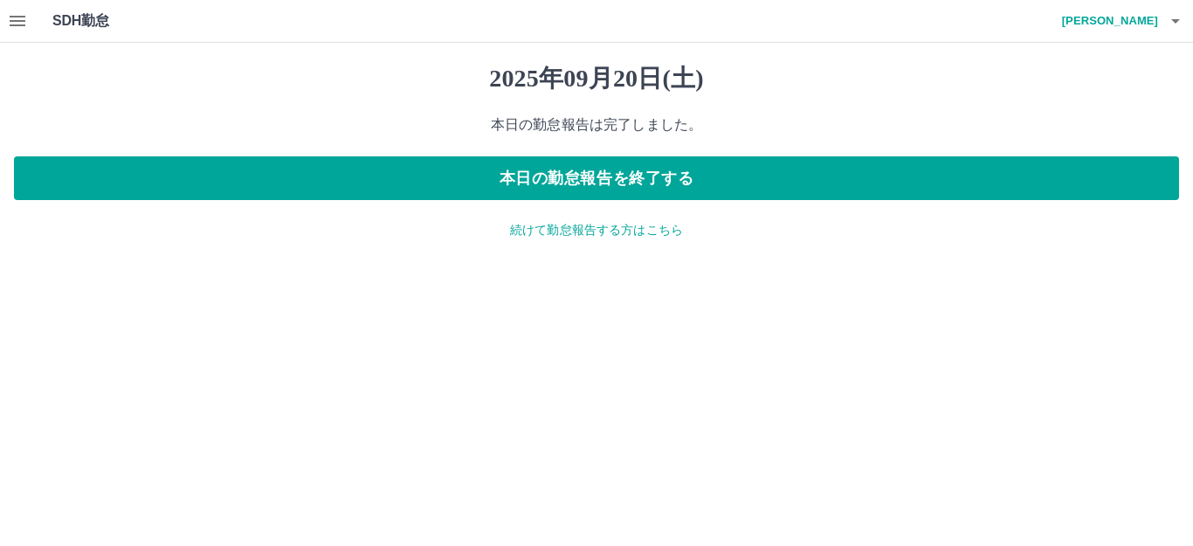
click at [559, 236] on p "続けて勤怠報告する方はこちら" at bounding box center [596, 230] width 1165 height 18
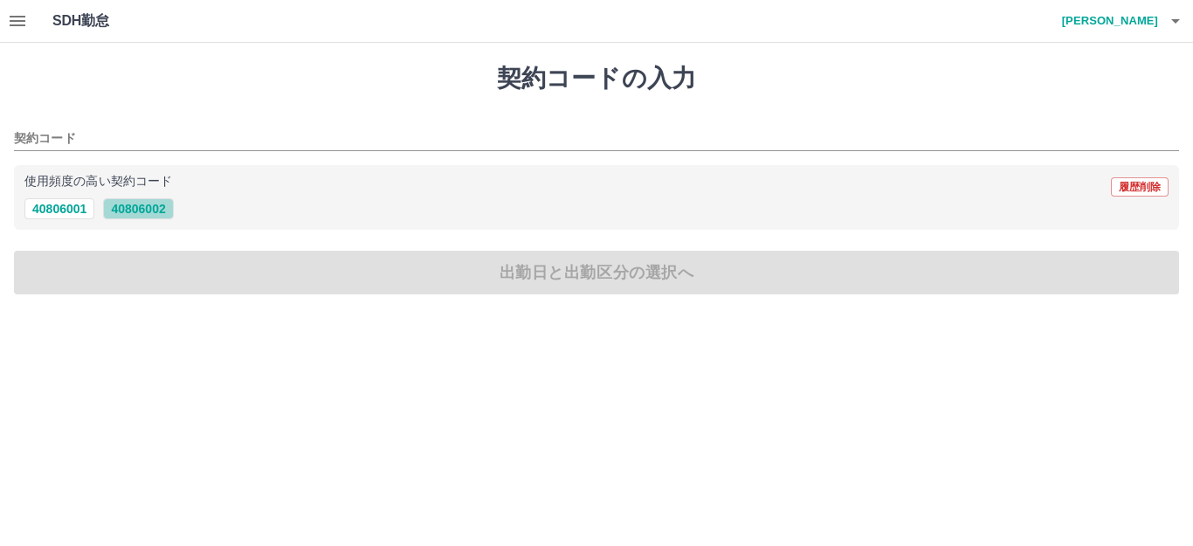
click at [130, 206] on button "40806002" at bounding box center [138, 208] width 70 height 21
type input "********"
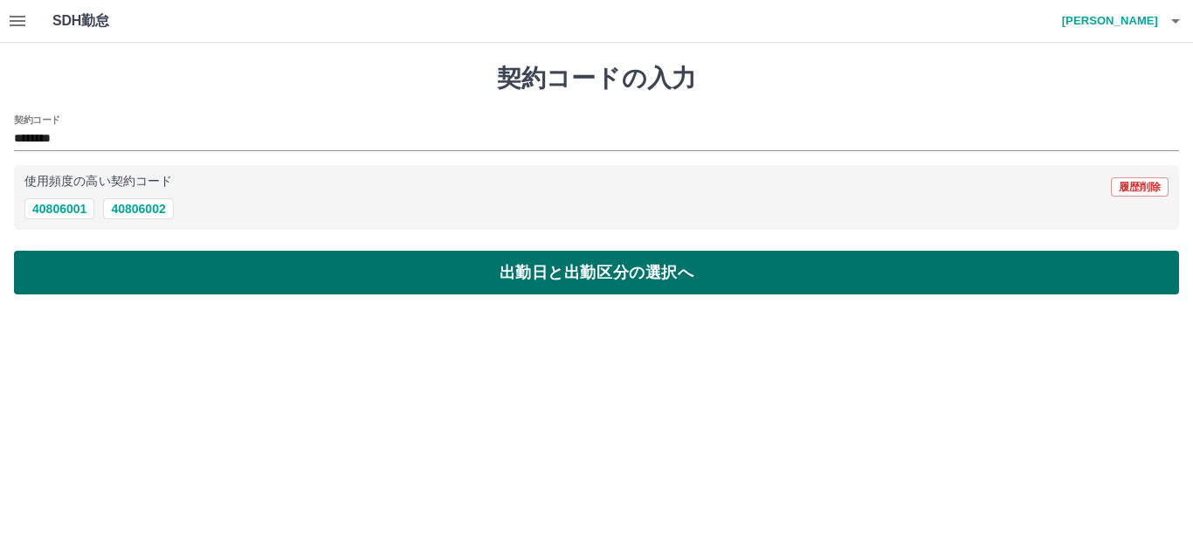
click at [108, 257] on button "出勤日と出勤区分の選択へ" at bounding box center [596, 273] width 1165 height 44
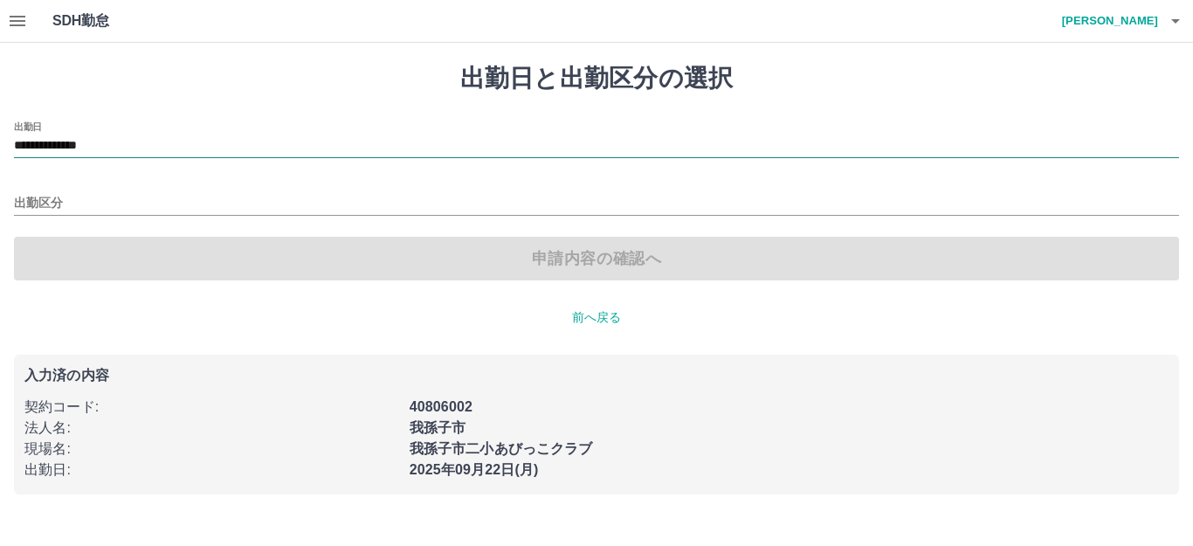
click at [119, 148] on input "**********" at bounding box center [596, 146] width 1165 height 22
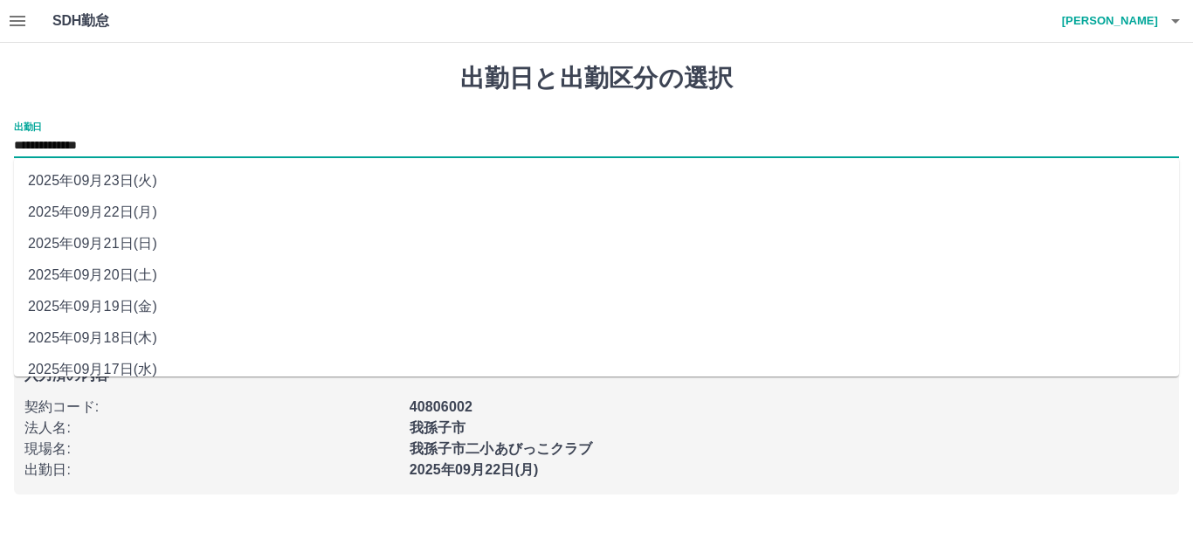
click at [109, 243] on li "2025年09月21日(日)" at bounding box center [596, 243] width 1165 height 31
type input "**********"
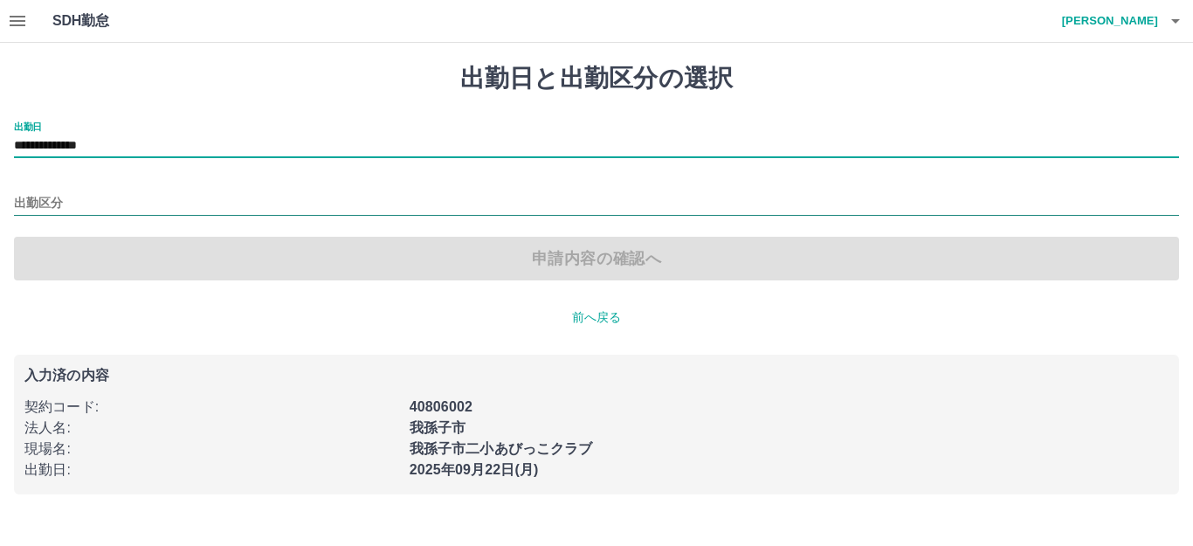
click at [108, 198] on input "出勤区分" at bounding box center [596, 204] width 1165 height 22
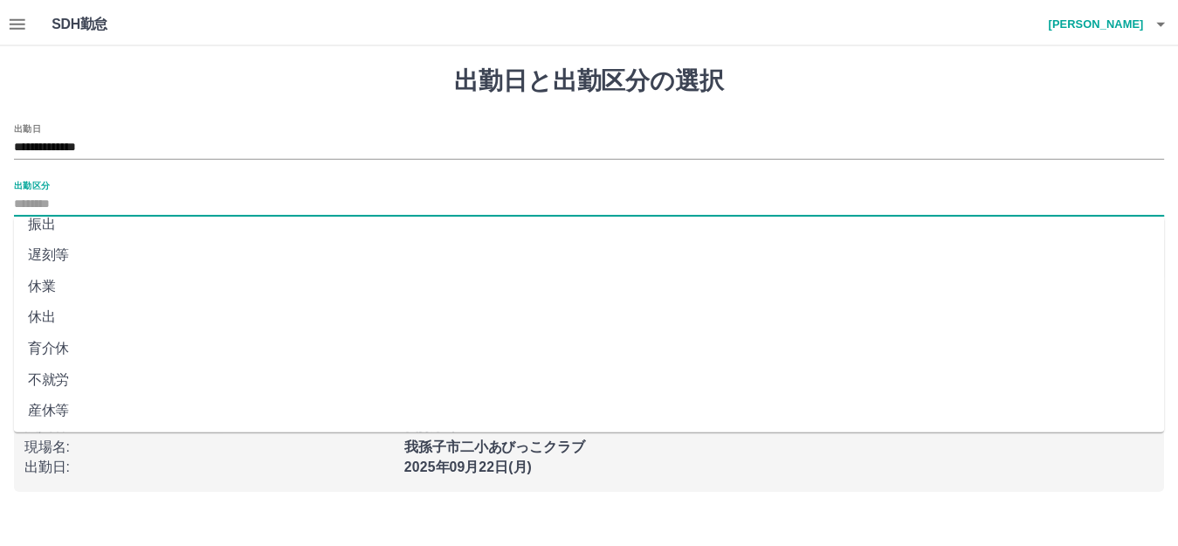
scroll to position [361, 0]
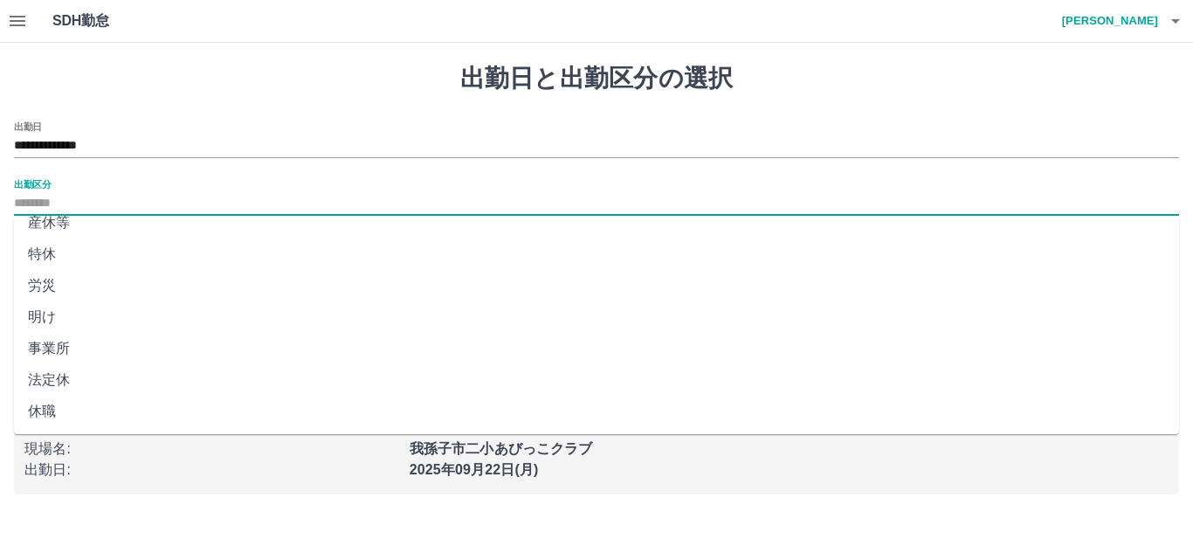
click at [103, 380] on li "法定休" at bounding box center [596, 379] width 1165 height 31
type input "***"
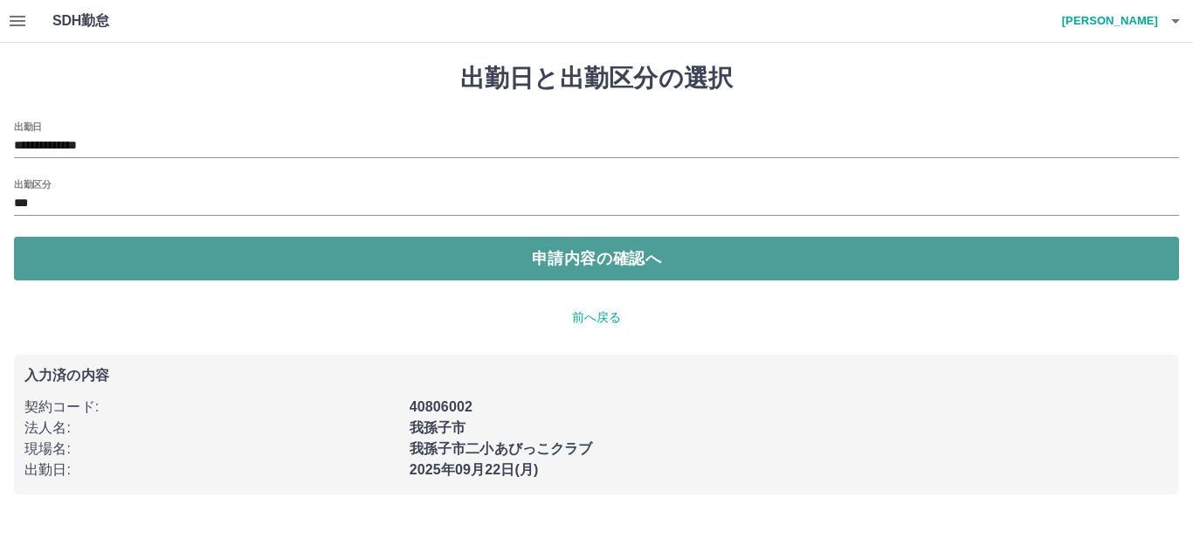
click at [113, 244] on button "申請内容の確認へ" at bounding box center [596, 259] width 1165 height 44
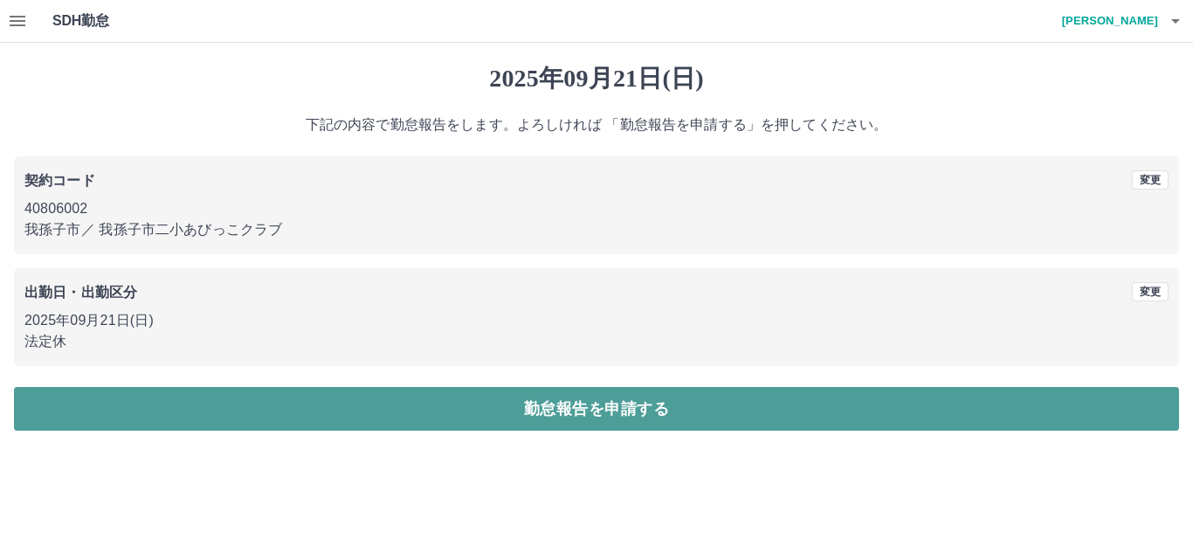
click at [172, 403] on button "勤怠報告を申請する" at bounding box center [596, 409] width 1165 height 44
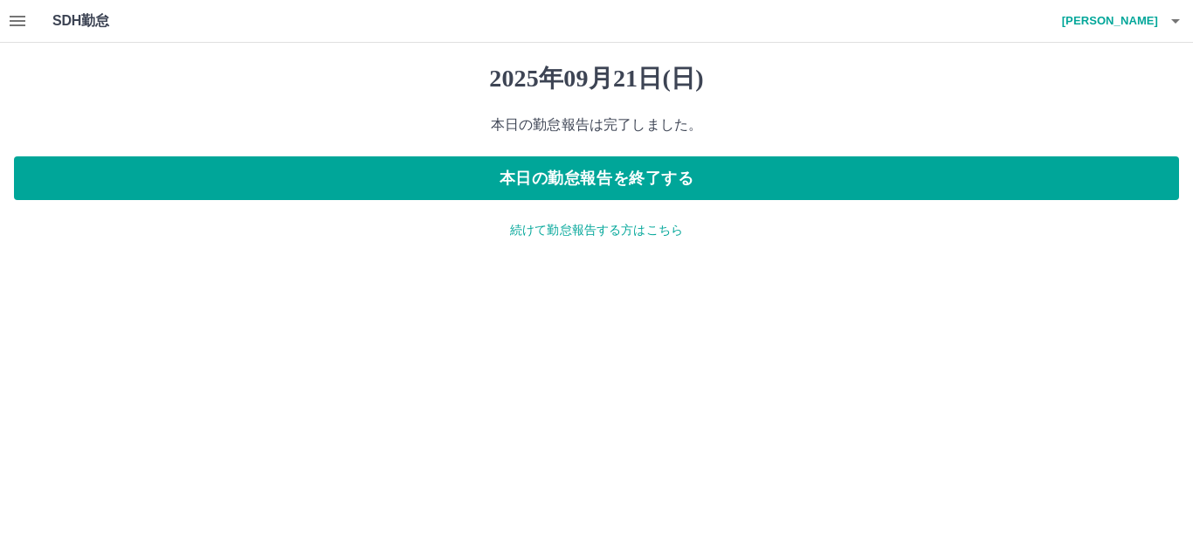
click at [533, 224] on p "続けて勤怠報告する方はこちら" at bounding box center [596, 230] width 1165 height 18
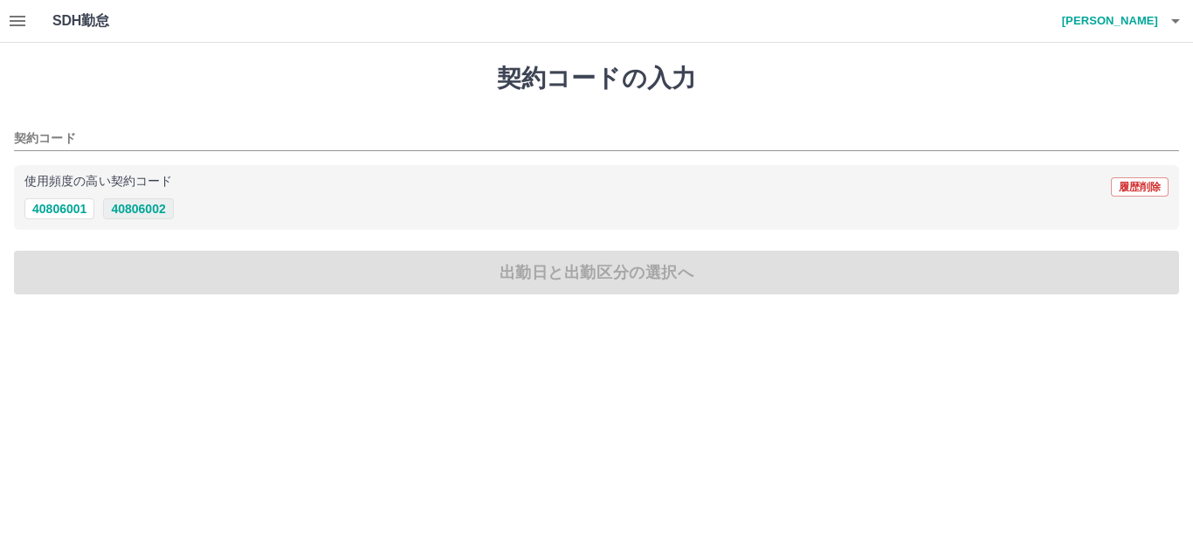
click at [143, 203] on button "40806002" at bounding box center [138, 208] width 70 height 21
type input "********"
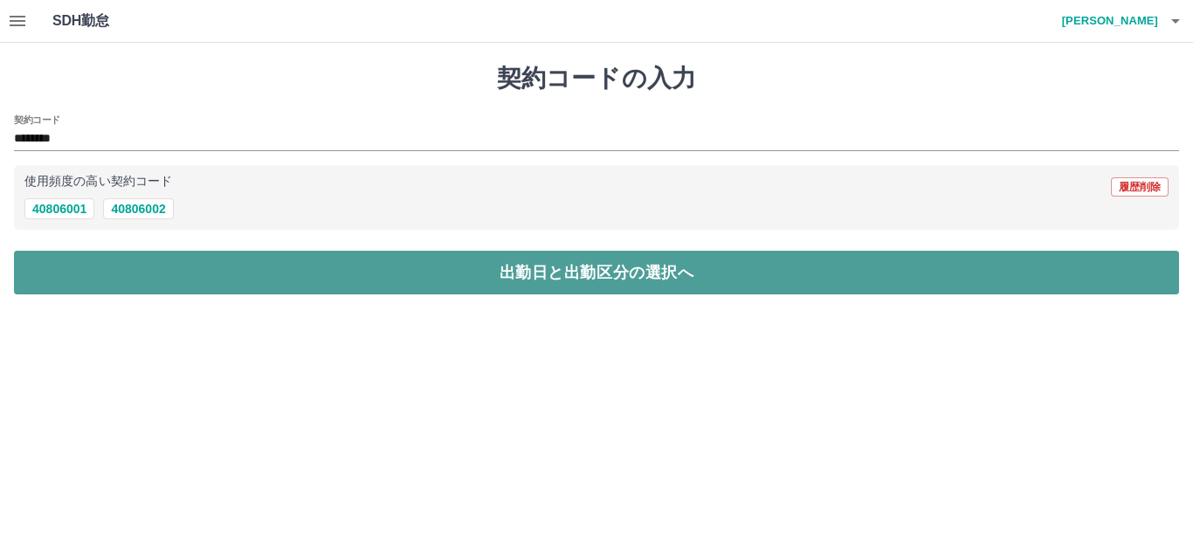
click at [123, 265] on button "出勤日と出勤区分の選択へ" at bounding box center [596, 273] width 1165 height 44
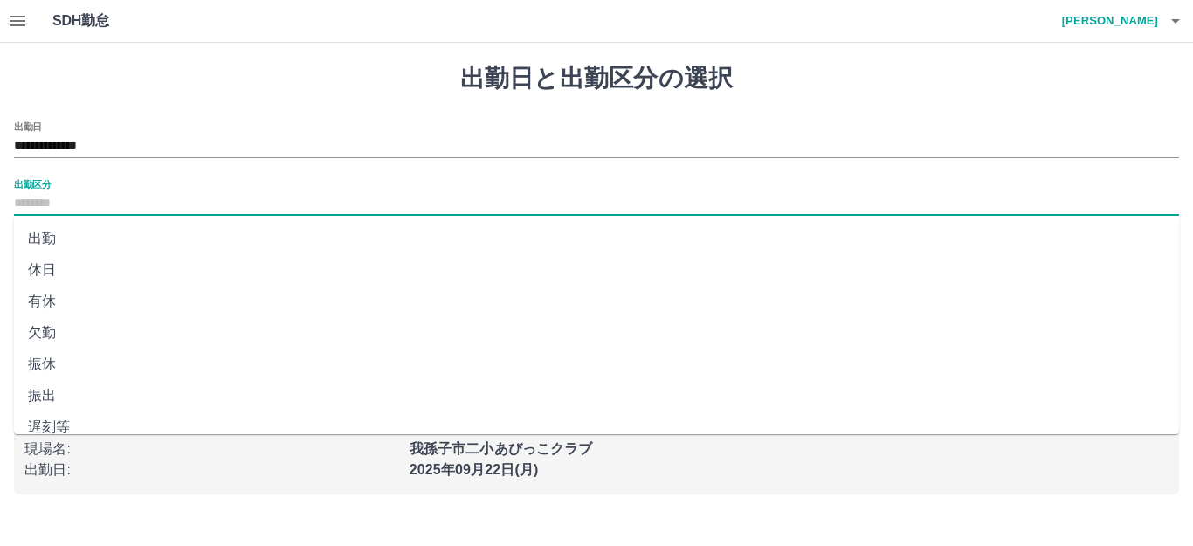
click at [116, 202] on input "出勤区分" at bounding box center [596, 204] width 1165 height 22
click at [107, 233] on li "出勤" at bounding box center [596, 238] width 1165 height 31
type input "**"
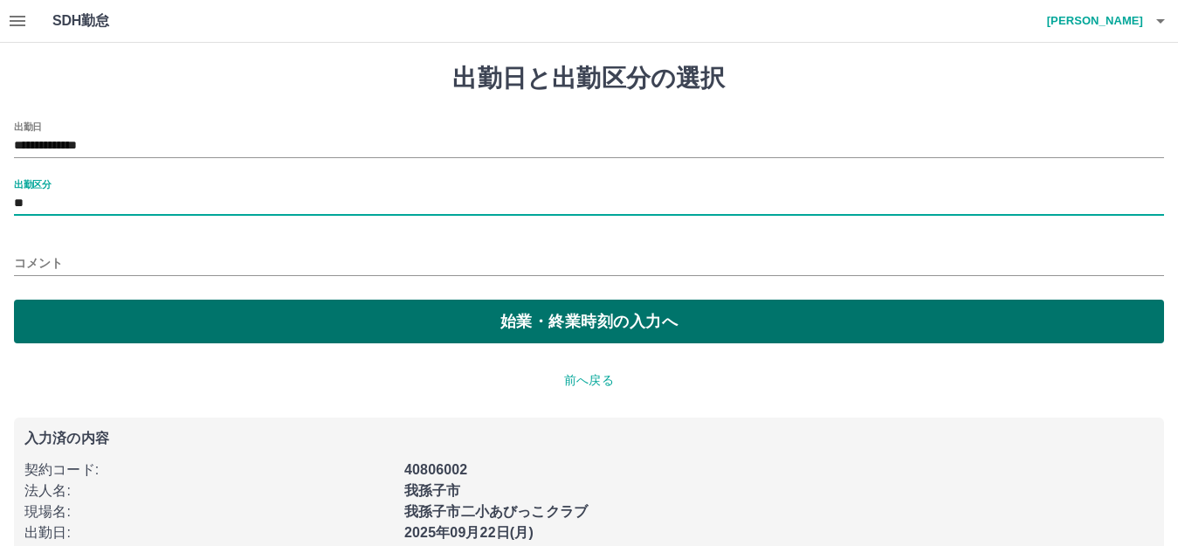
click at [123, 325] on button "始業・終業時刻の入力へ" at bounding box center [589, 321] width 1150 height 44
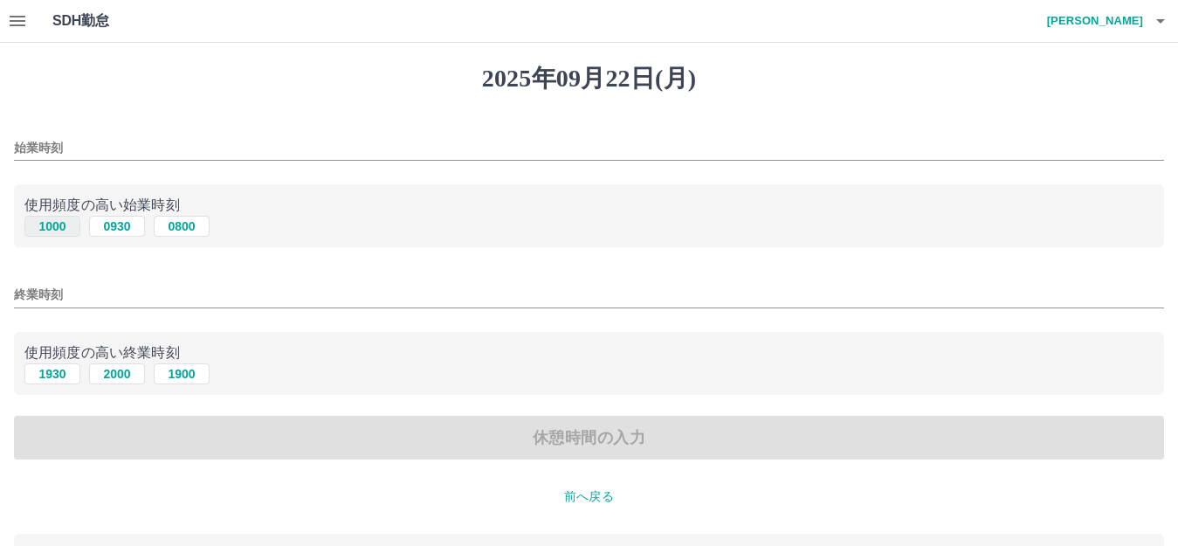
click at [51, 223] on button "1000" at bounding box center [52, 226] width 56 height 21
type input "****"
click at [50, 368] on button "1930" at bounding box center [52, 373] width 56 height 21
type input "****"
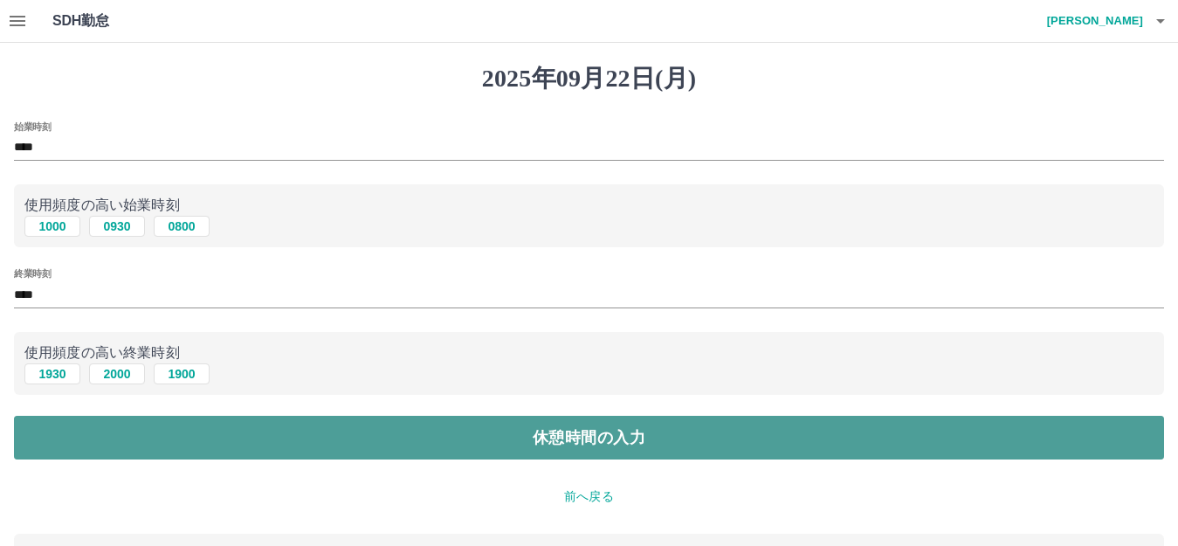
click at [100, 417] on button "休憩時間の入力" at bounding box center [589, 438] width 1150 height 44
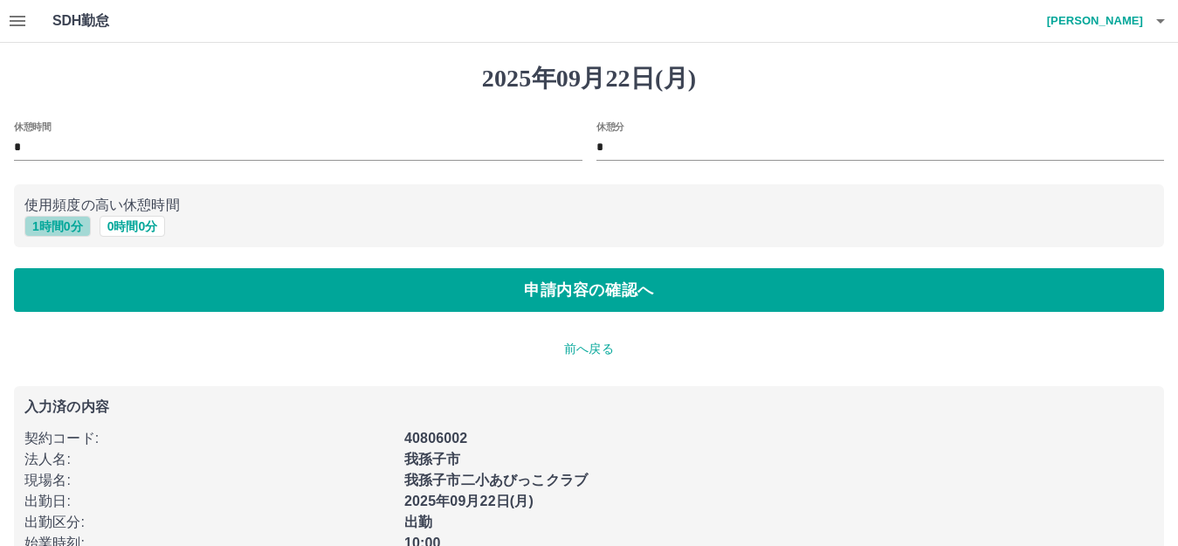
click at [59, 223] on button "1 時間 0 分" at bounding box center [57, 226] width 66 height 21
type input "*"
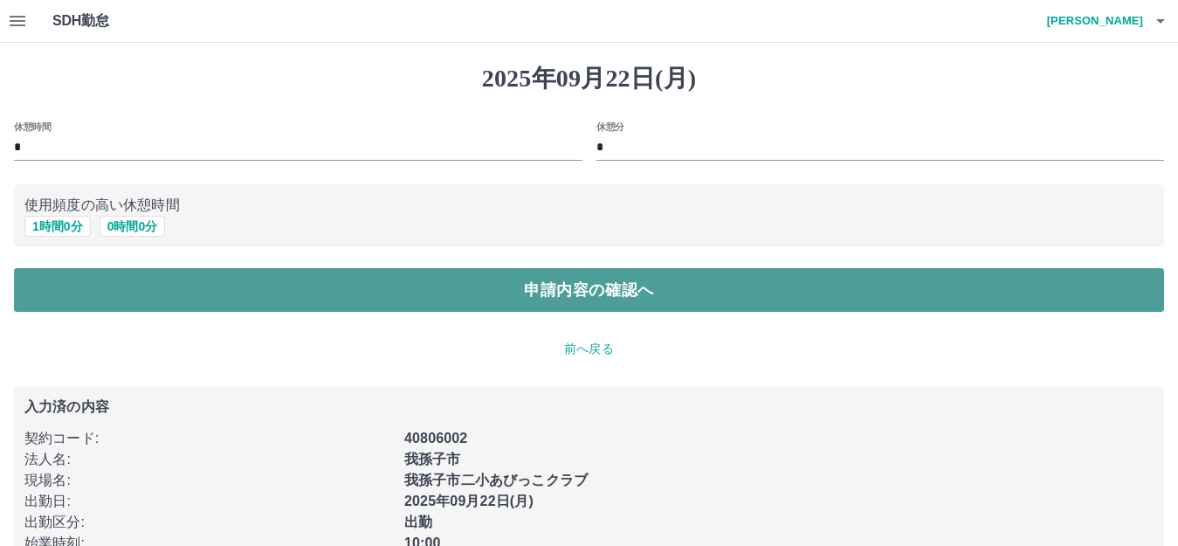
click at [88, 295] on button "申請内容の確認へ" at bounding box center [589, 290] width 1150 height 44
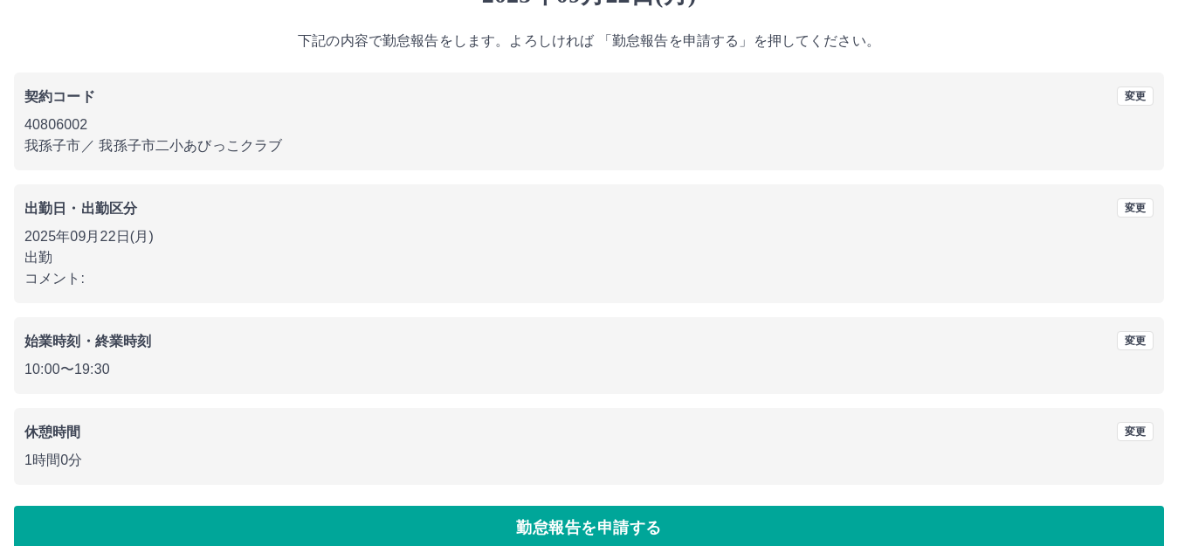
scroll to position [108, 0]
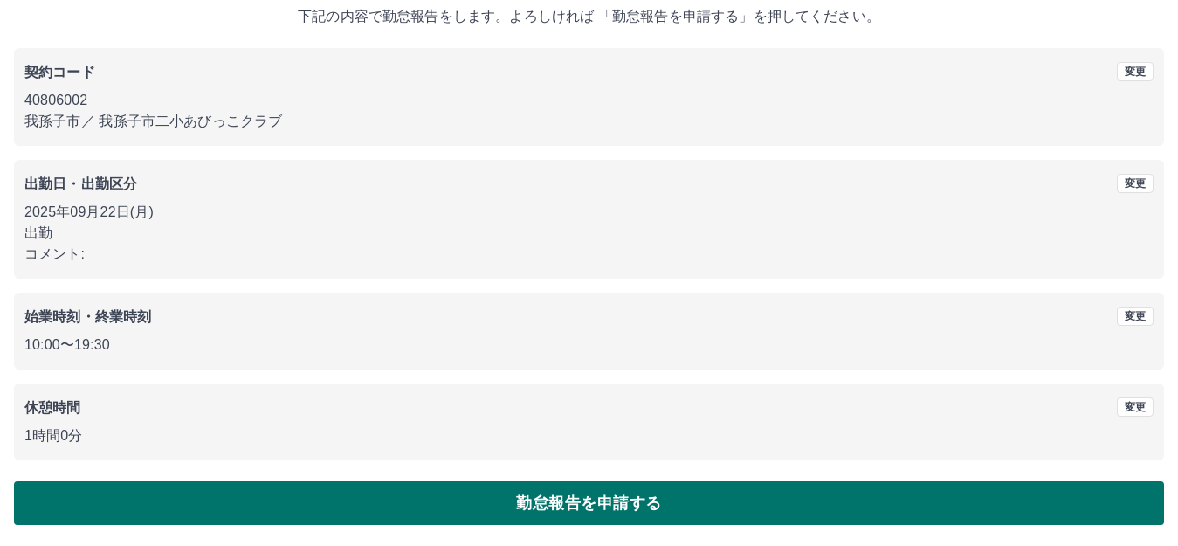
click at [457, 498] on button "勤怠報告を申請する" at bounding box center [589, 503] width 1150 height 44
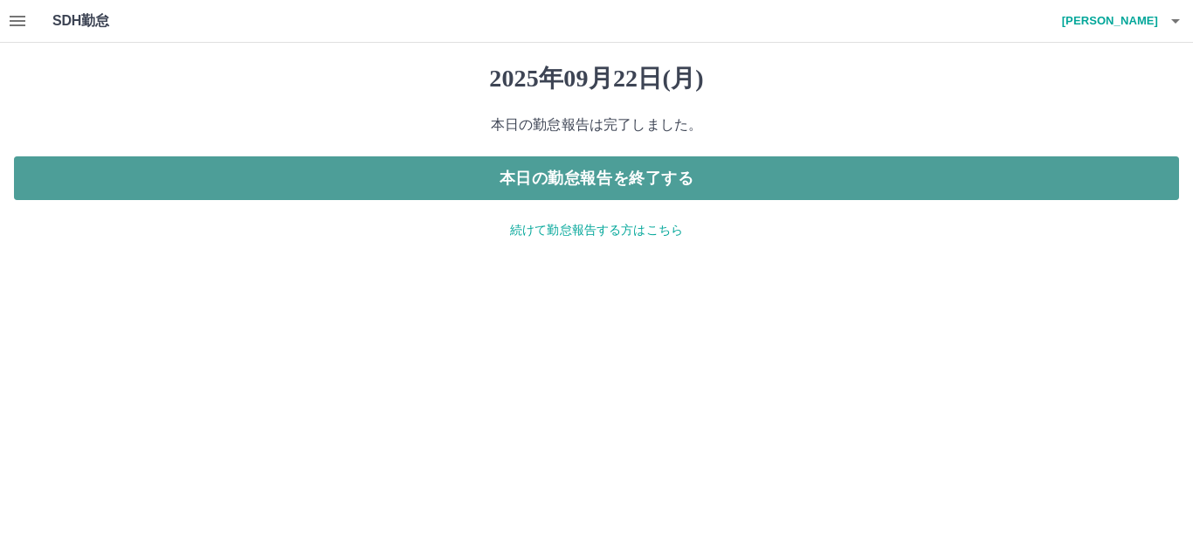
click at [601, 170] on button "本日の勤怠報告を終了する" at bounding box center [596, 178] width 1165 height 44
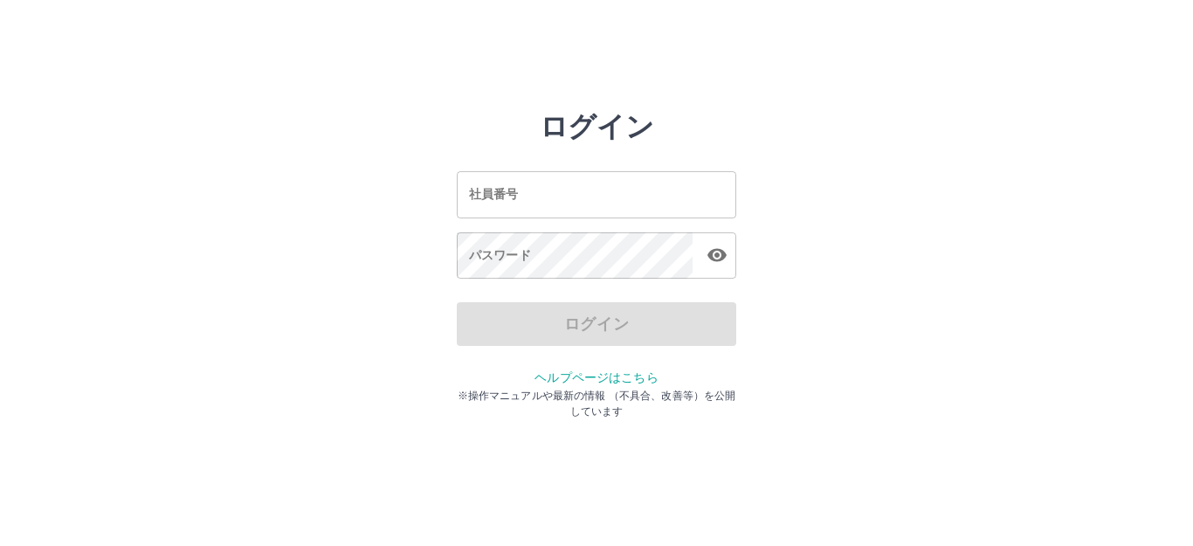
click at [620, 199] on input "社員番号" at bounding box center [596, 194] width 279 height 46
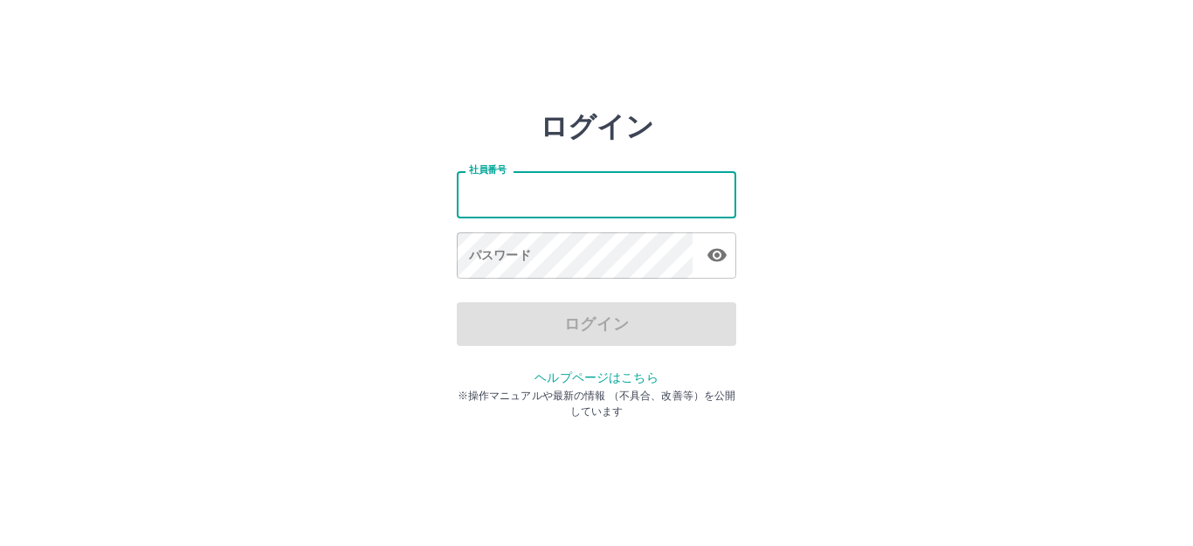
type input "*******"
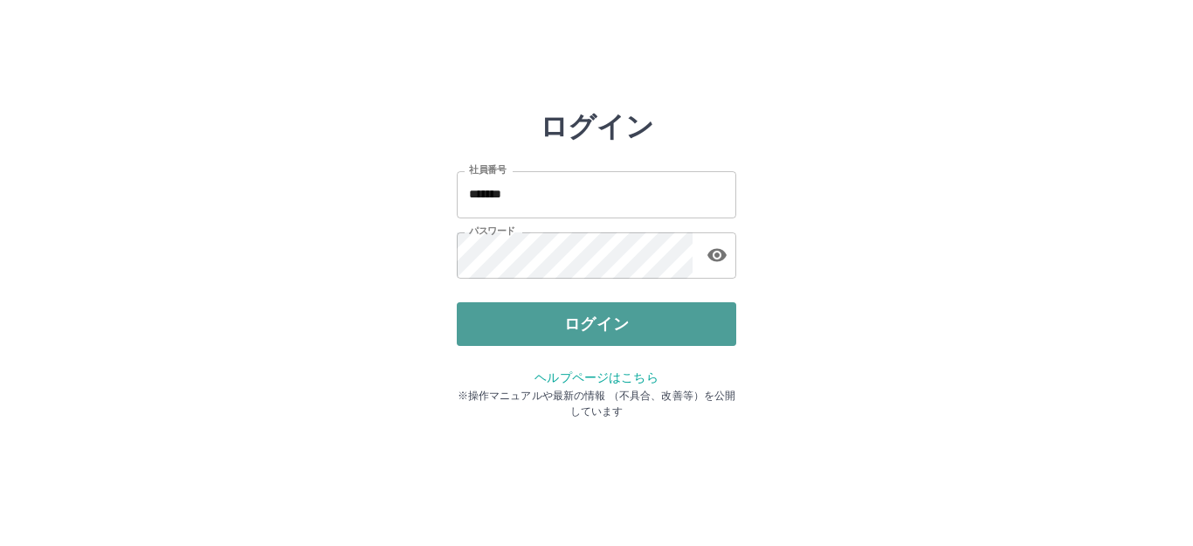
click at [601, 324] on button "ログイン" at bounding box center [596, 324] width 279 height 44
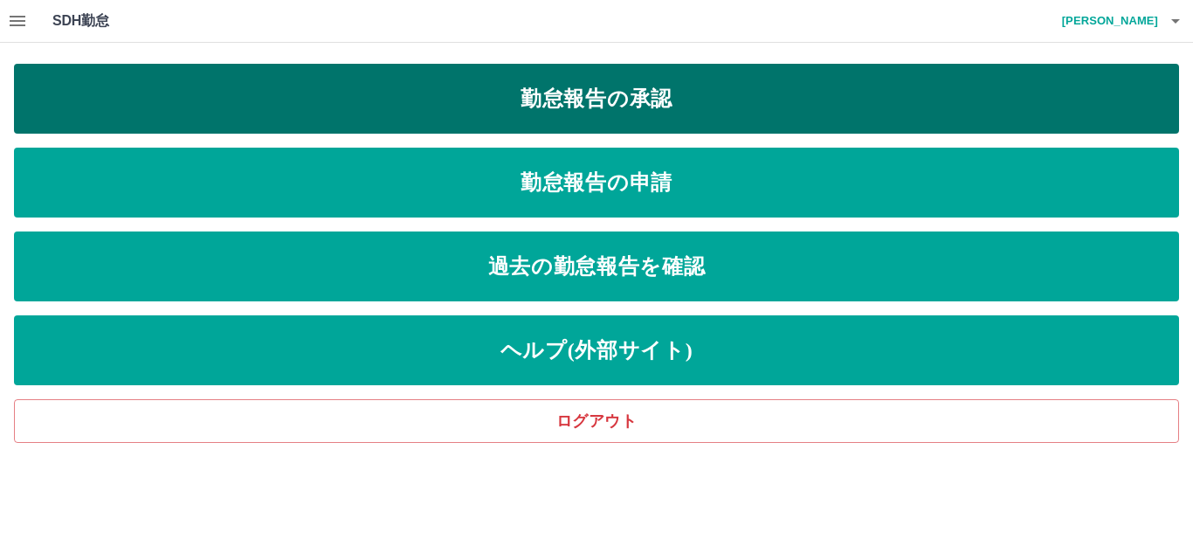
click at [610, 87] on link "勤怠報告の承認" at bounding box center [596, 99] width 1165 height 70
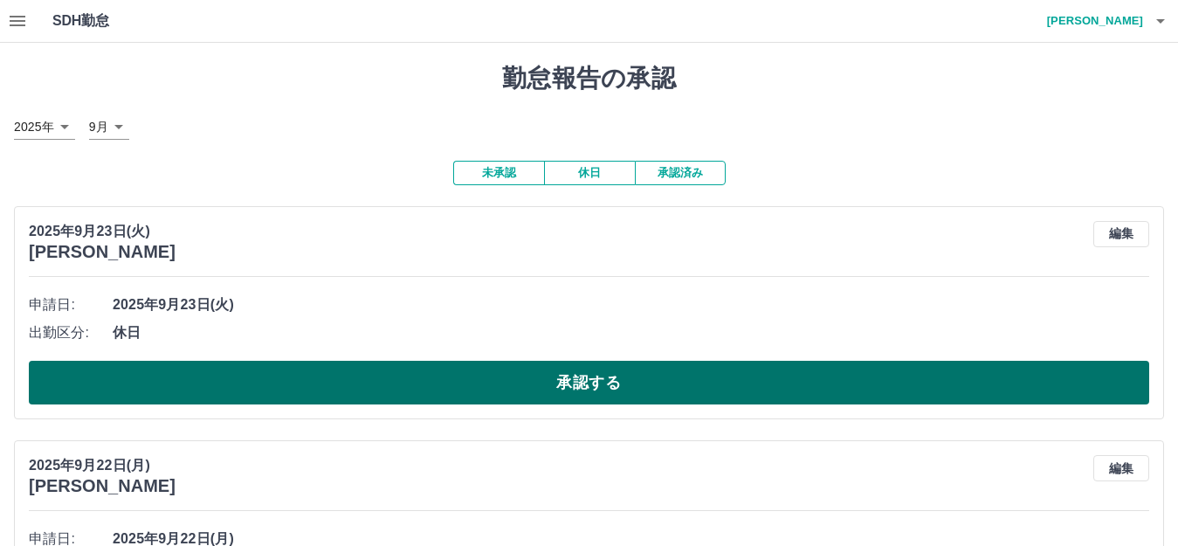
click at [413, 386] on button "承認する" at bounding box center [589, 383] width 1120 height 44
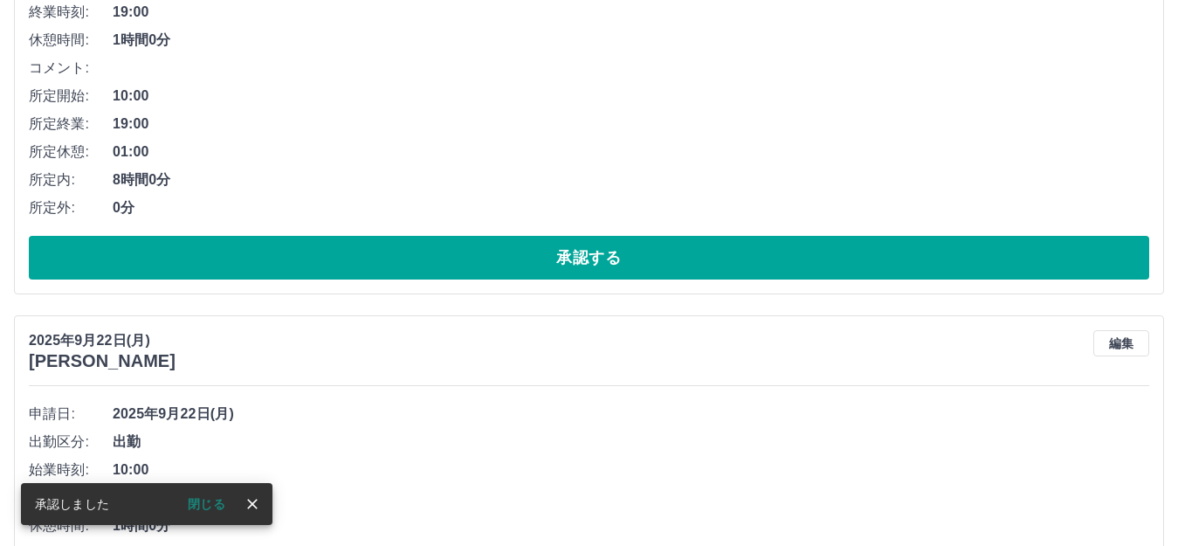
scroll to position [377, 0]
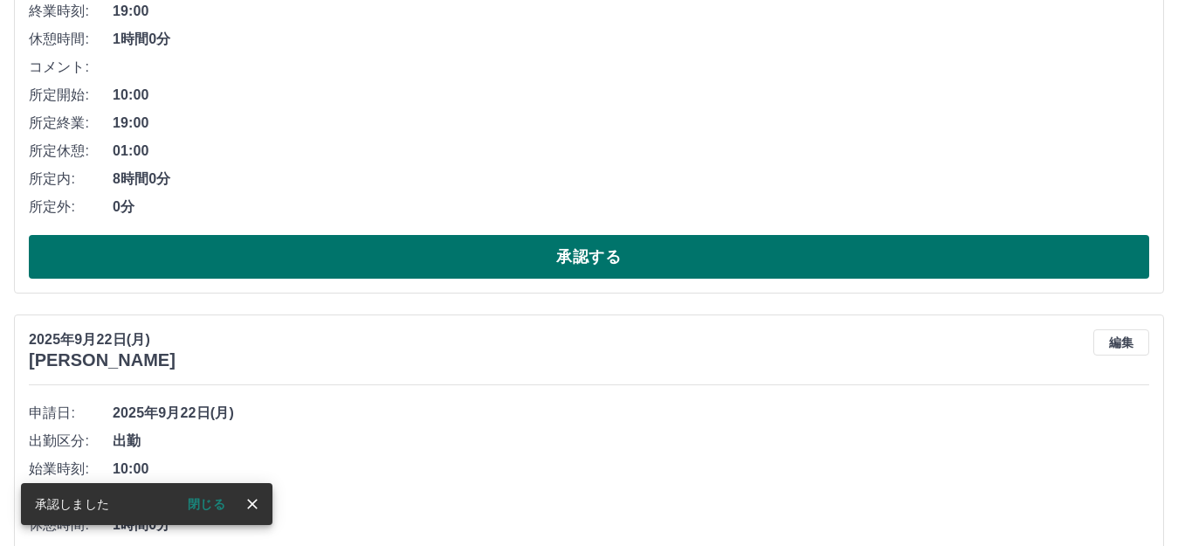
click at [377, 252] on button "承認する" at bounding box center [589, 257] width 1120 height 44
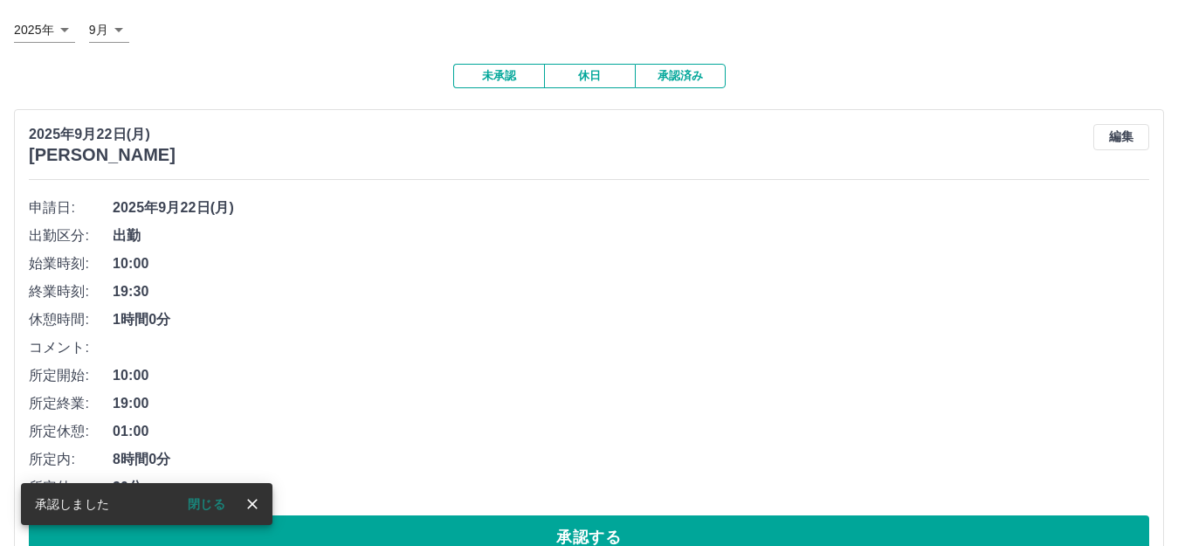
scroll to position [262, 0]
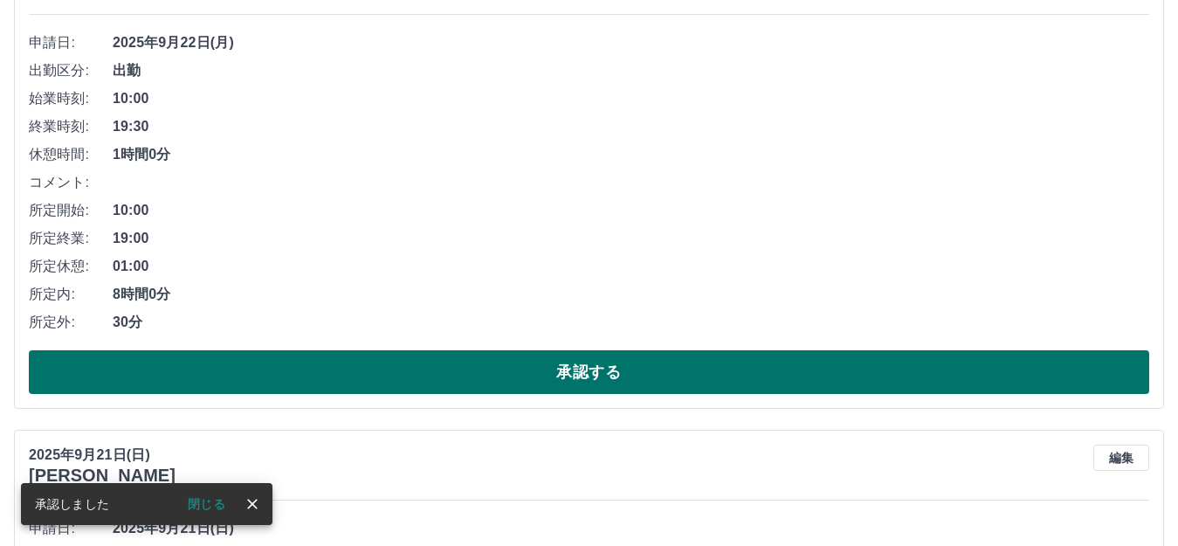
click at [340, 364] on button "承認する" at bounding box center [589, 372] width 1120 height 44
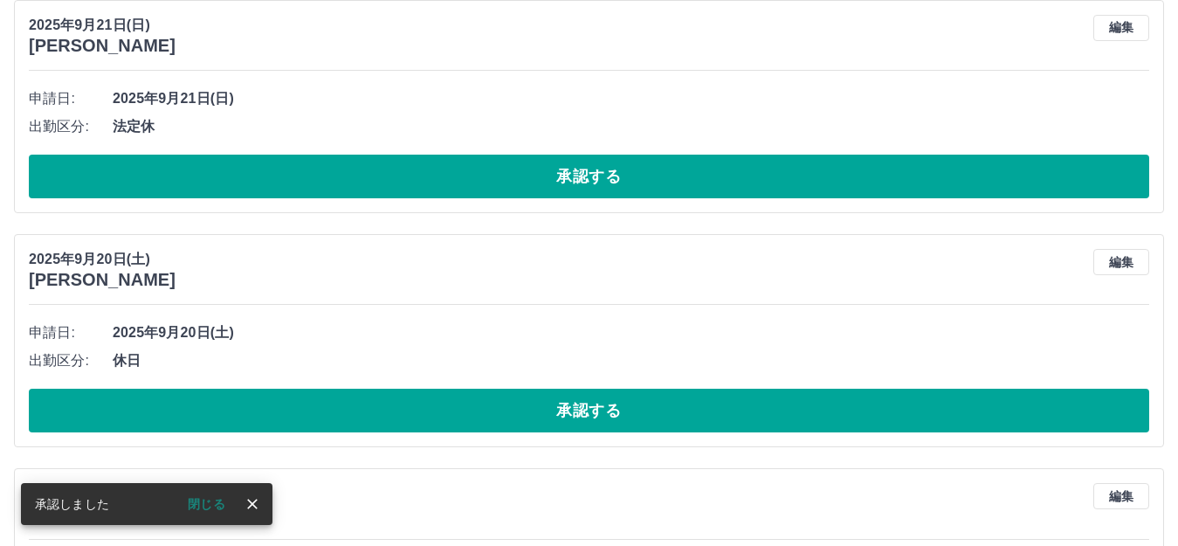
scroll to position [175, 0]
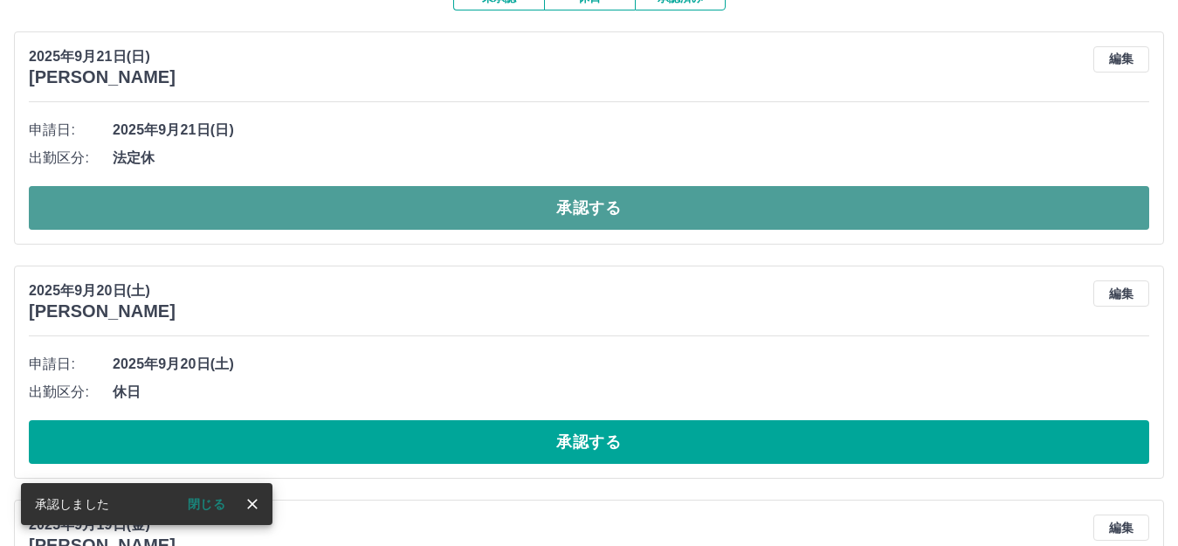
click at [142, 215] on button "承認する" at bounding box center [589, 208] width 1120 height 44
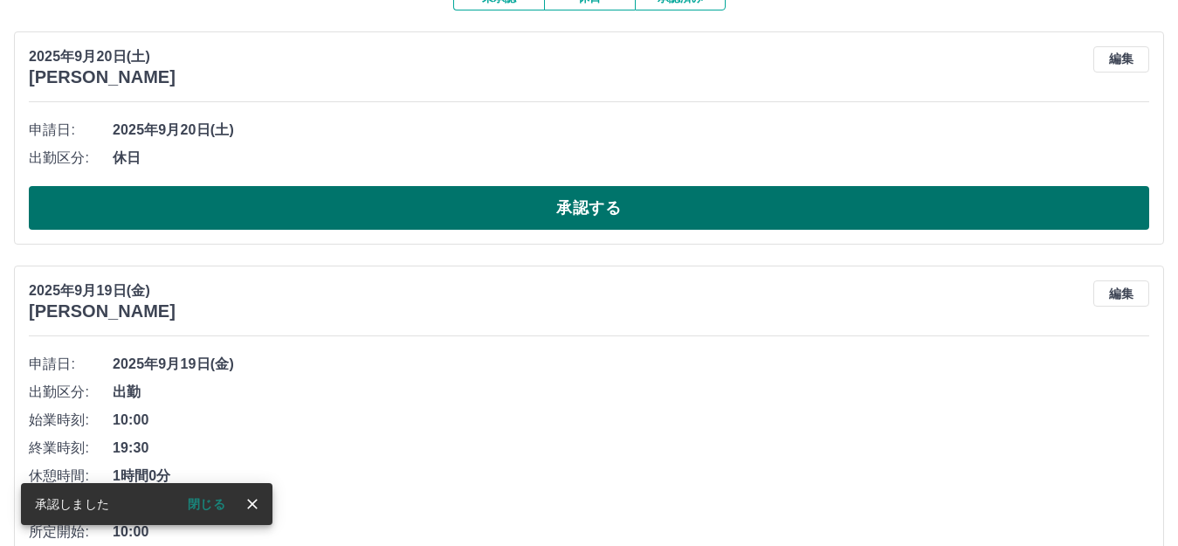
click at [181, 215] on button "承認する" at bounding box center [589, 208] width 1120 height 44
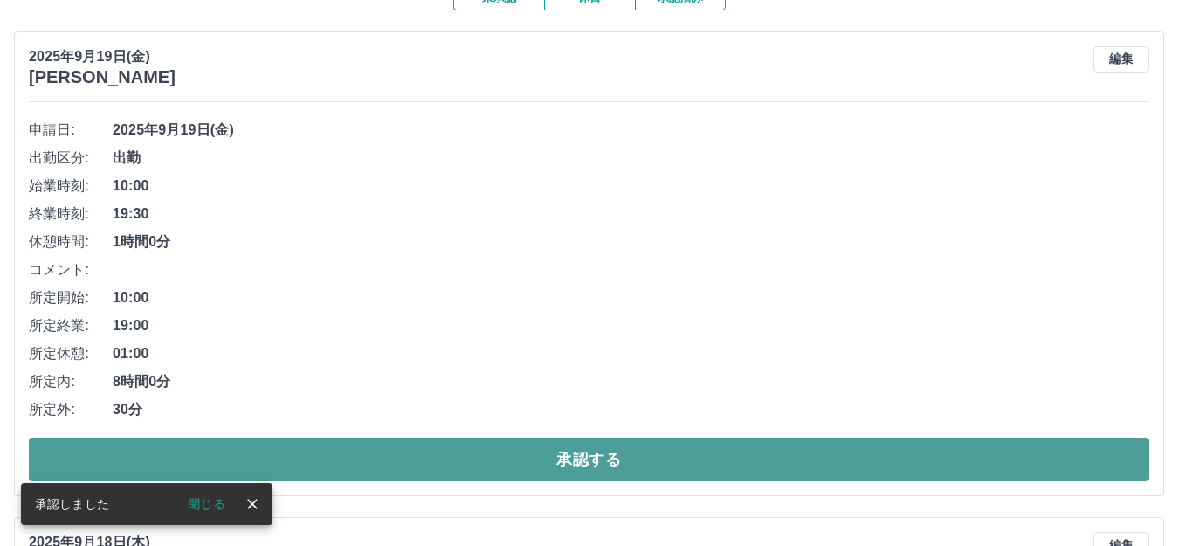
click at [255, 444] on button "承認する" at bounding box center [589, 459] width 1120 height 44
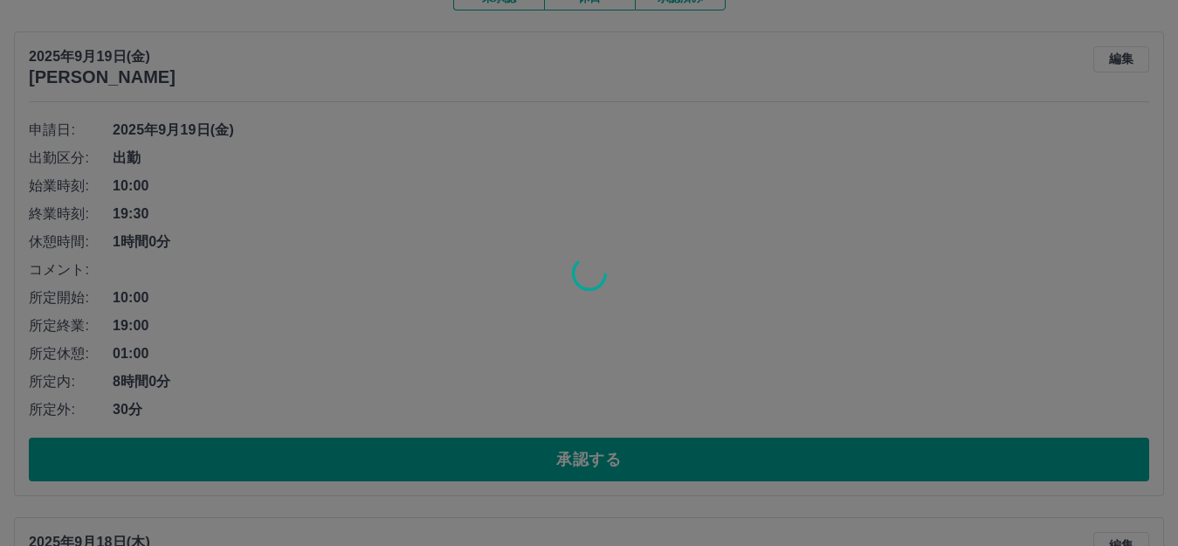
scroll to position [148, 0]
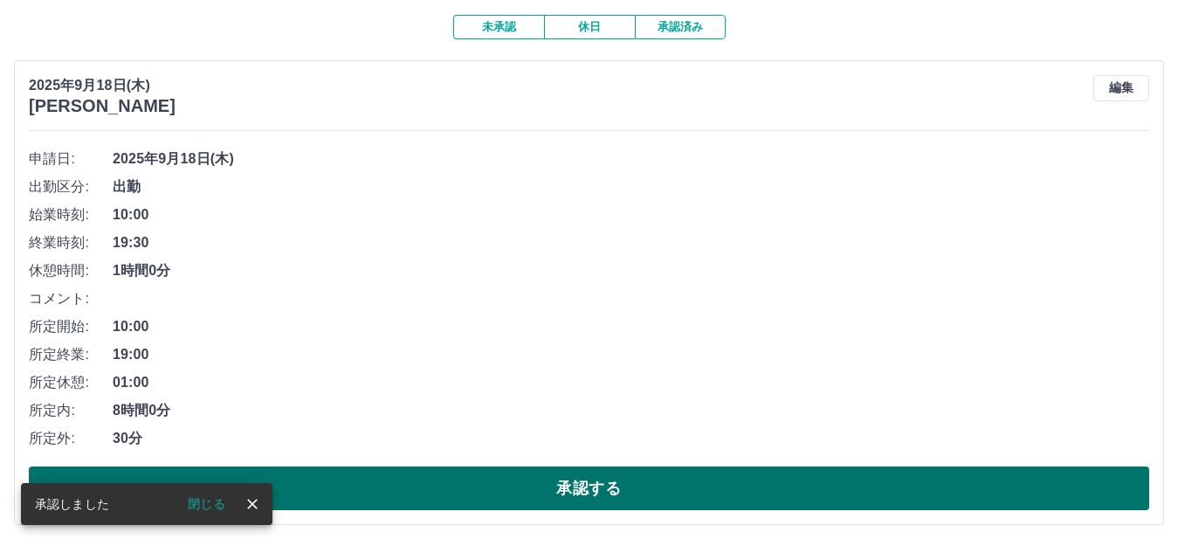
click at [342, 484] on button "承認する" at bounding box center [589, 488] width 1120 height 44
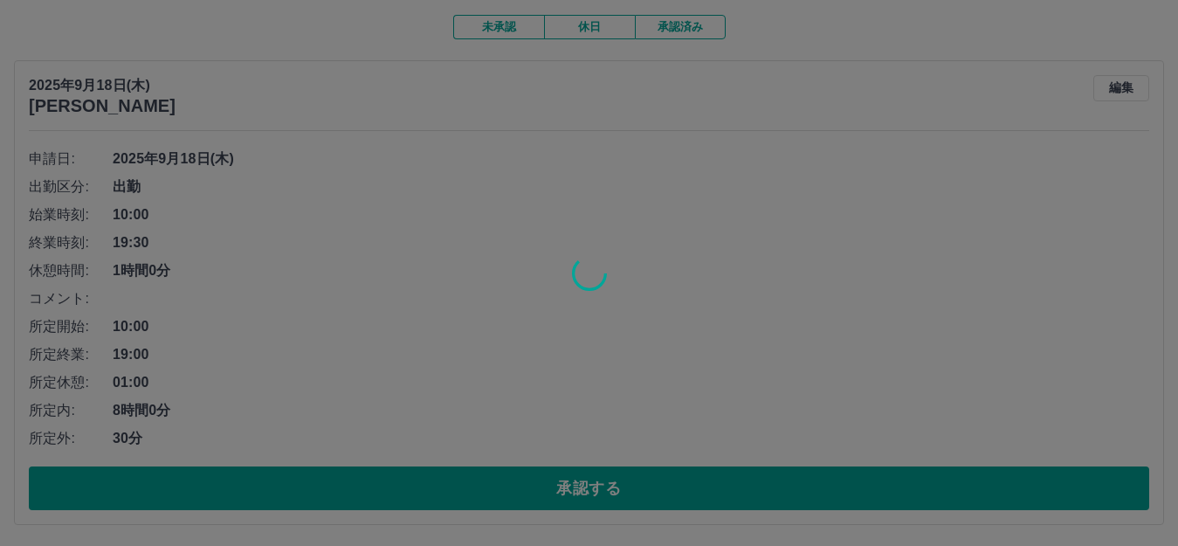
scroll to position [0, 0]
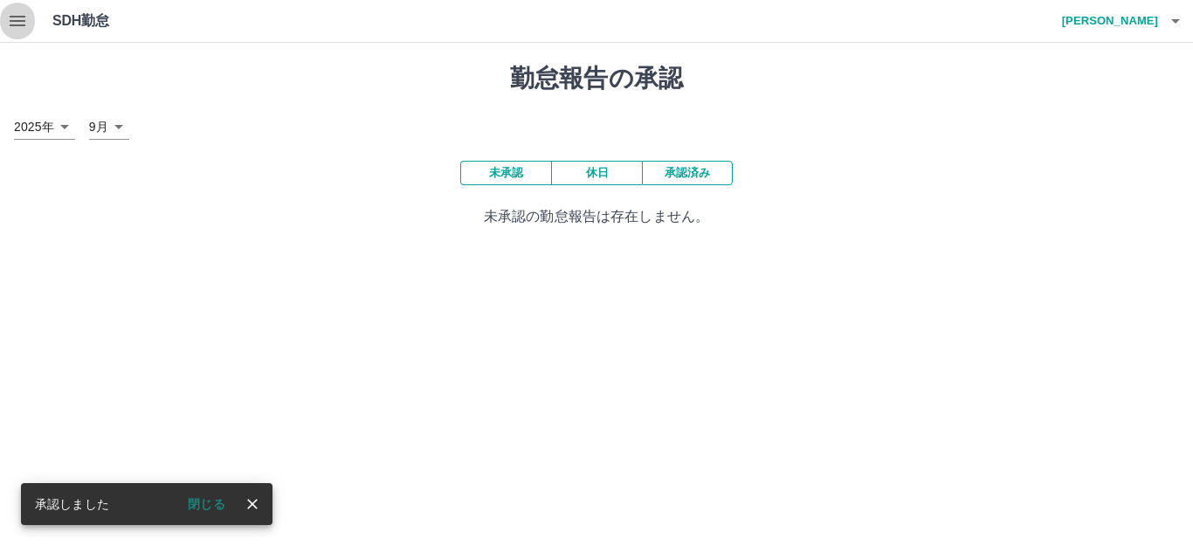
click at [23, 17] on icon "button" at bounding box center [18, 21] width 16 height 10
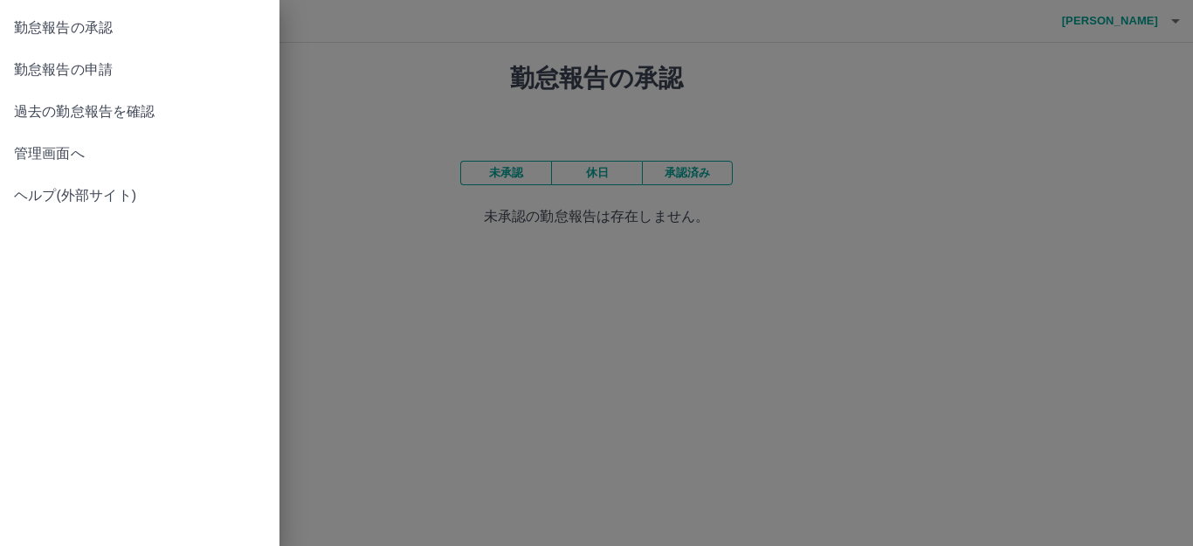
click at [75, 147] on span "管理画面へ" at bounding box center [139, 153] width 251 height 21
